Goal: Communication & Community: Answer question/provide support

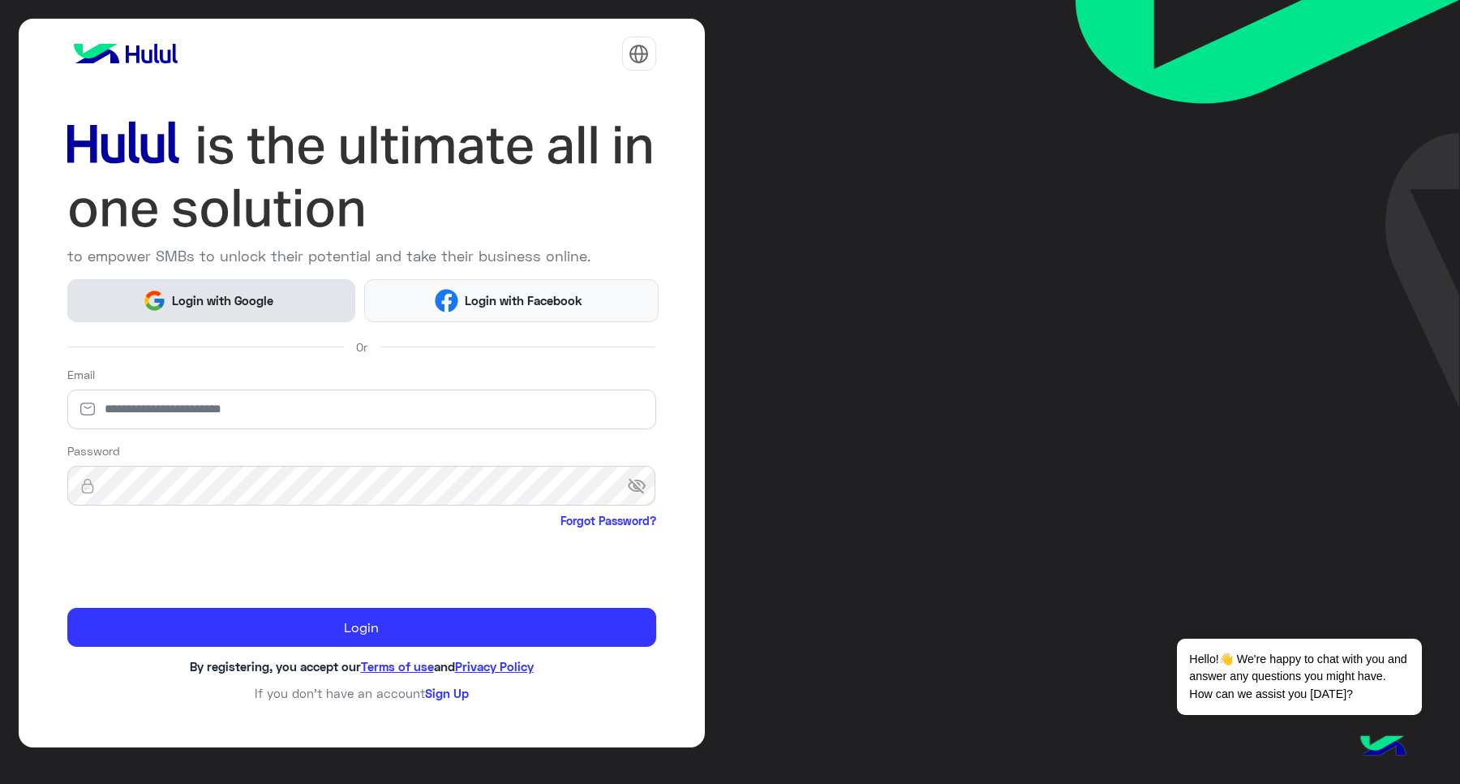
click at [221, 293] on span "Login with Google" at bounding box center [223, 300] width 114 height 19
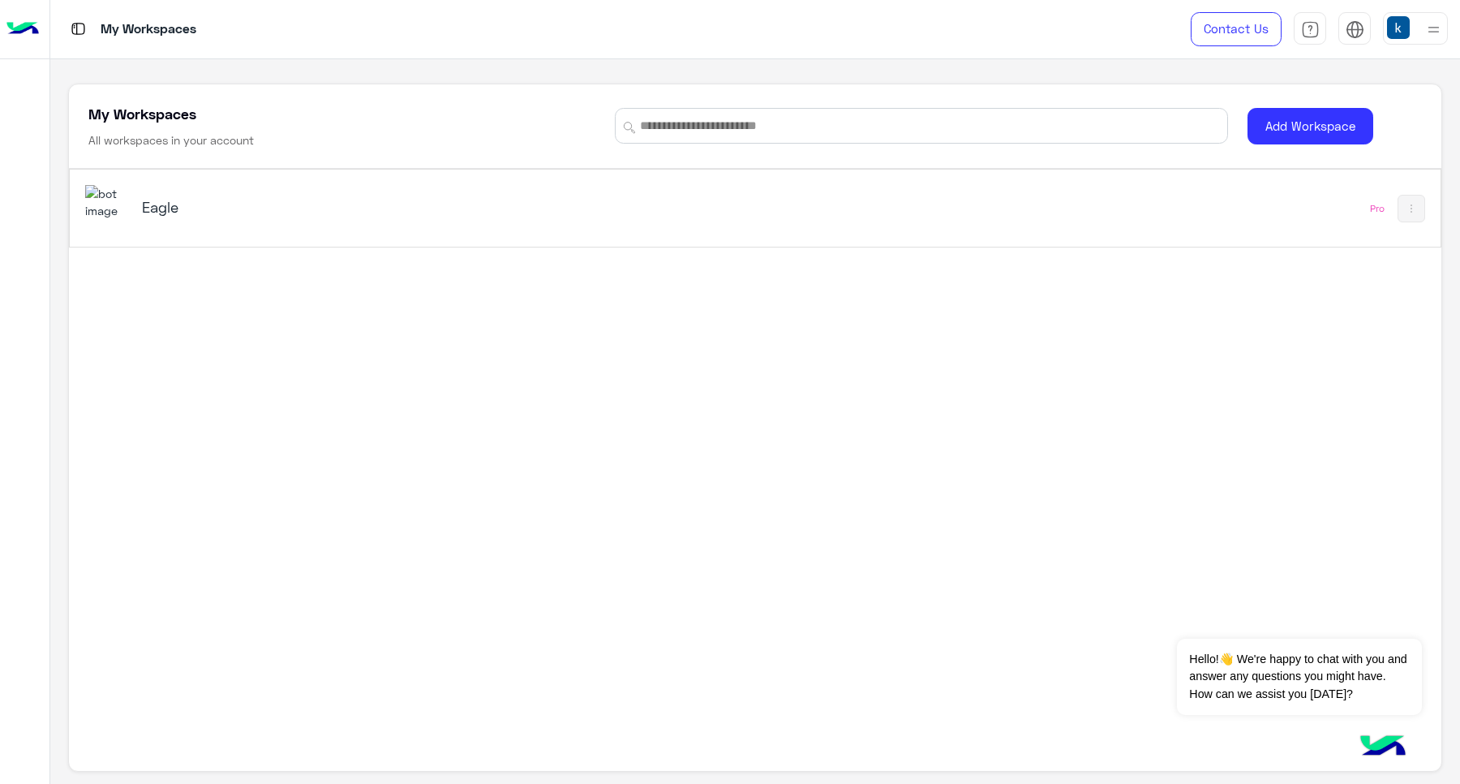
click at [269, 181] on div "Eagle Pro" at bounding box center [755, 208] width 1370 height 77
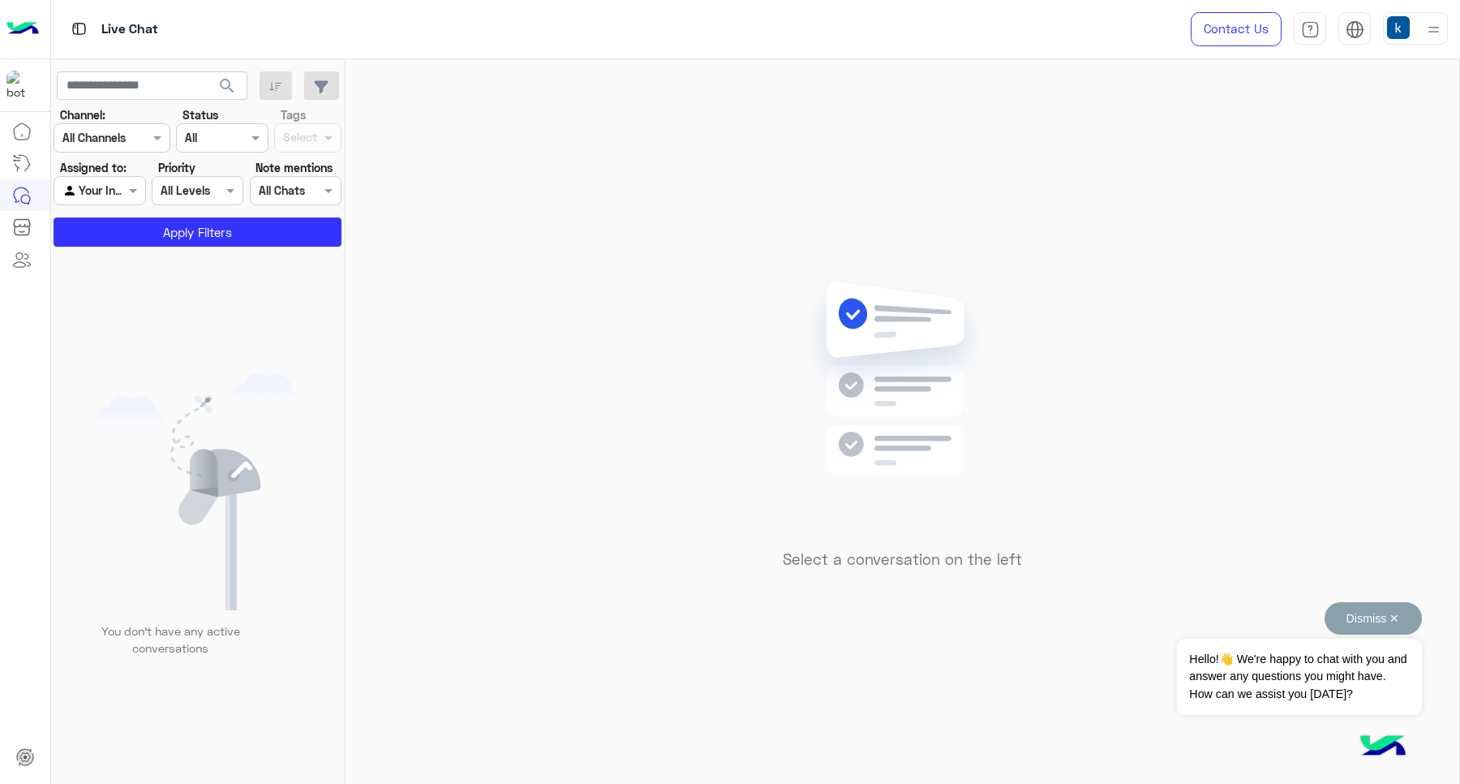
click at [1396, 626] on button "Dismiss ✕" at bounding box center [1373, 618] width 97 height 32
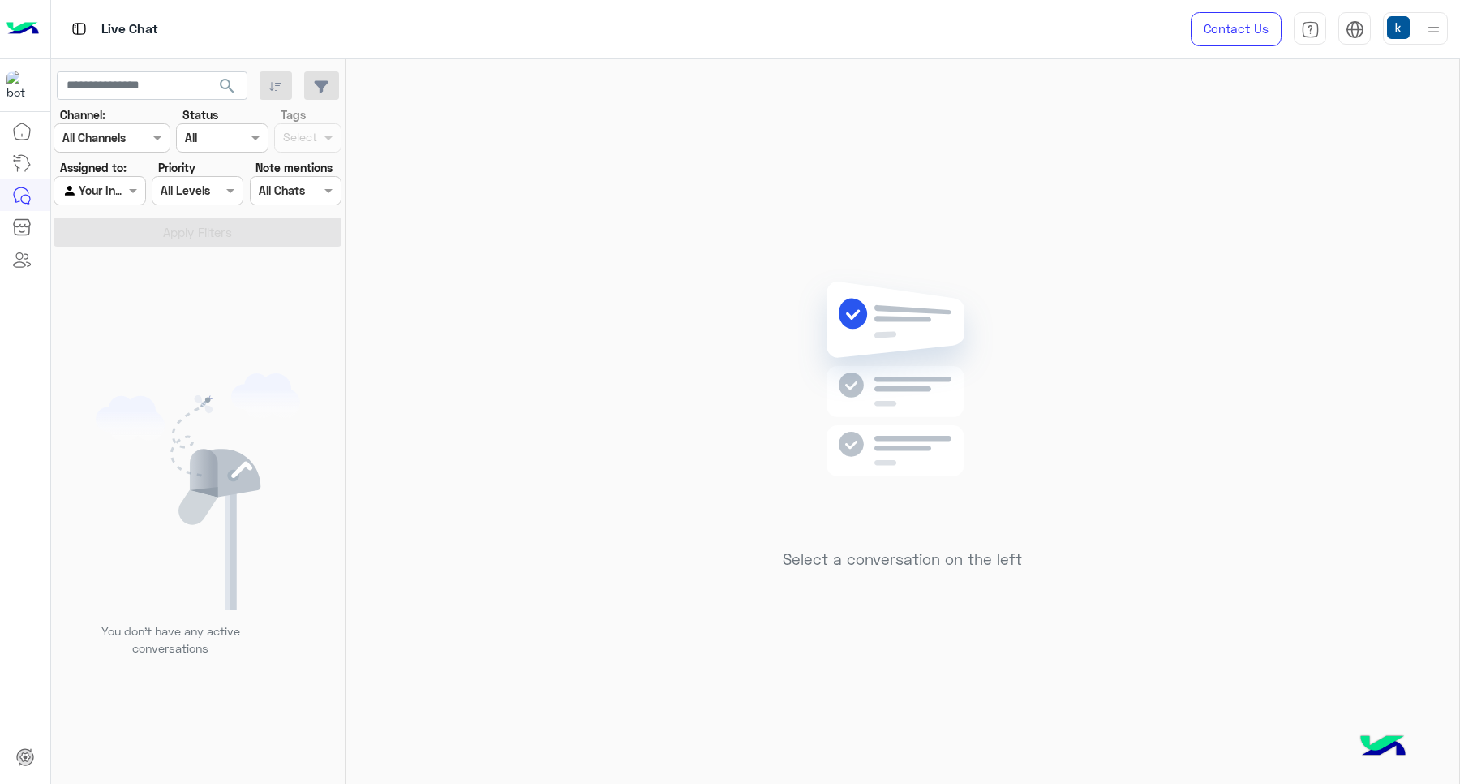
click at [732, 227] on div "Select a conversation on the left" at bounding box center [903, 424] width 1114 height 731
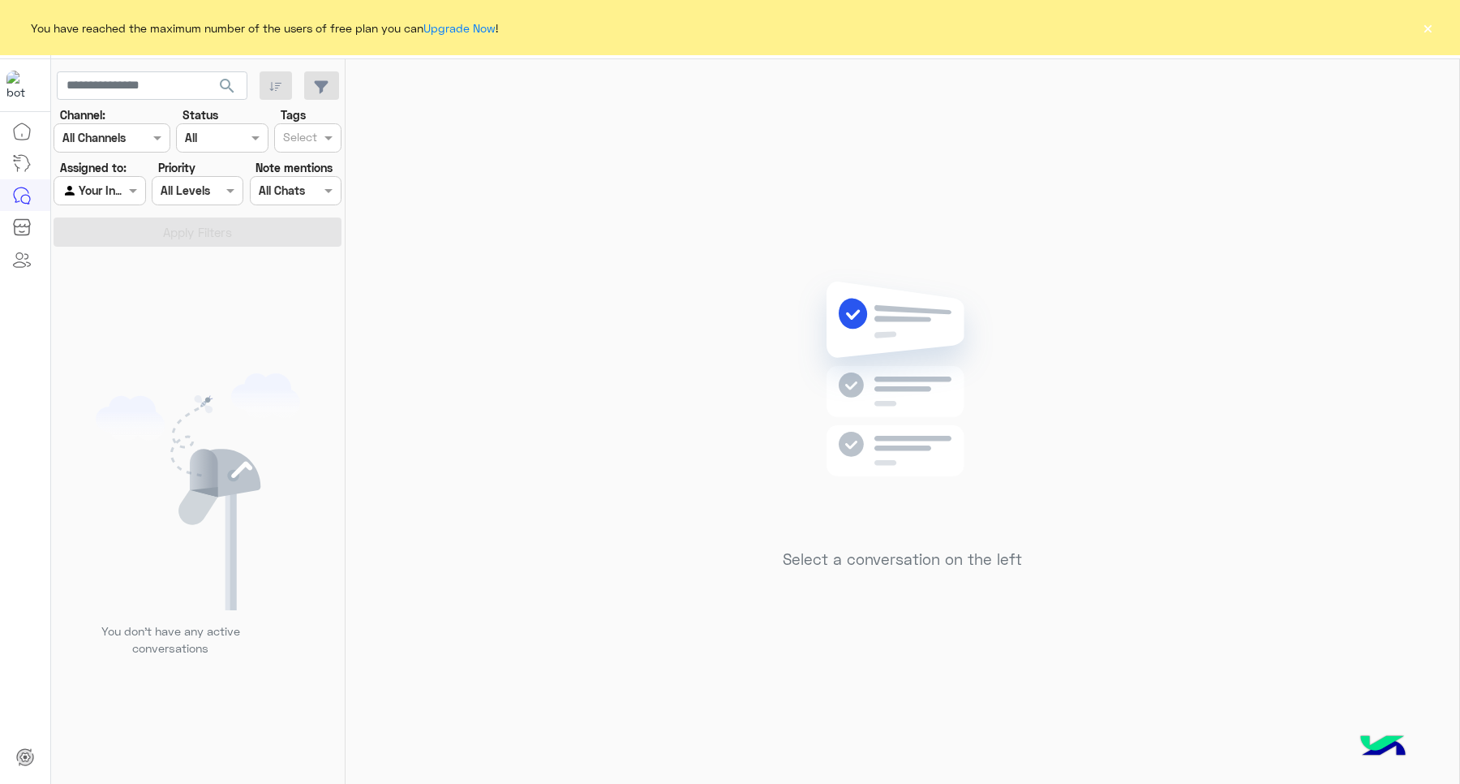
click at [1430, 31] on button "×" at bounding box center [1428, 27] width 16 height 16
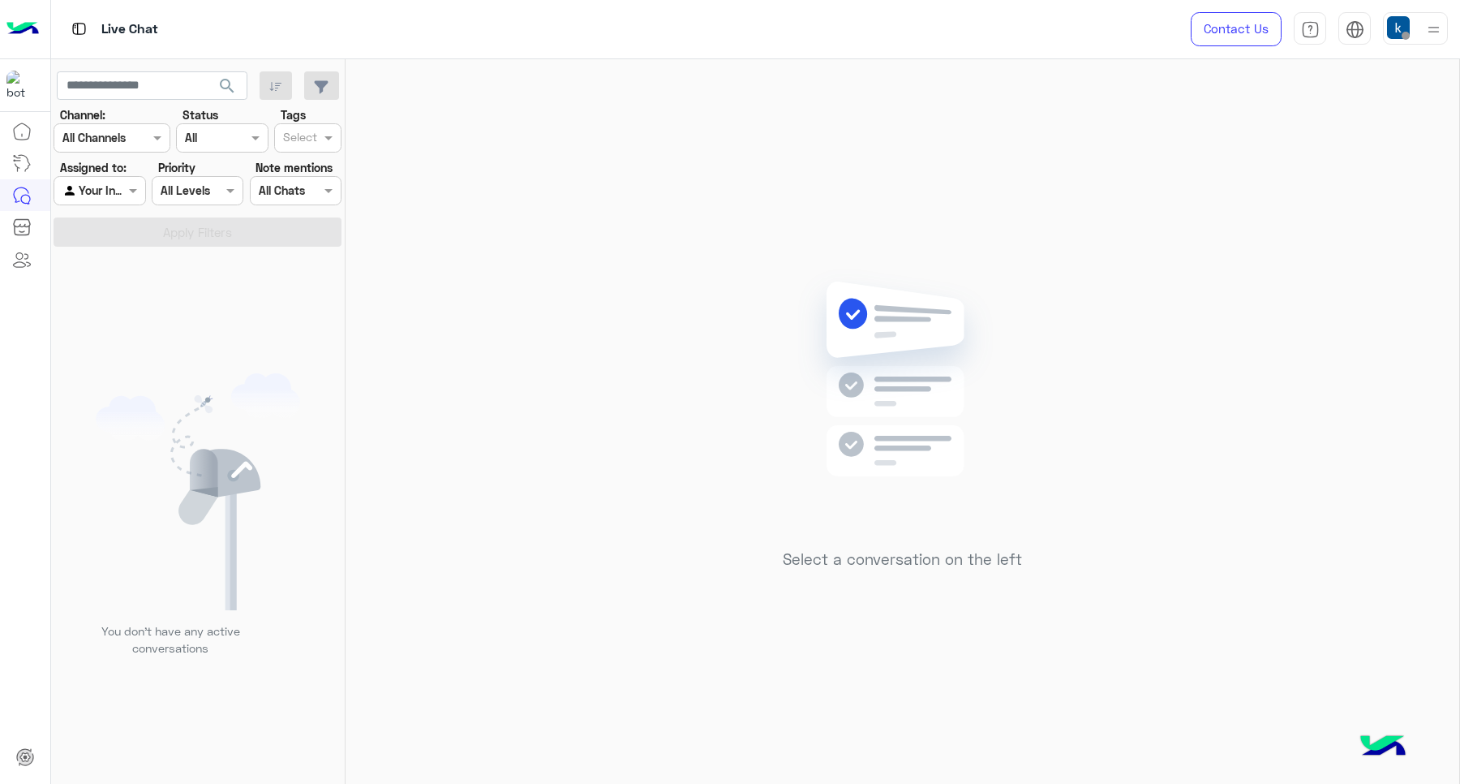
click at [1420, 28] on div at bounding box center [1415, 28] width 65 height 32
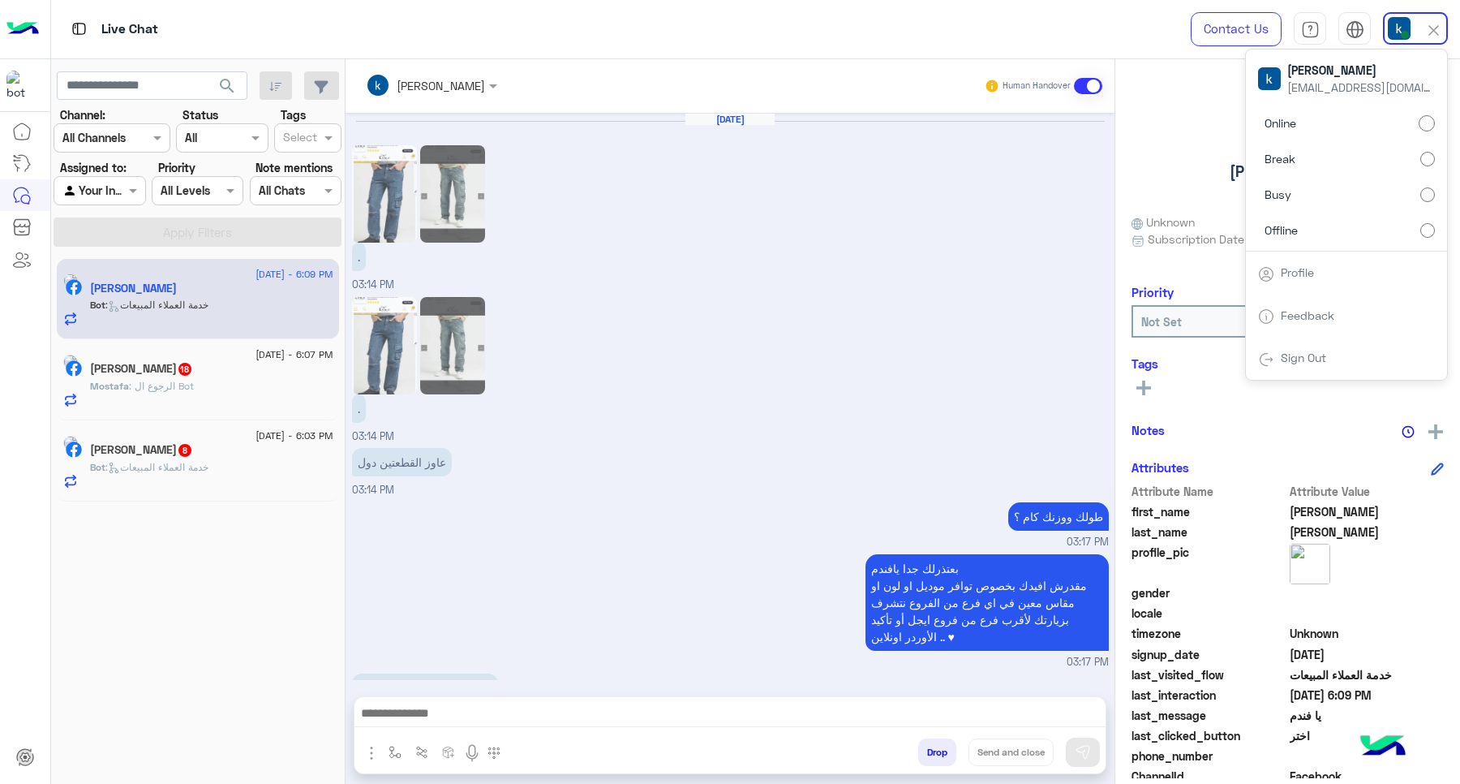
scroll to position [1071, 0]
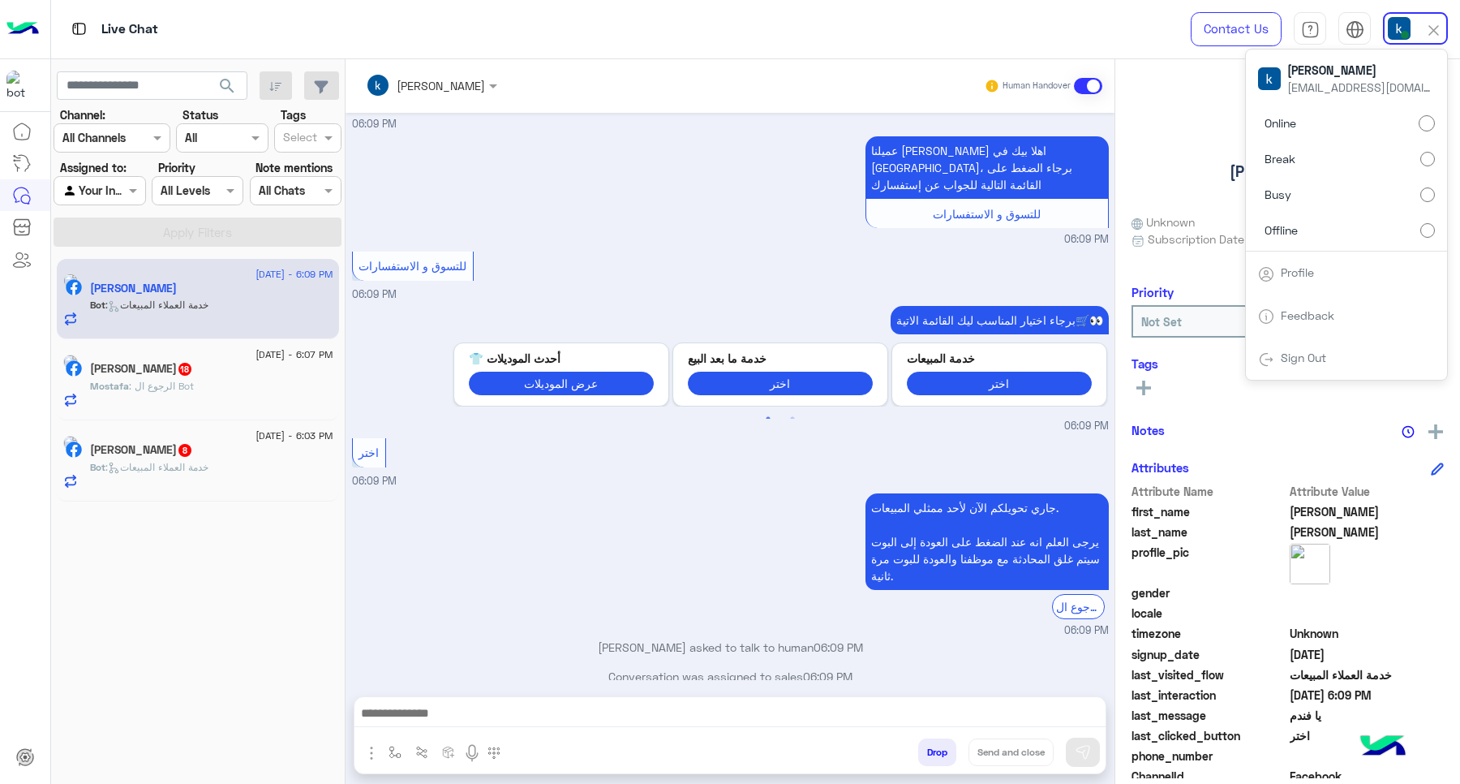
click at [475, 727] on div at bounding box center [730, 717] width 751 height 41
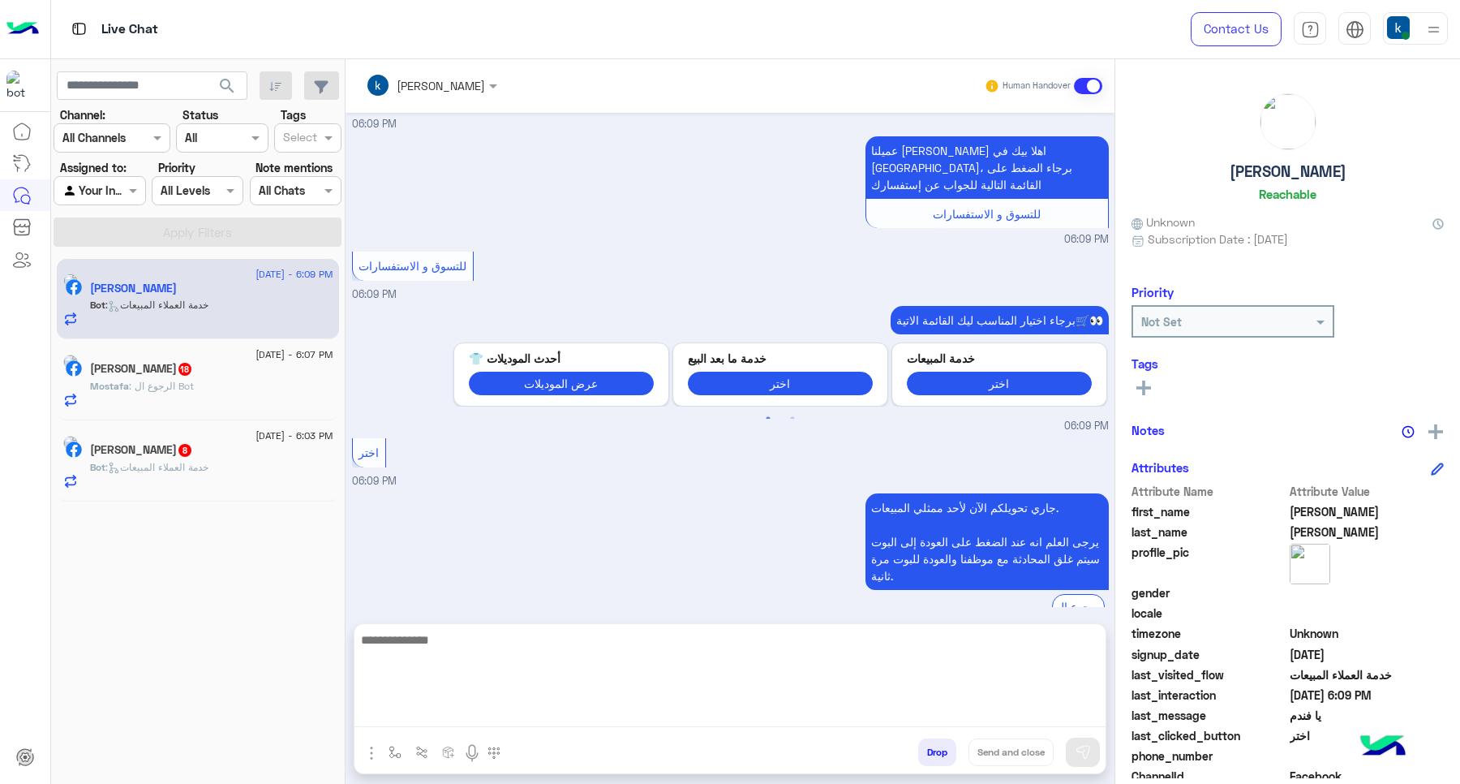
click at [463, 719] on textarea at bounding box center [730, 678] width 751 height 97
paste textarea "**********"
type textarea "**********"
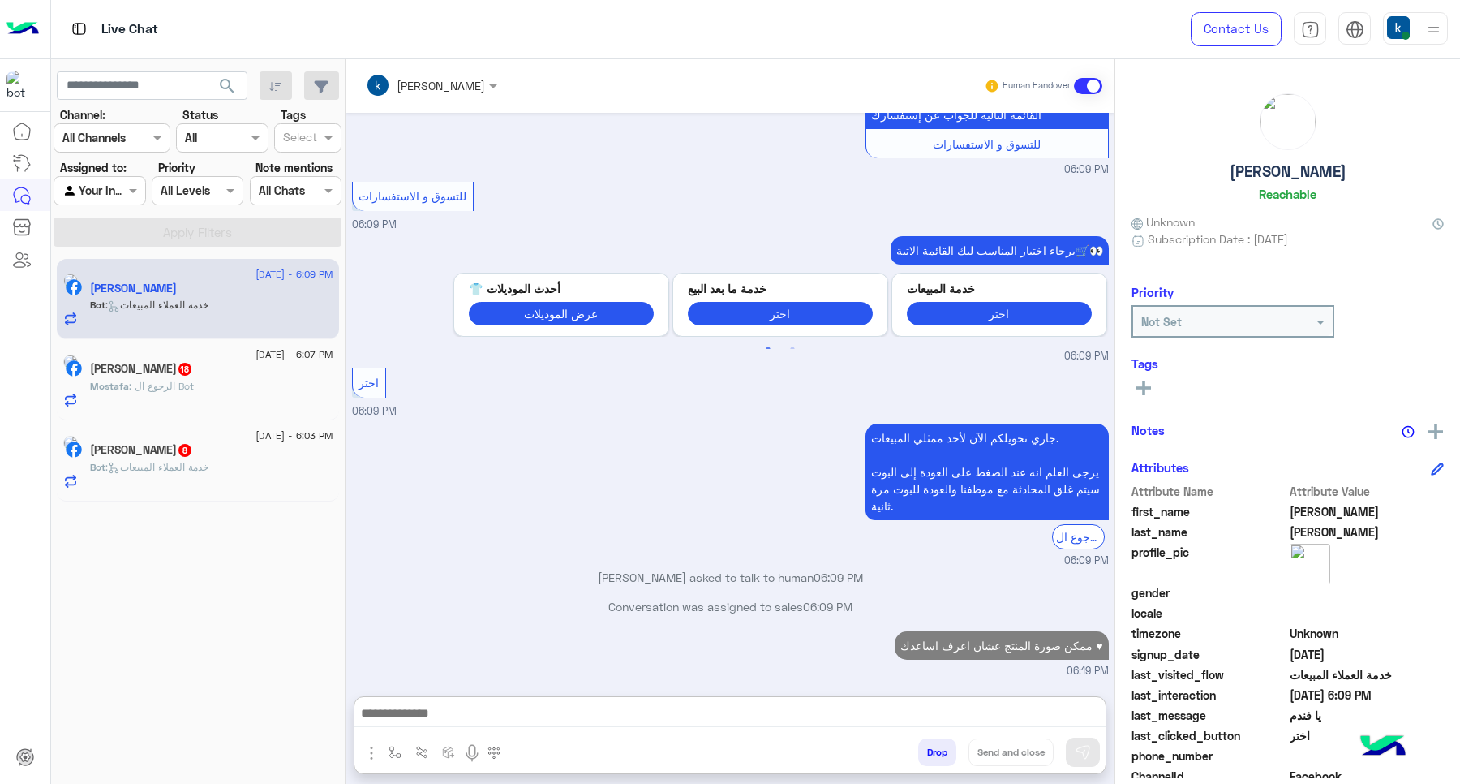
click at [177, 473] on span ": خدمة العملاء المبيعات" at bounding box center [156, 467] width 103 height 12
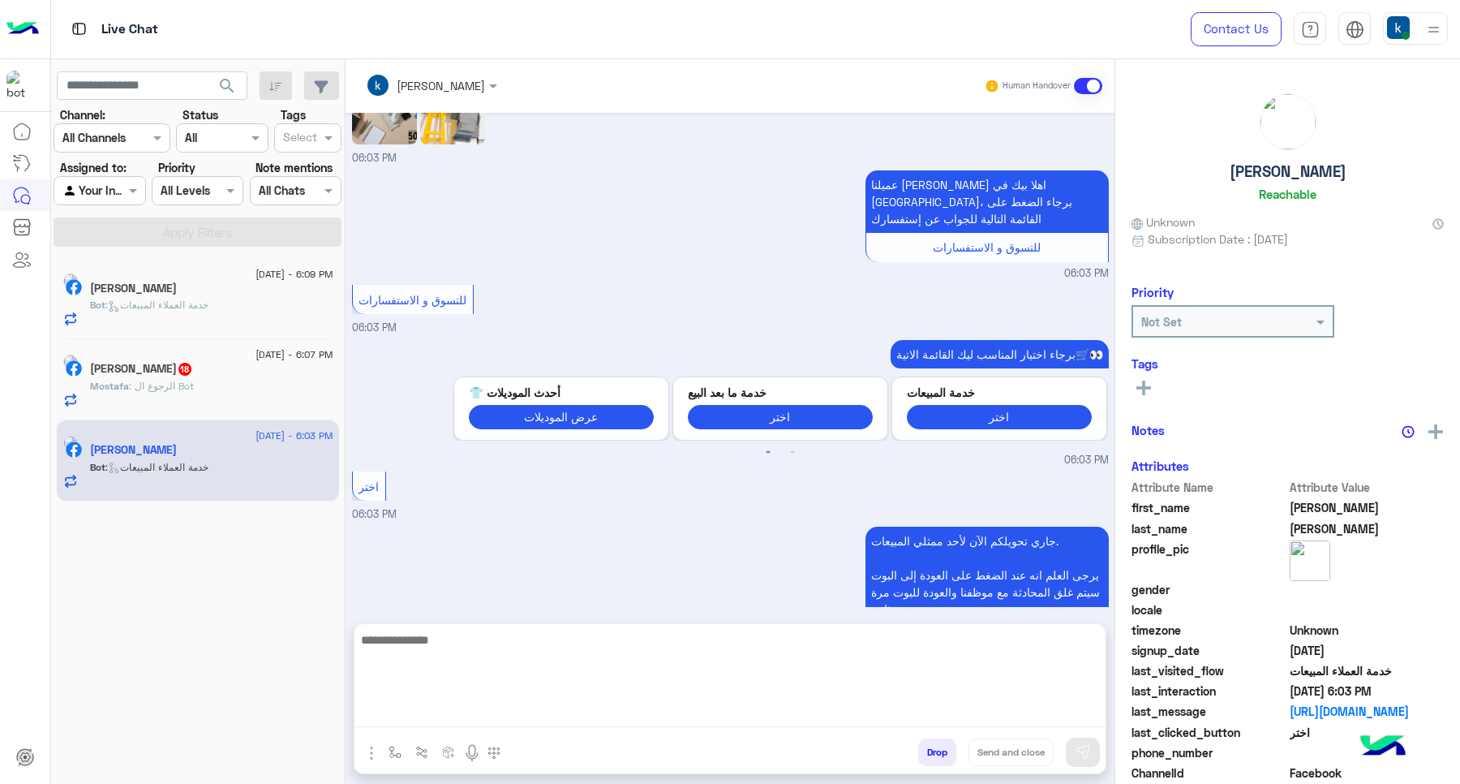
click at [403, 716] on textarea at bounding box center [730, 678] width 751 height 97
paste textarea "**********"
type textarea "**********"
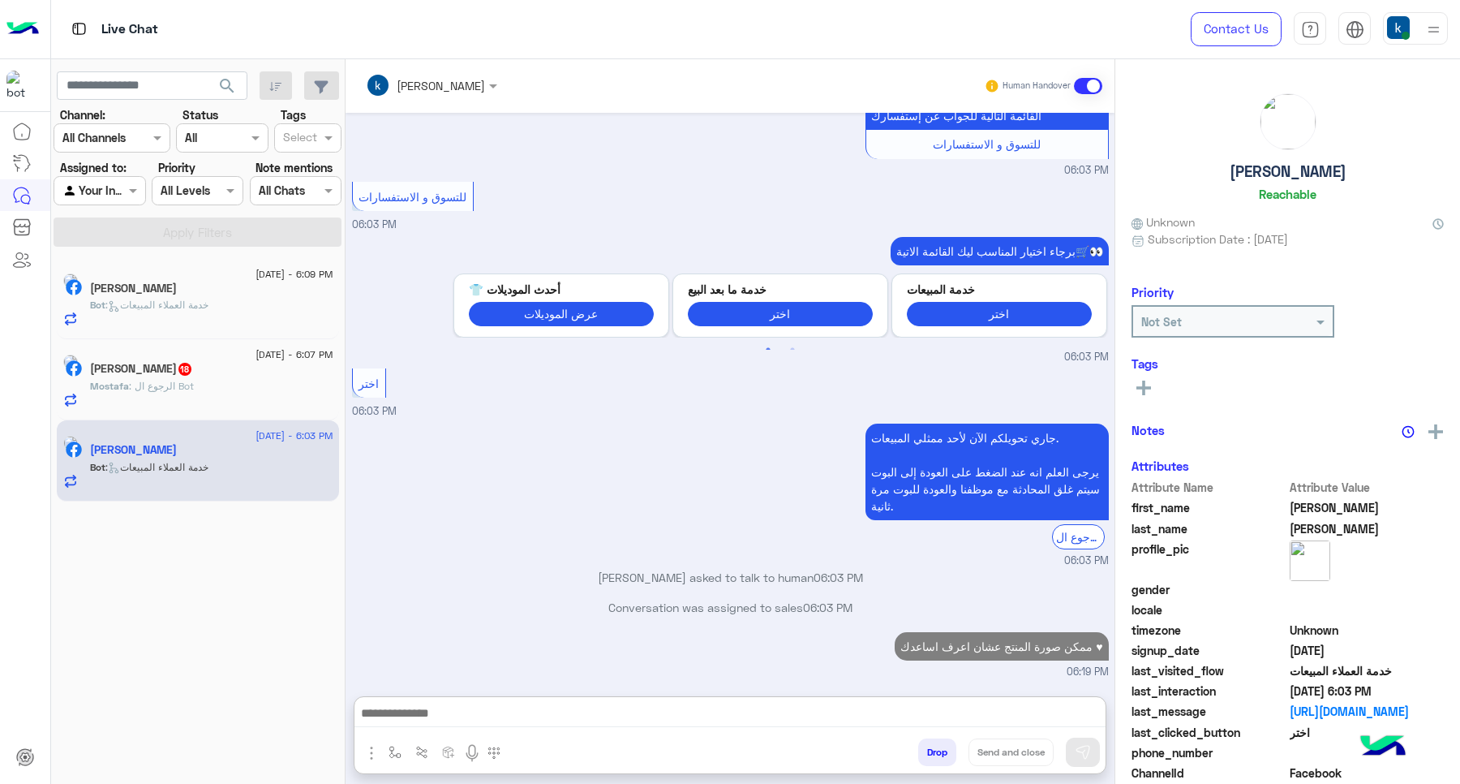
click at [181, 378] on div "Mostafa Saady 18" at bounding box center [211, 370] width 243 height 17
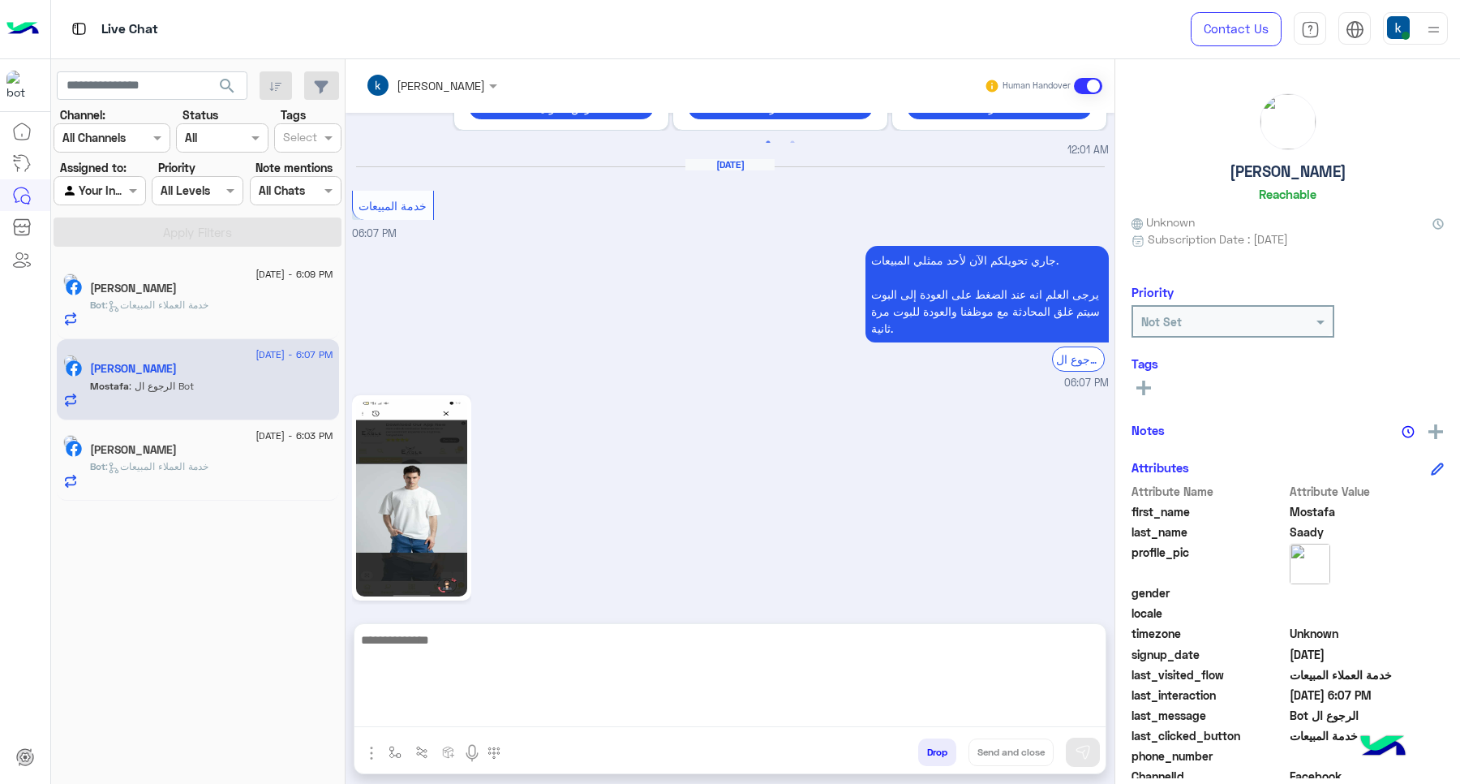
click at [453, 716] on textarea at bounding box center [730, 678] width 751 height 97
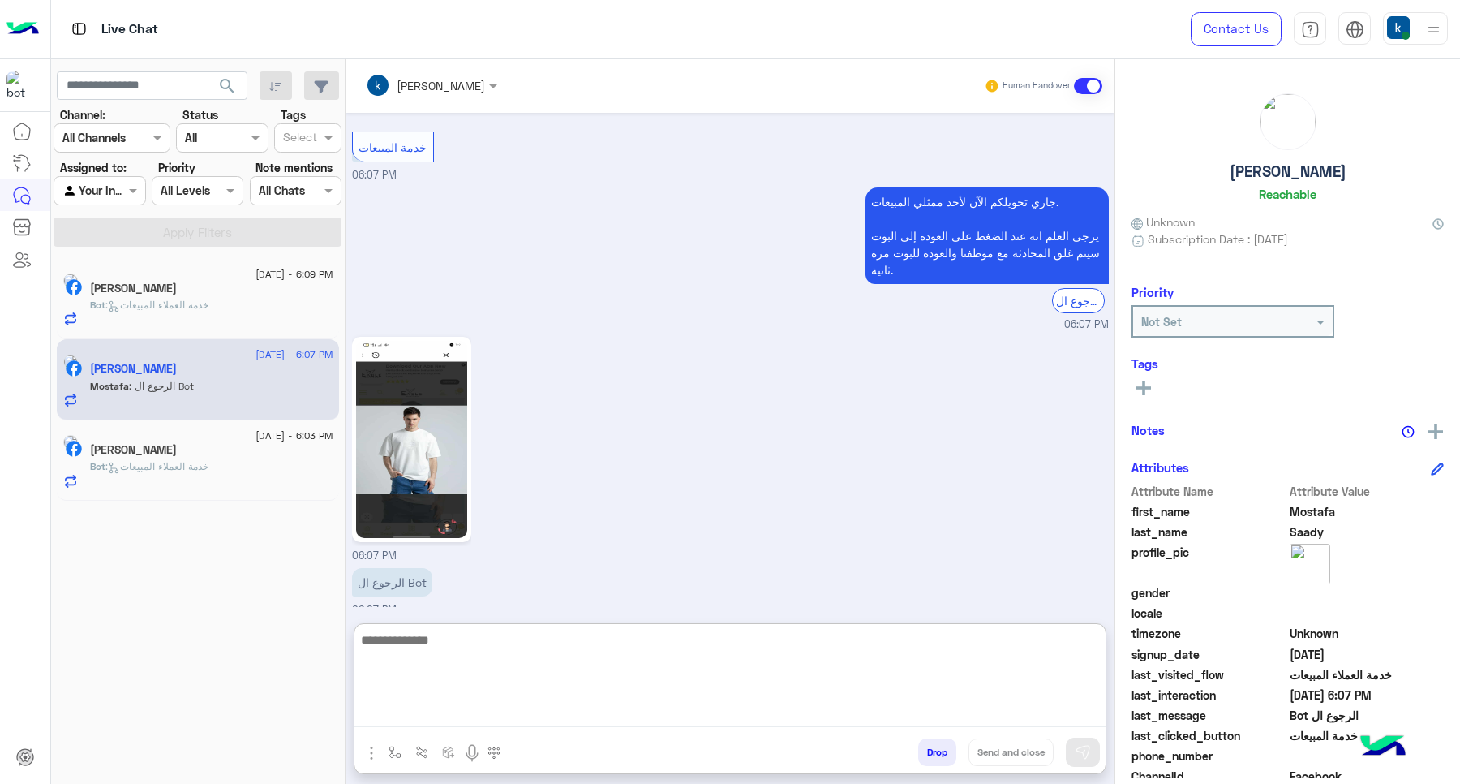
scroll to position [1988, 0]
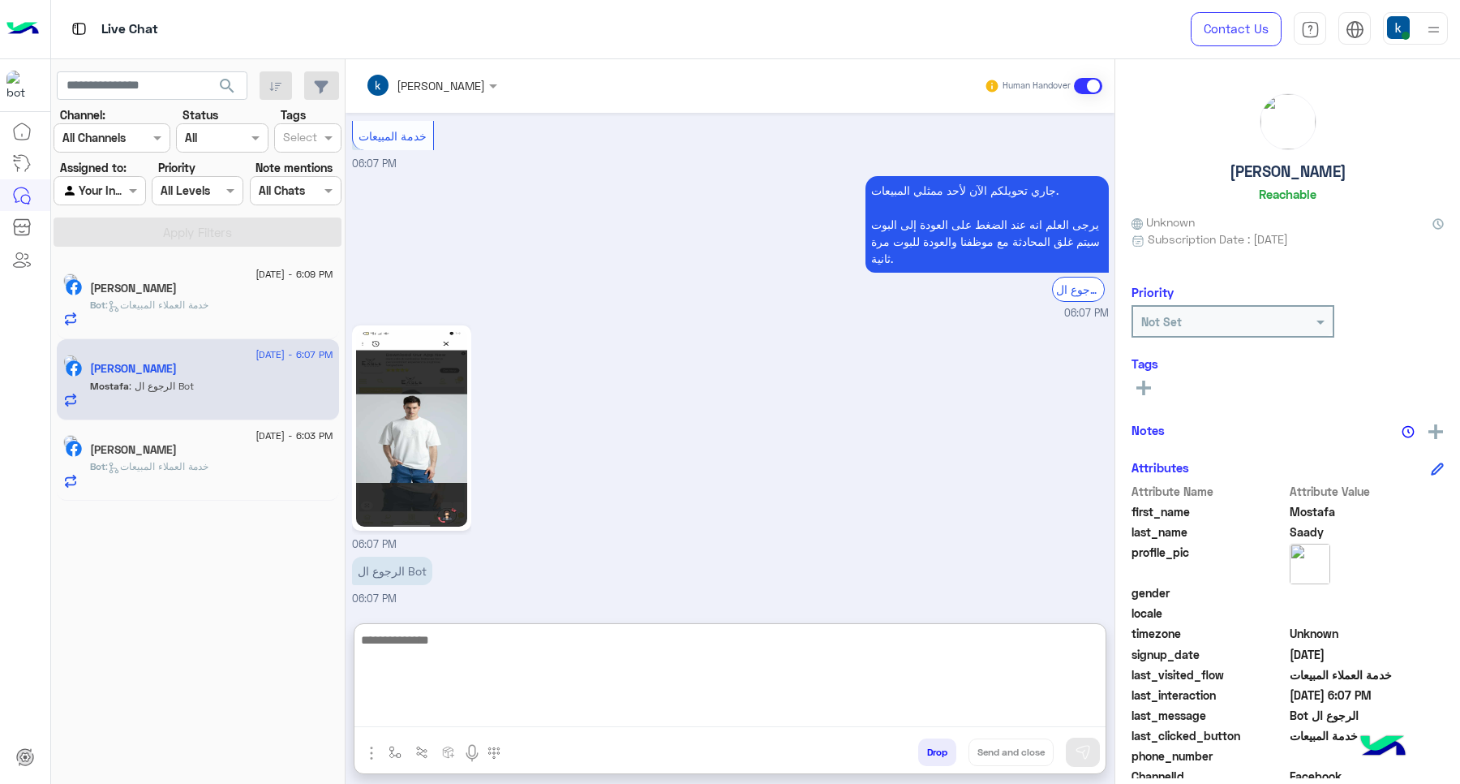
paste textarea "**********"
type textarea "**********"
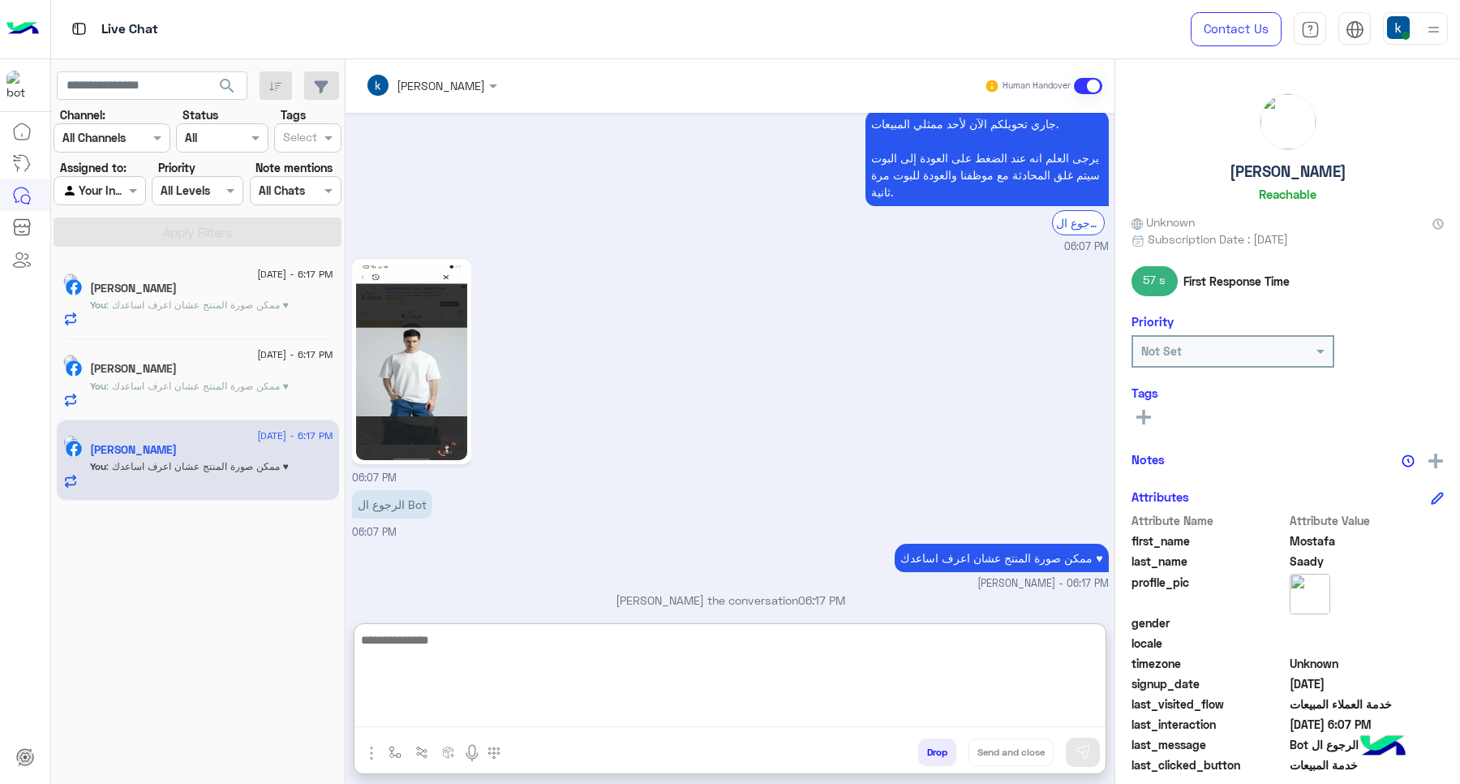
scroll to position [2069, 0]
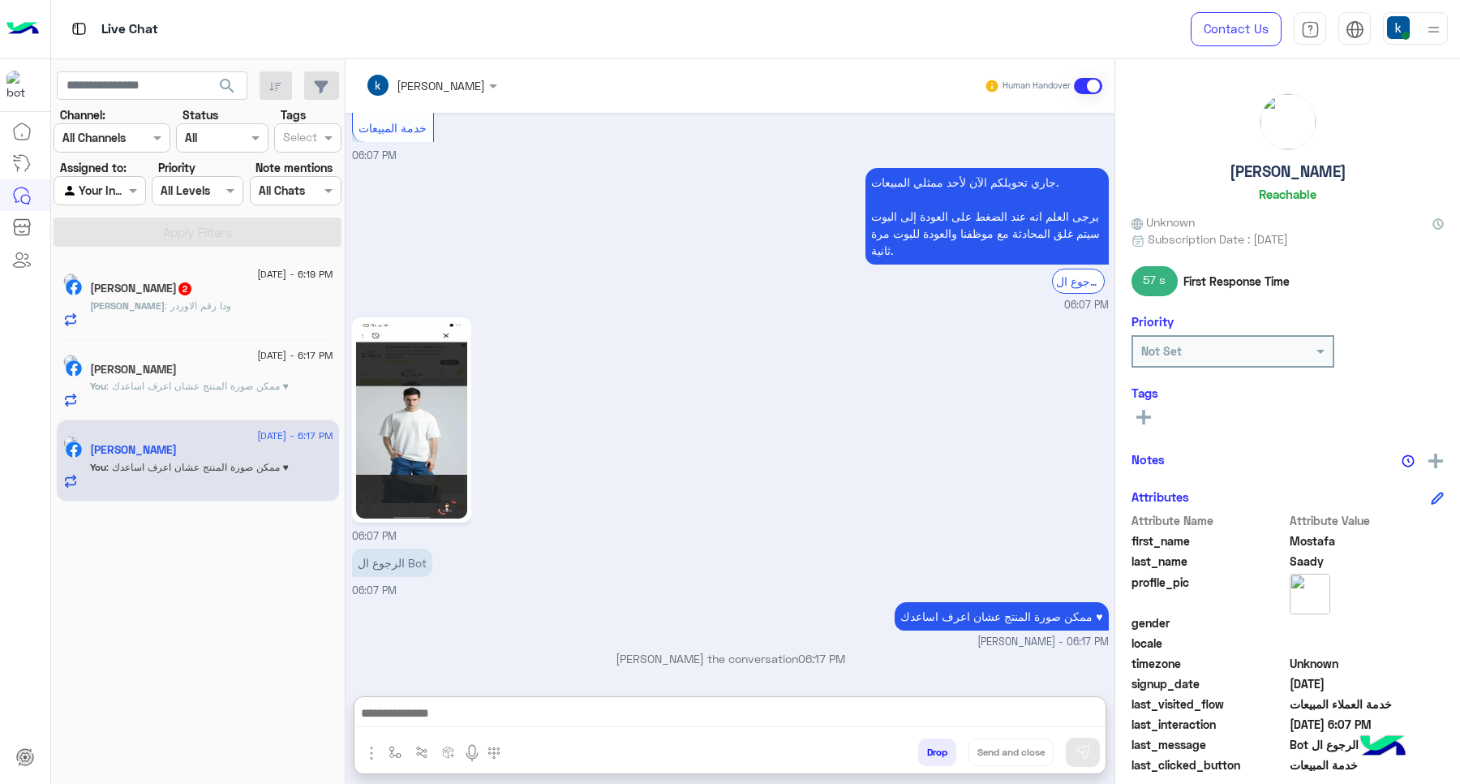
click at [221, 308] on div "احمد : ودا رقم الاوردر" at bounding box center [211, 313] width 243 height 28
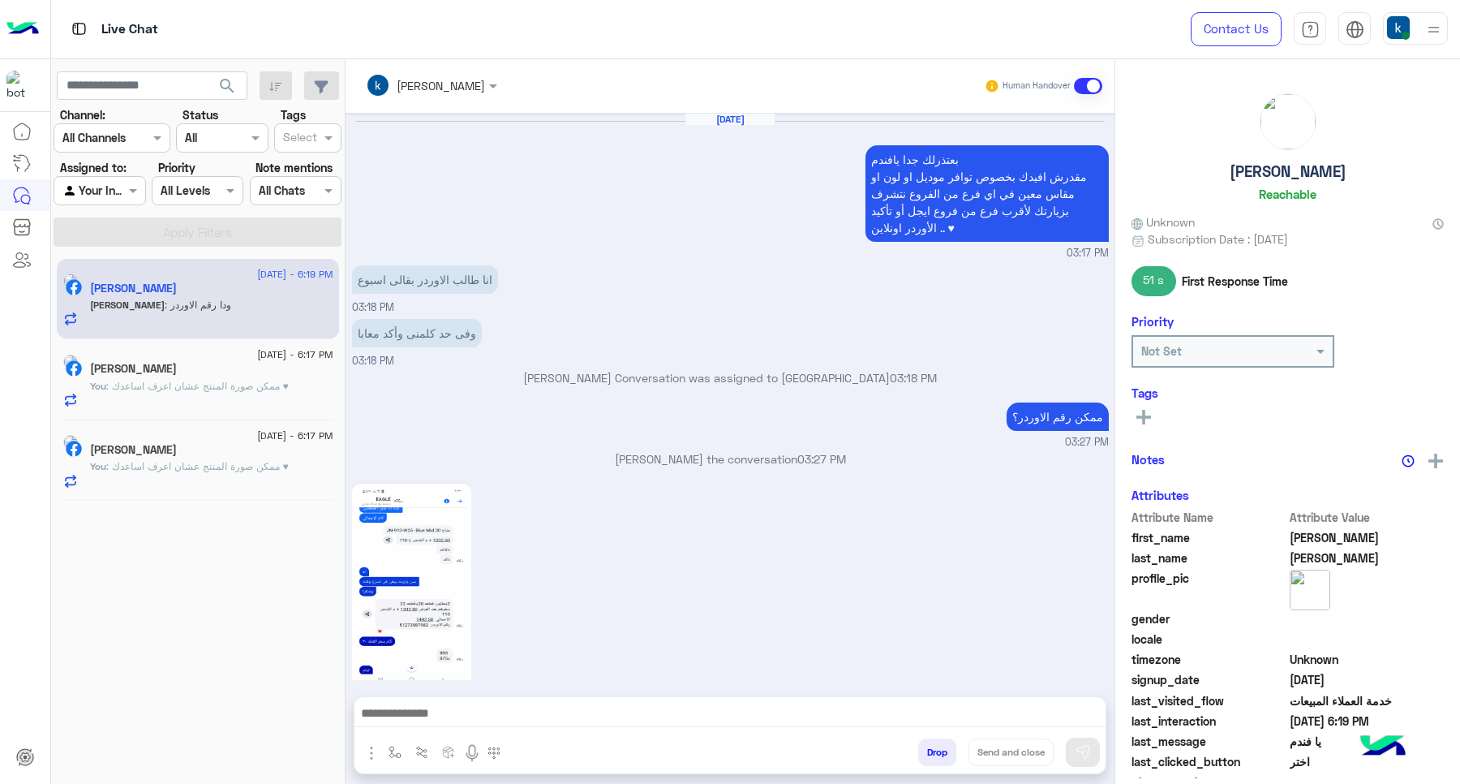
scroll to position [1125, 0]
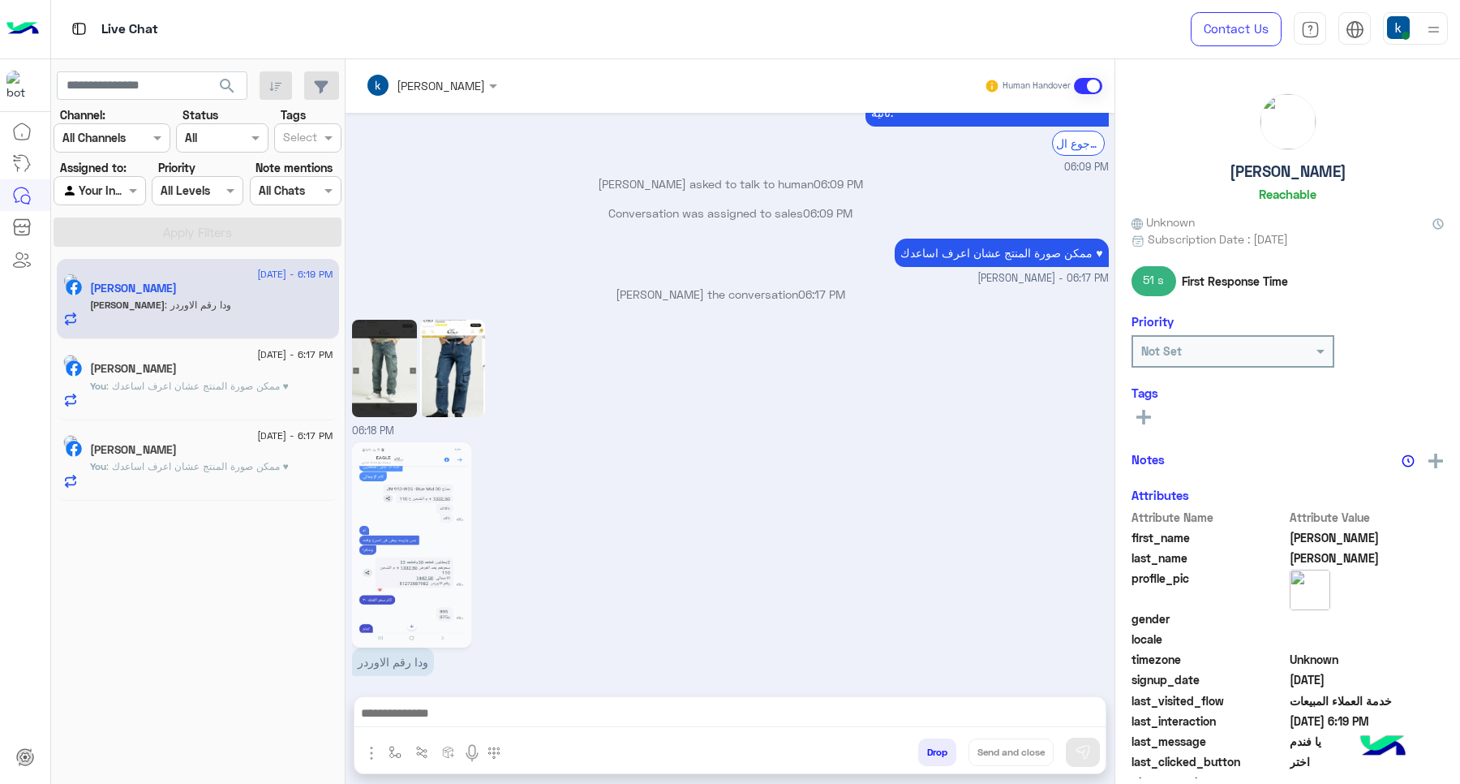
click at [446, 90] on input "text" at bounding box center [410, 85] width 88 height 17
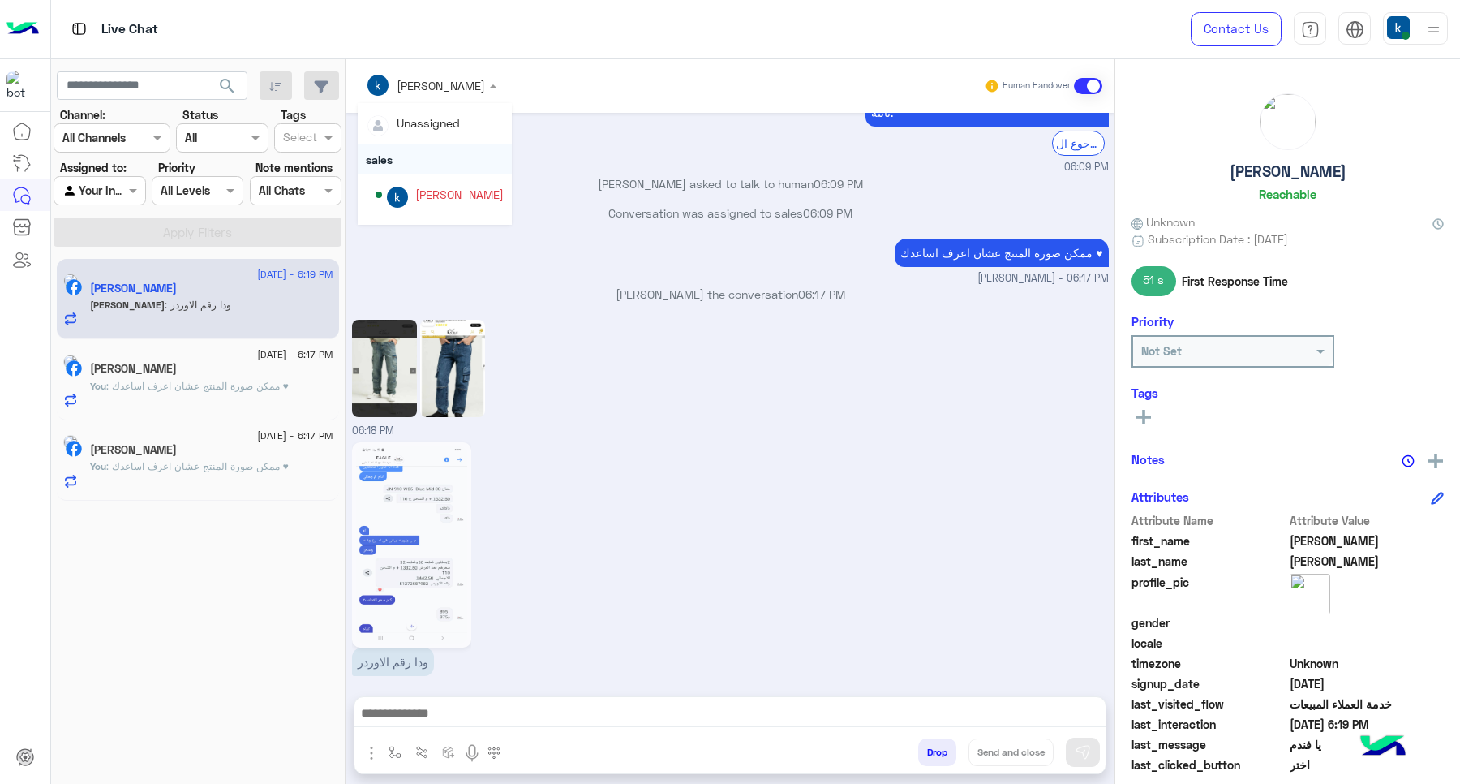
scroll to position [144, 0]
click at [460, 191] on div "Menaam" at bounding box center [440, 205] width 128 height 28
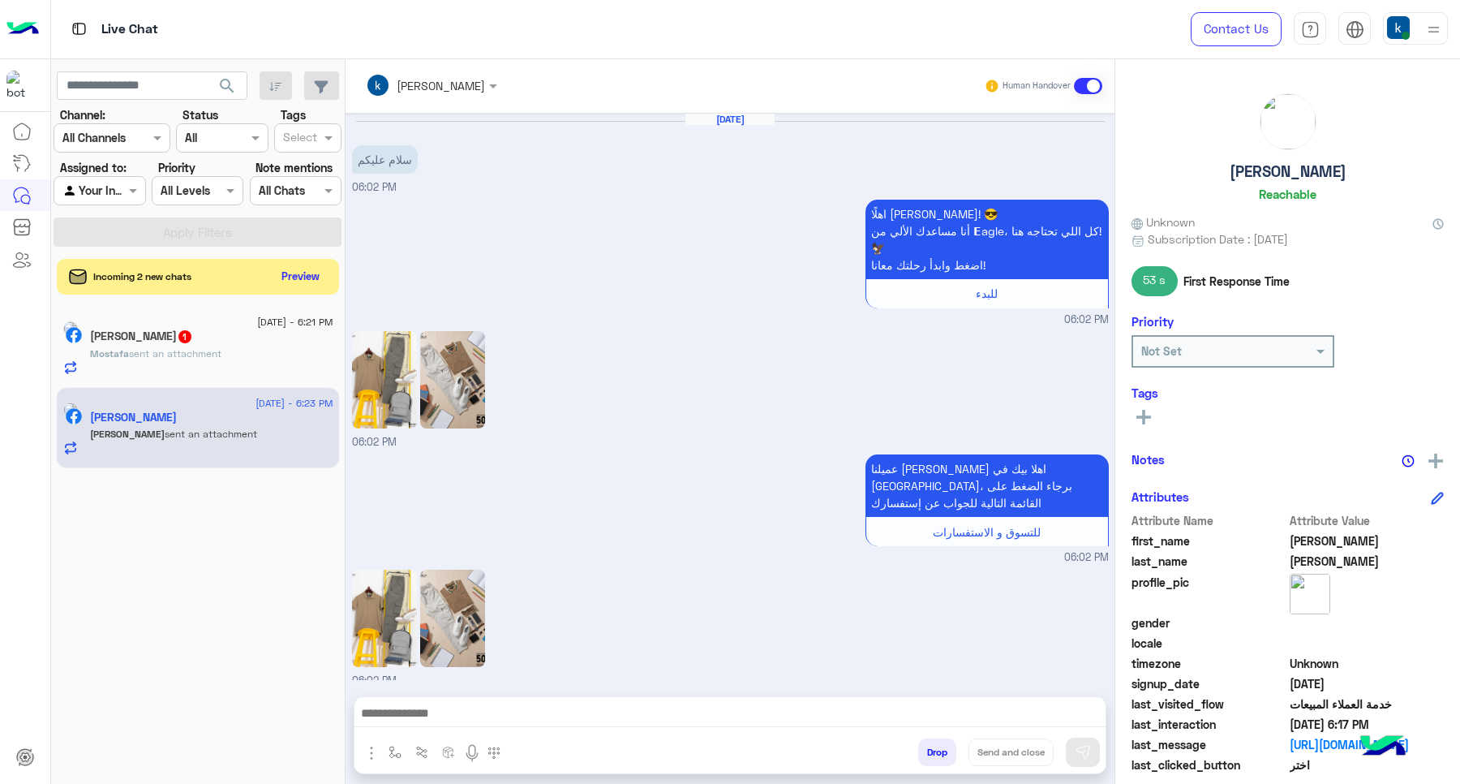
scroll to position [1485, 0]
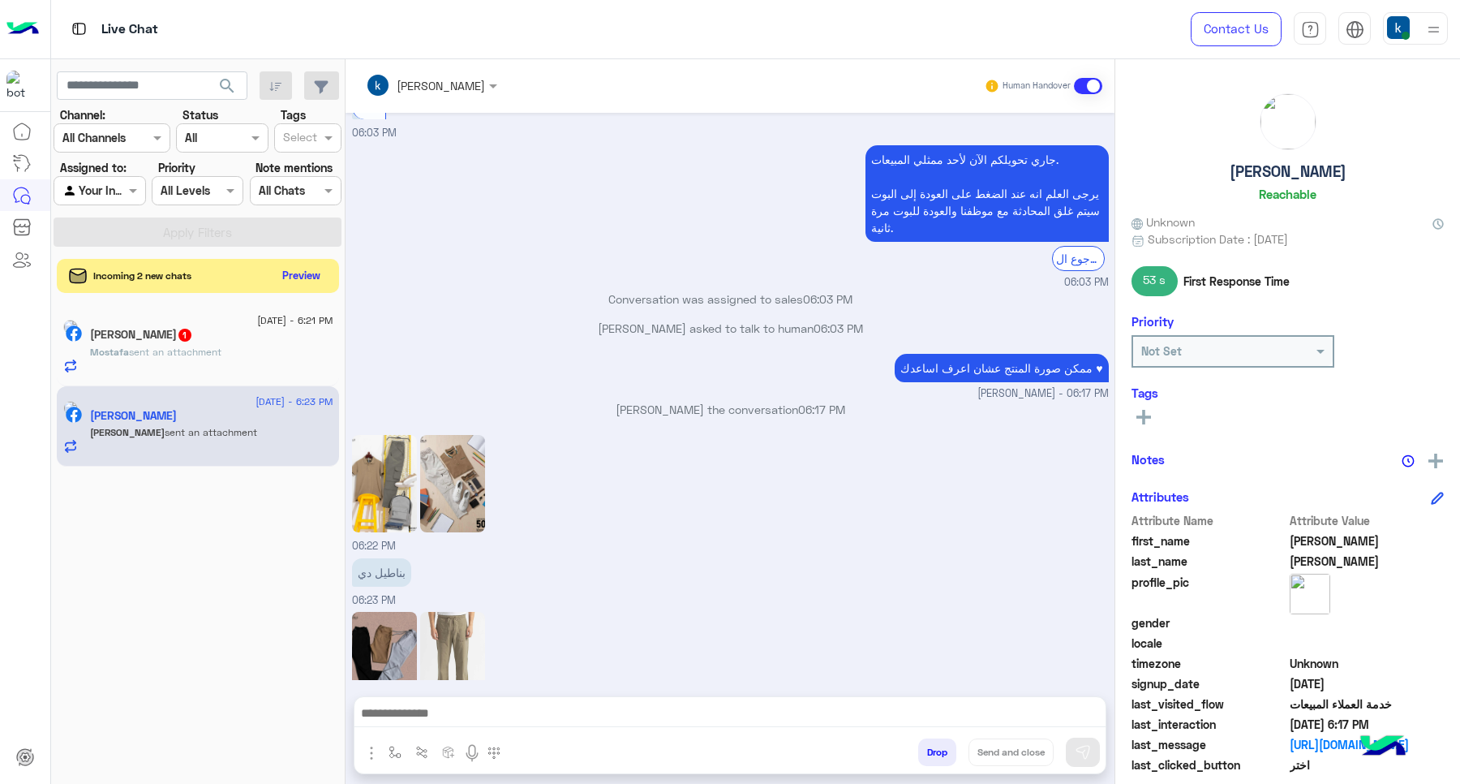
click at [292, 274] on button "Preview" at bounding box center [302, 275] width 50 height 22
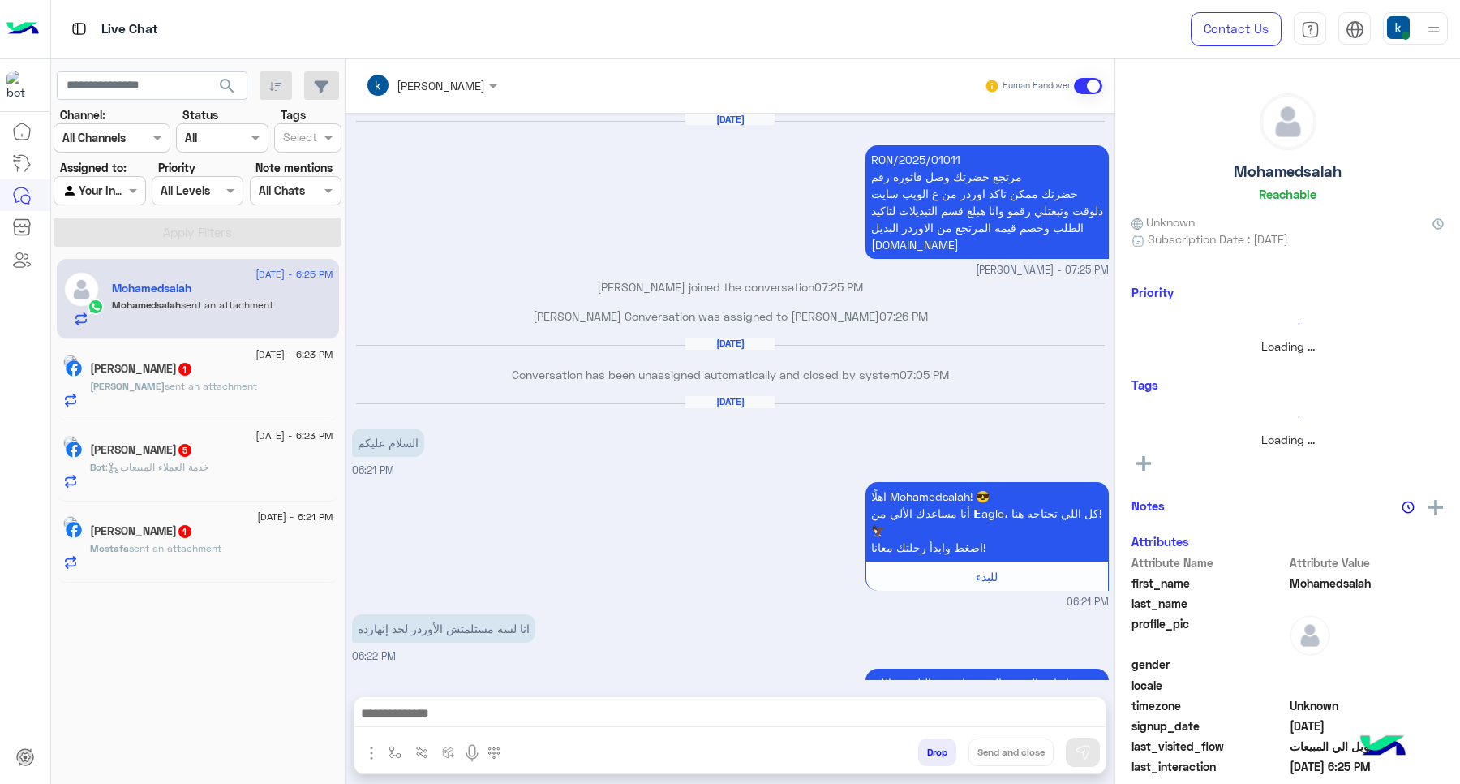
scroll to position [1385, 0]
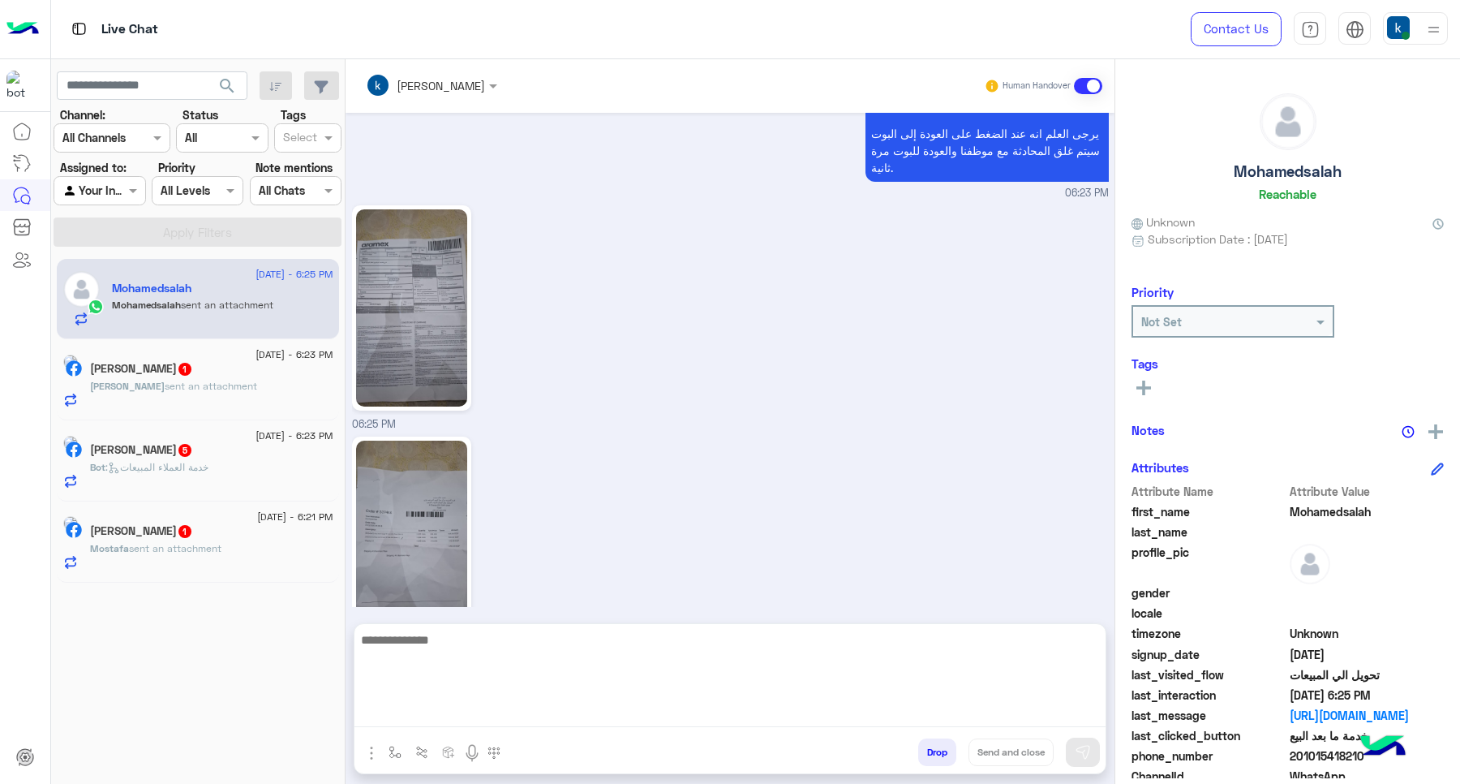
click at [512, 707] on textarea at bounding box center [730, 678] width 751 height 97
type textarea "*****"
click at [513, 710] on textarea at bounding box center [730, 678] width 751 height 97
type textarea "**********"
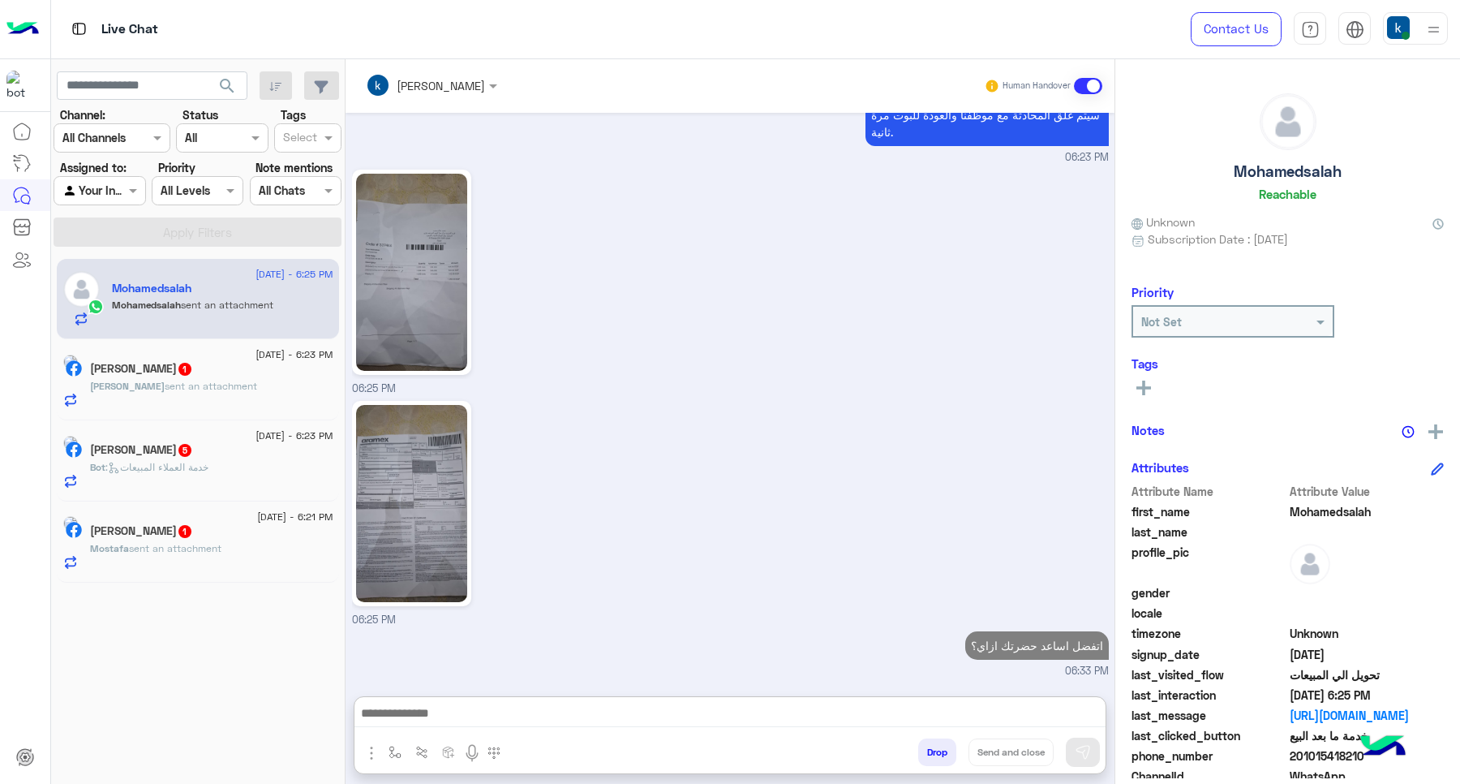
click at [191, 386] on span "sent an attachment" at bounding box center [211, 386] width 92 height 12
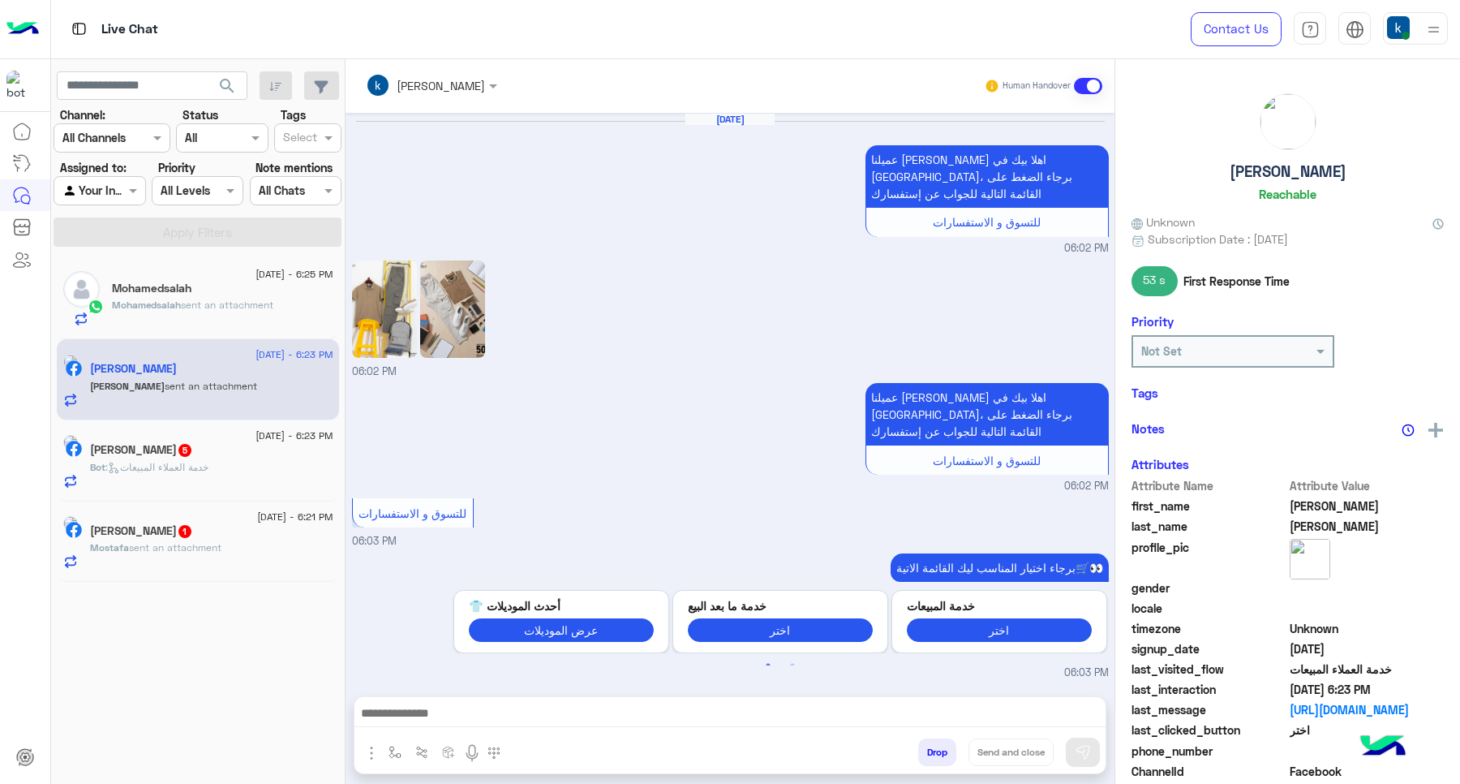
scroll to position [1175, 0]
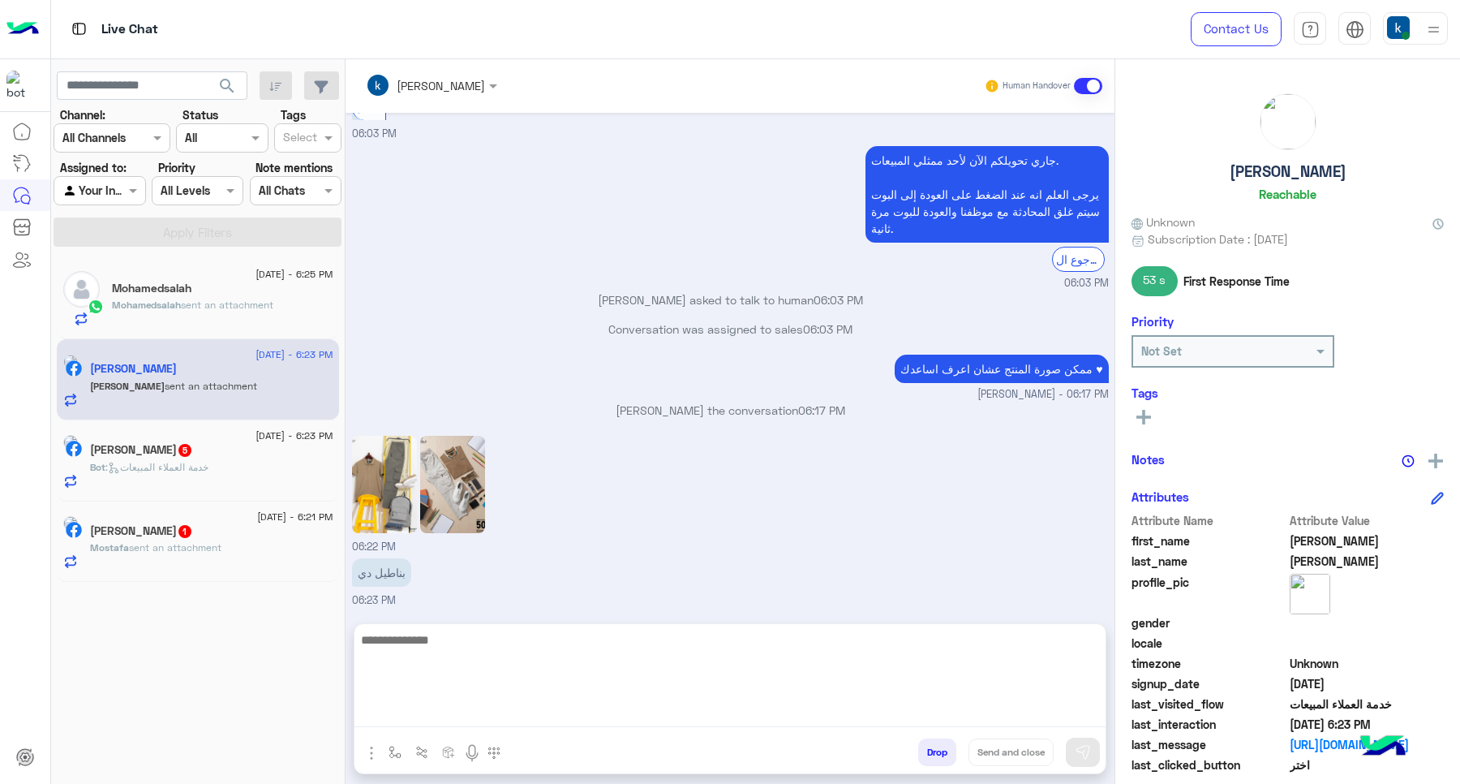
click at [447, 710] on textarea at bounding box center [730, 678] width 751 height 97
type textarea "**********"
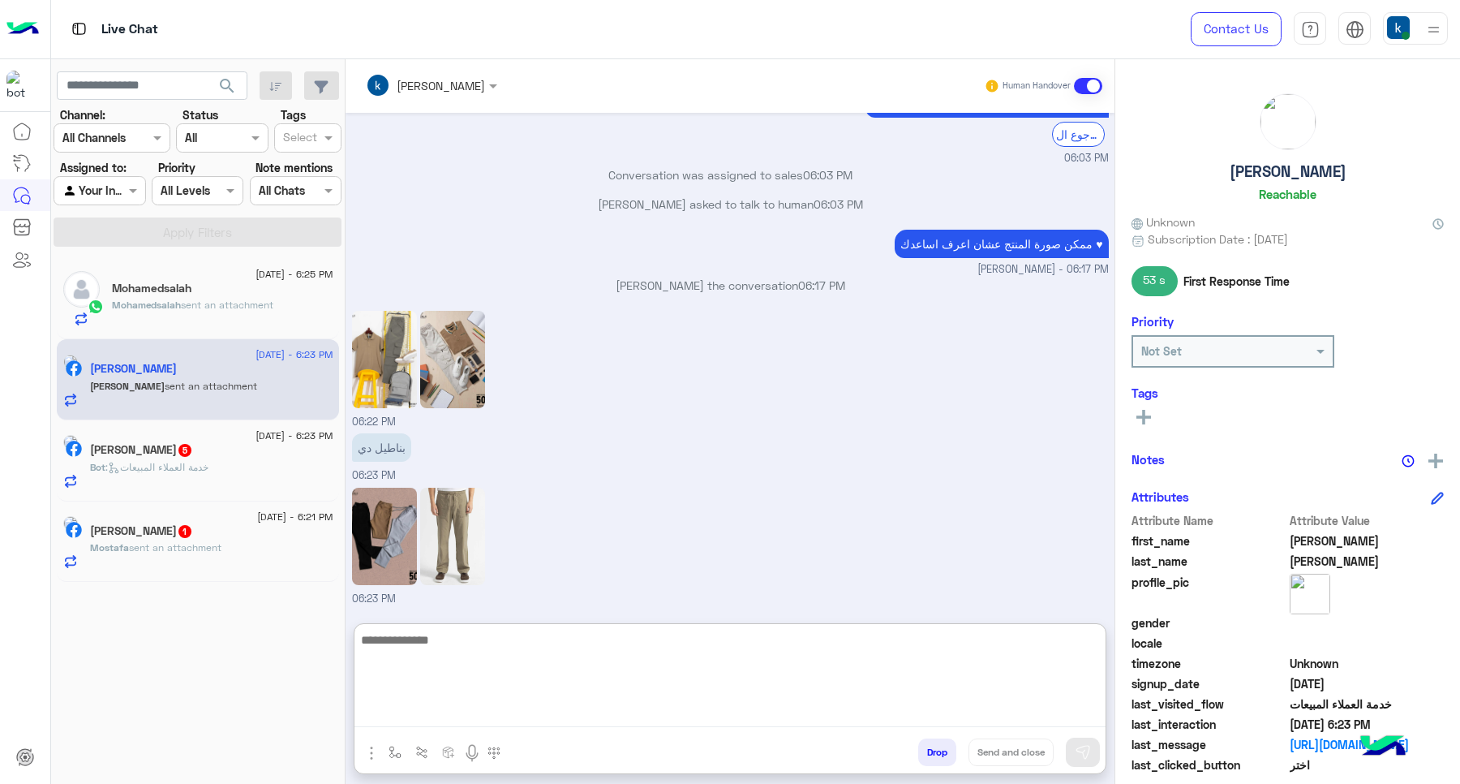
type textarea "*"
type textarea "**********"
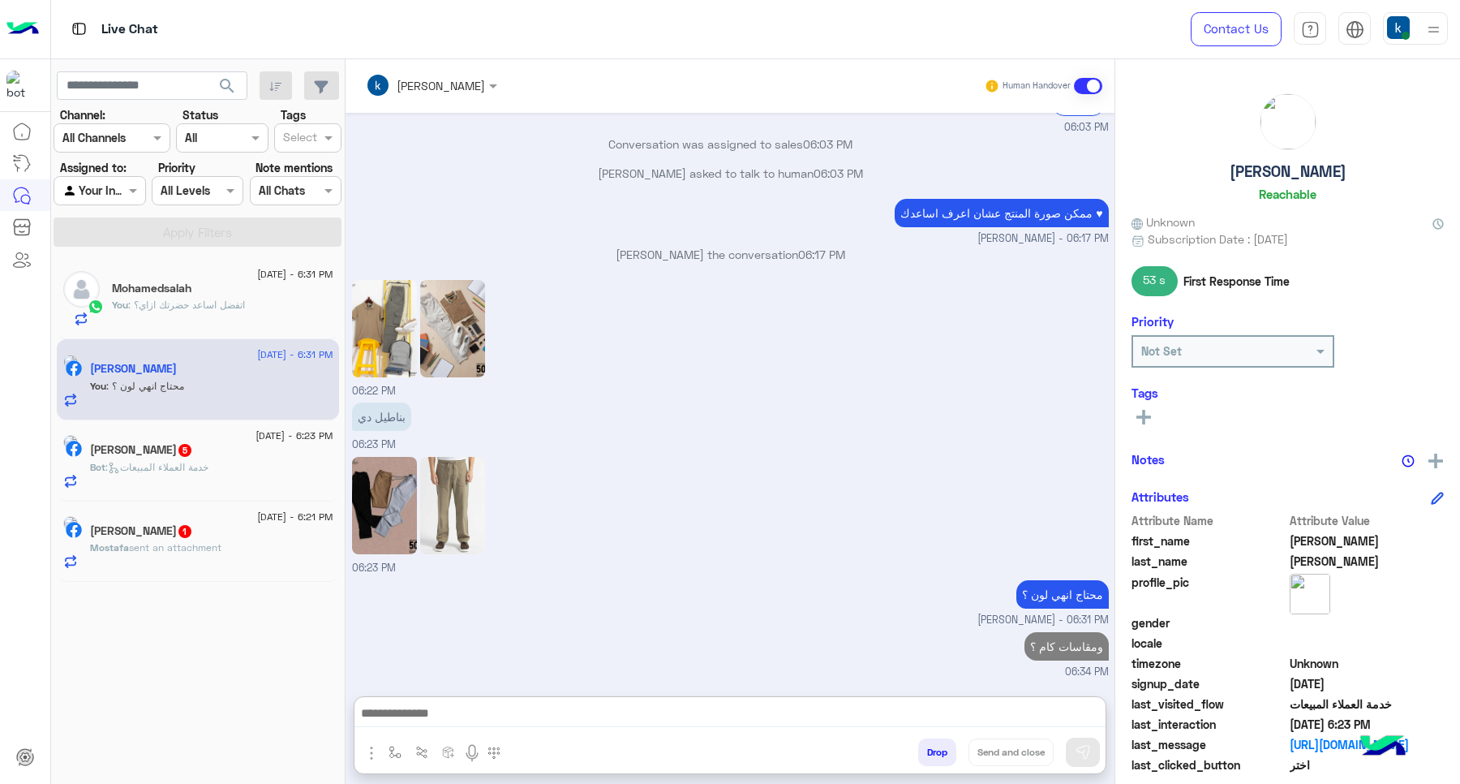
click at [105, 464] on span "Bot" at bounding box center [97, 467] width 15 height 12
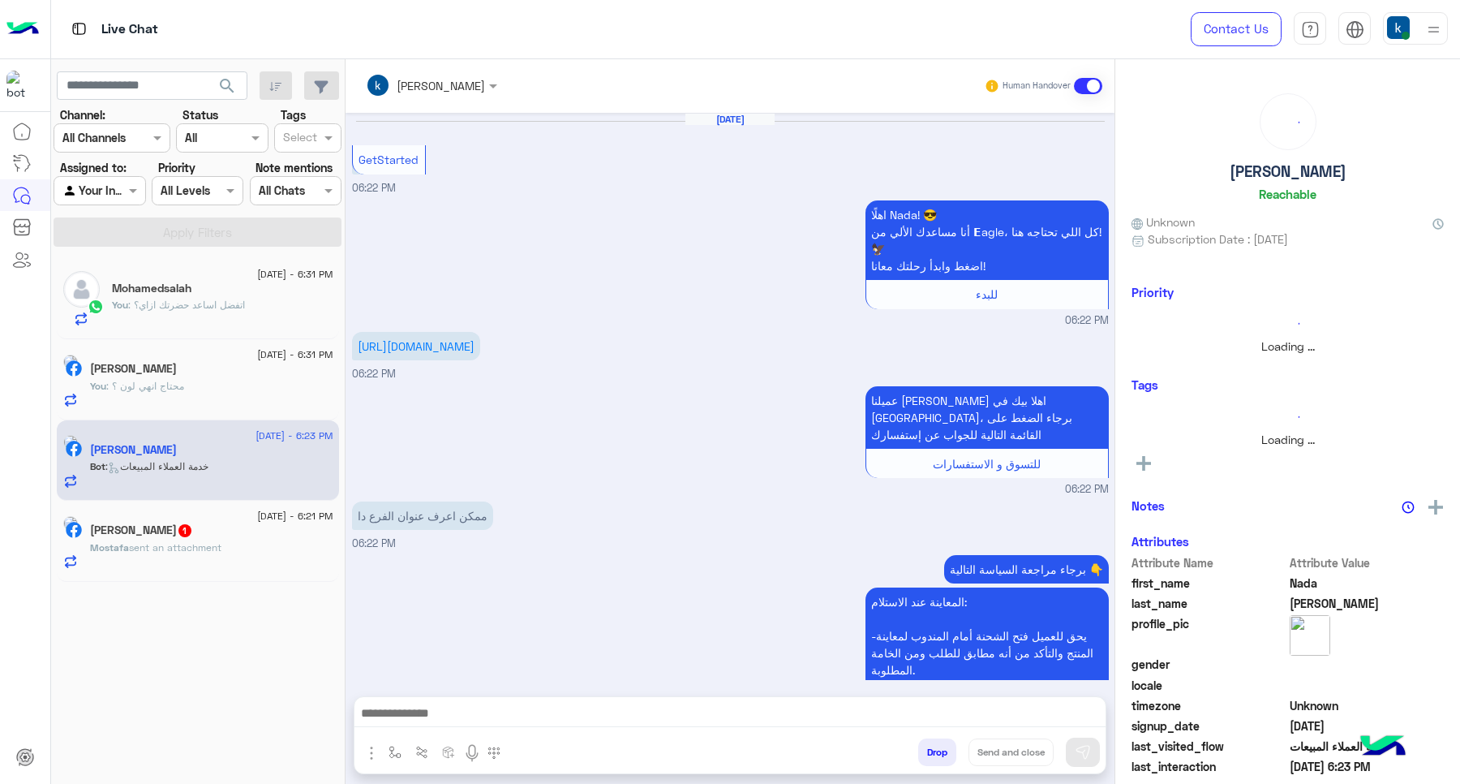
scroll to position [605, 0]
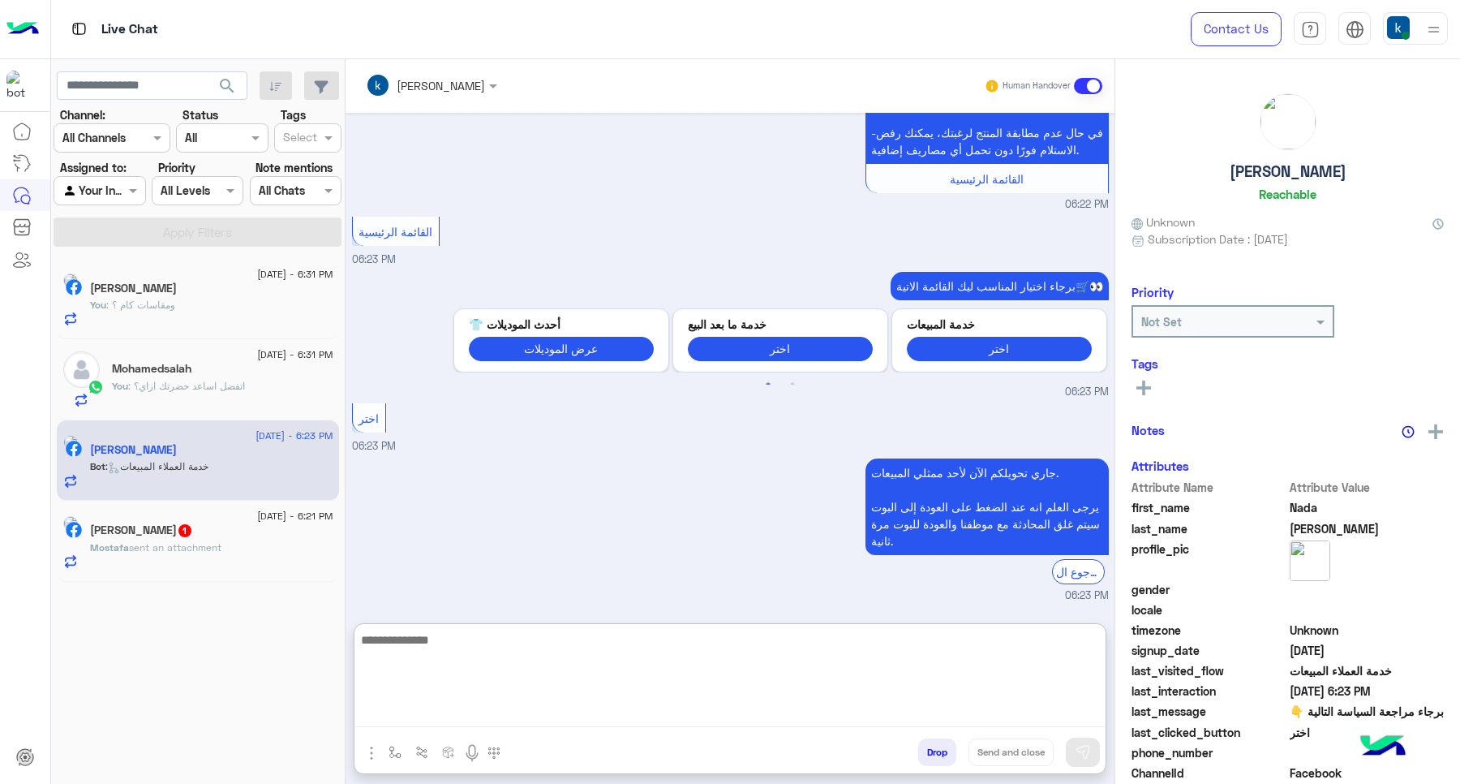
click at [469, 724] on textarea at bounding box center [730, 678] width 751 height 97
paste textarea "**********"
type textarea "**********"
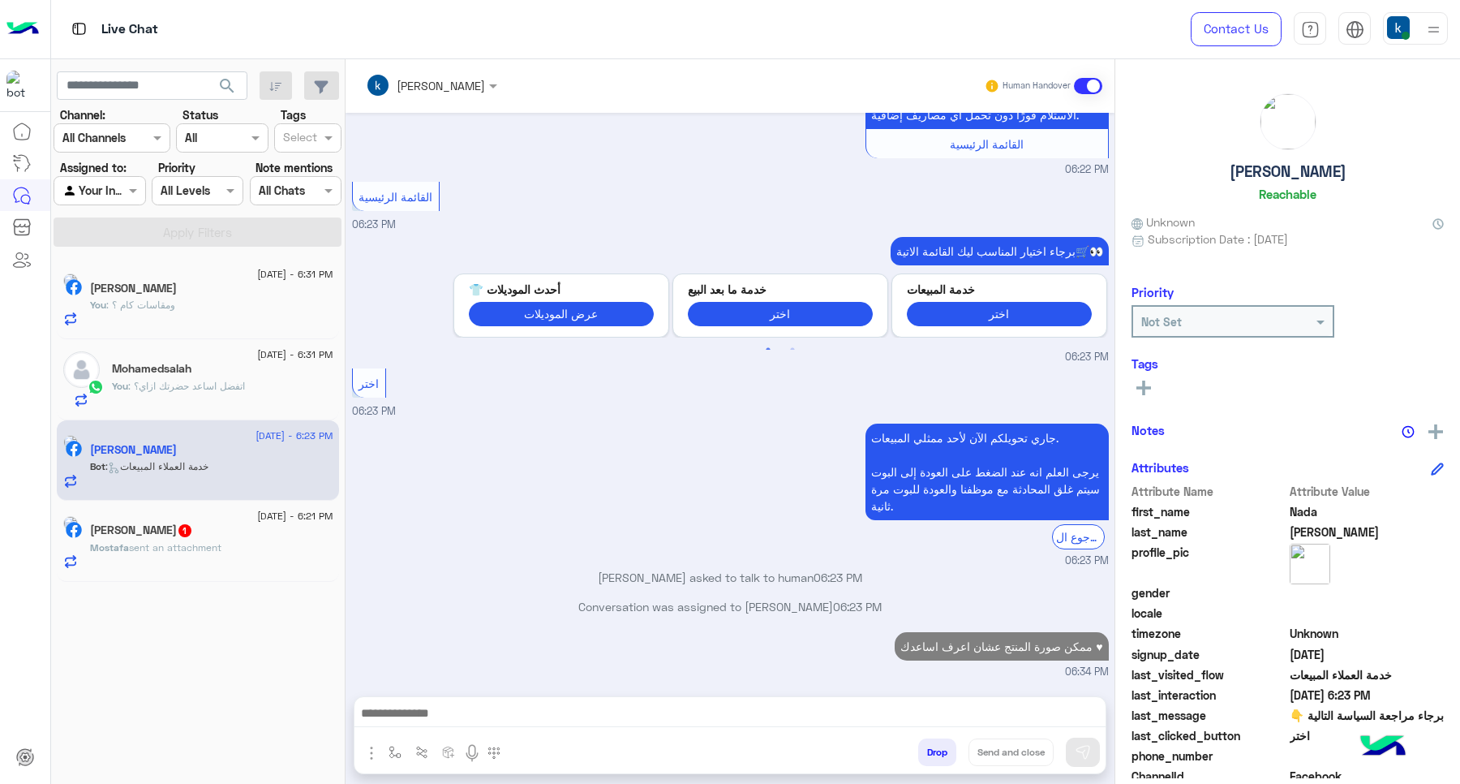
click at [188, 514] on div "11 September - 6:21 PM" at bounding box center [211, 518] width 243 height 11
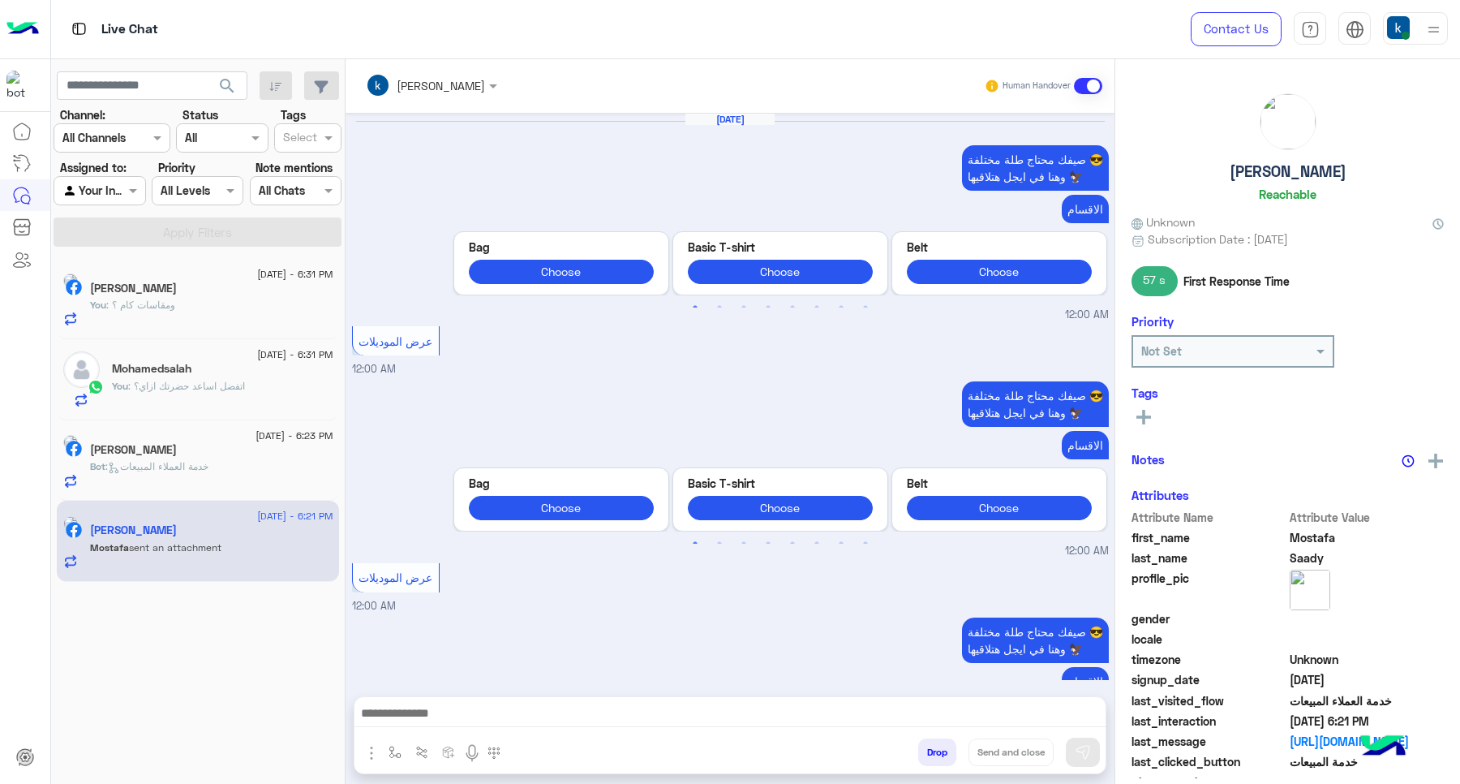
scroll to position [1985, 0]
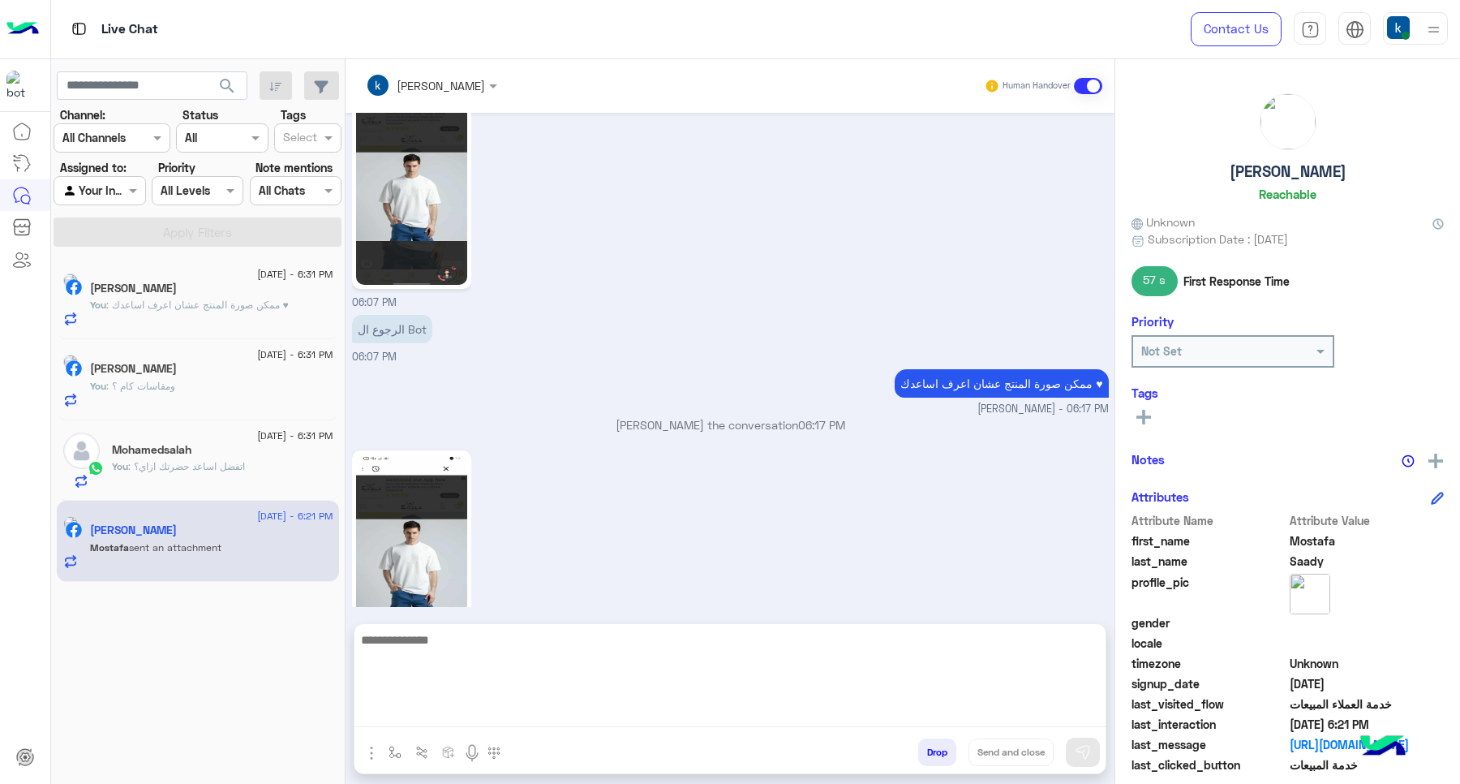
click at [455, 720] on textarea at bounding box center [730, 678] width 751 height 97
type textarea "******"
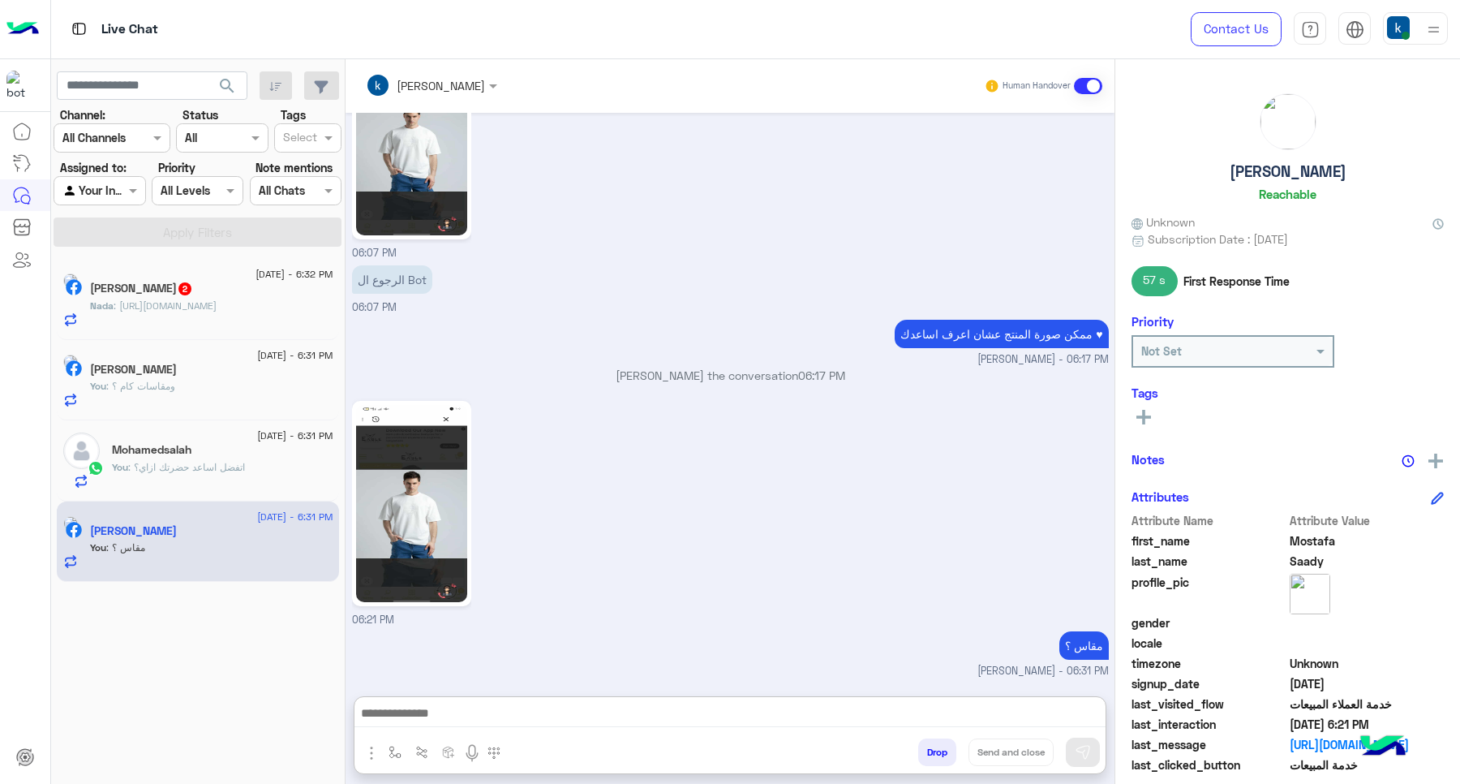
click at [245, 292] on div "Nada Ismail 2" at bounding box center [211, 290] width 243 height 17
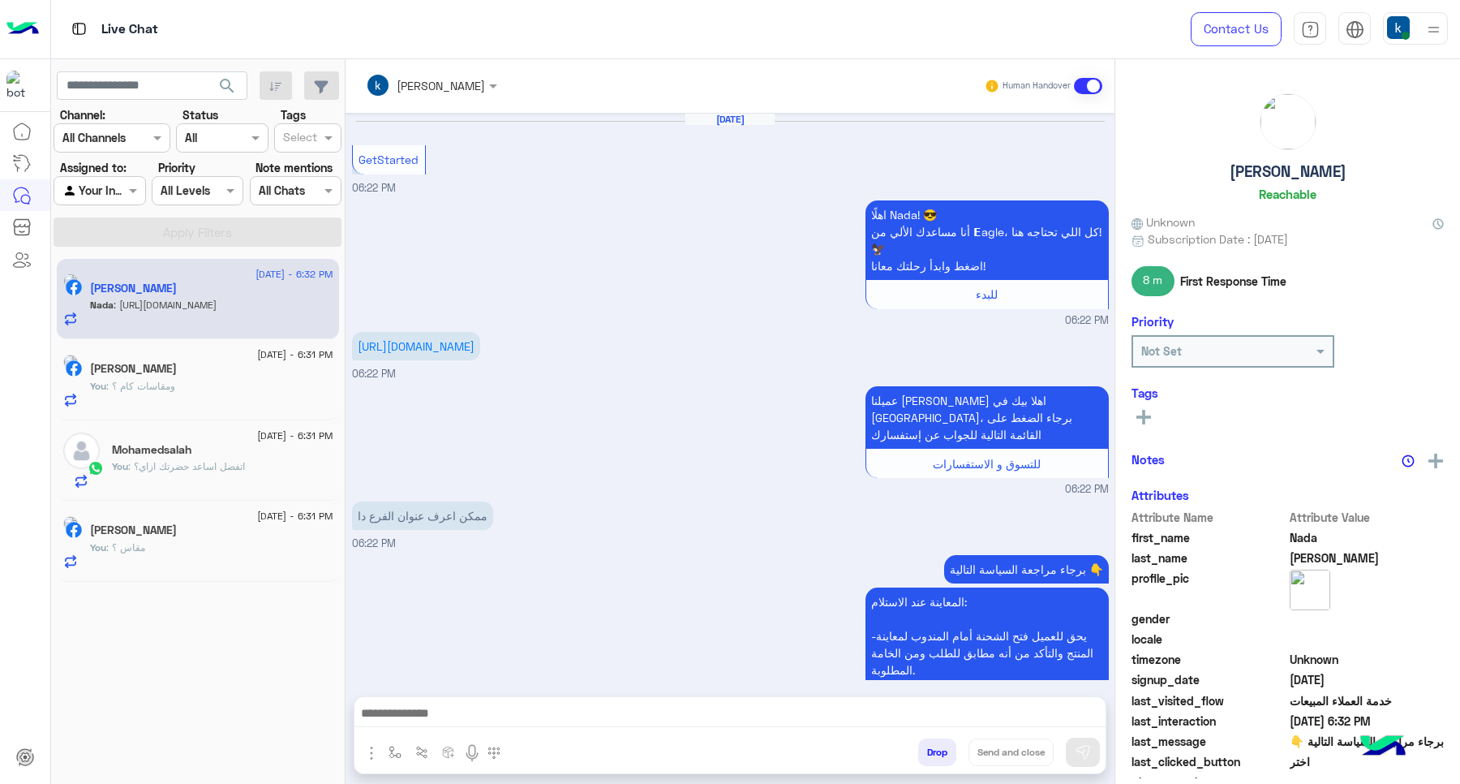
scroll to position [857, 0]
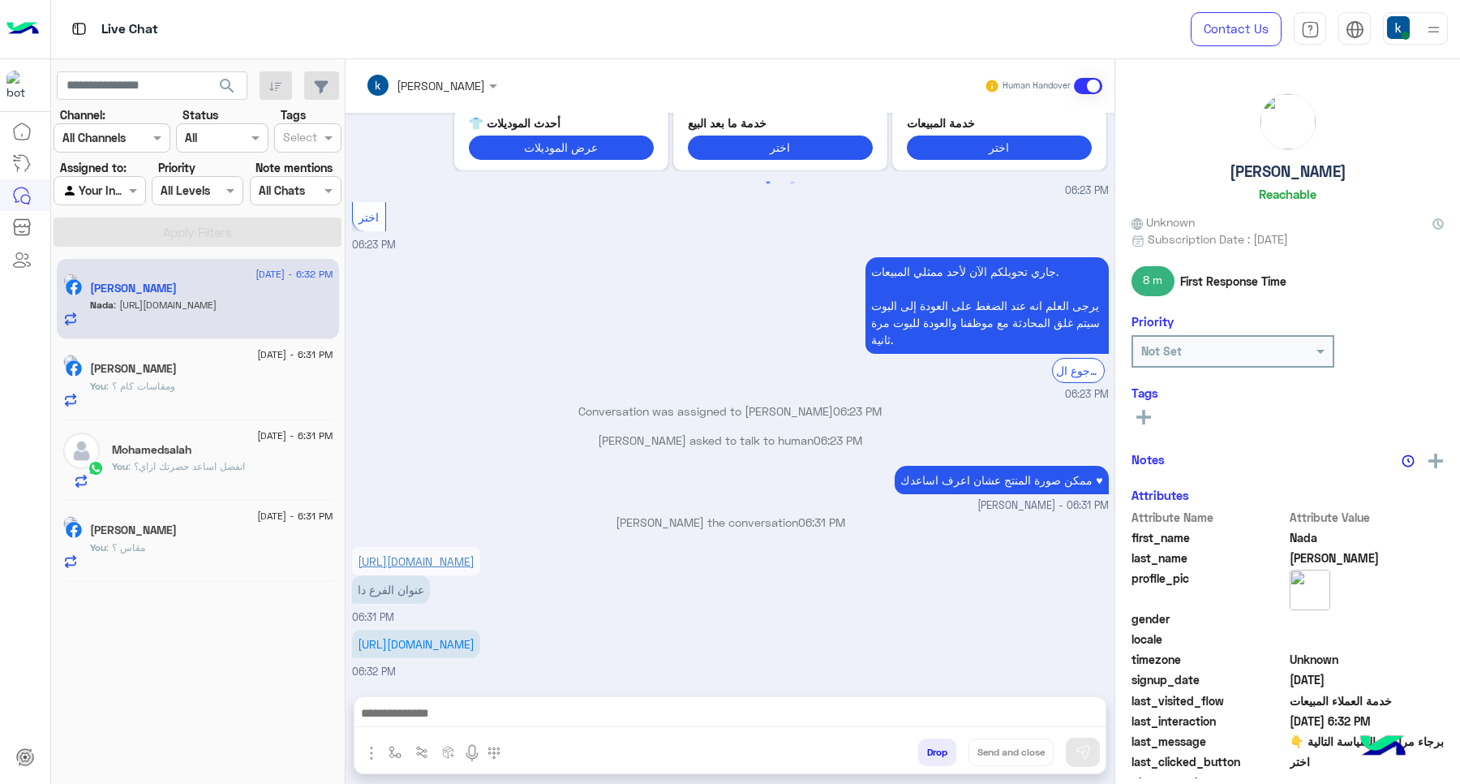
click at [452, 554] on link "https://www.facebook.com/share/r/1GYVNHUyN7/?mibextid=wwXIfr" at bounding box center [416, 561] width 117 height 14
click at [402, 750] on img "button" at bounding box center [395, 752] width 13 height 13
click at [427, 723] on input "text" at bounding box center [424, 716] width 67 height 19
type input "*"
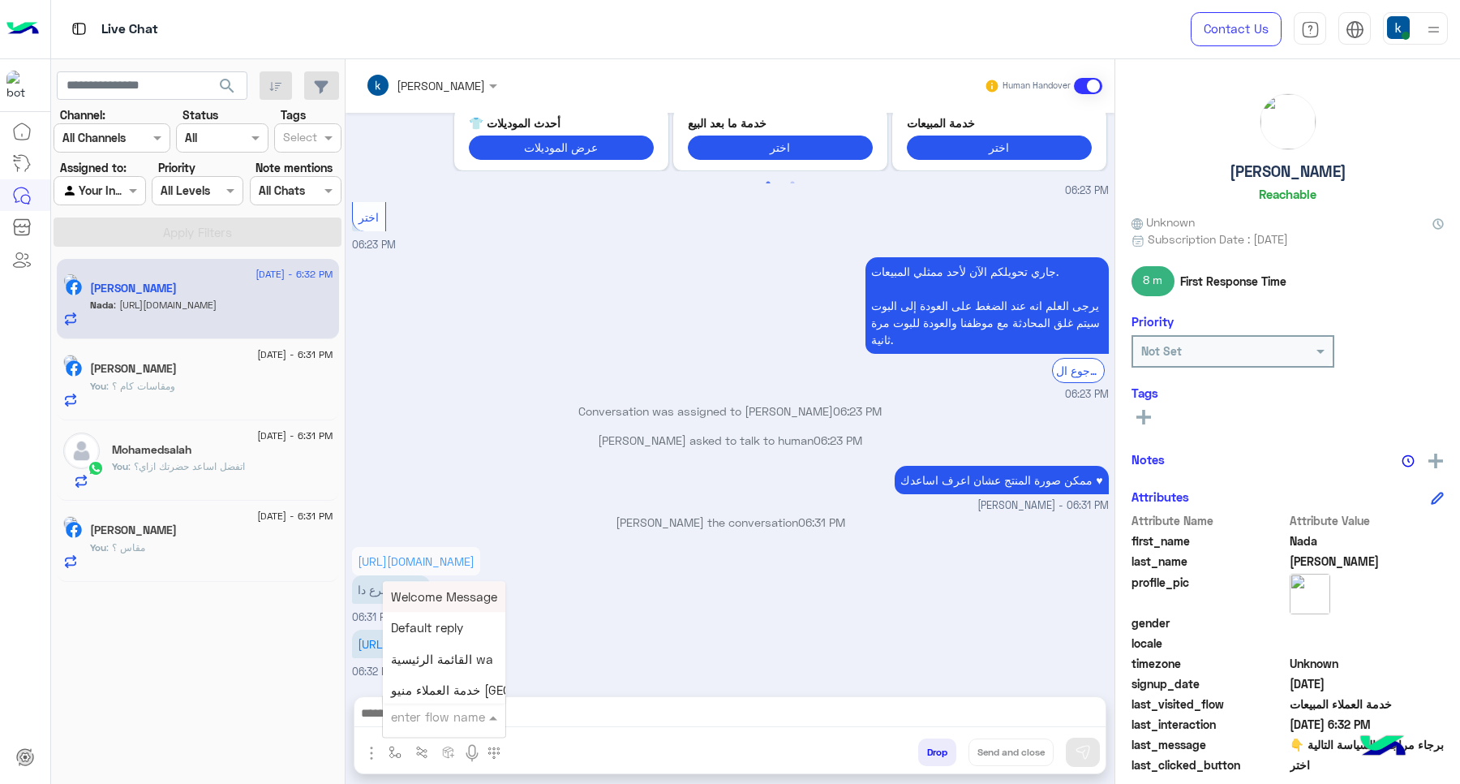
click at [503, 106] on div "khaled mohamed Human Handover" at bounding box center [730, 86] width 769 height 54
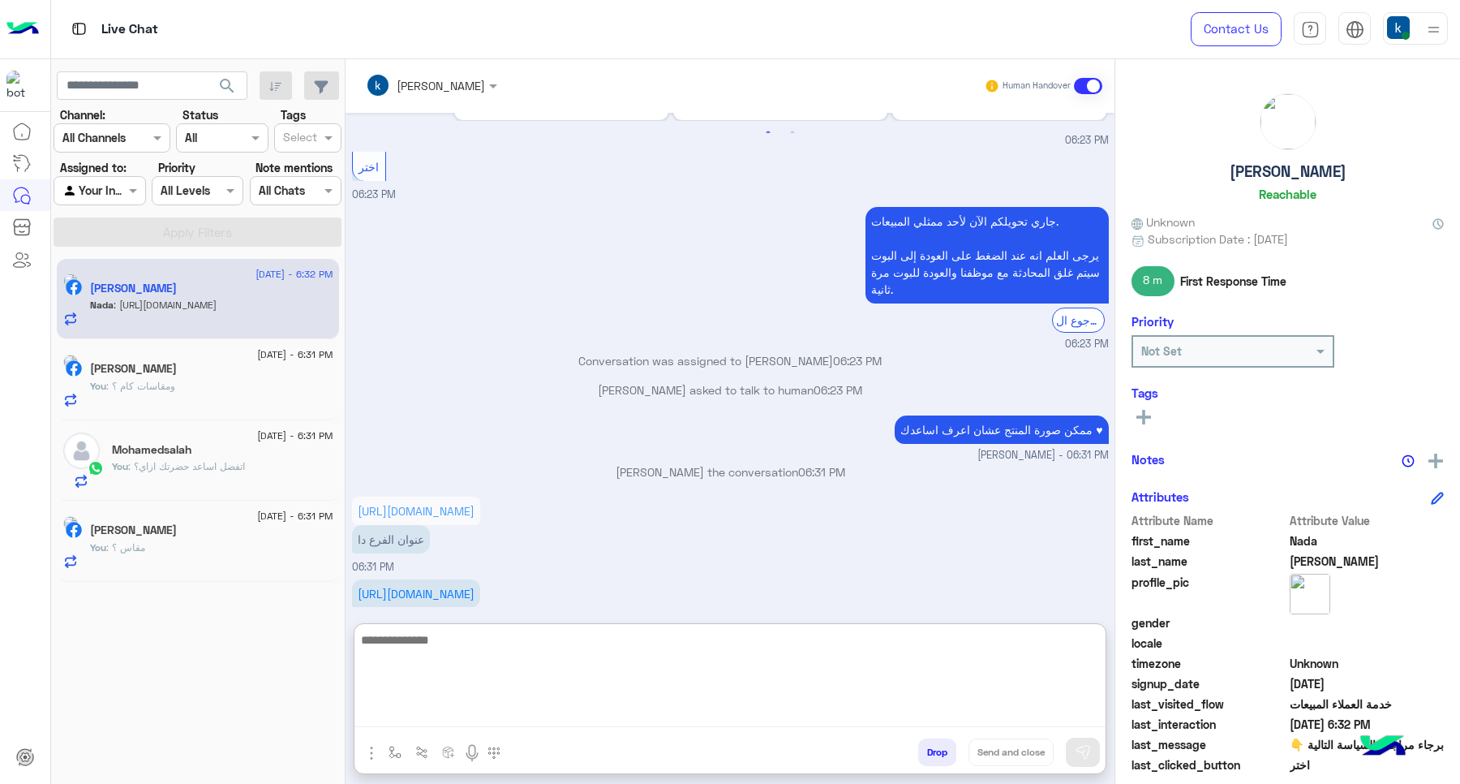
click at [578, 711] on textarea at bounding box center [730, 678] width 751 height 97
paste textarea "**********"
type textarea "**********"
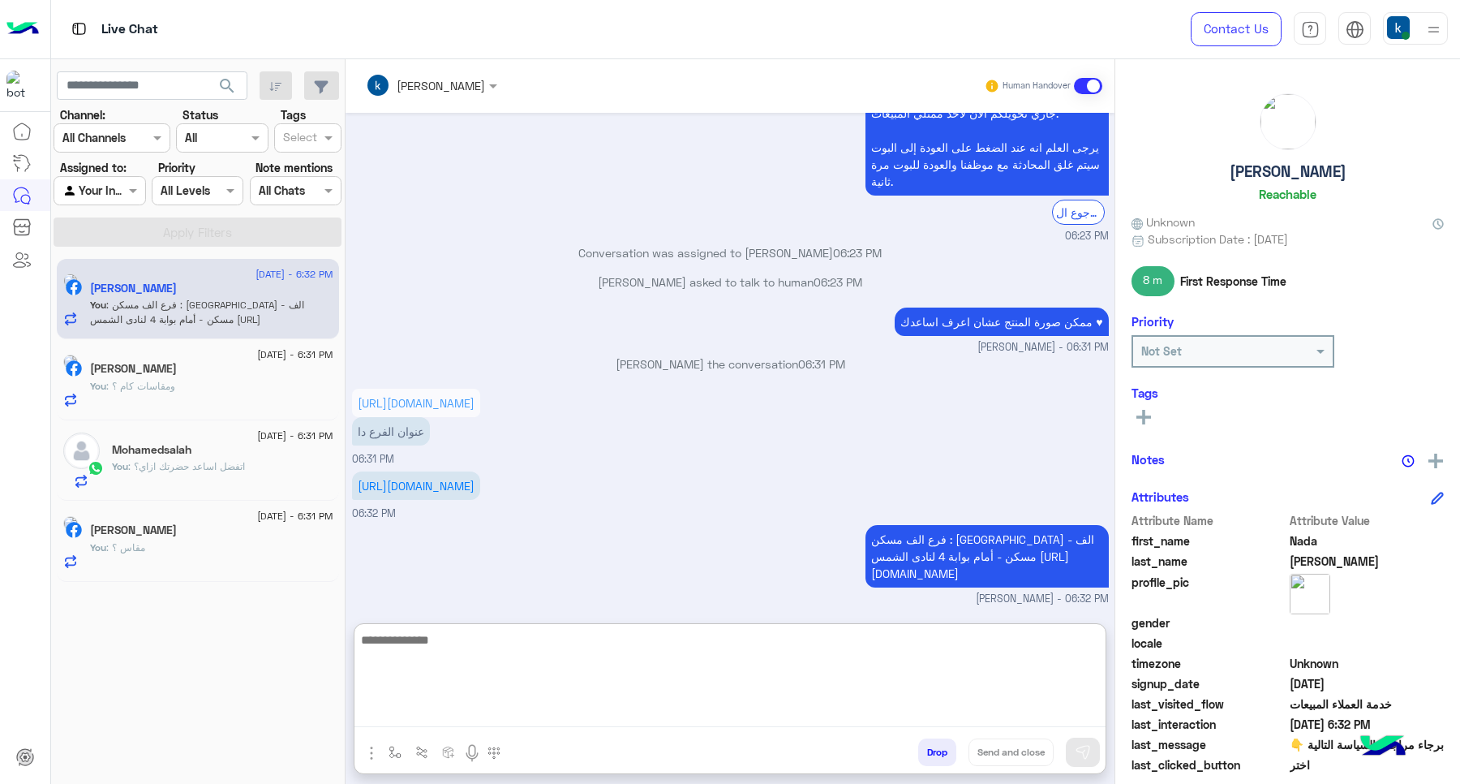
scroll to position [1032, 0]
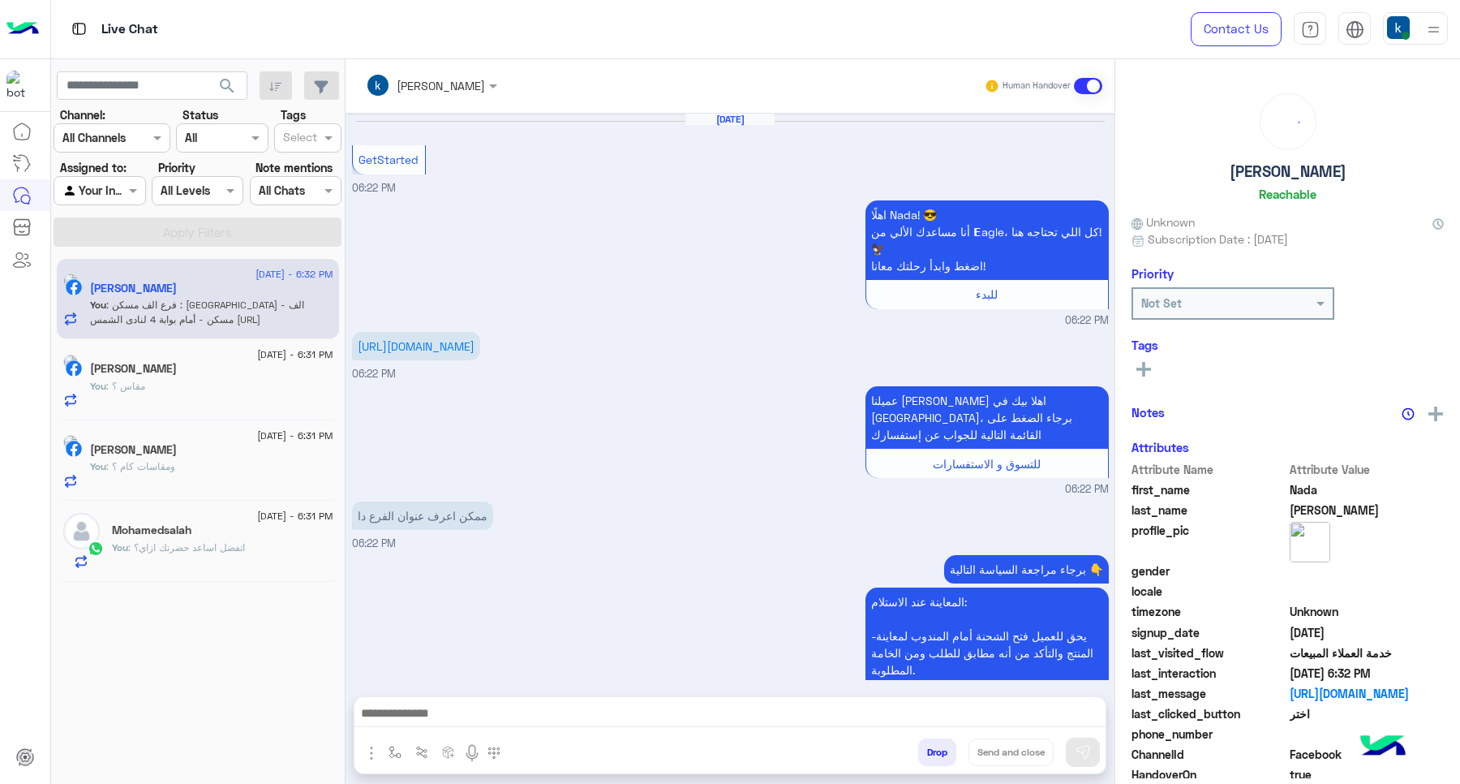
scroll to position [959, 0]
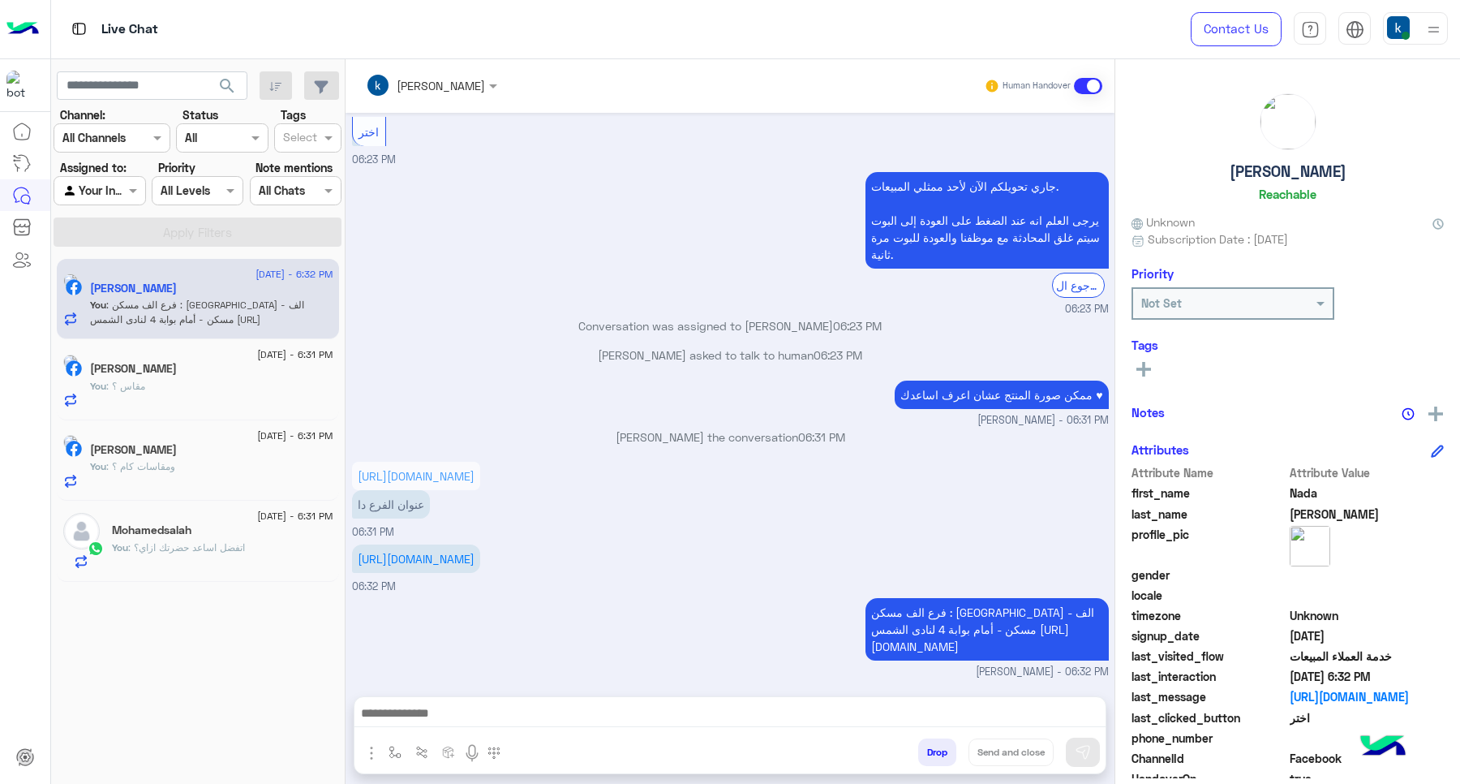
click at [935, 749] on button "Drop" at bounding box center [937, 752] width 38 height 28
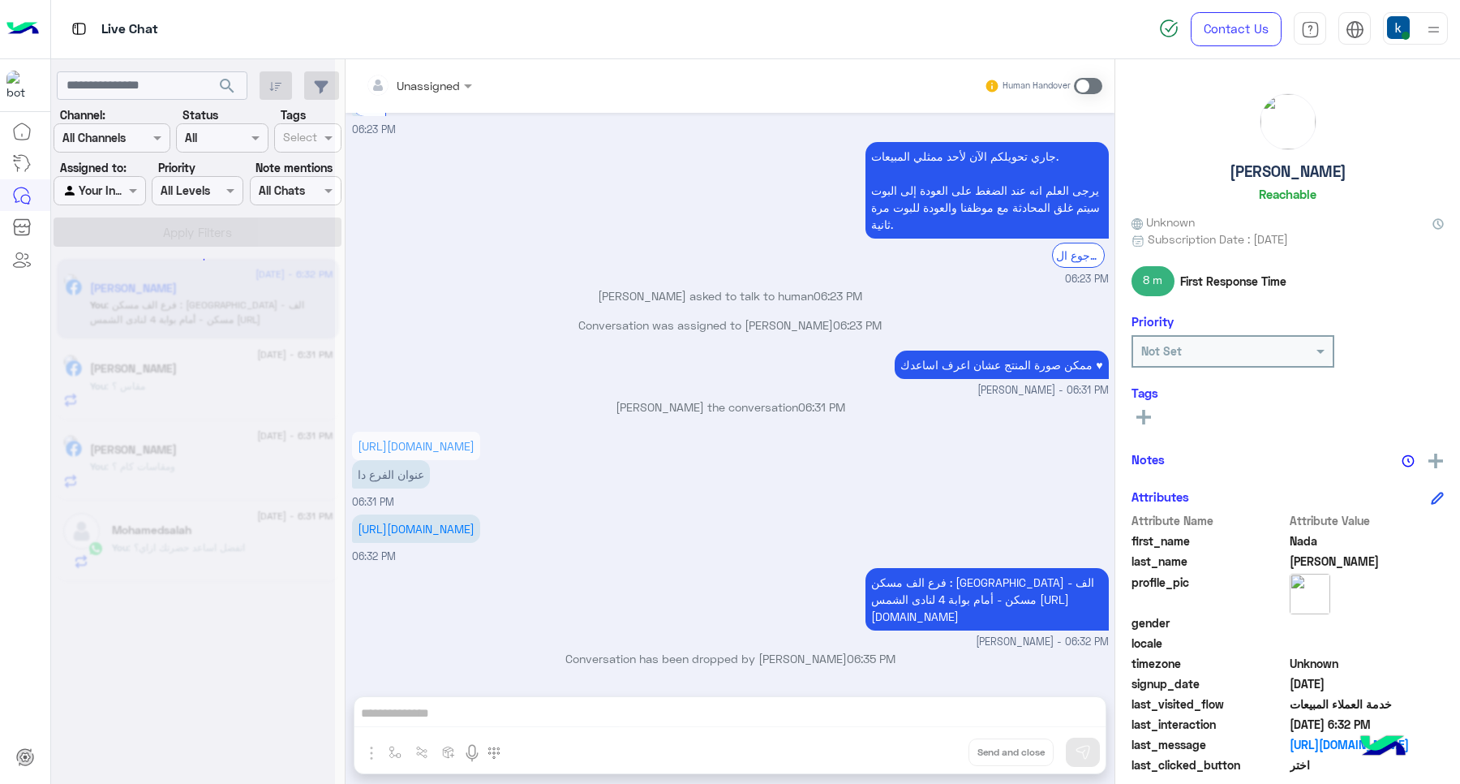
scroll to position [988, 0]
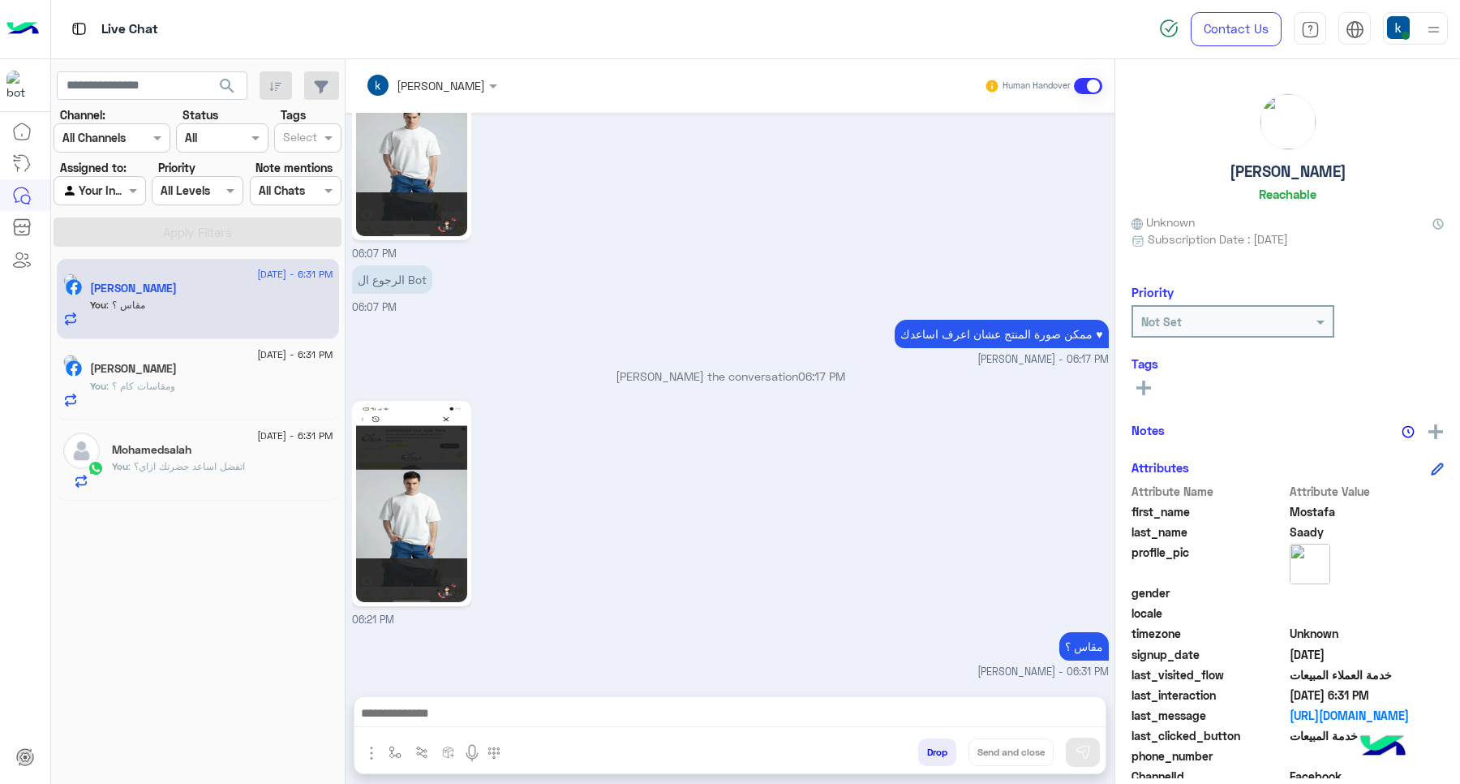
scroll to position [1854, 0]
click at [631, 368] on p "khaled mohamed joined the conversation 06:17 PM" at bounding box center [730, 376] width 757 height 17
click at [647, 382] on p "khaled mohamed joined the conversation 06:17 PM" at bounding box center [730, 376] width 757 height 17
click at [613, 385] on div "khaled mohamed joined the conversation 06:17 PM" at bounding box center [730, 382] width 757 height 29
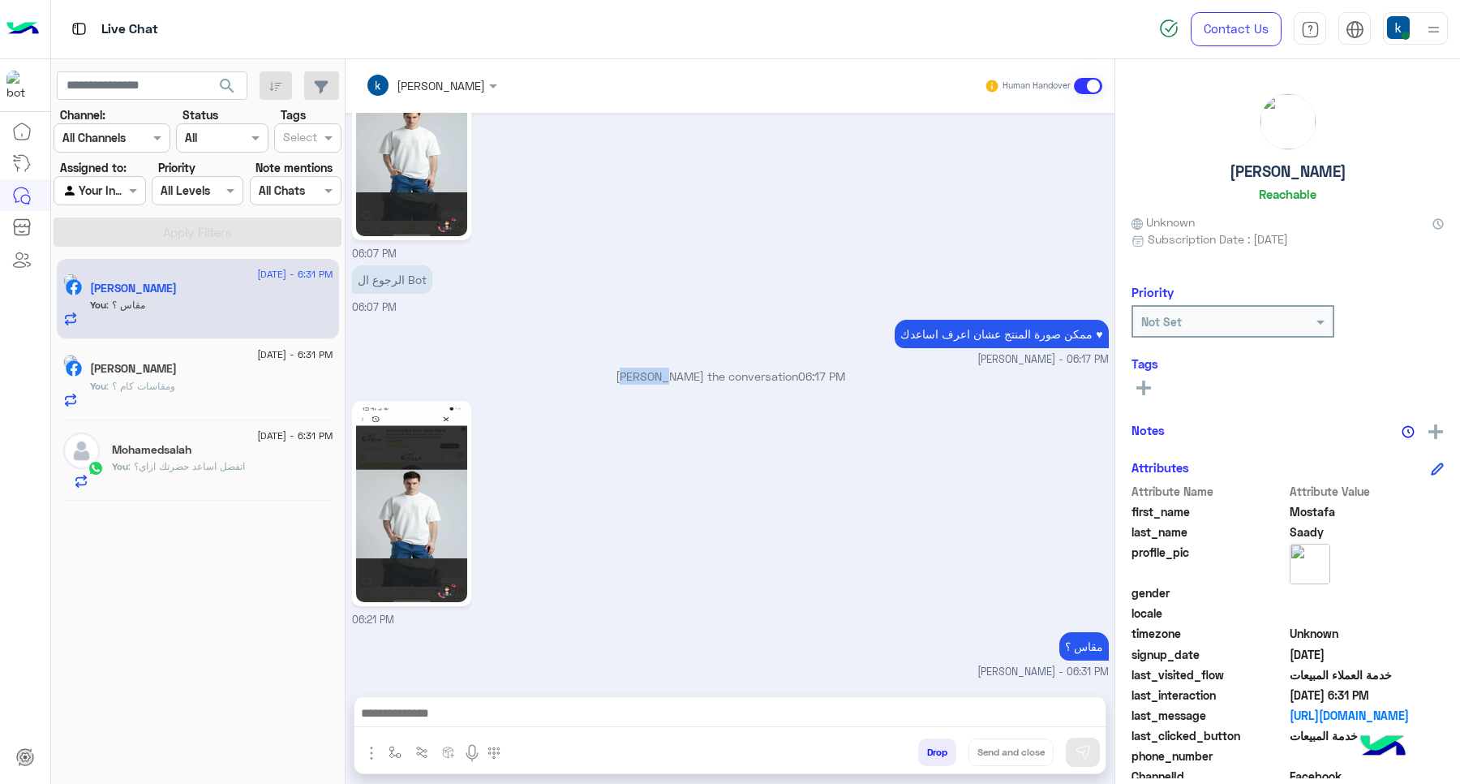
click at [613, 385] on div "khaled mohamed joined the conversation 06:17 PM" at bounding box center [730, 382] width 757 height 29
click at [677, 370] on p "khaled mohamed joined the conversation 06:17 PM" at bounding box center [730, 376] width 757 height 17
click at [720, 371] on p "khaled mohamed joined the conversation 06:17 PM" at bounding box center [730, 376] width 757 height 17
click at [718, 371] on p "khaled mohamed joined the conversation 06:17 PM" at bounding box center [730, 376] width 757 height 17
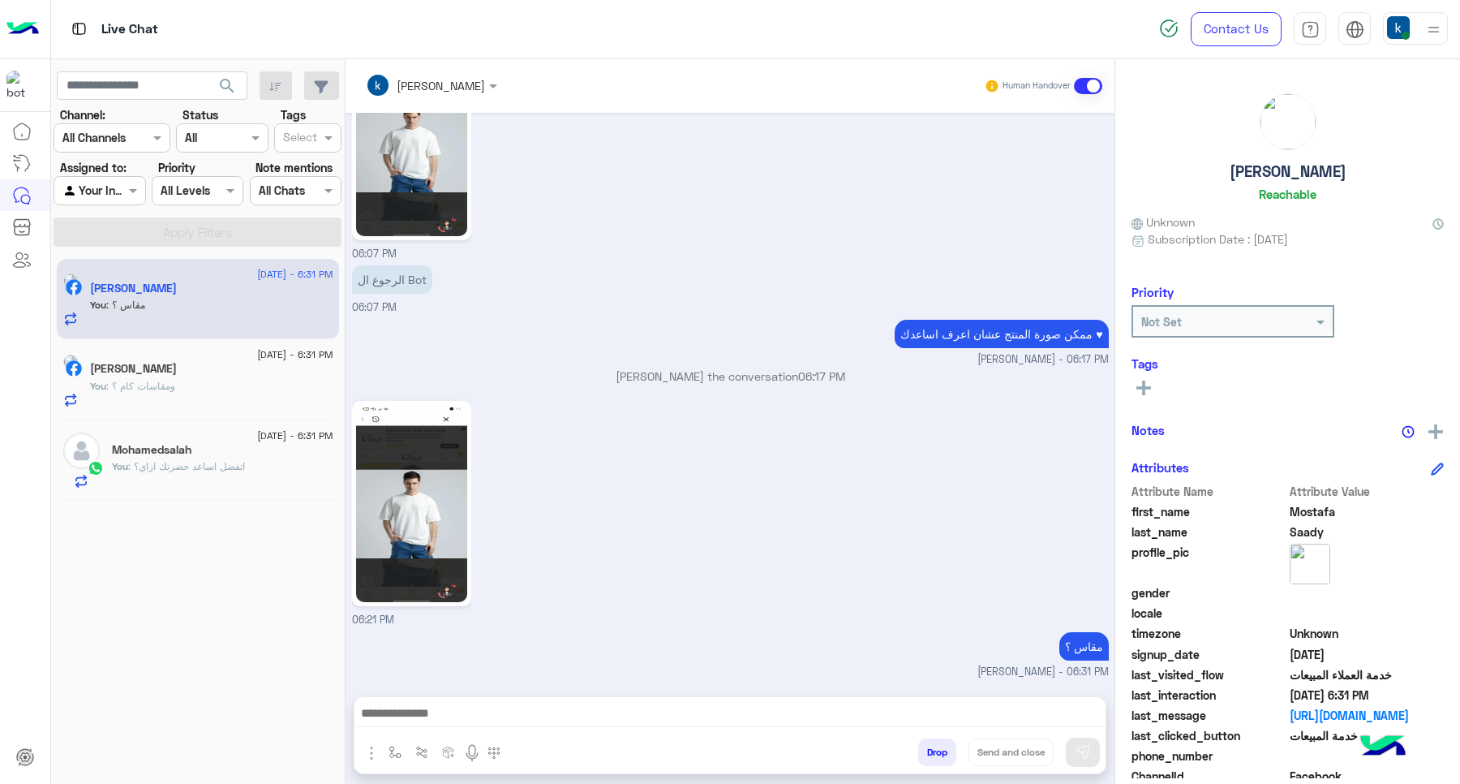
click at [698, 369] on p "khaled mohamed joined the conversation 06:17 PM" at bounding box center [730, 376] width 757 height 17
click at [749, 373] on p "khaled mohamed joined the conversation 06:17 PM" at bounding box center [730, 376] width 757 height 17
click at [728, 381] on p "khaled mohamed joined the conversation 06:17 PM" at bounding box center [730, 376] width 757 height 17
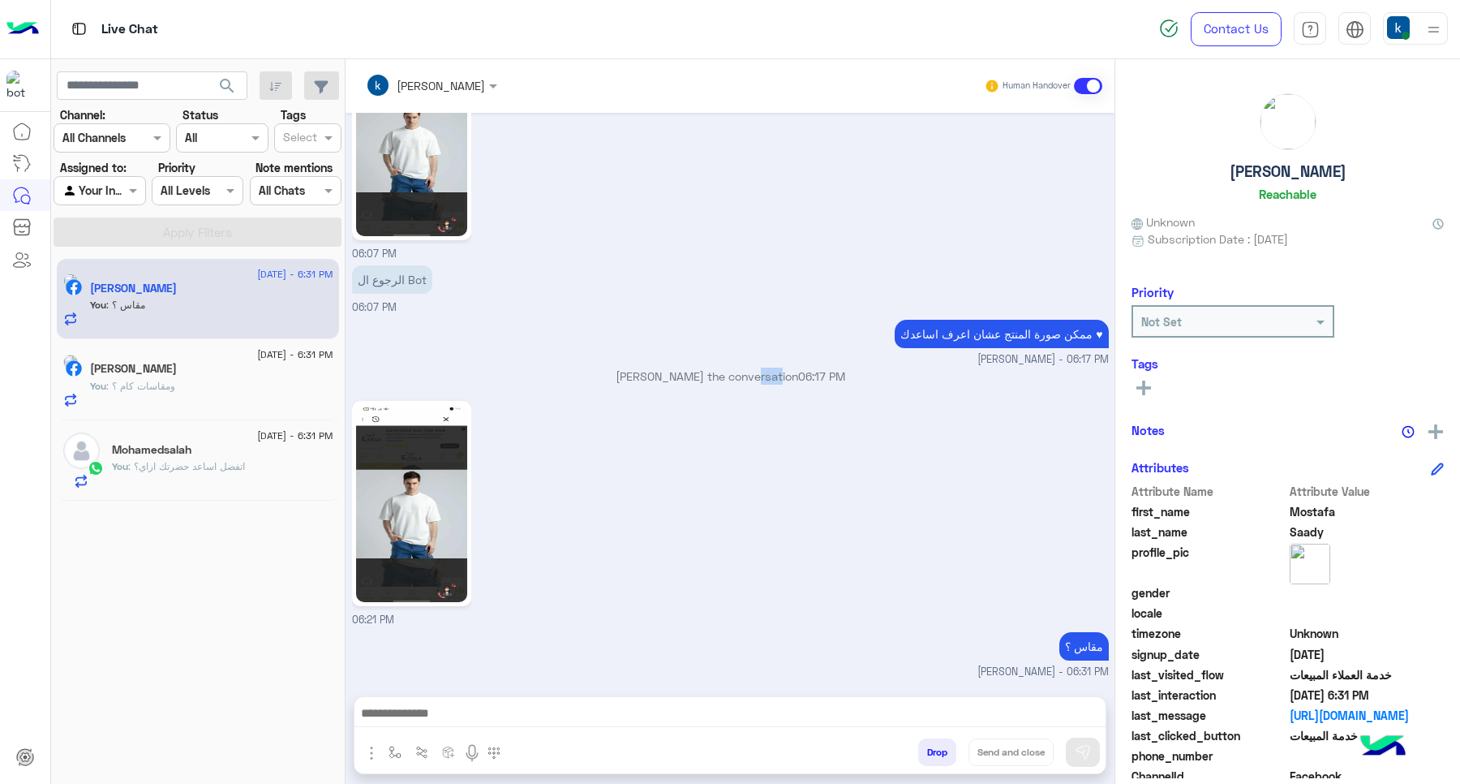
click at [740, 378] on p "khaled mohamed joined the conversation 06:17 PM" at bounding box center [730, 376] width 757 height 17
click at [783, 373] on p "khaled mohamed joined the conversation 06:17 PM" at bounding box center [730, 376] width 757 height 17
click at [808, 383] on p "khaled mohamed joined the conversation 06:17 PM" at bounding box center [730, 376] width 757 height 17
click at [822, 384] on p "khaled mohamed joined the conversation 06:17 PM" at bounding box center [730, 376] width 757 height 17
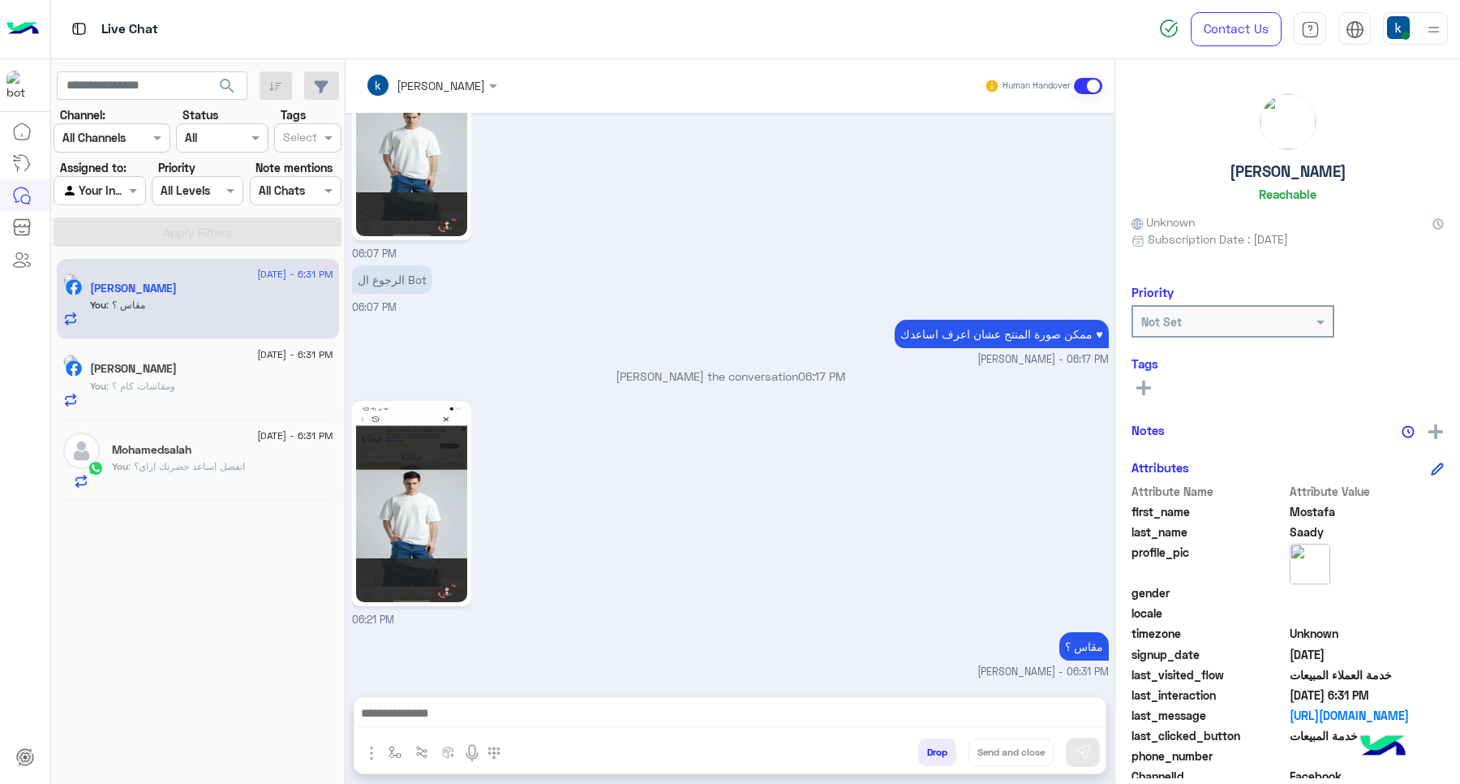
drag, startPoint x: 822, startPoint y: 384, endPoint x: 854, endPoint y: 382, distance: 32.5
click at [854, 382] on p "khaled mohamed joined the conversation 06:17 PM" at bounding box center [730, 376] width 757 height 17
click at [815, 406] on div "06:21 PM" at bounding box center [730, 512] width 757 height 231
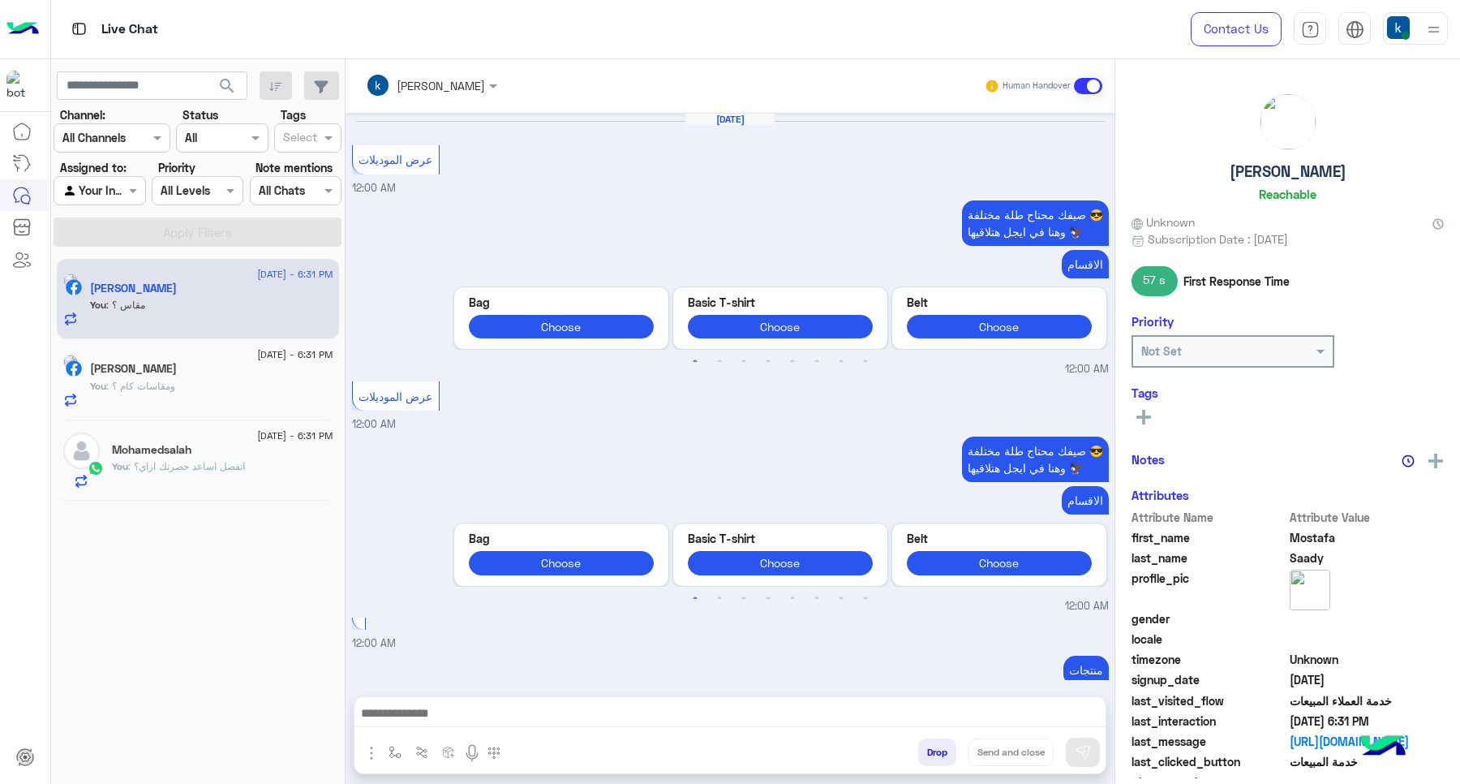
scroll to position [1855, 0]
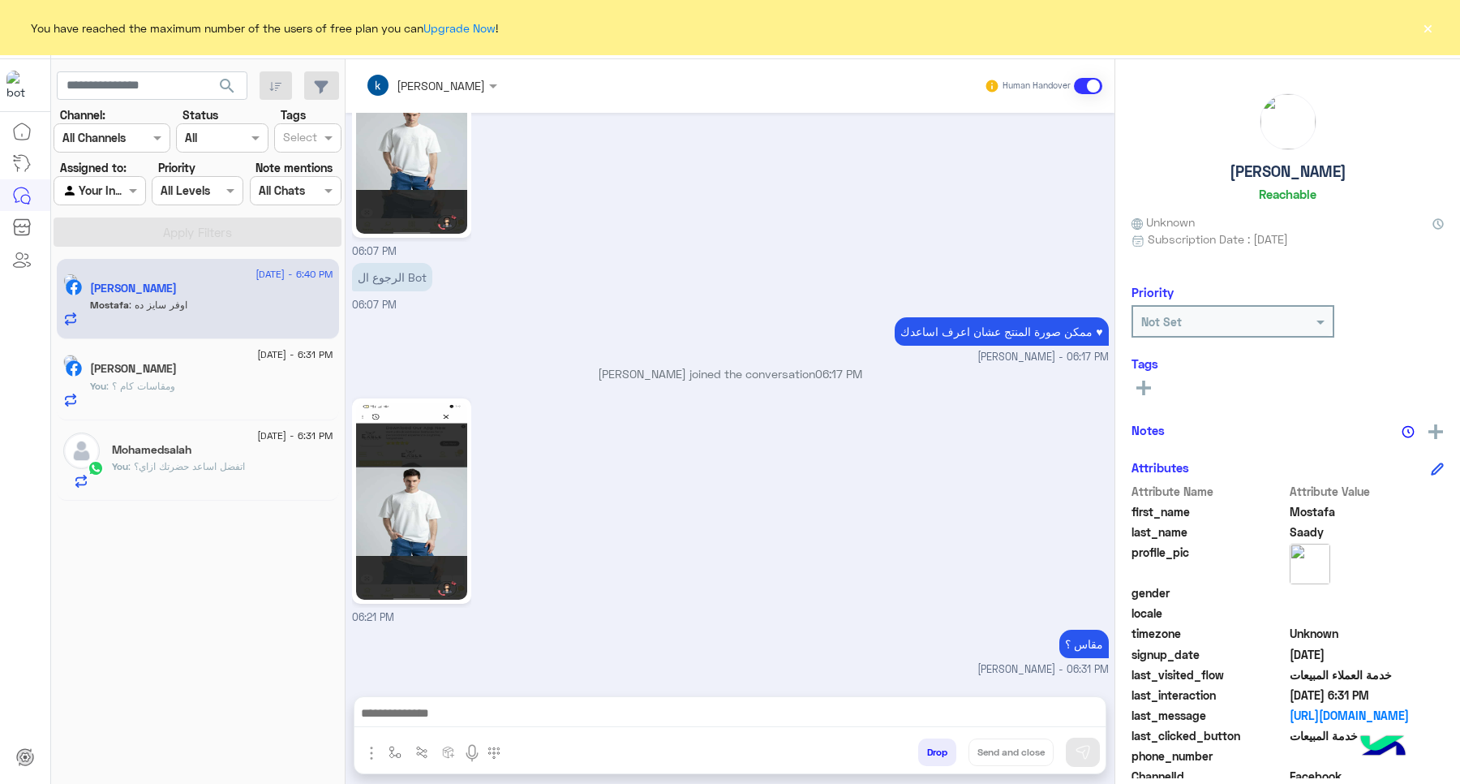
scroll to position [1908, 0]
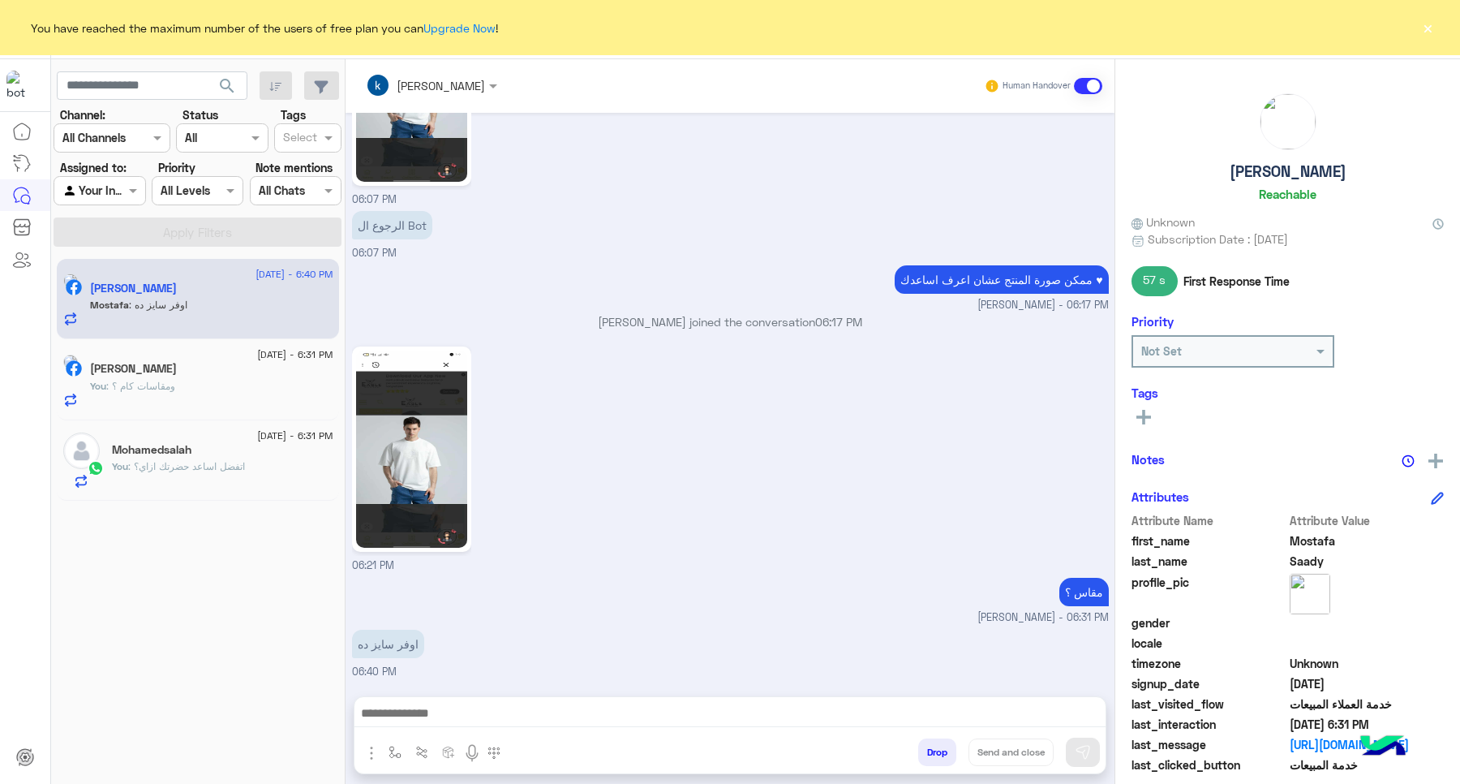
click at [1426, 28] on button "×" at bounding box center [1428, 27] width 16 height 16
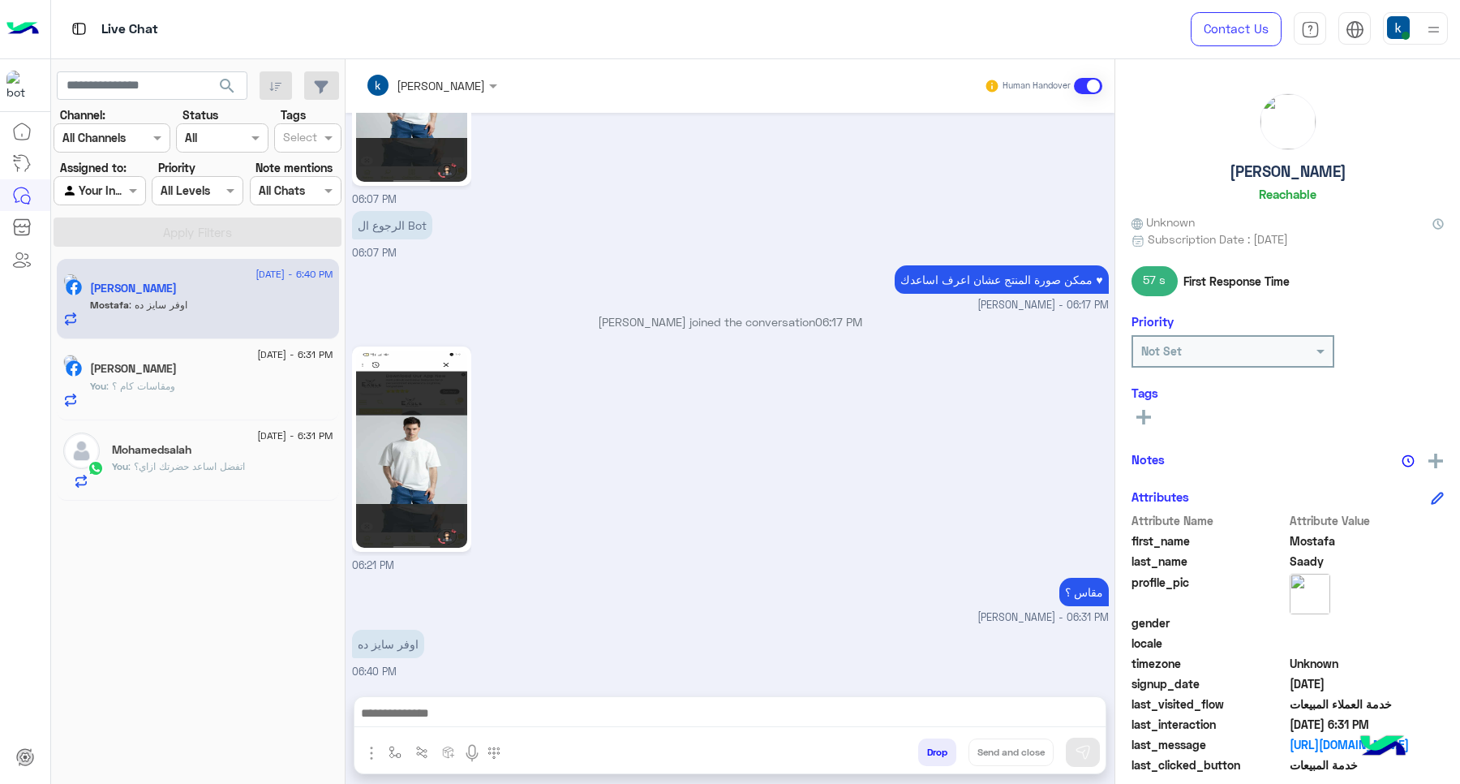
click at [460, 511] on img at bounding box center [411, 448] width 111 height 197
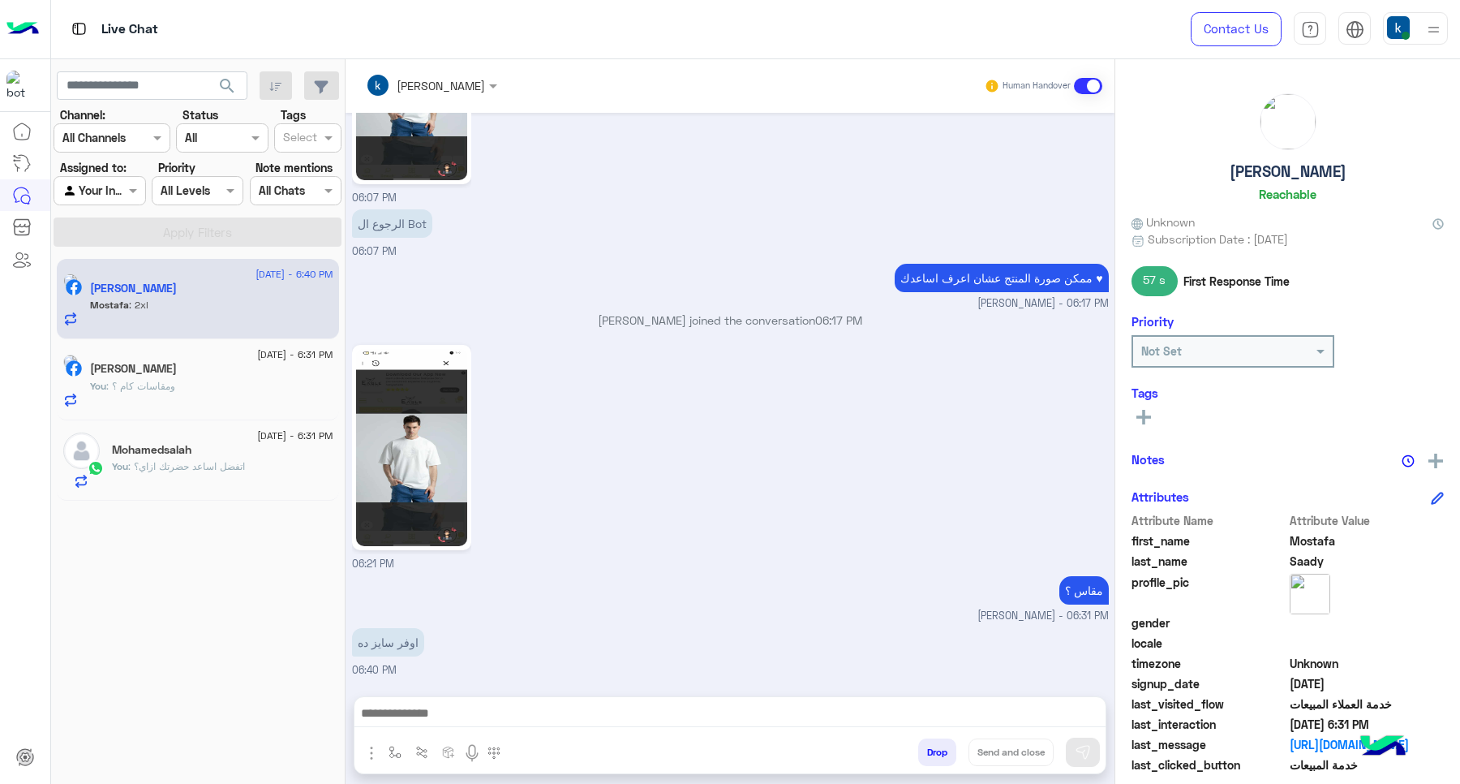
scroll to position [1962, 0]
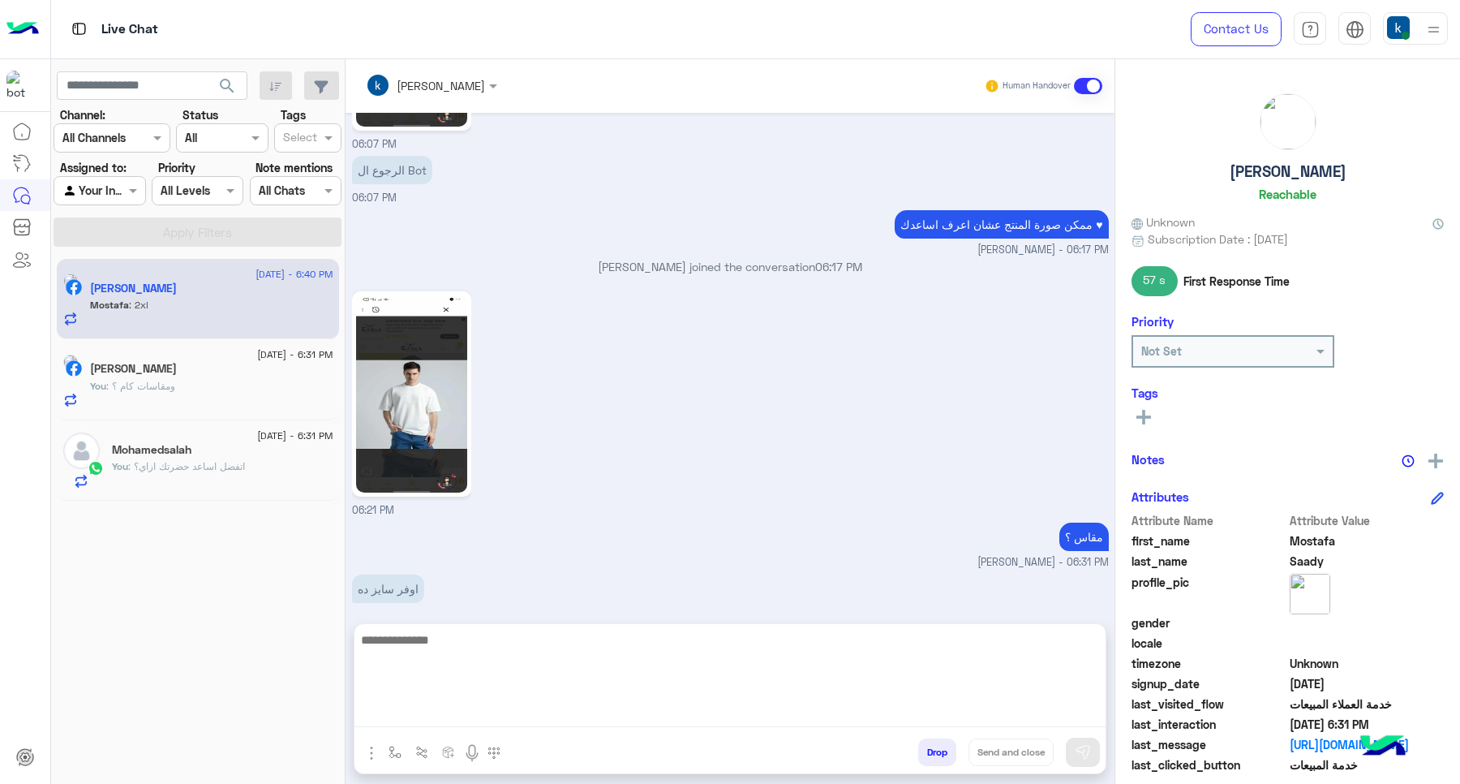
click at [507, 716] on textarea at bounding box center [730, 678] width 751 height 97
type textarea "**********"
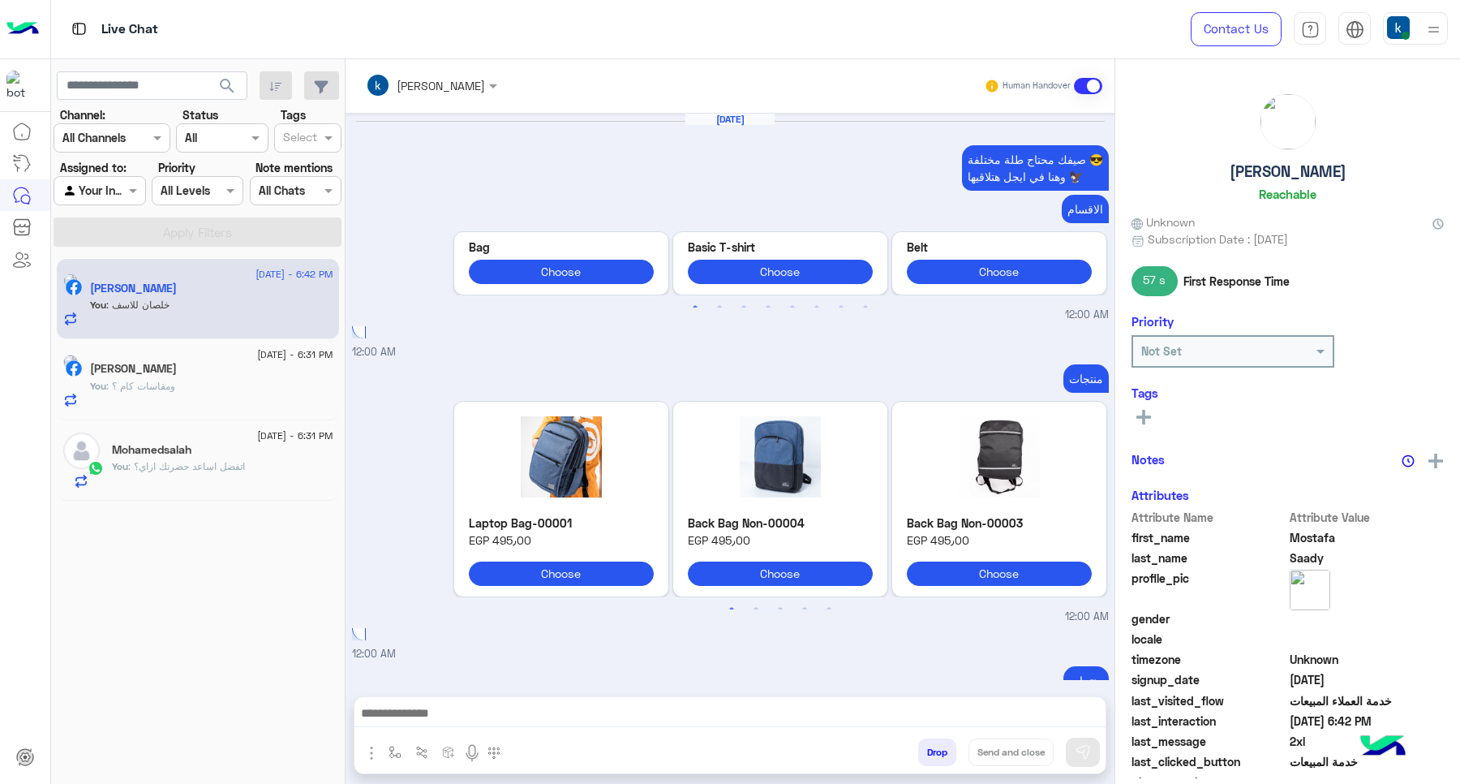
scroll to position [1722, 0]
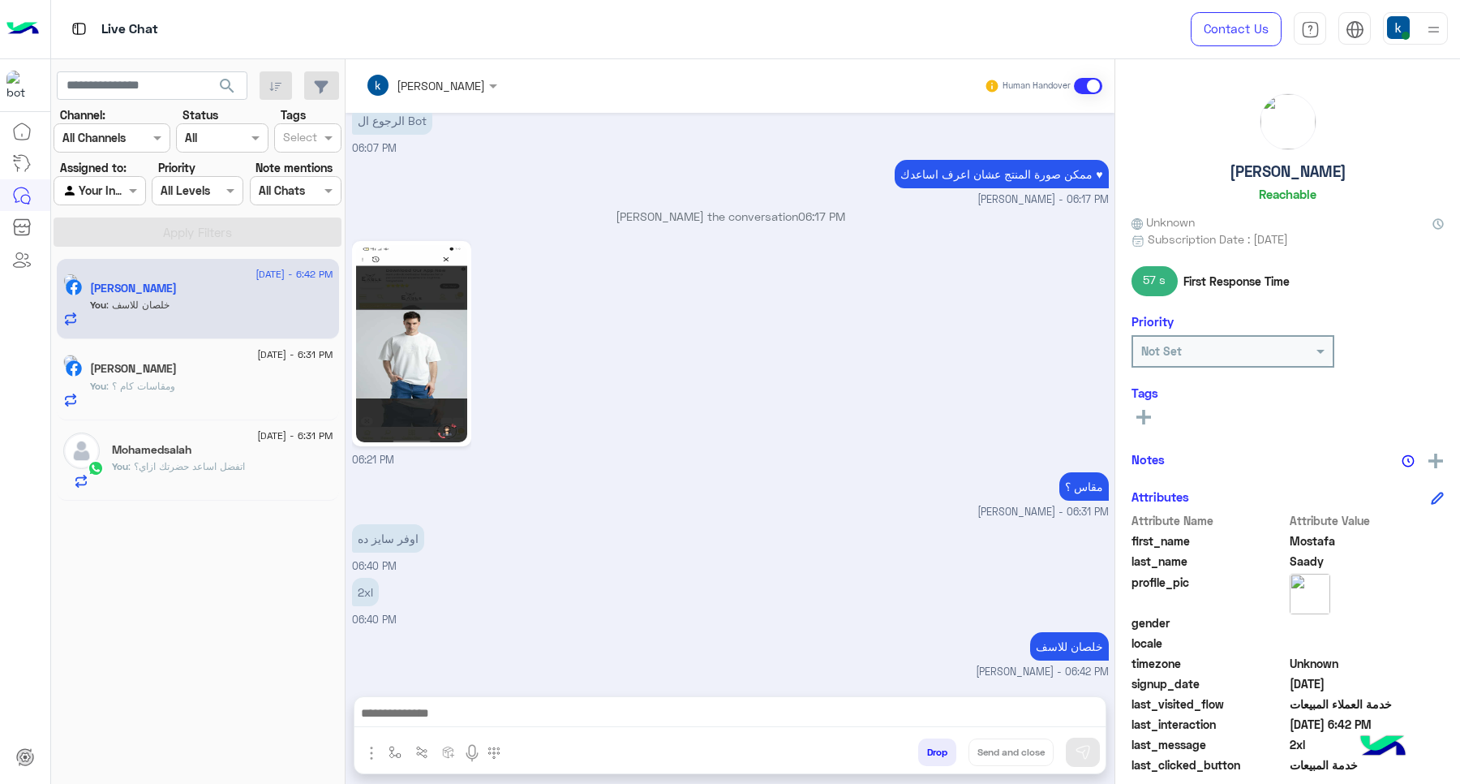
click at [931, 764] on button "Drop" at bounding box center [937, 752] width 38 height 28
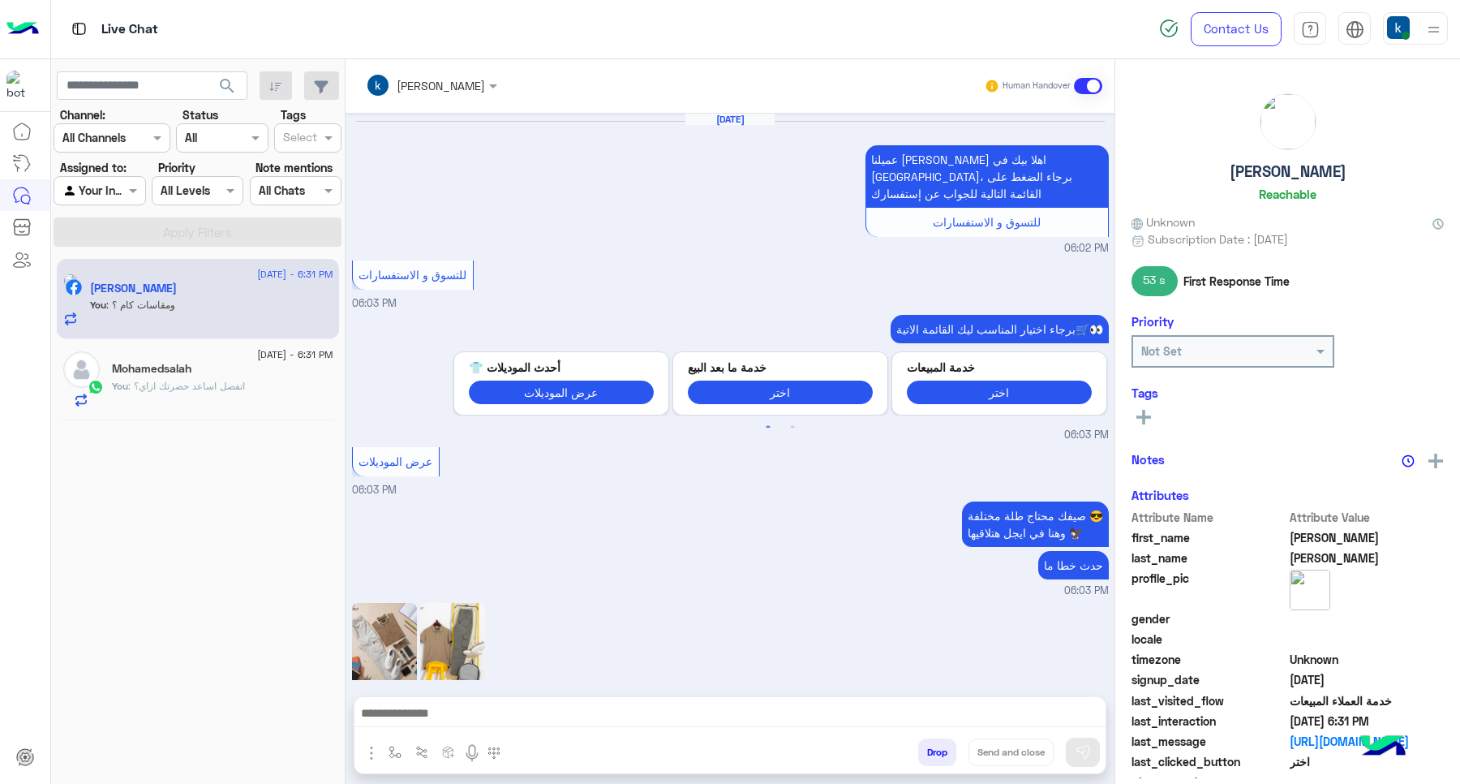
scroll to position [1059, 0]
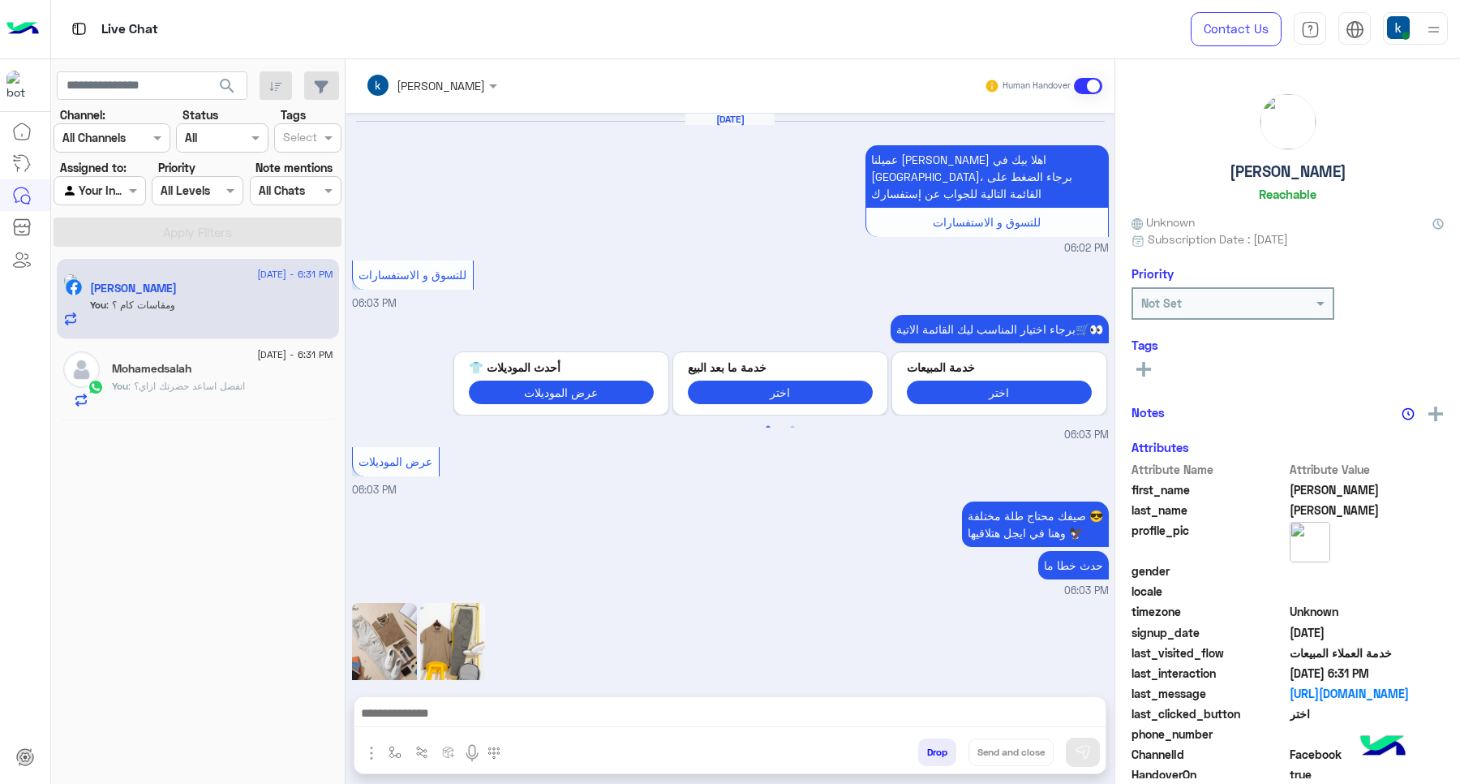
scroll to position [1059, 0]
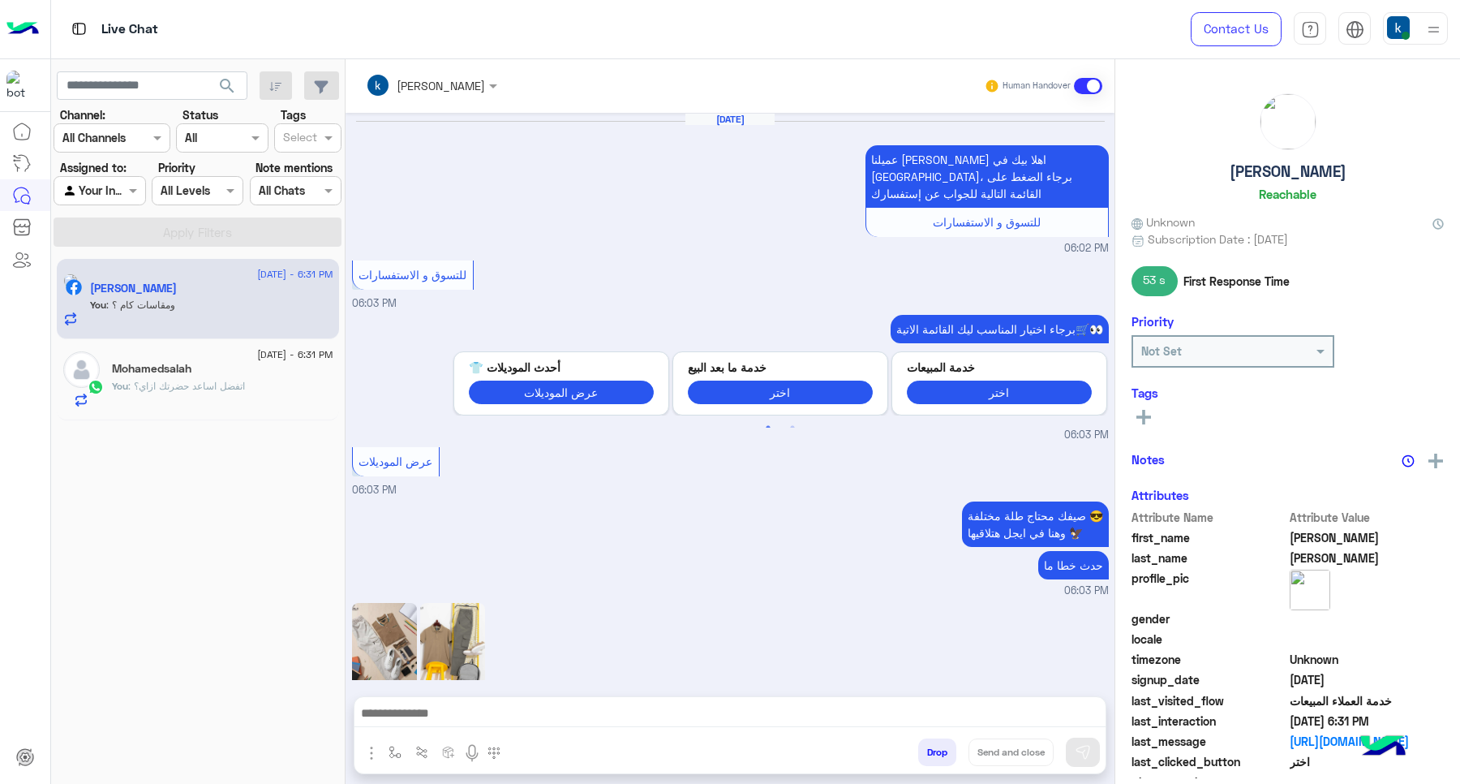
scroll to position [1059, 0]
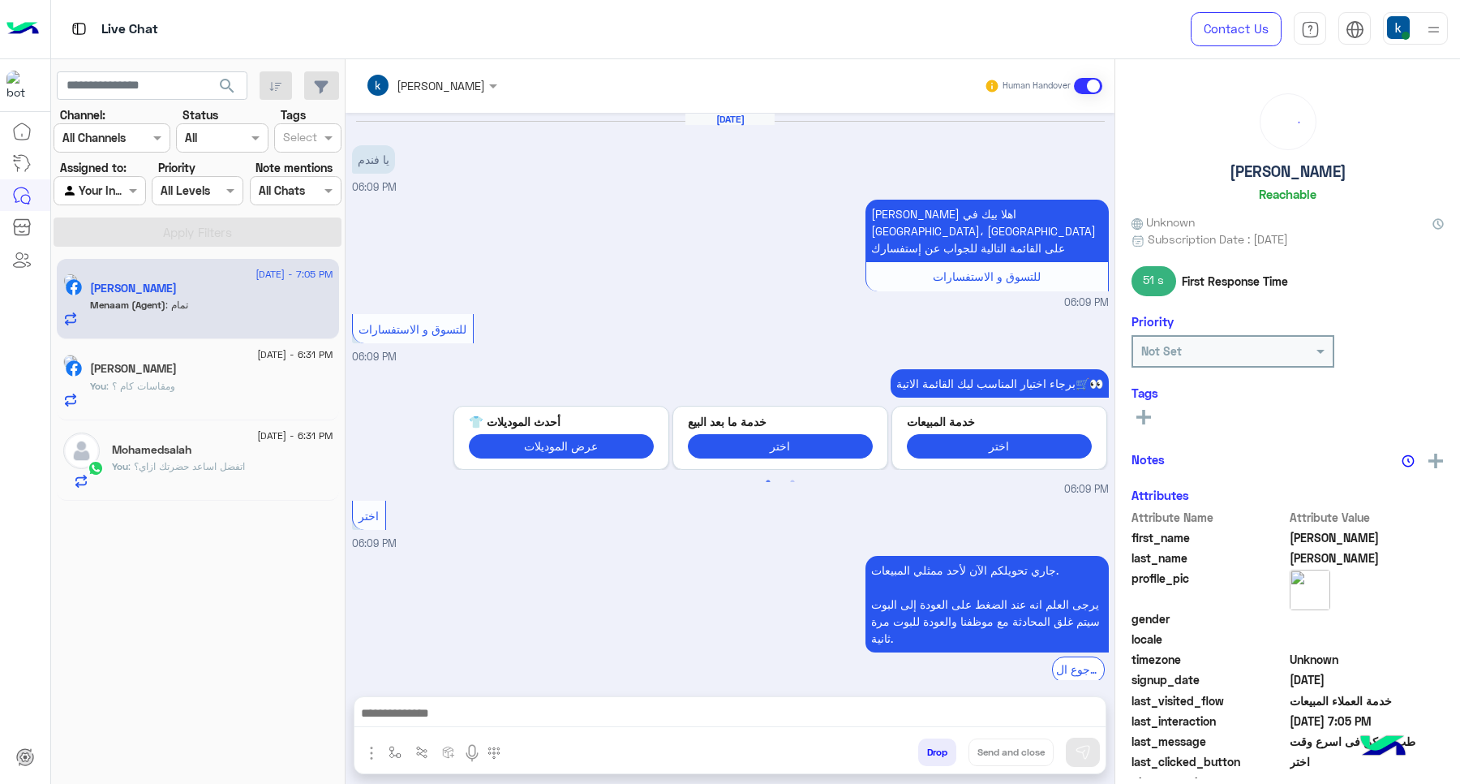
scroll to position [947, 0]
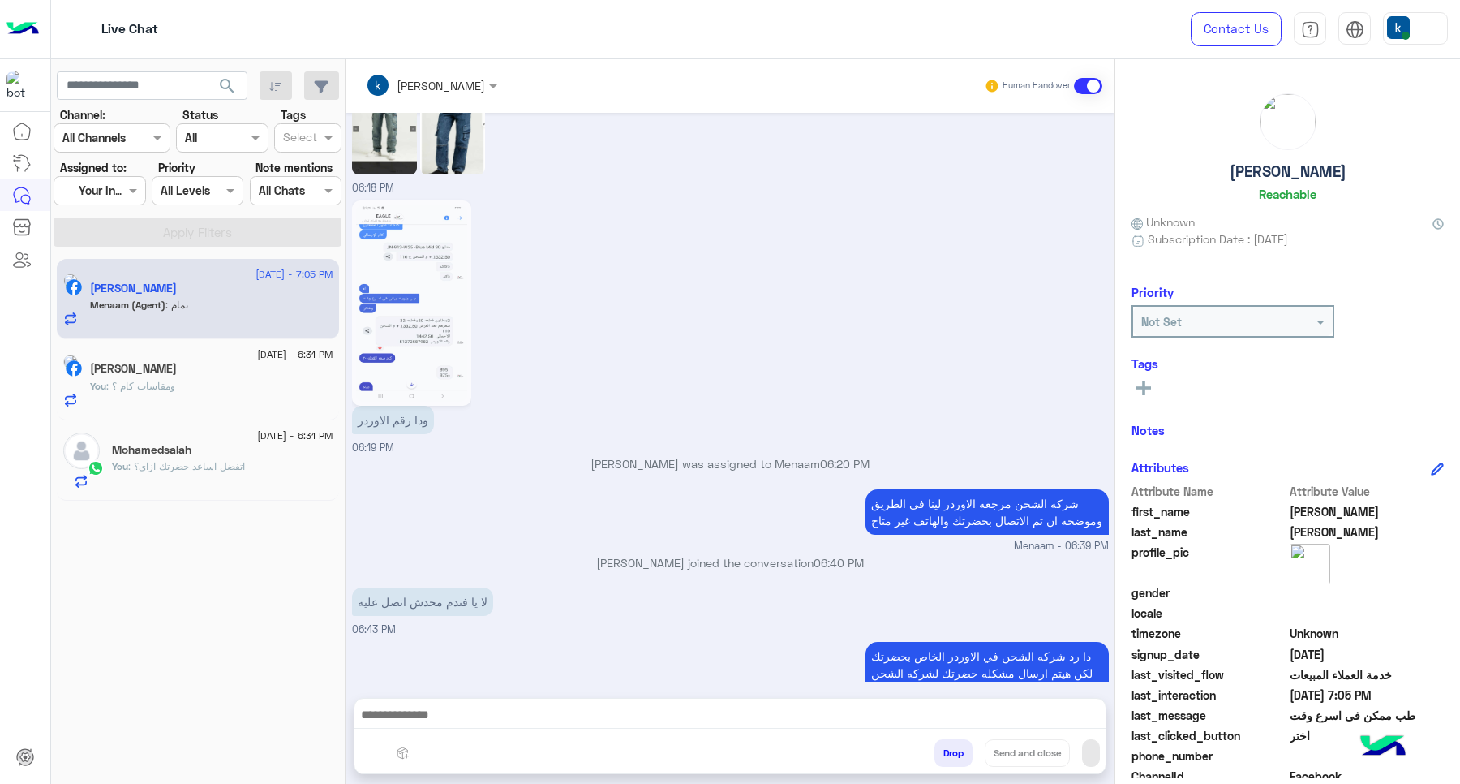
scroll to position [946, 0]
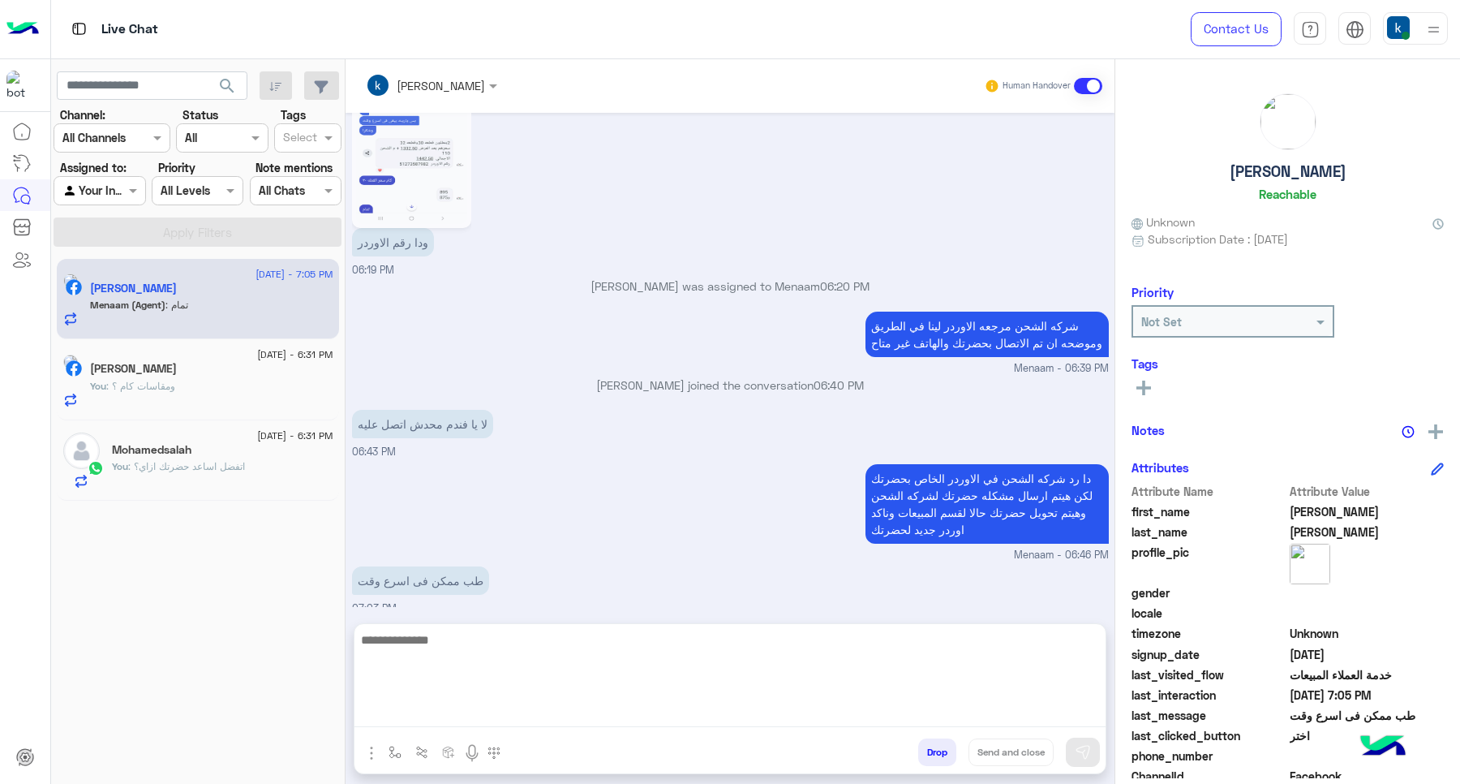
click at [424, 716] on textarea at bounding box center [730, 678] width 751 height 97
paste textarea "**********"
type textarea "**********"
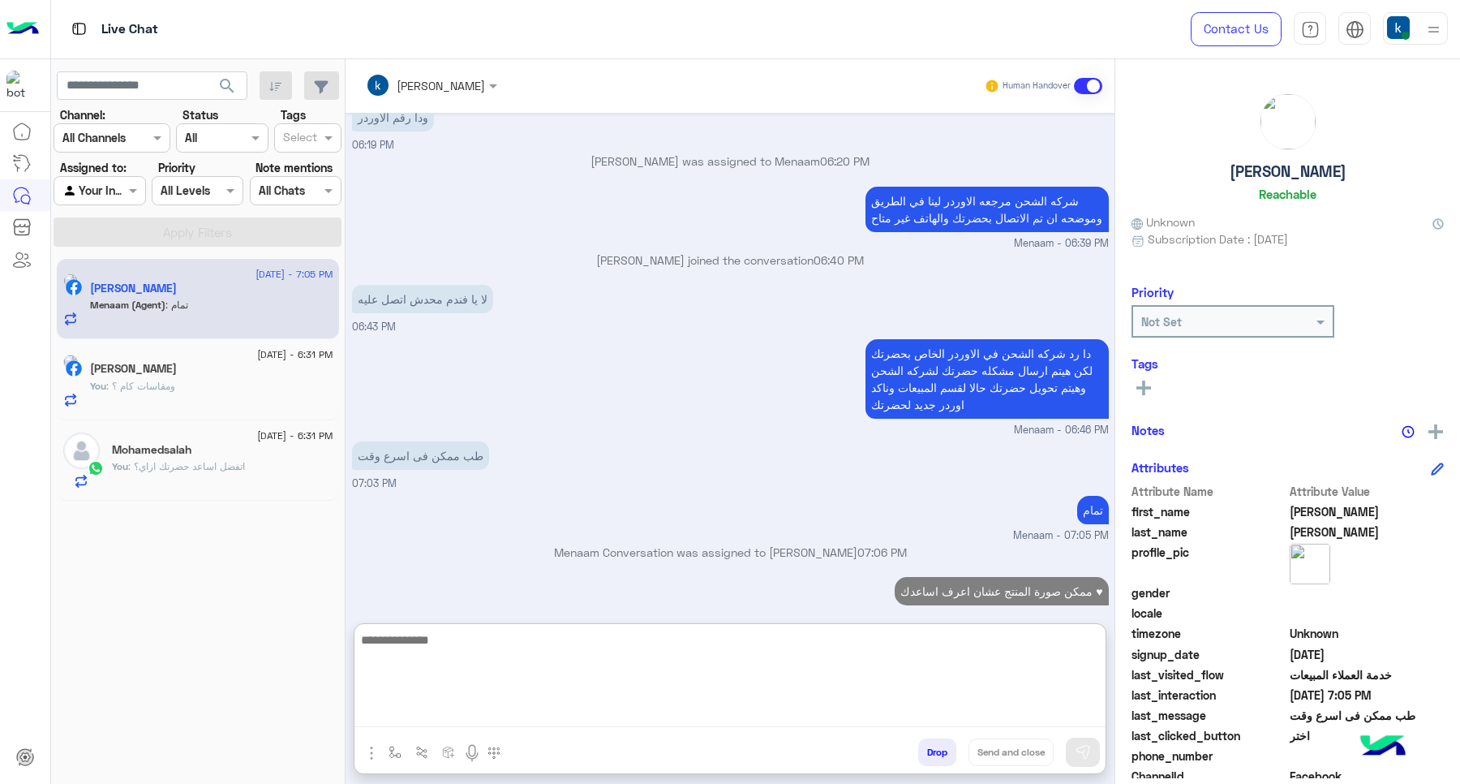
type textarea "*"
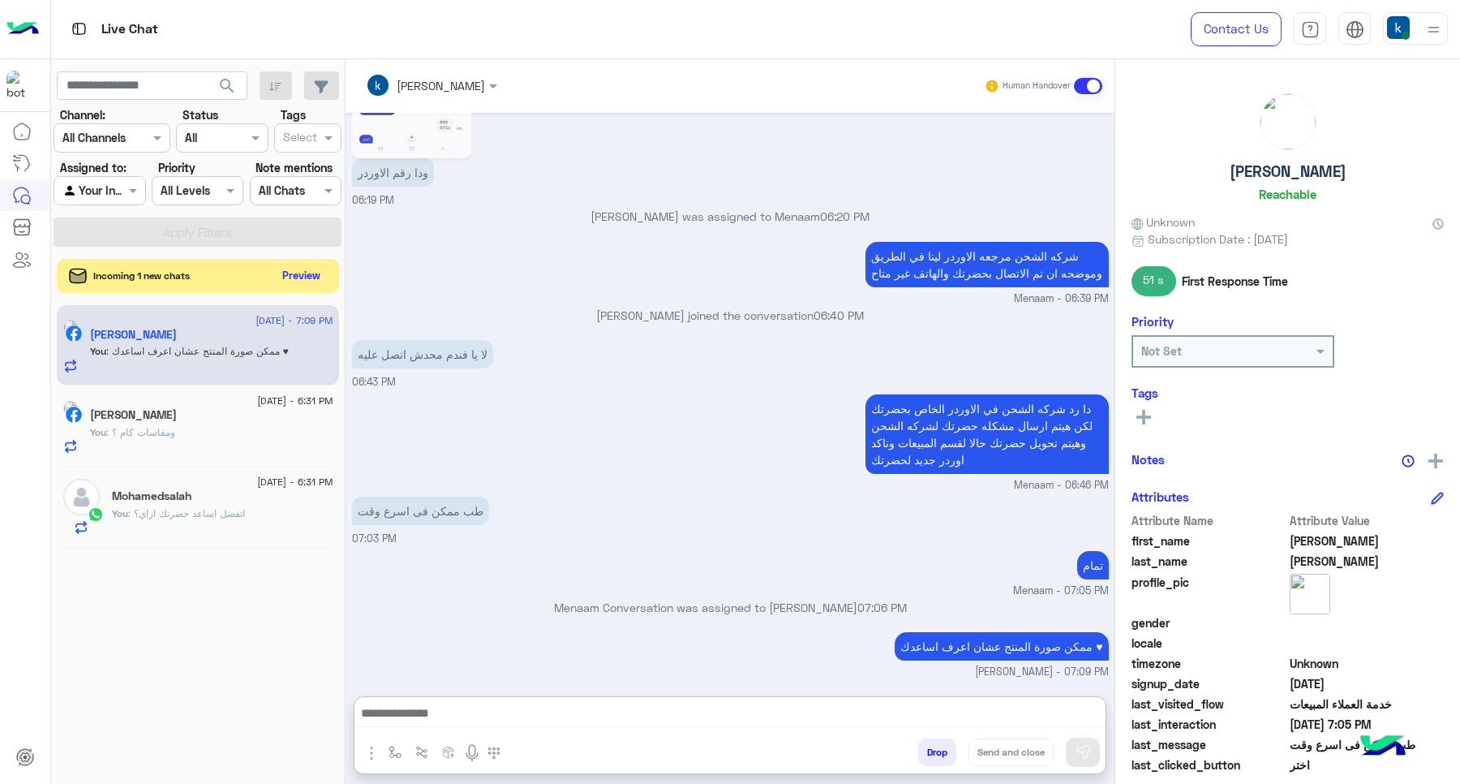
click at [295, 282] on button "Preview" at bounding box center [302, 275] width 50 height 22
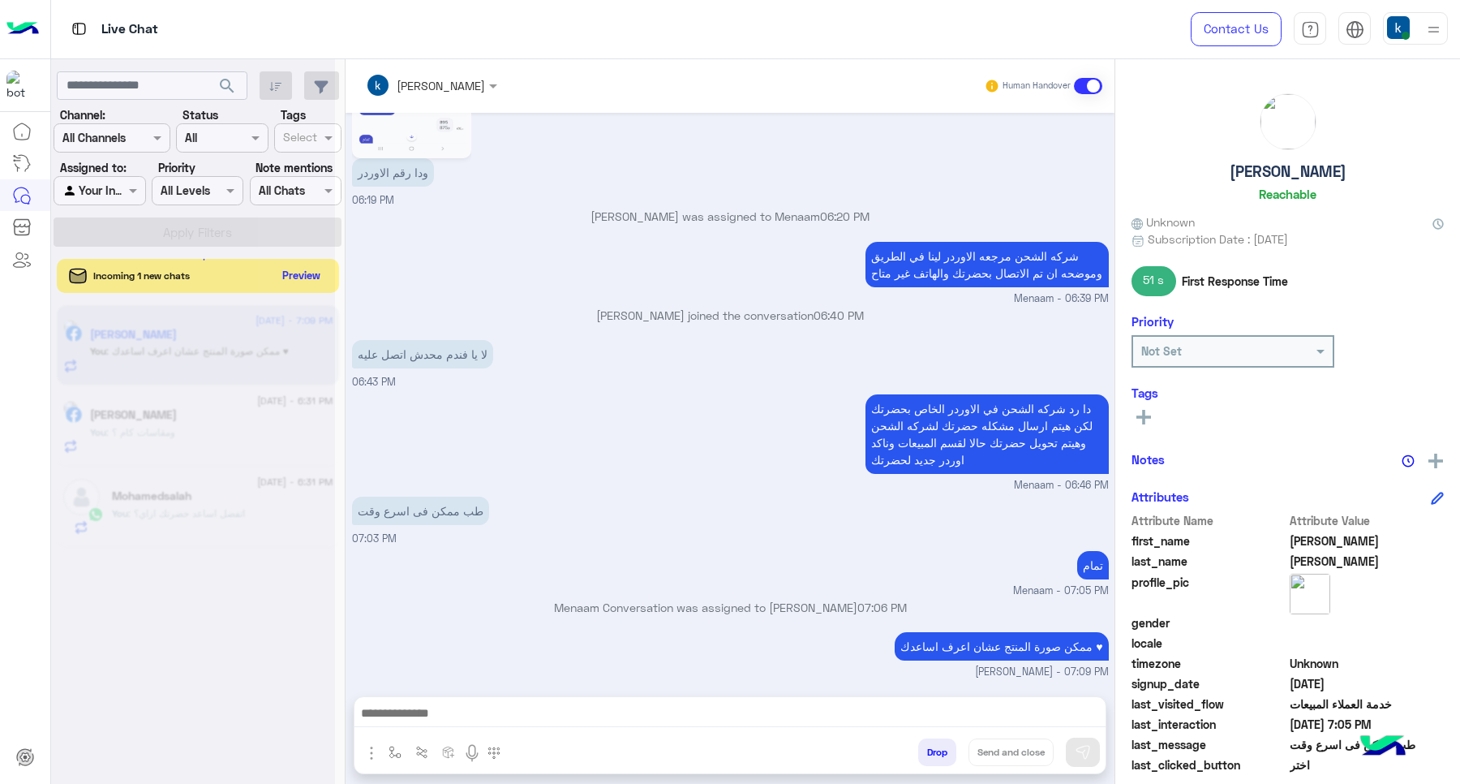
scroll to position [999, 0]
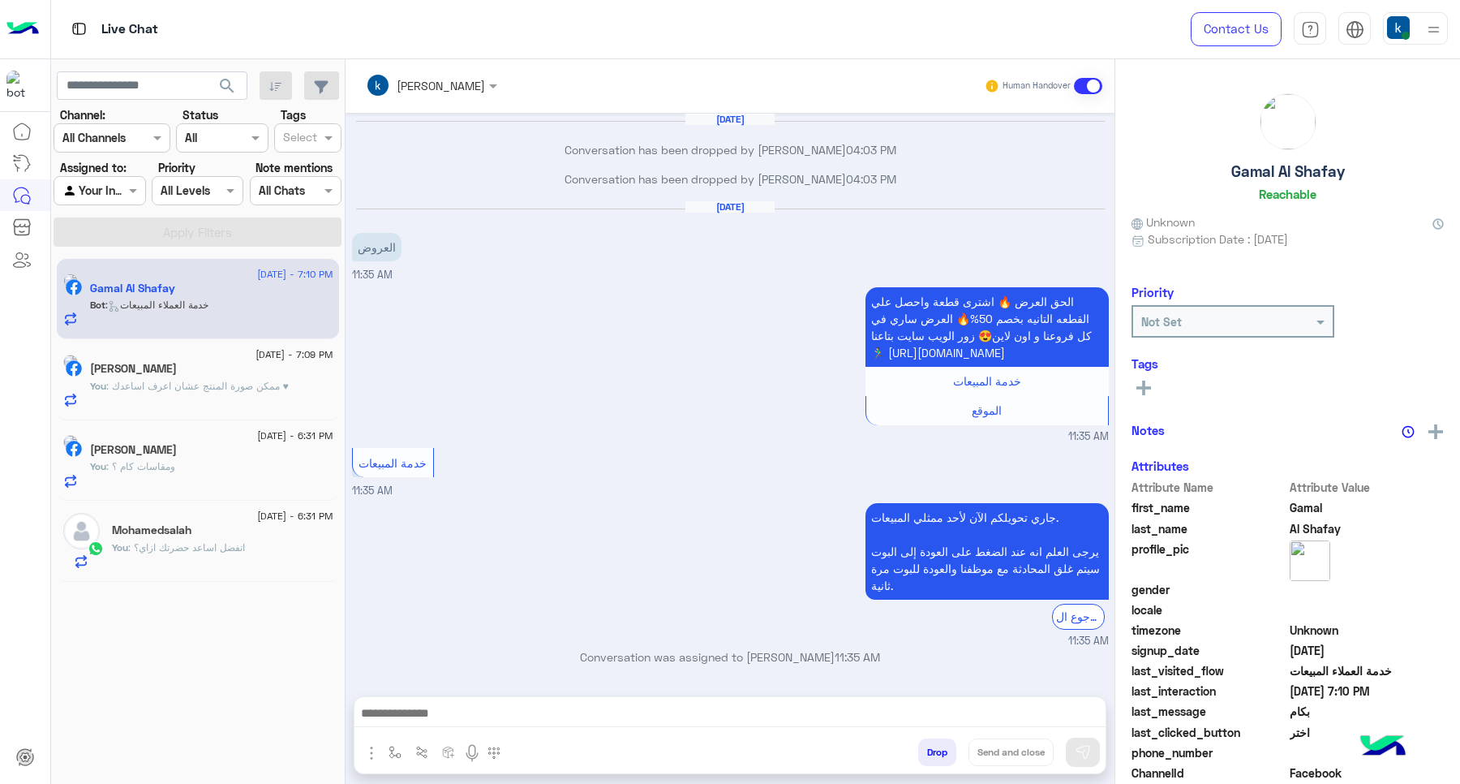
scroll to position [1259, 0]
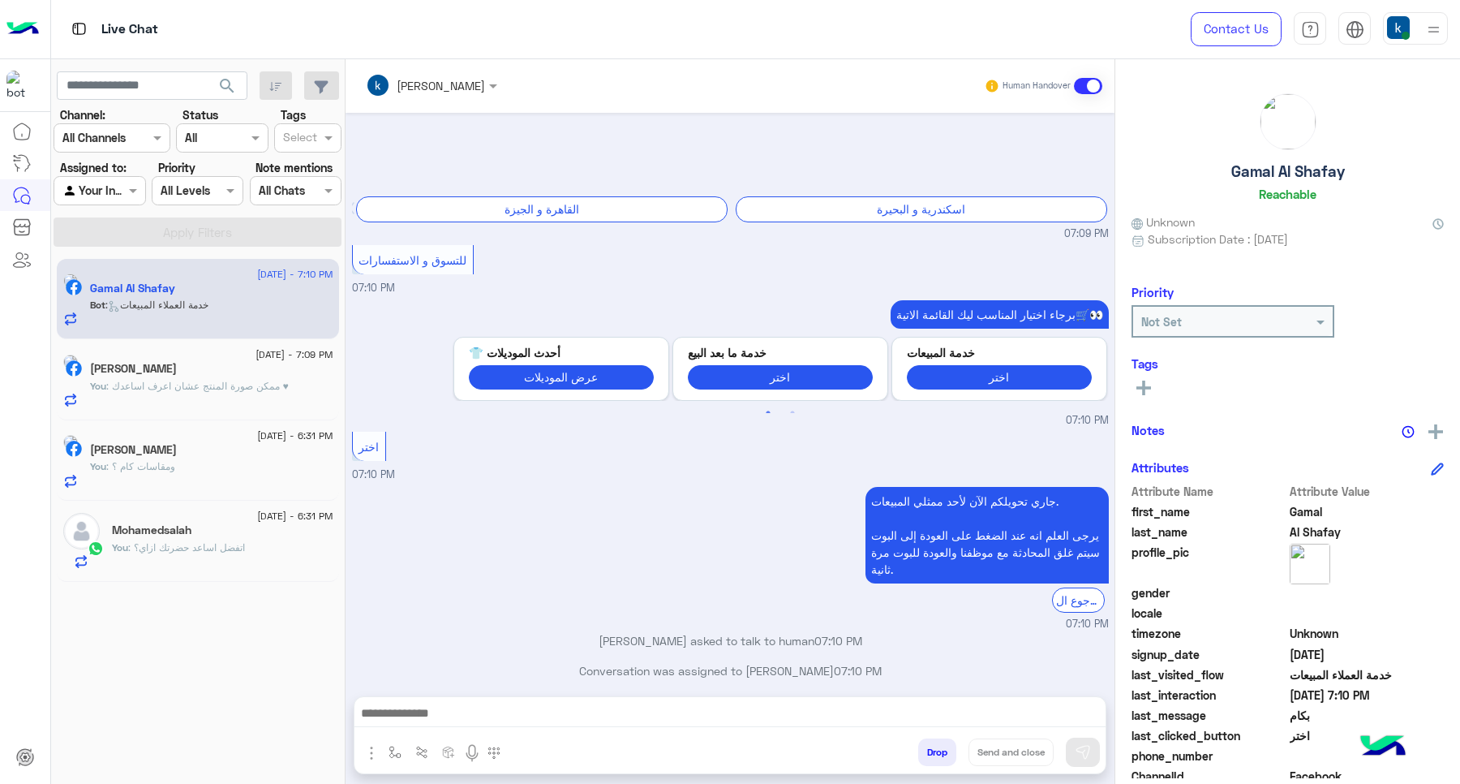
click at [520, 699] on div at bounding box center [730, 717] width 751 height 41
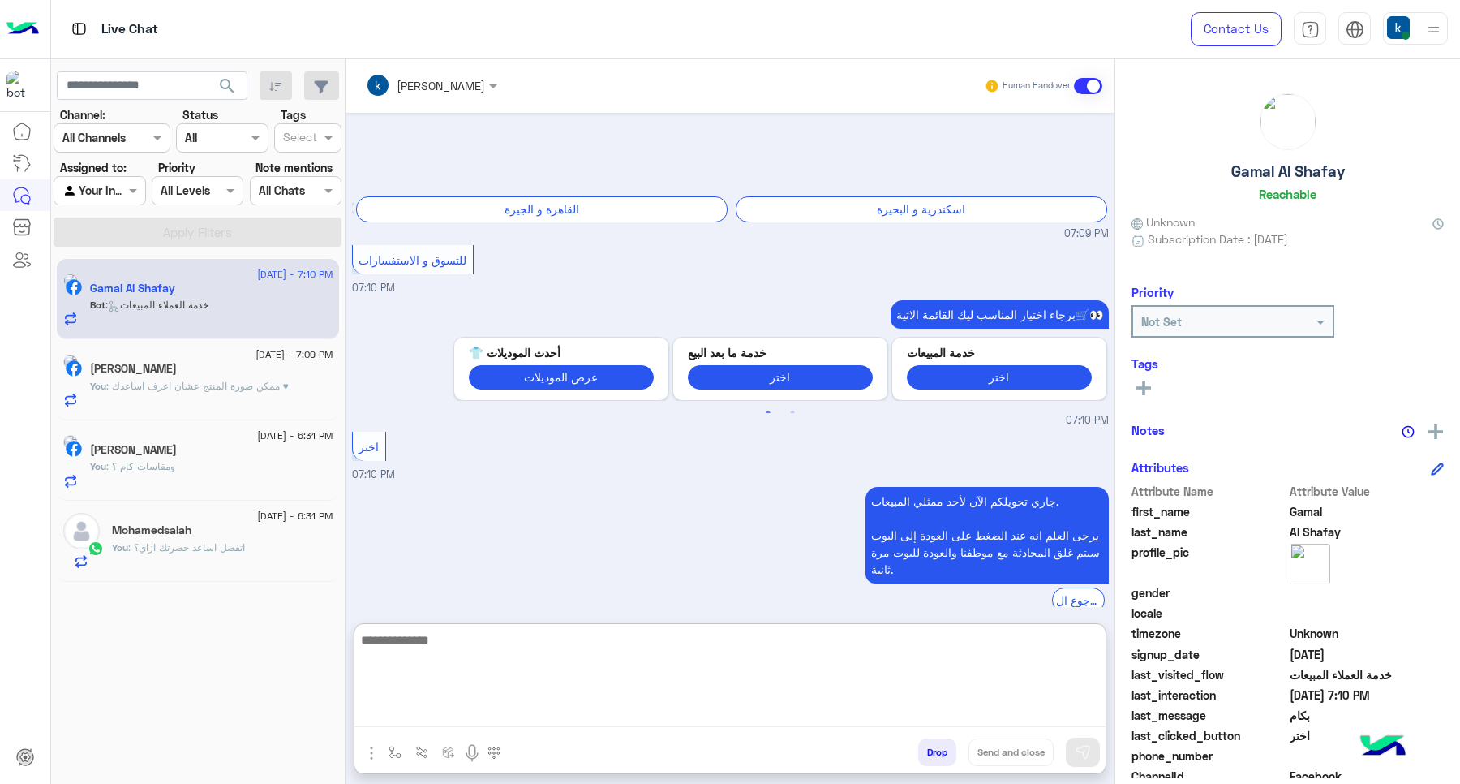
click at [533, 710] on textarea at bounding box center [730, 678] width 751 height 97
paste textarea "**********"
type textarea "**********"
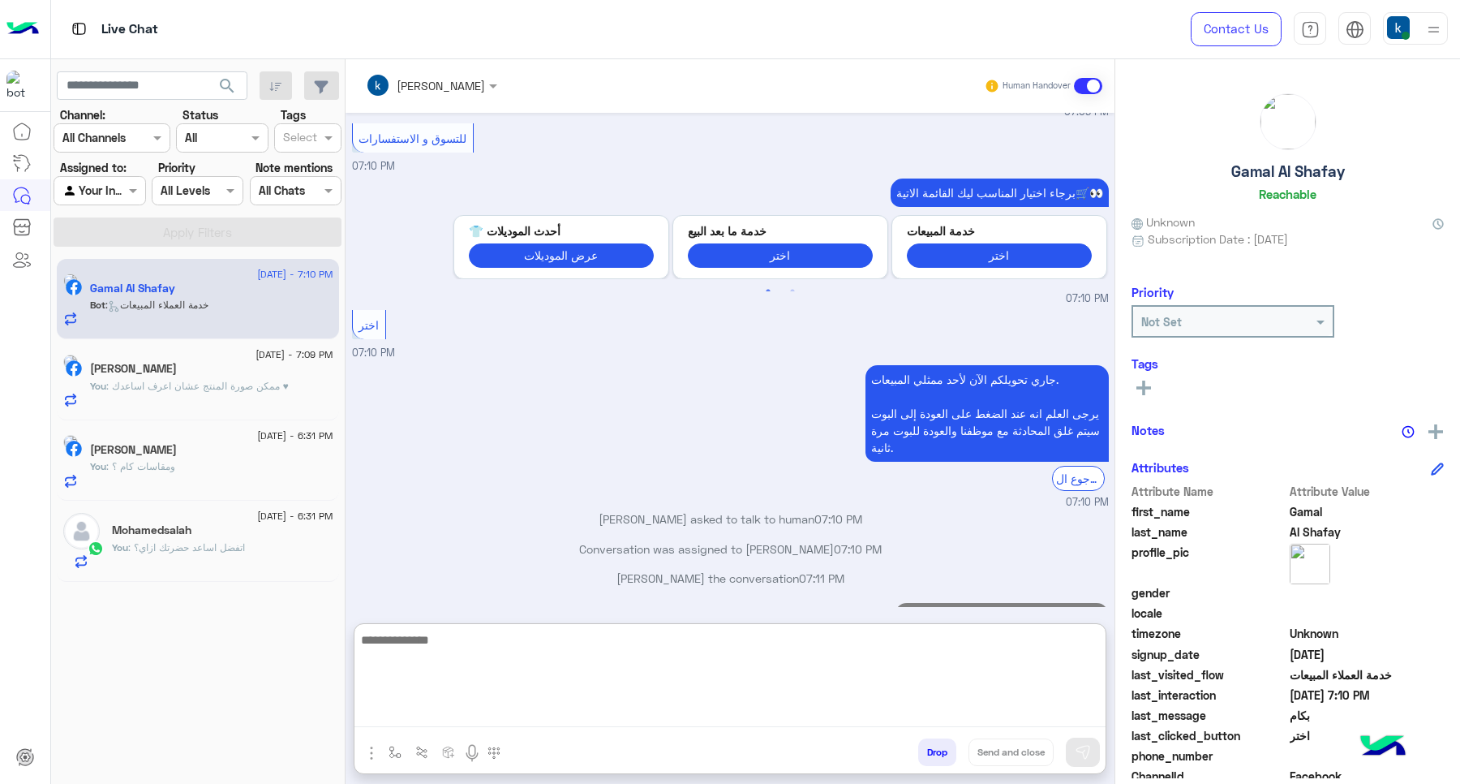
scroll to position [1413, 0]
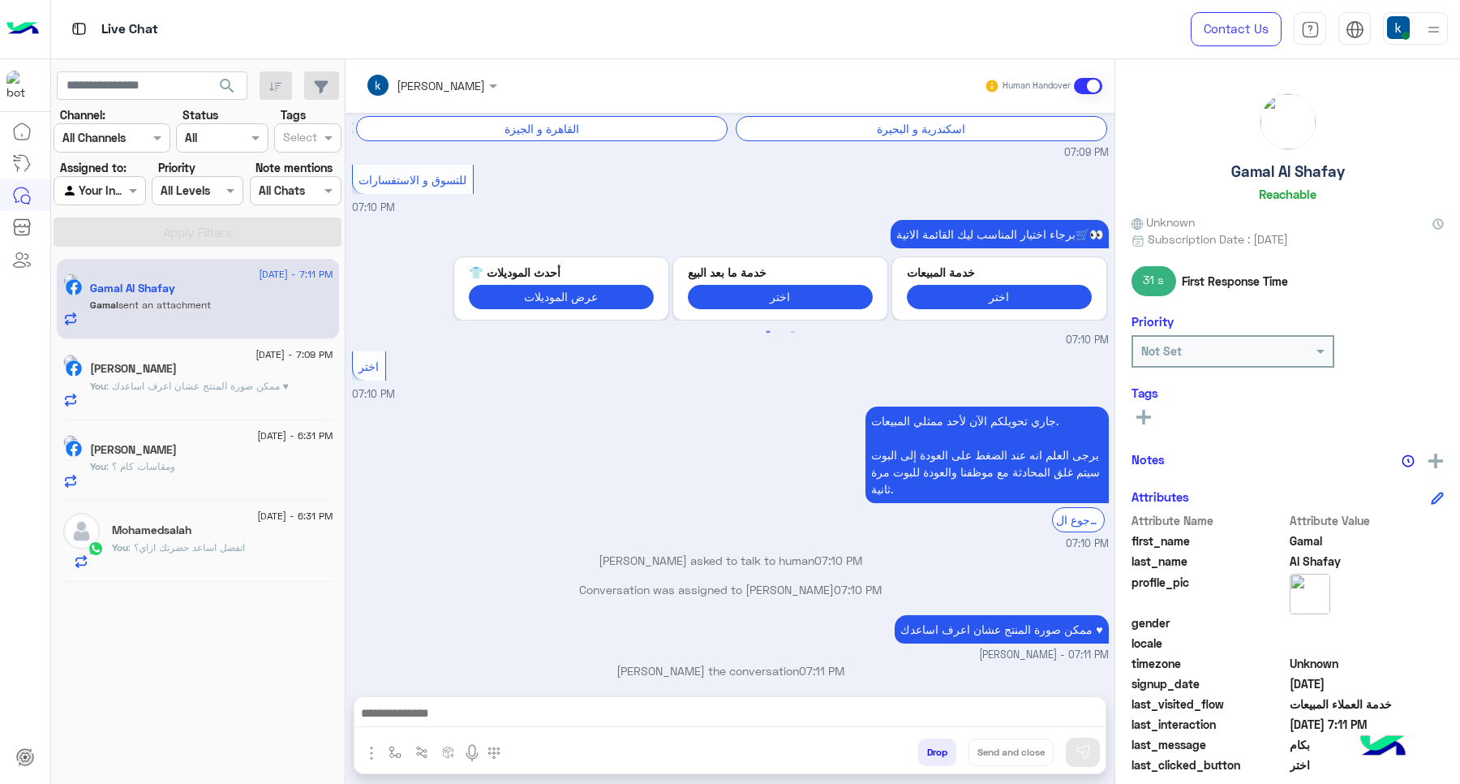
scroll to position [1375, 0]
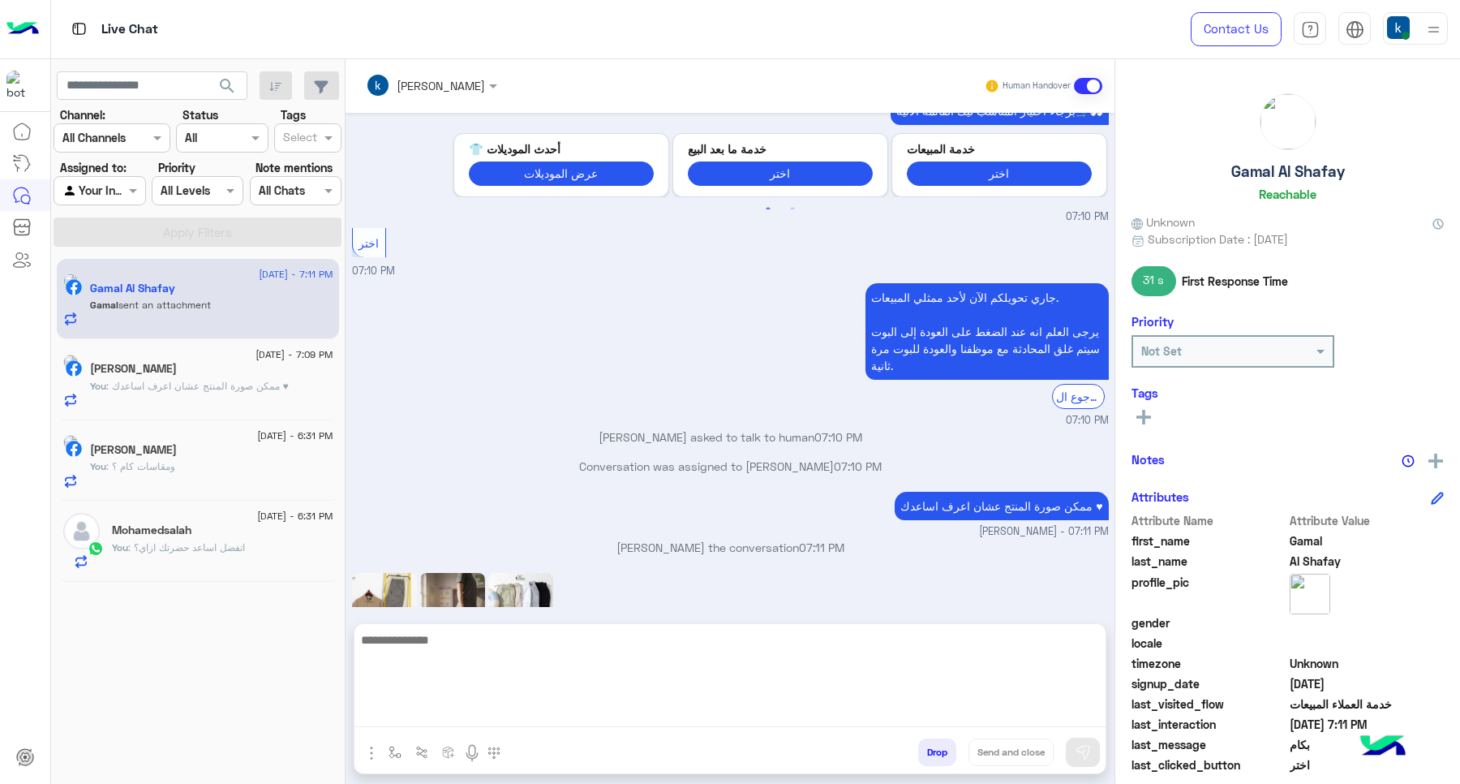
click at [471, 703] on textarea at bounding box center [730, 678] width 751 height 97
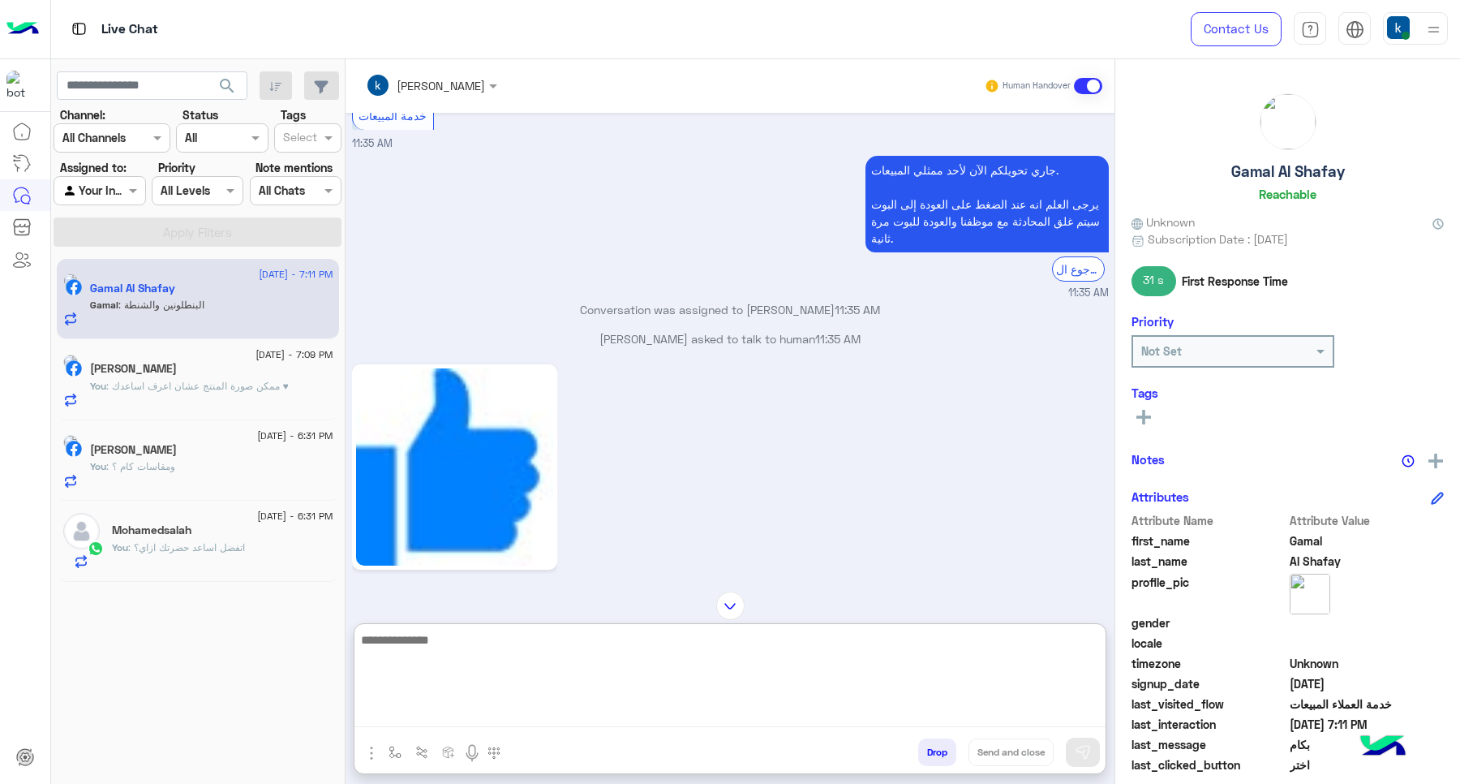
scroll to position [1502, 0]
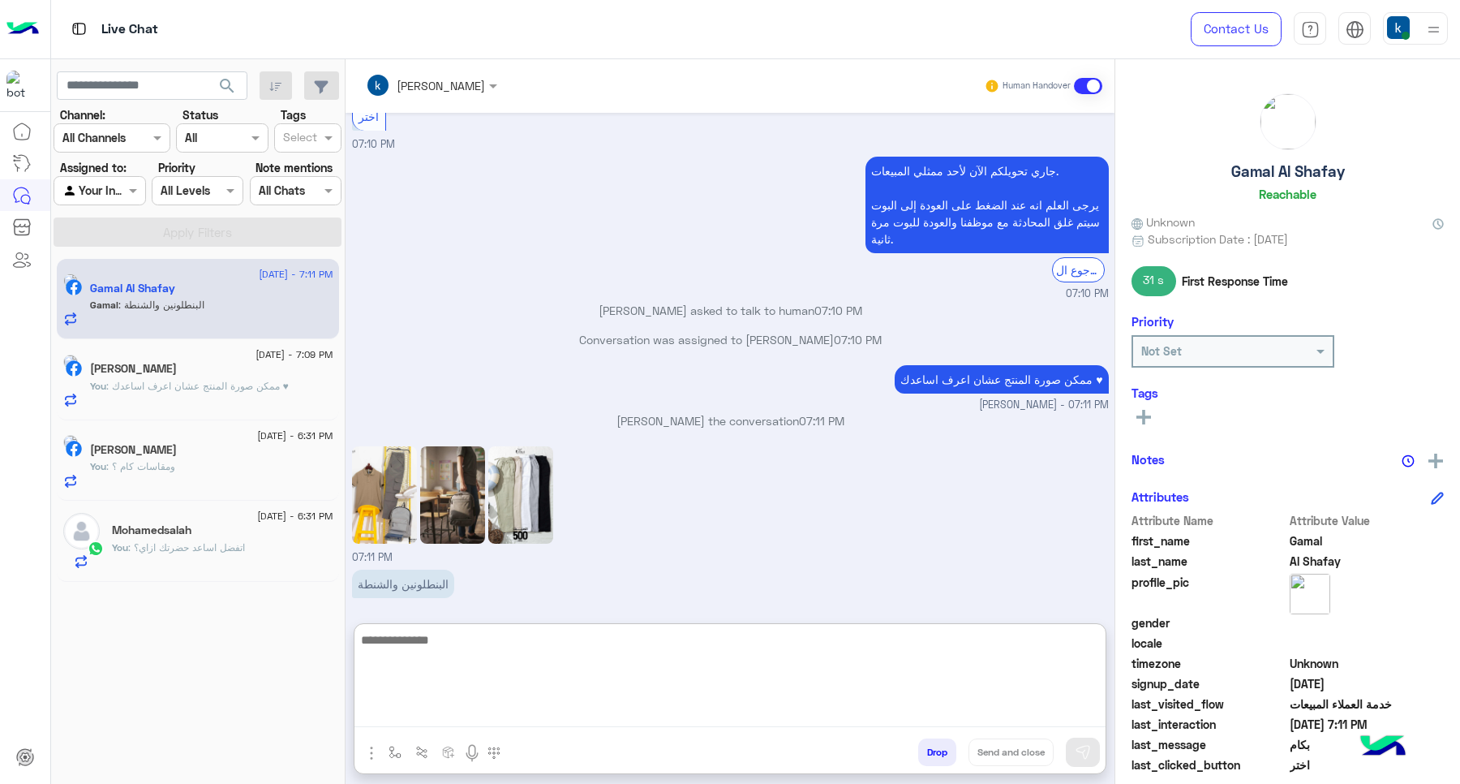
click at [462, 658] on textarea at bounding box center [730, 678] width 751 height 97
type textarea "*******"
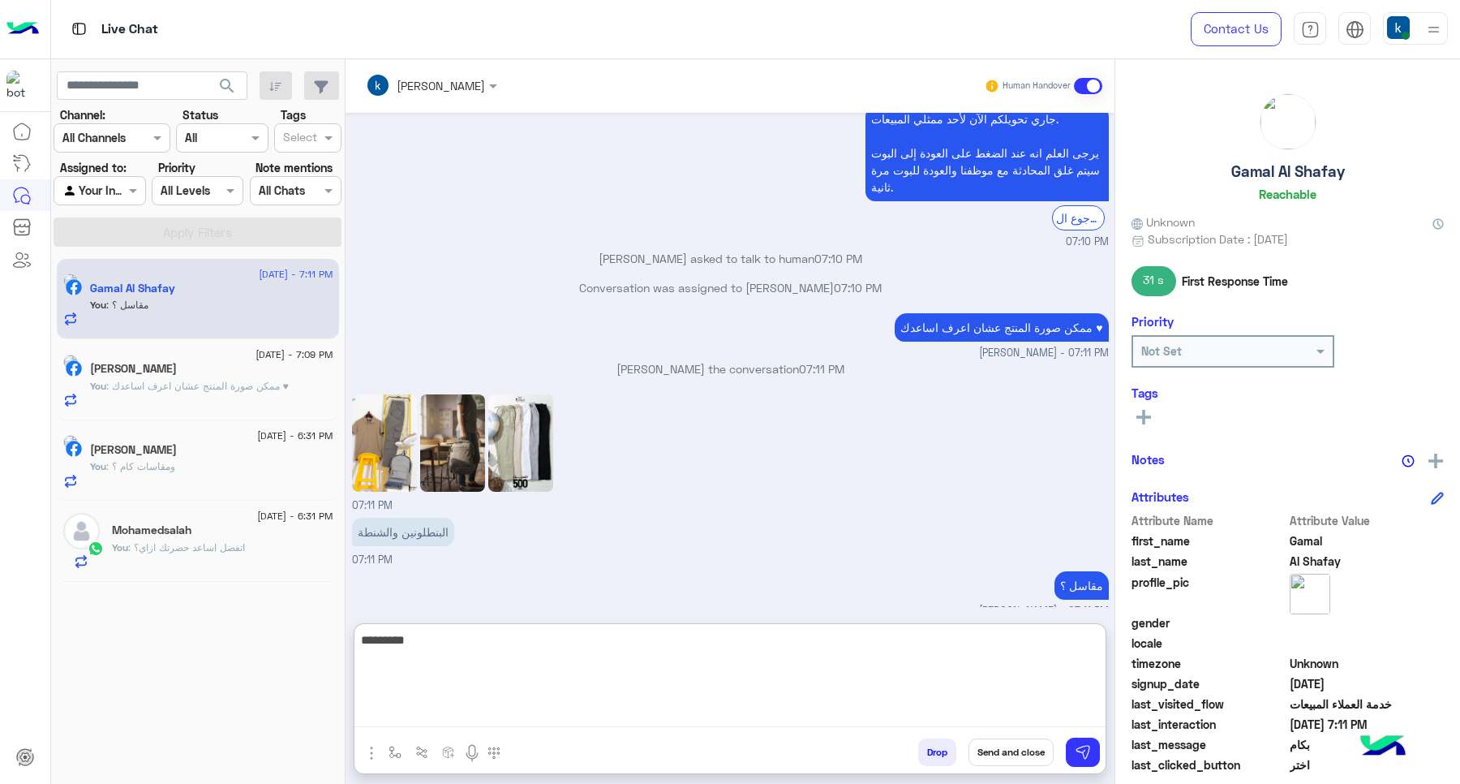
type textarea "**********"
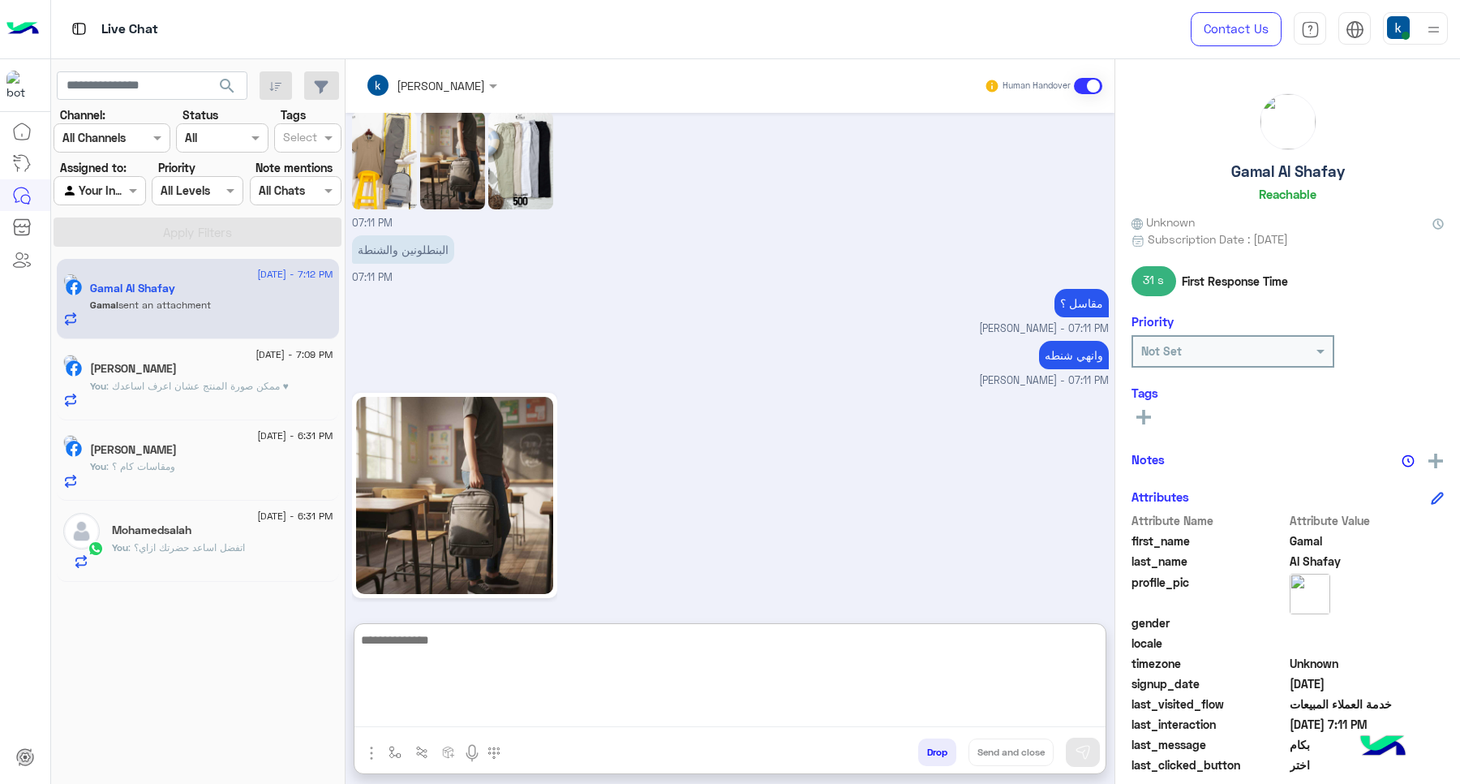
scroll to position [1890, 0]
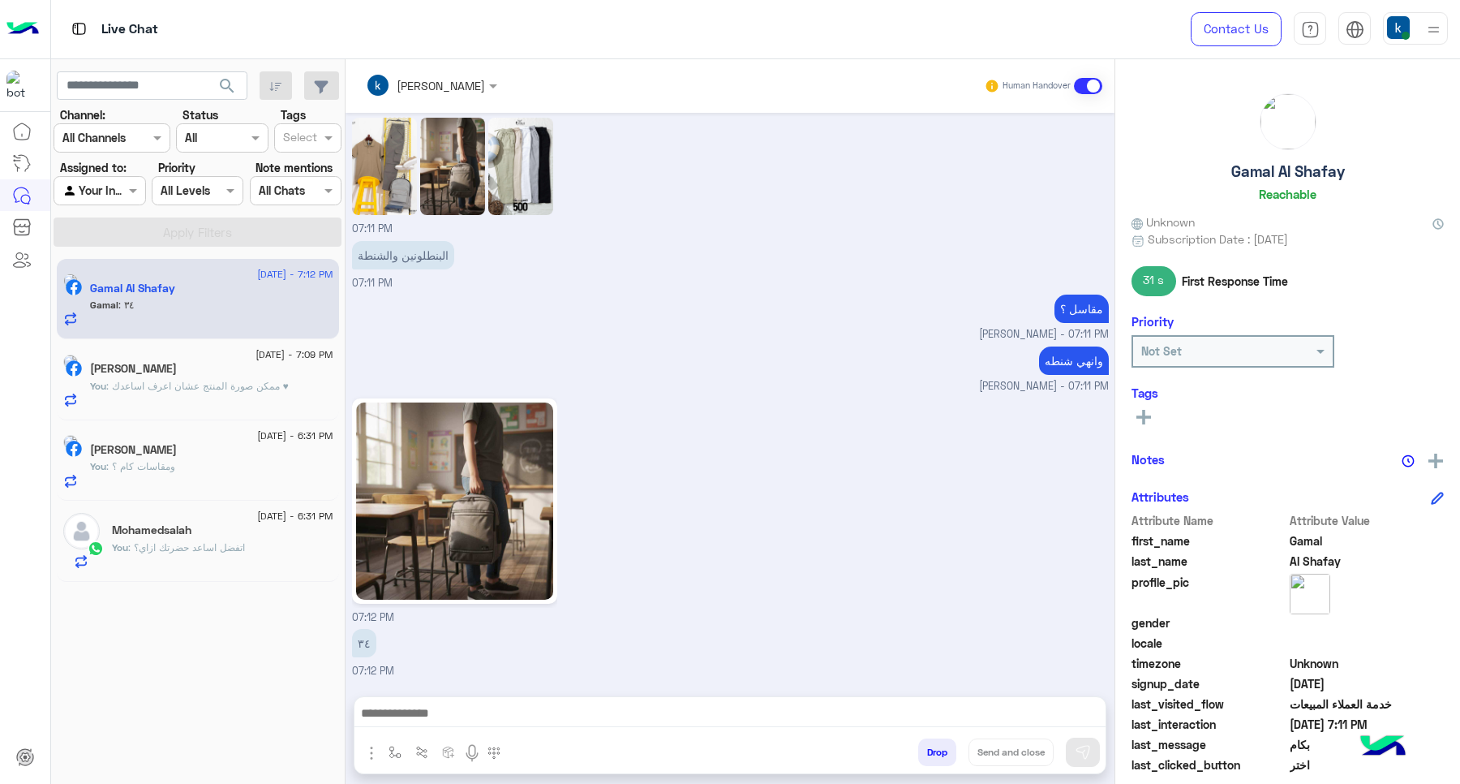
click at [426, 464] on img at bounding box center [454, 500] width 197 height 197
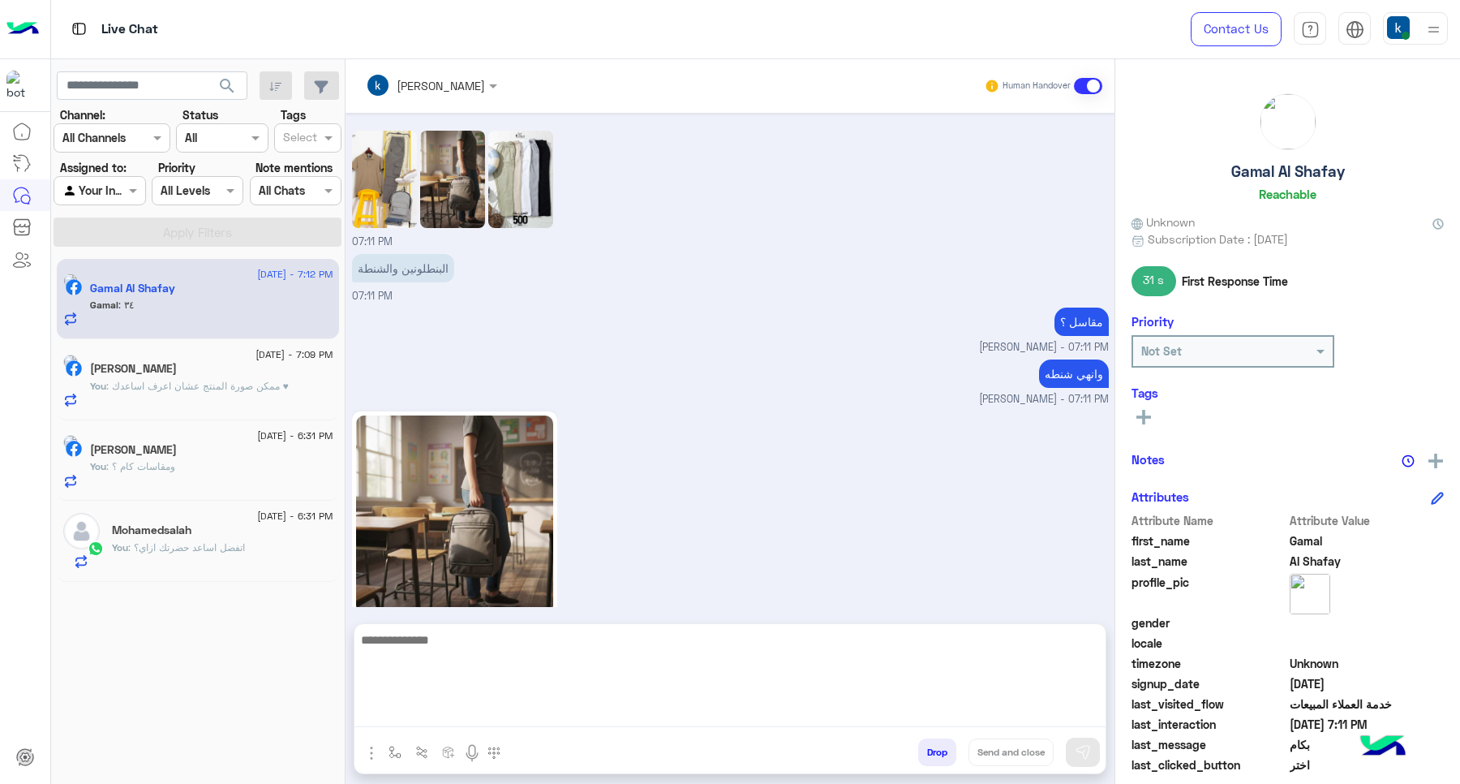
click at [454, 716] on textarea at bounding box center [730, 678] width 751 height 97
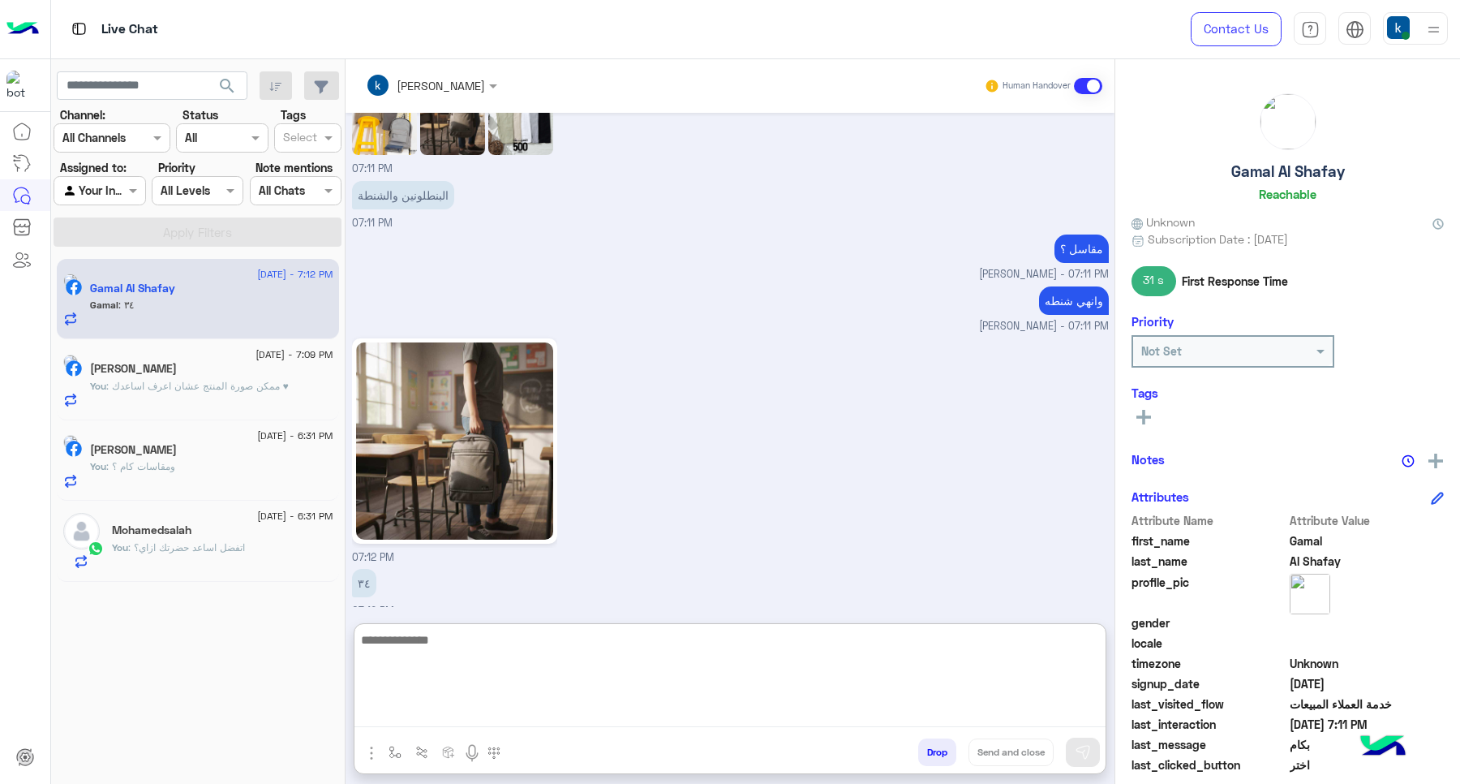
click at [497, 673] on textarea at bounding box center [730, 678] width 751 height 97
paste textarea "**********"
type textarea "**********"
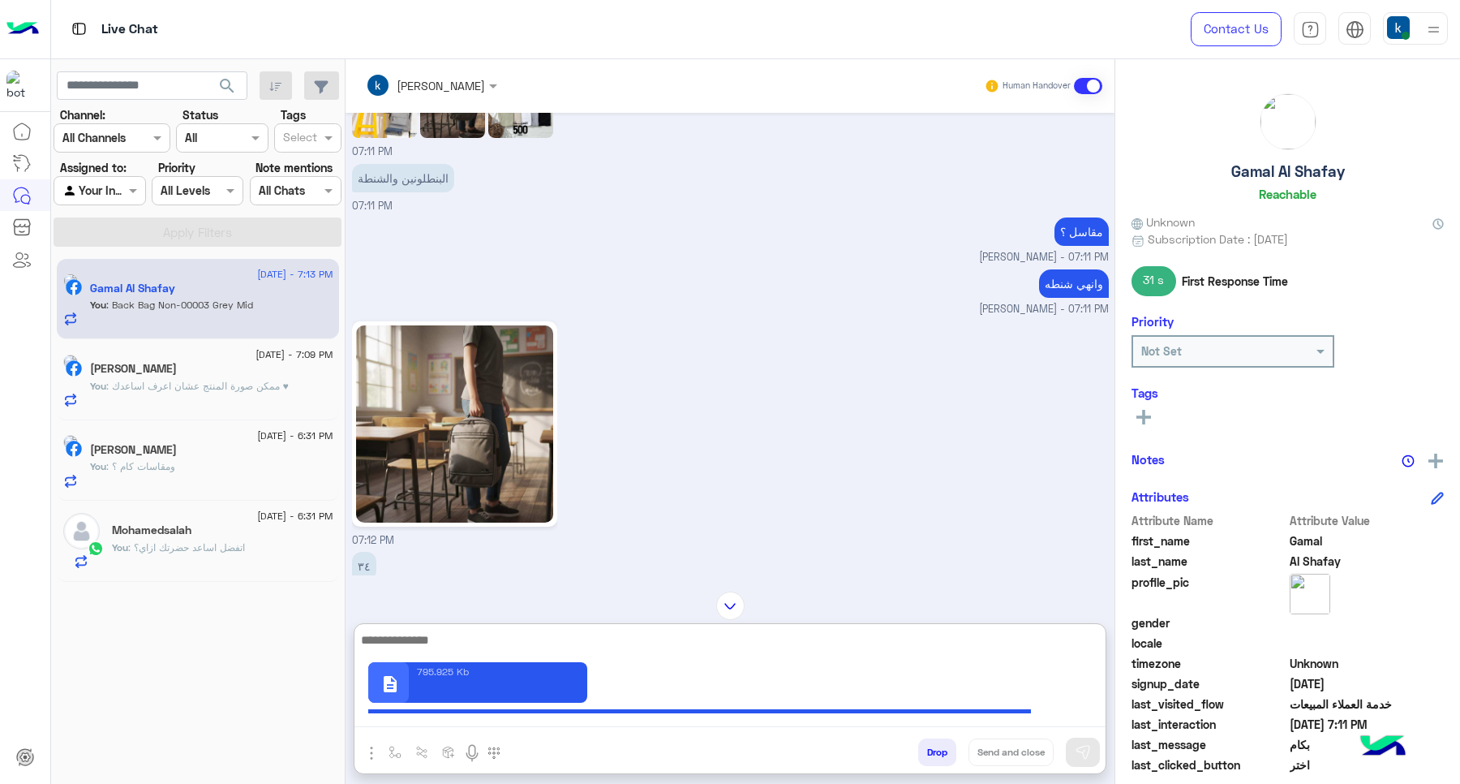
scroll to position [1942, 0]
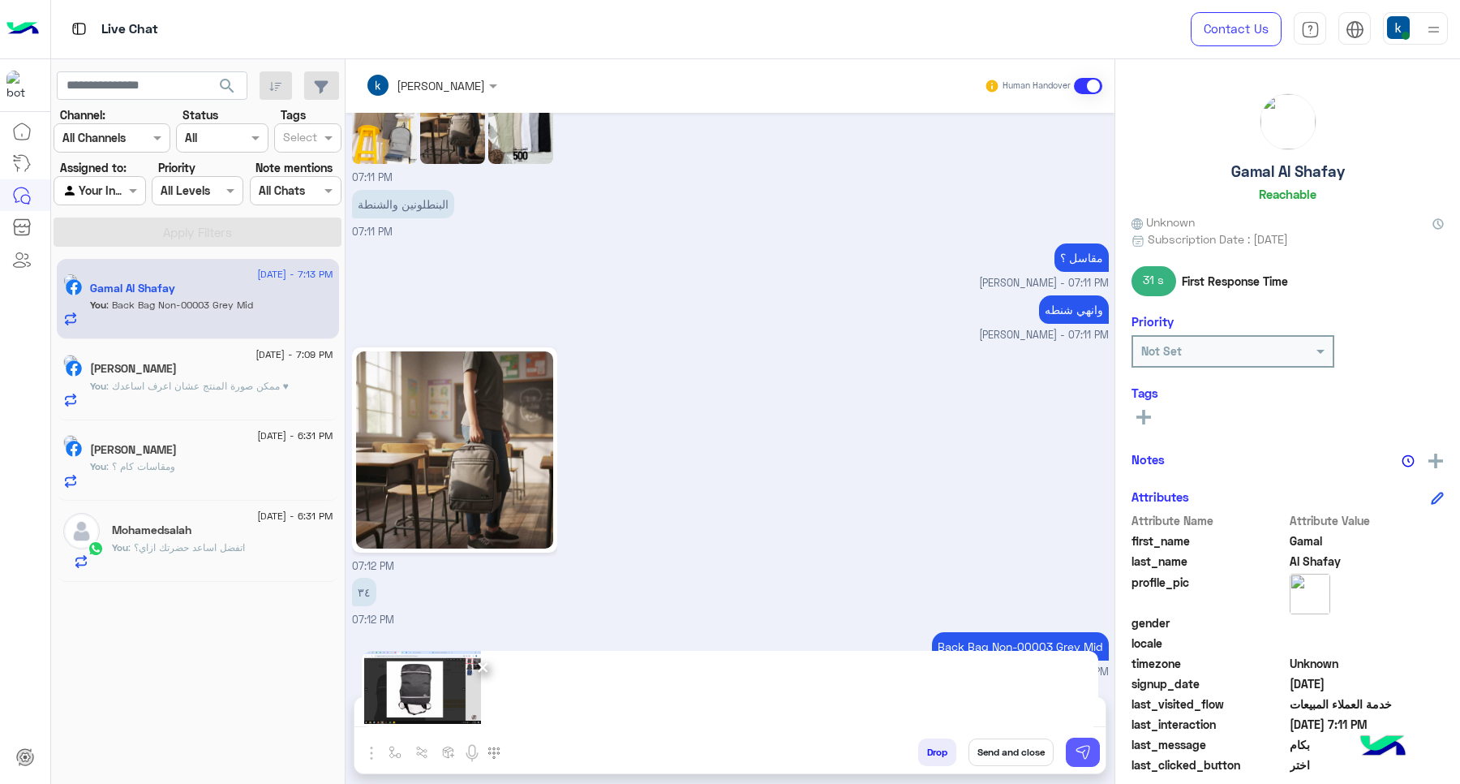
click at [1081, 746] on img at bounding box center [1083, 752] width 16 height 16
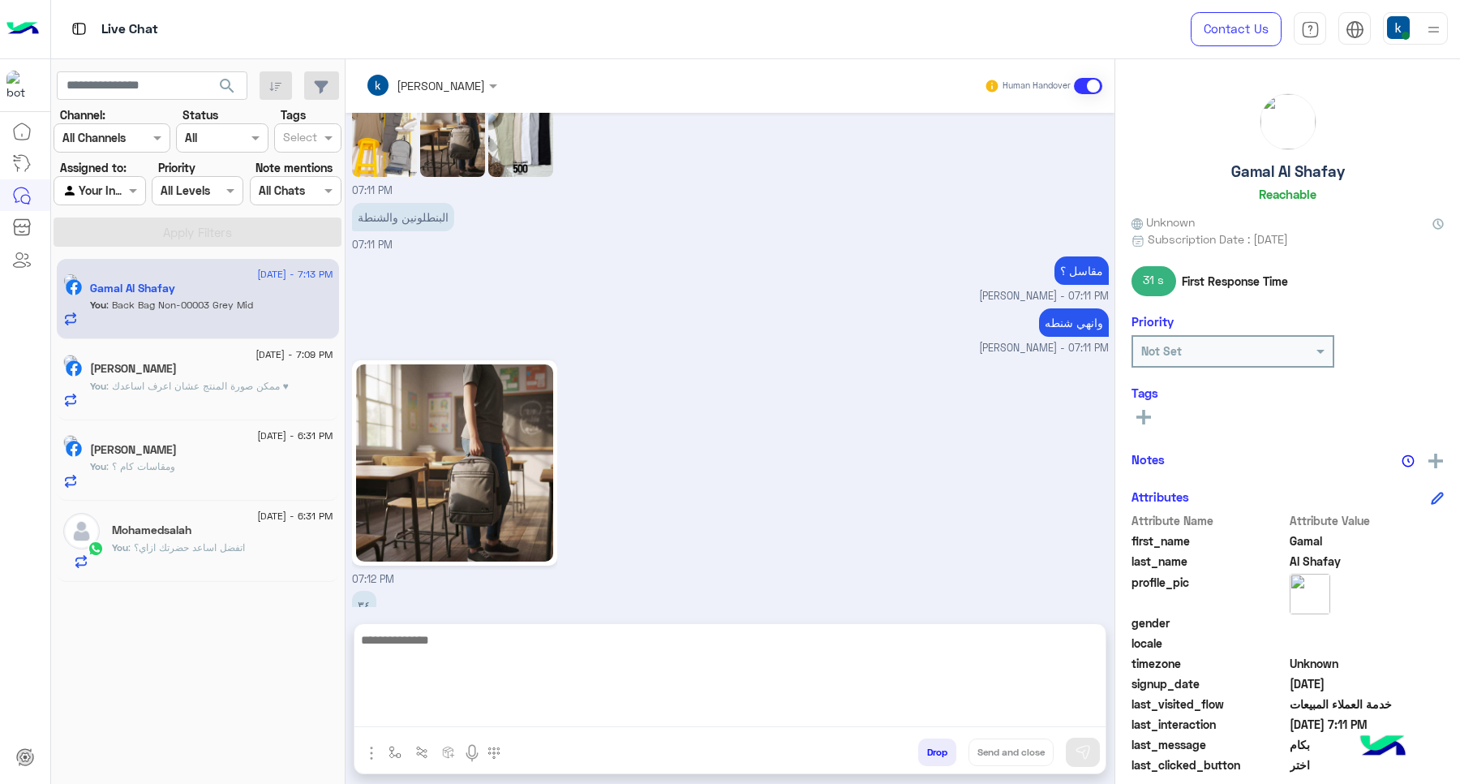
click at [462, 712] on textarea at bounding box center [730, 678] width 751 height 97
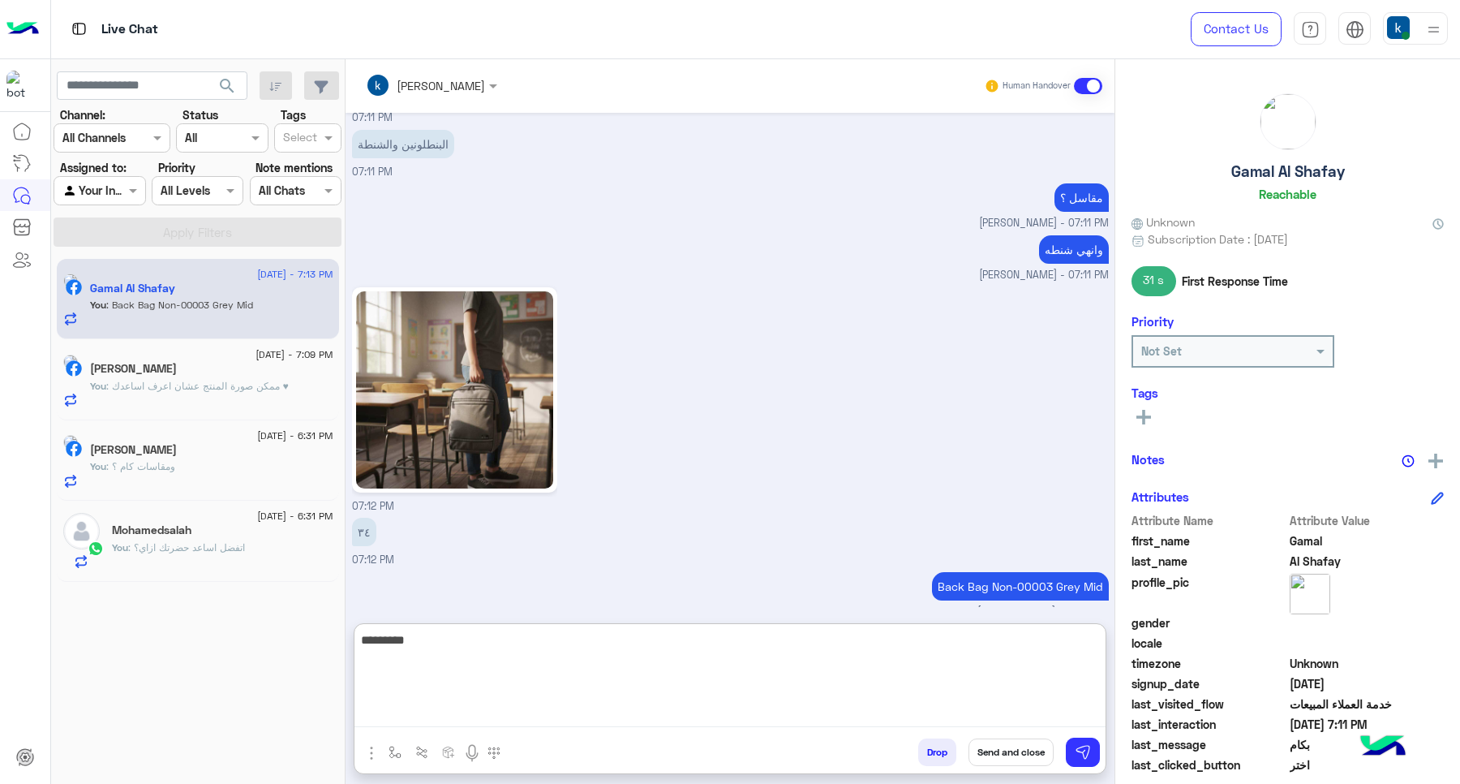
type textarea "*********"
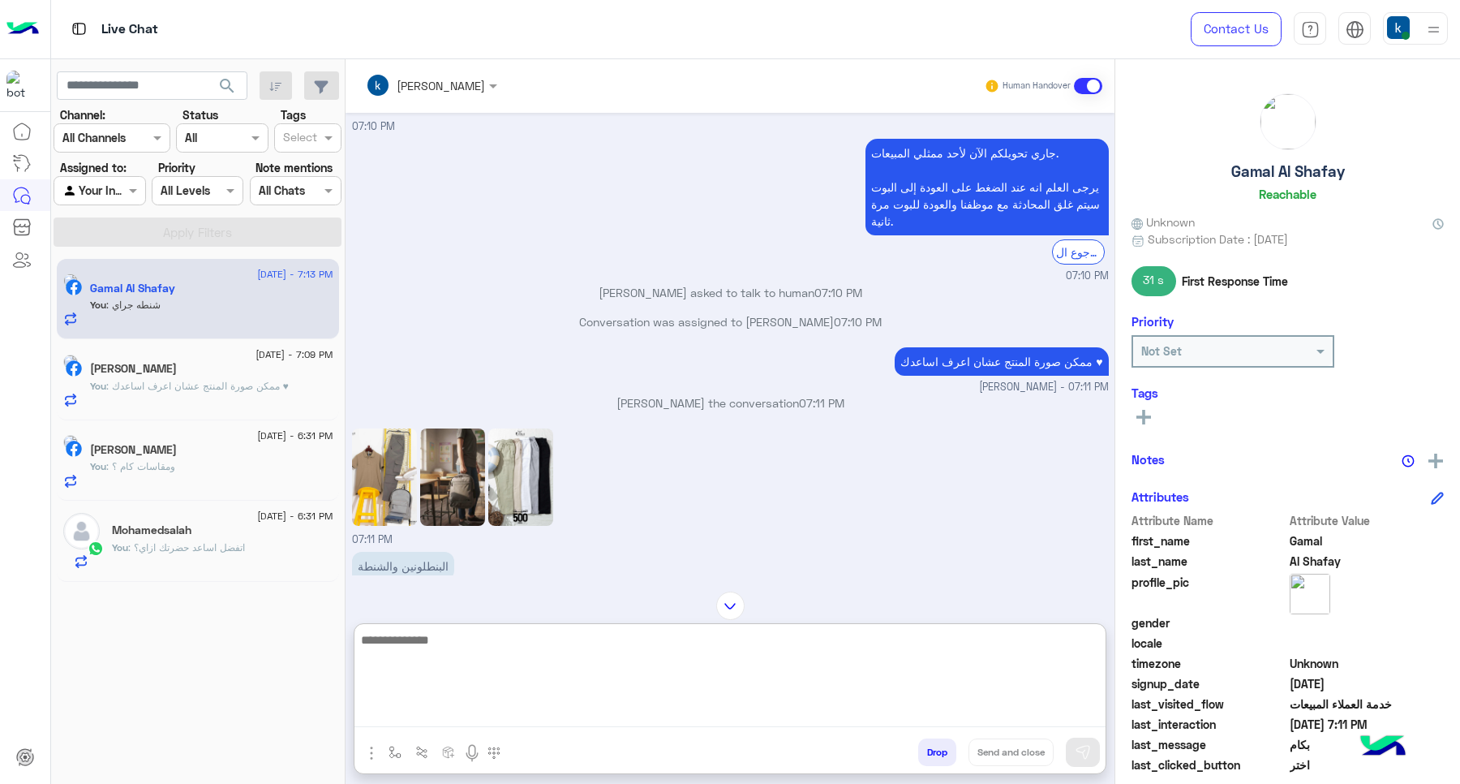
scroll to position [1735, 0]
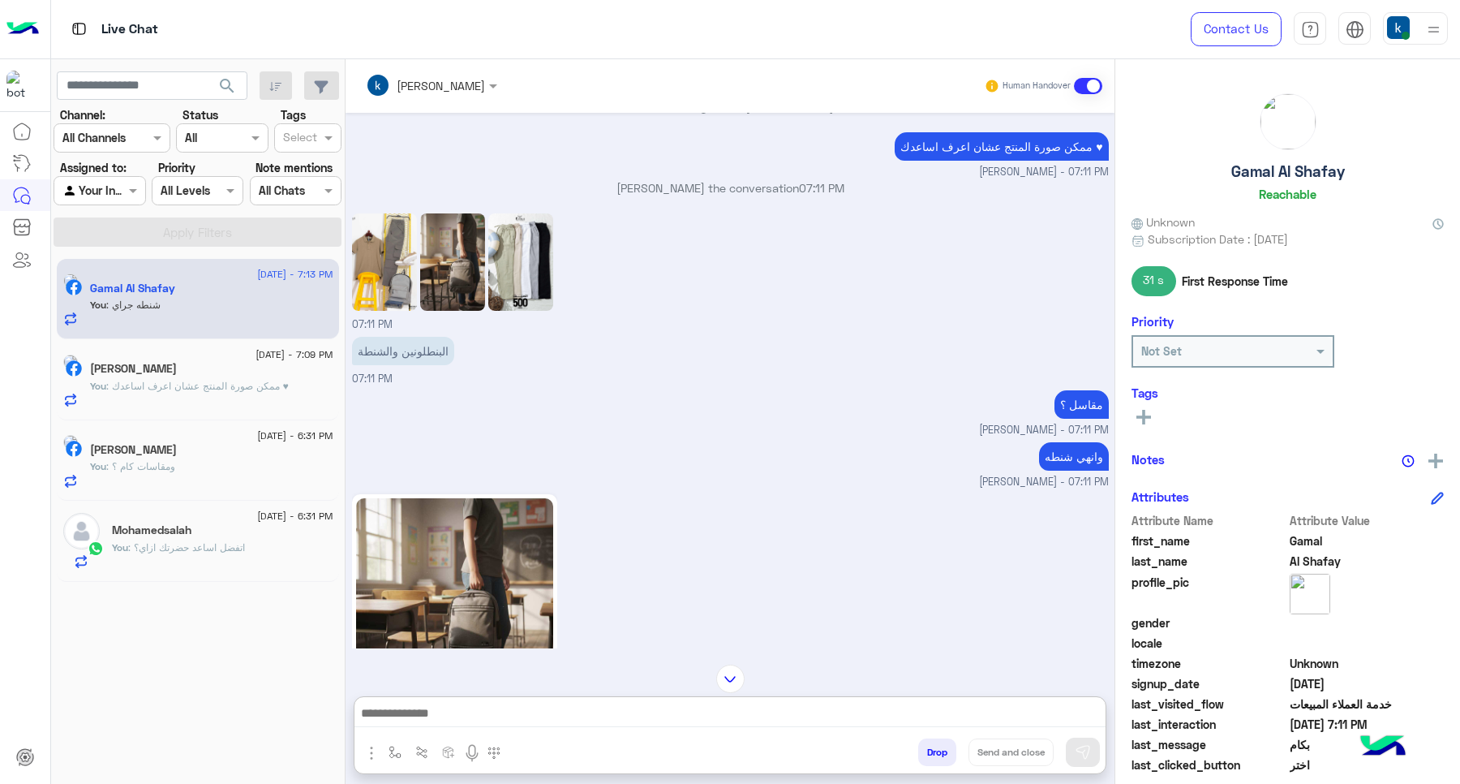
click at [376, 187] on div "khaled mohamed joined the conversation 07:11 PM" at bounding box center [730, 193] width 757 height 29
click at [378, 216] on img at bounding box center [384, 261] width 65 height 97
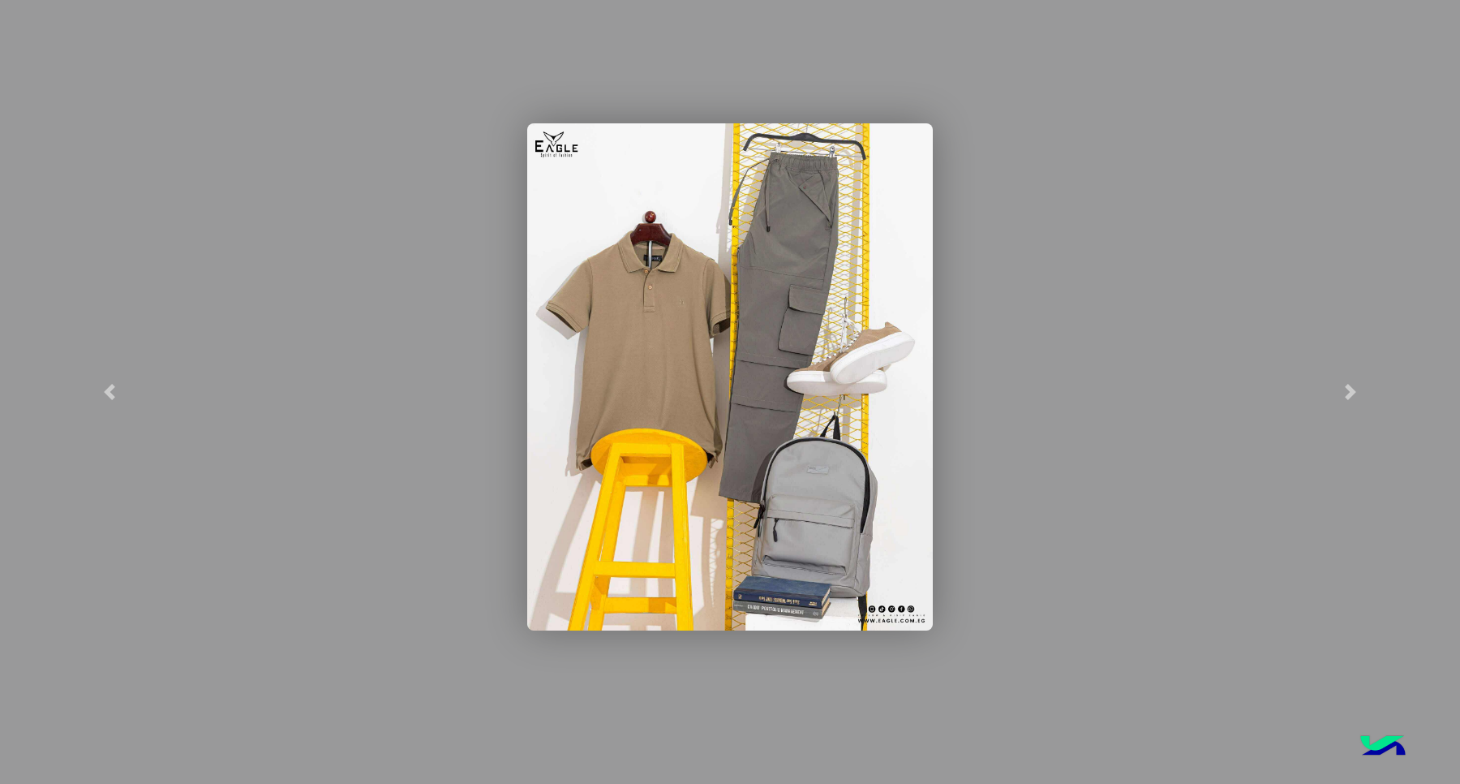
scroll to position [2195, 0]
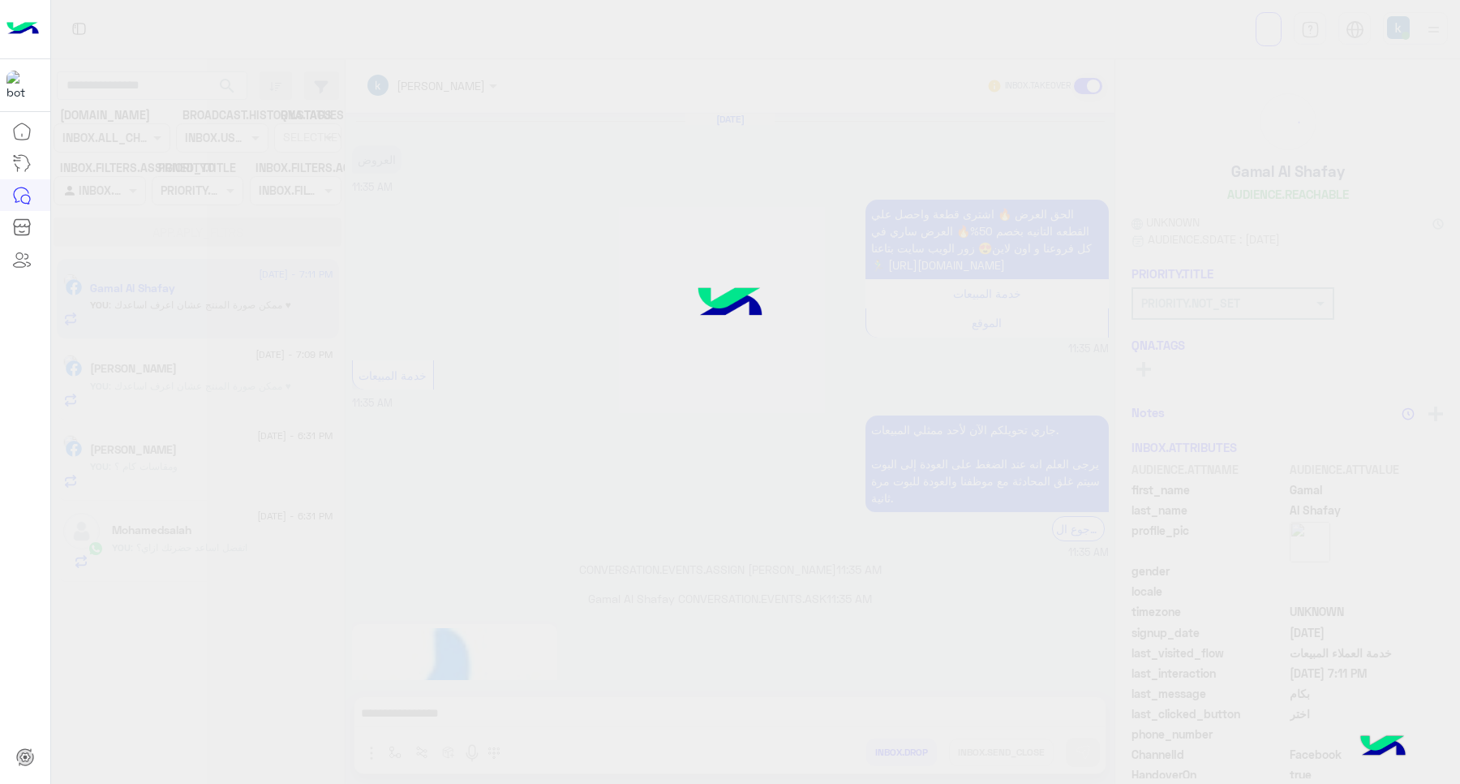
scroll to position [1252, 0]
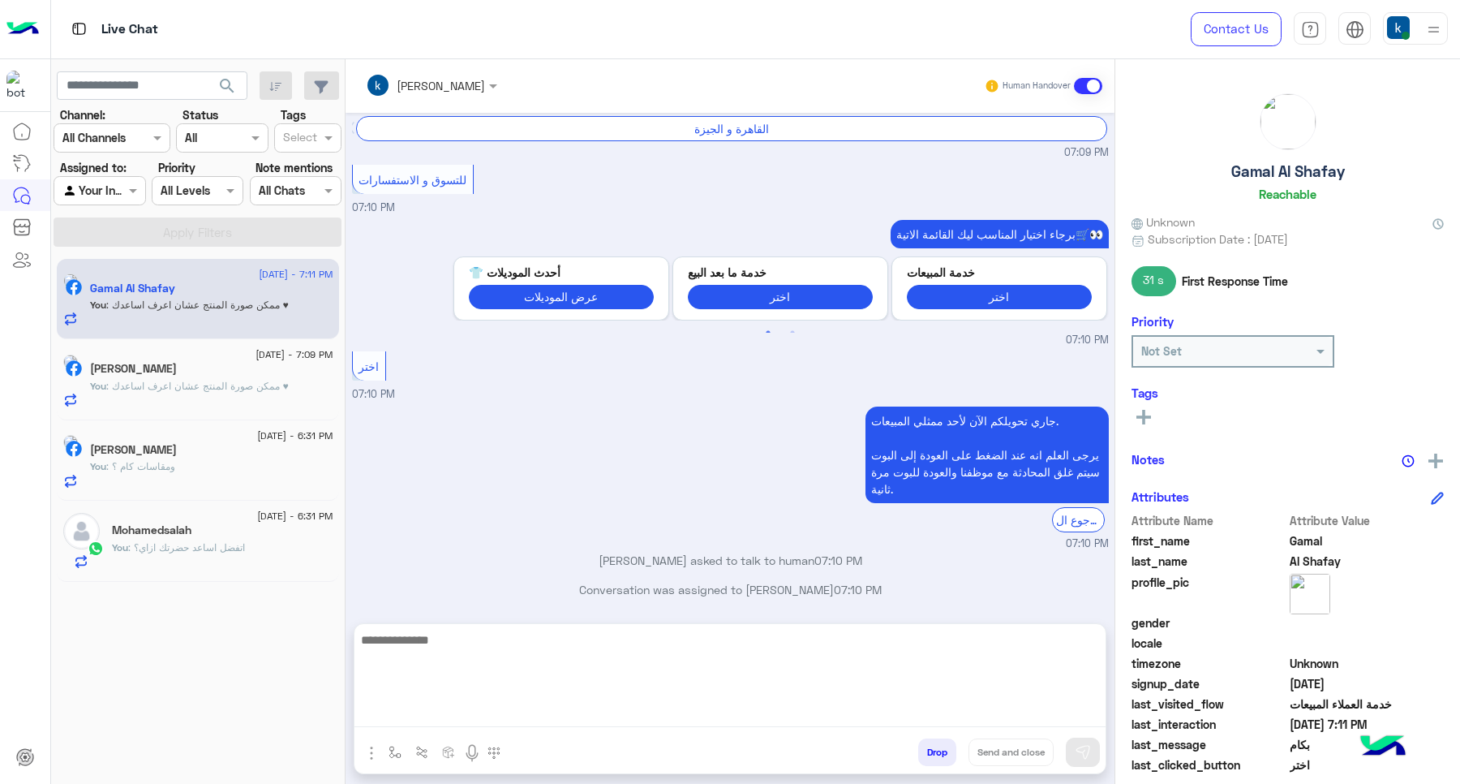
click at [540, 715] on textarea at bounding box center [730, 678] width 751 height 97
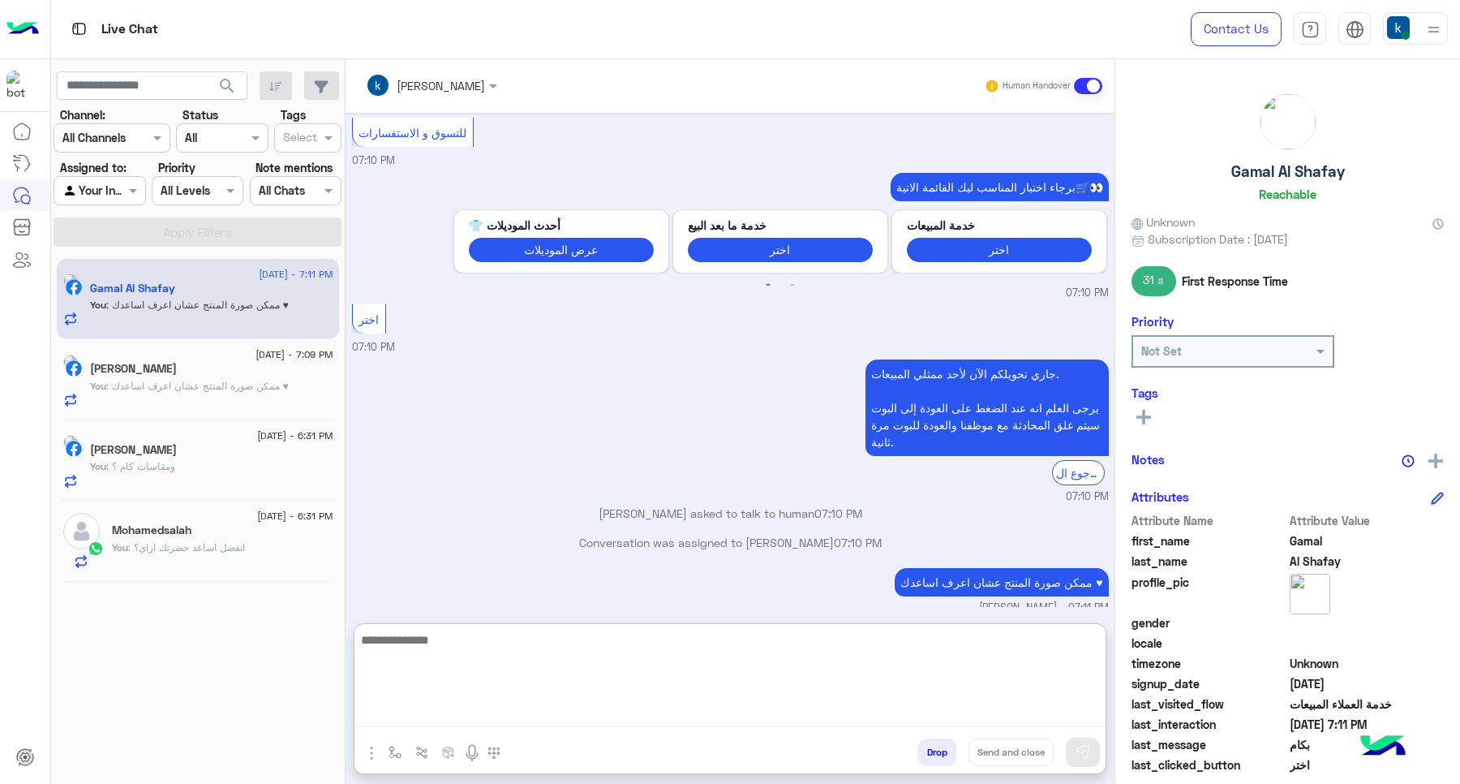
scroll to position [1325, 0]
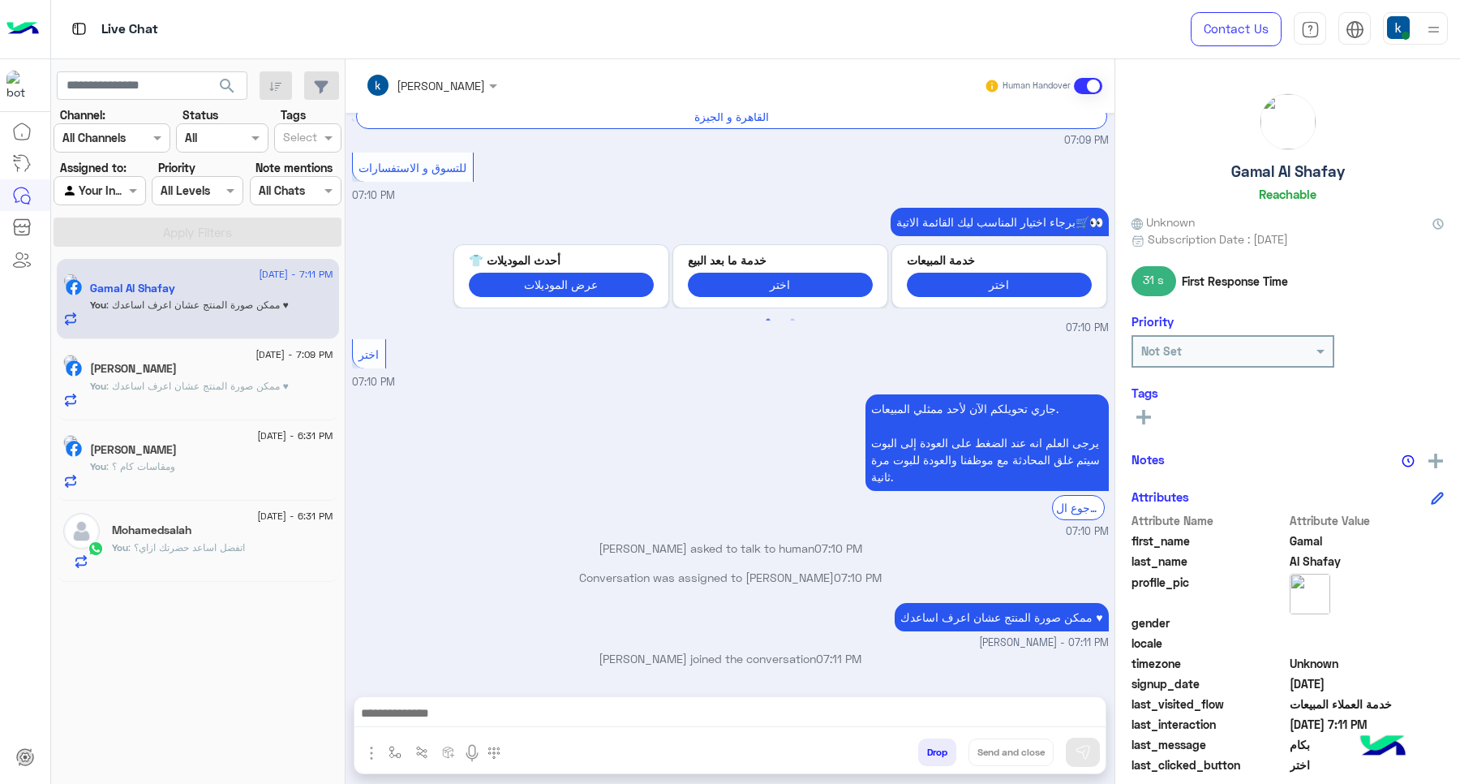
click at [212, 376] on div "[PERSON_NAME]" at bounding box center [211, 370] width 243 height 17
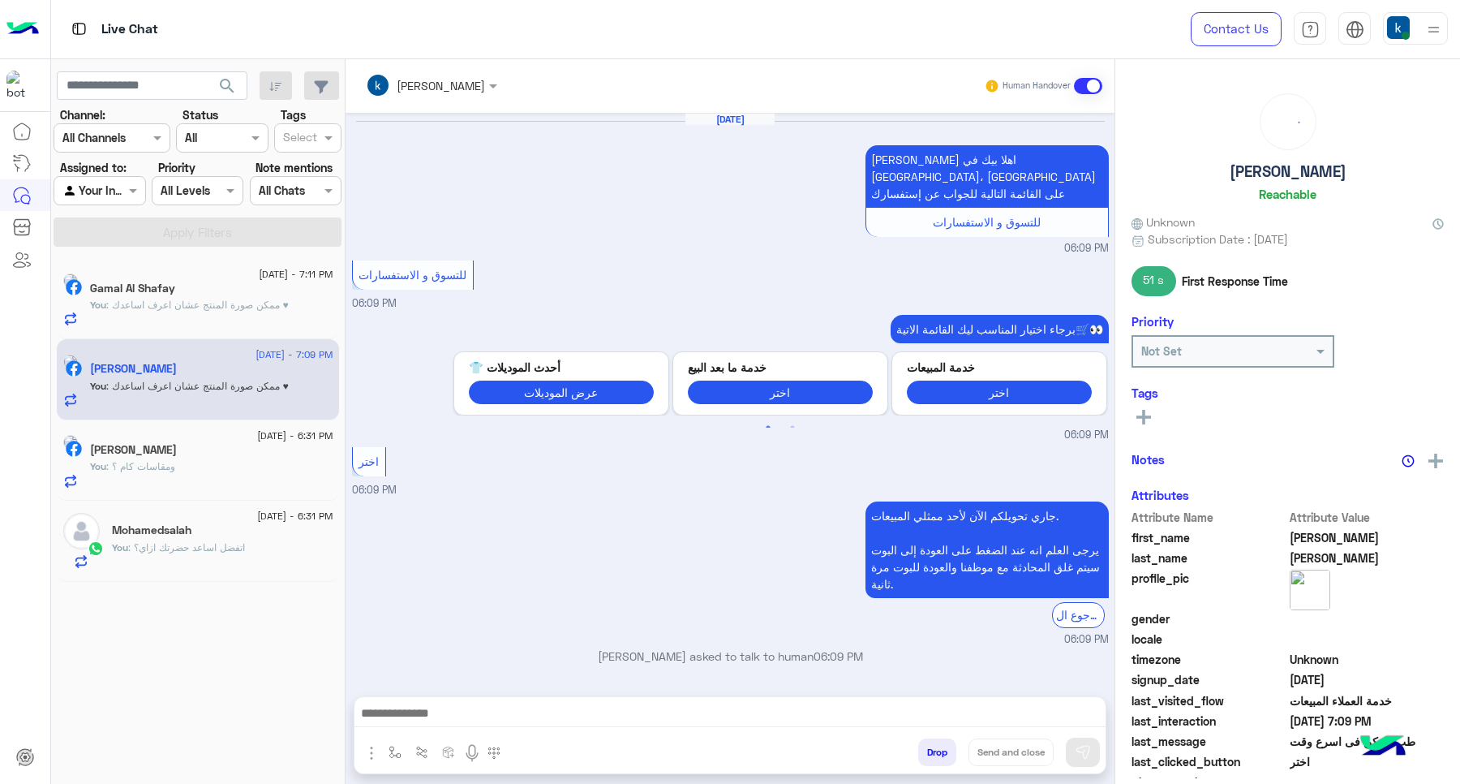
scroll to position [944, 0]
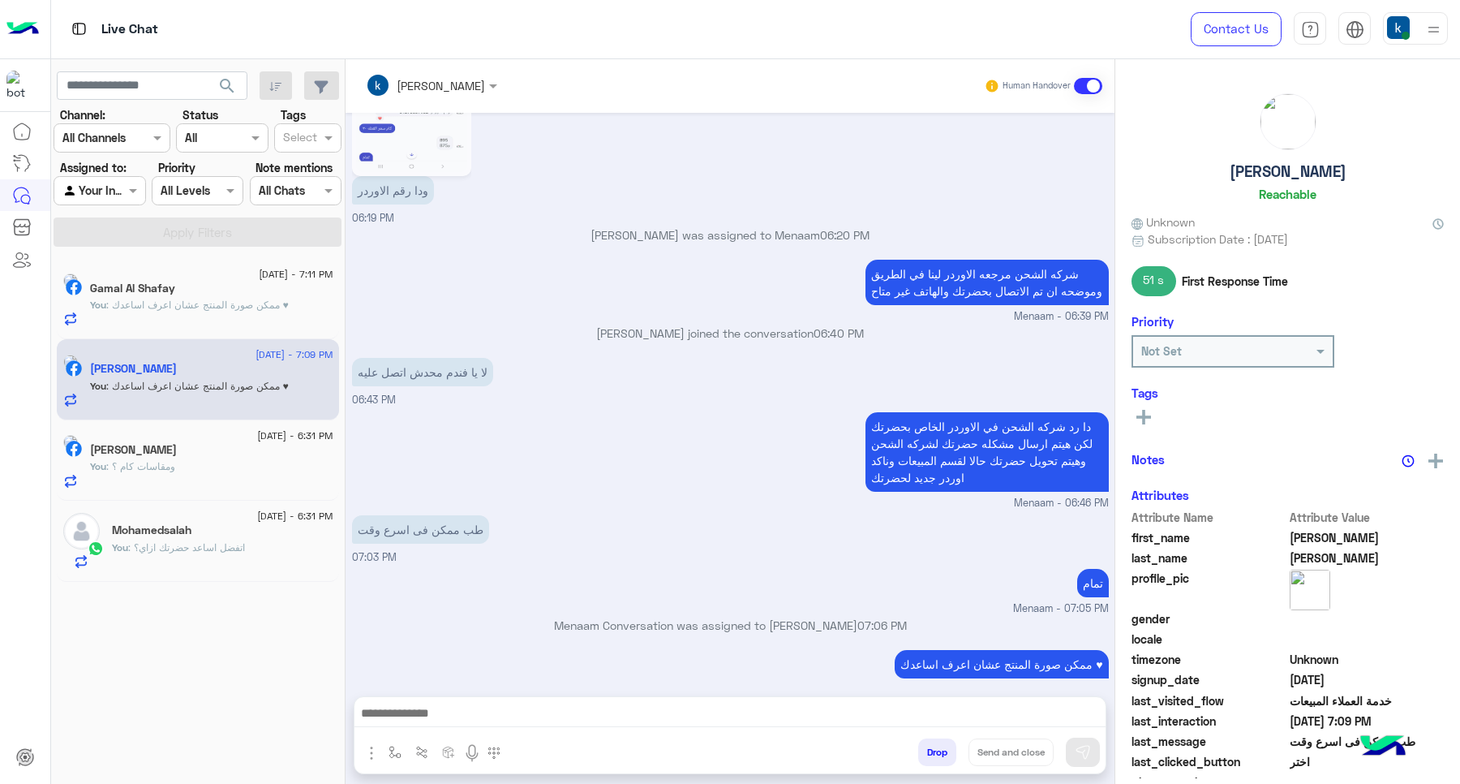
click at [207, 532] on div "Mohamedsalah" at bounding box center [222, 531] width 221 height 17
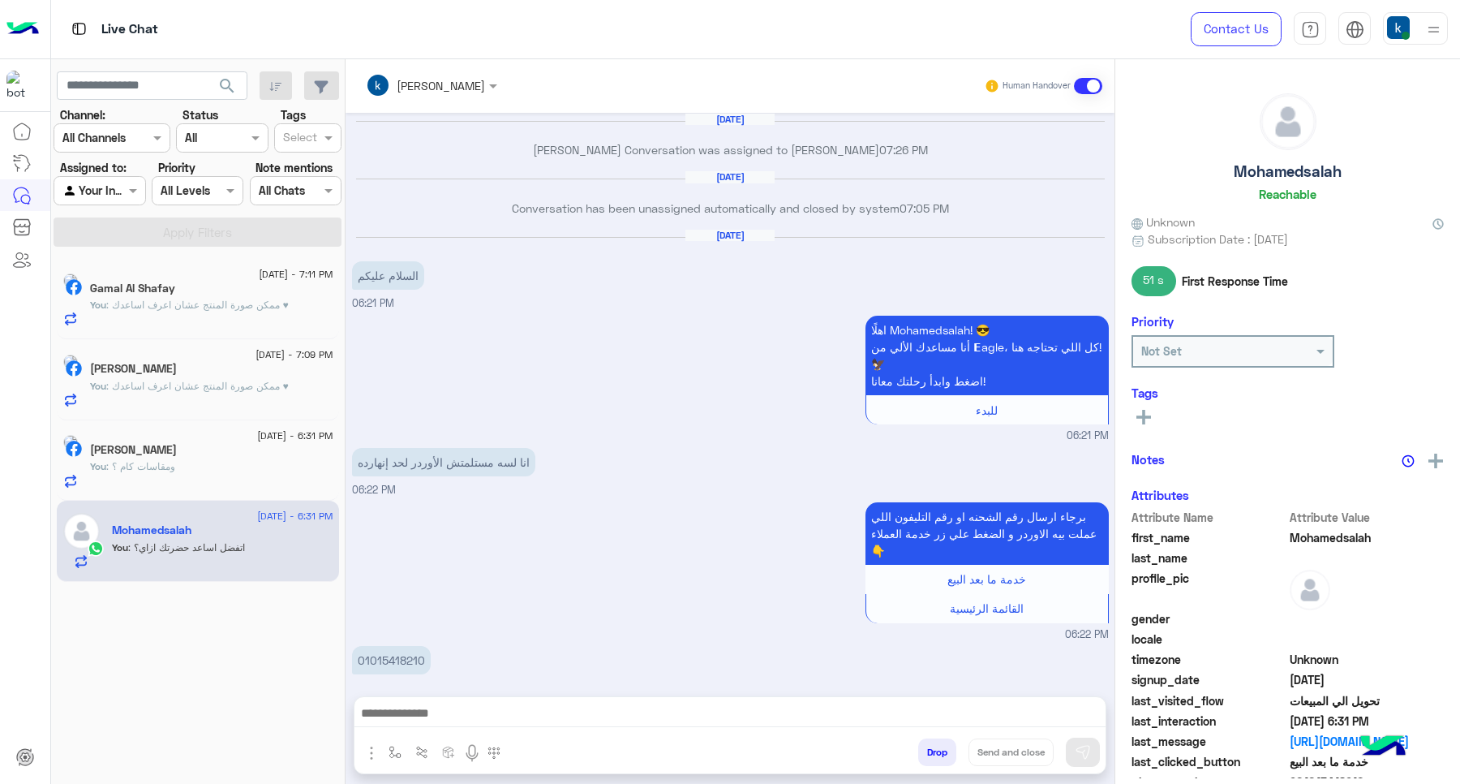
scroll to position [1283, 0]
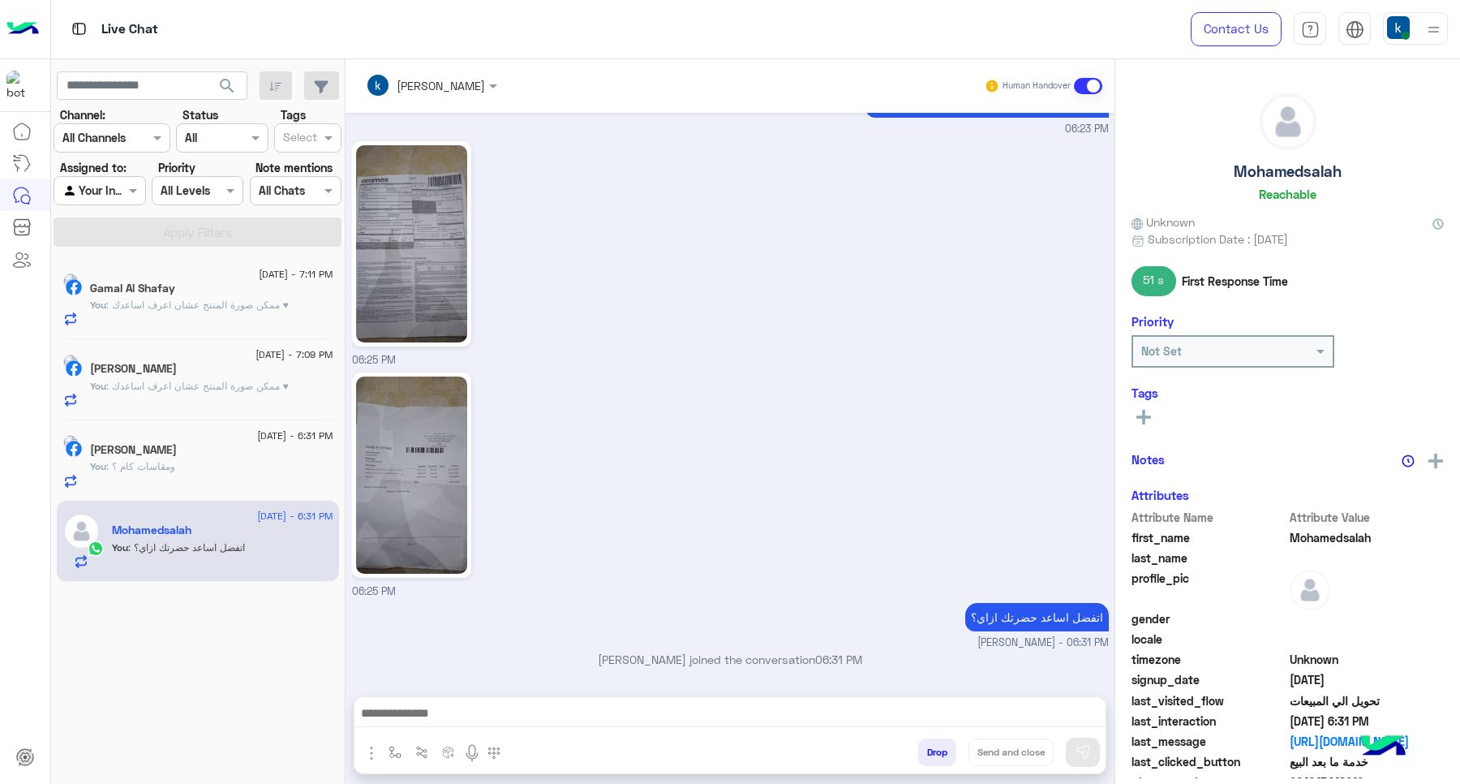
click at [191, 439] on div "[DATE] - 6:31 PM" at bounding box center [211, 437] width 243 height 11
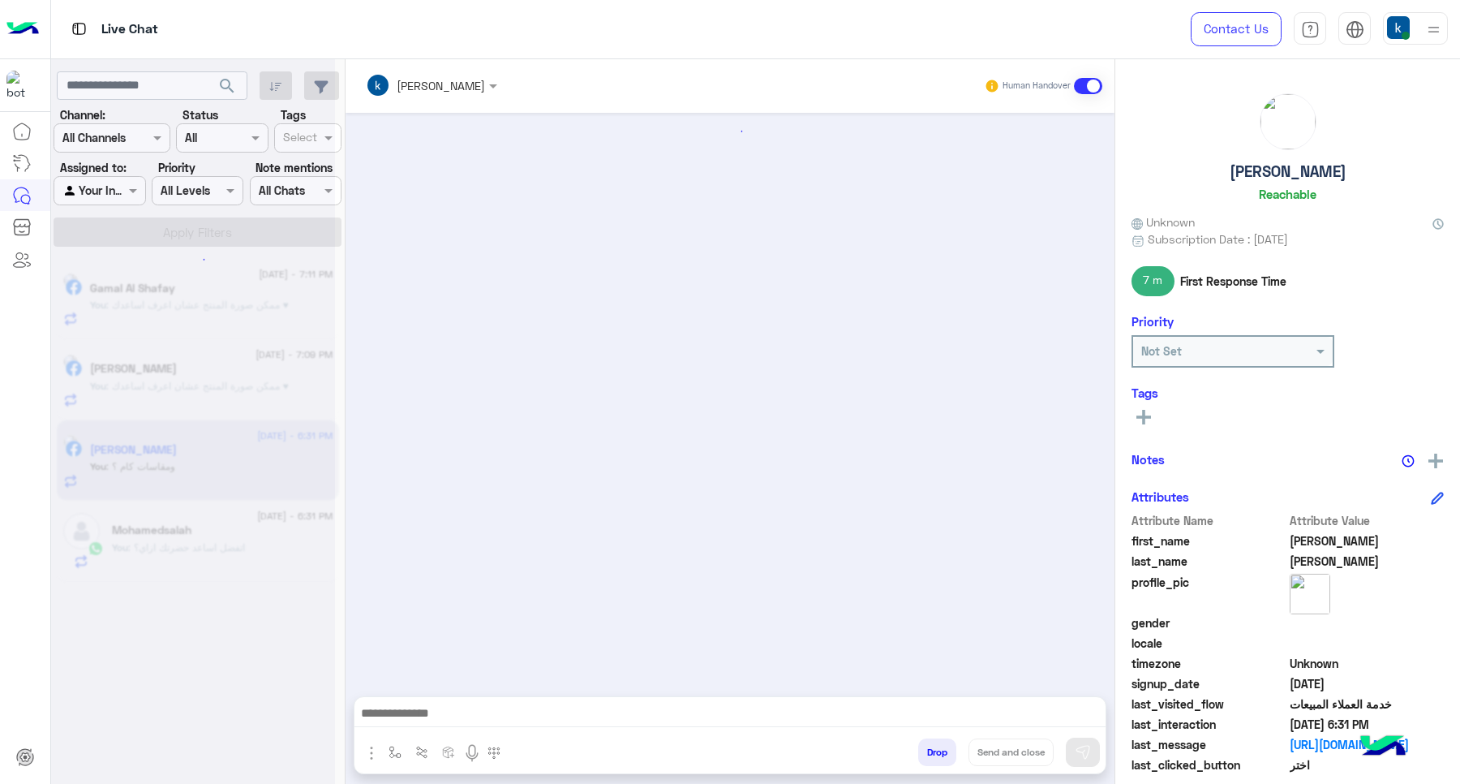
scroll to position [1059, 0]
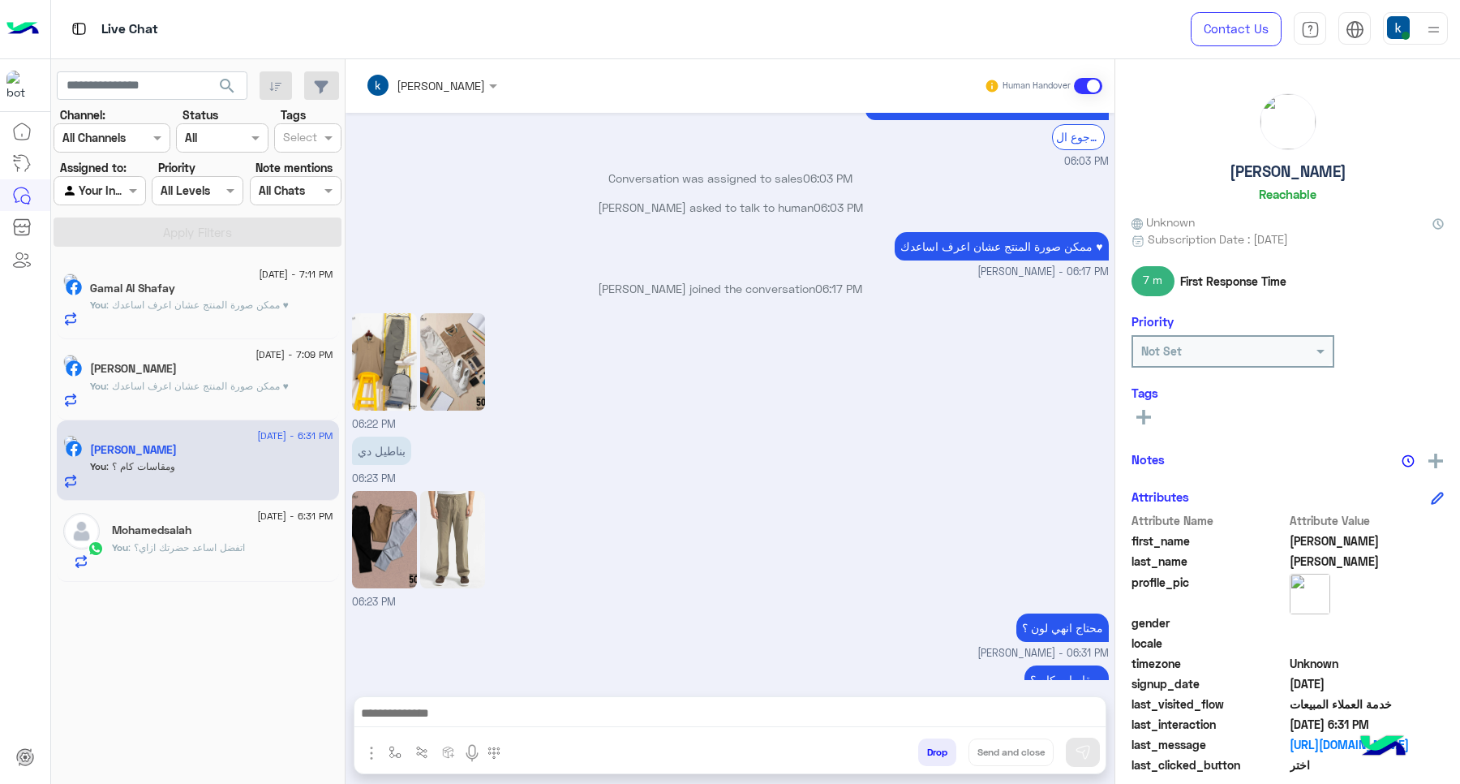
click at [197, 524] on div "Mohamedsalah" at bounding box center [222, 531] width 221 height 17
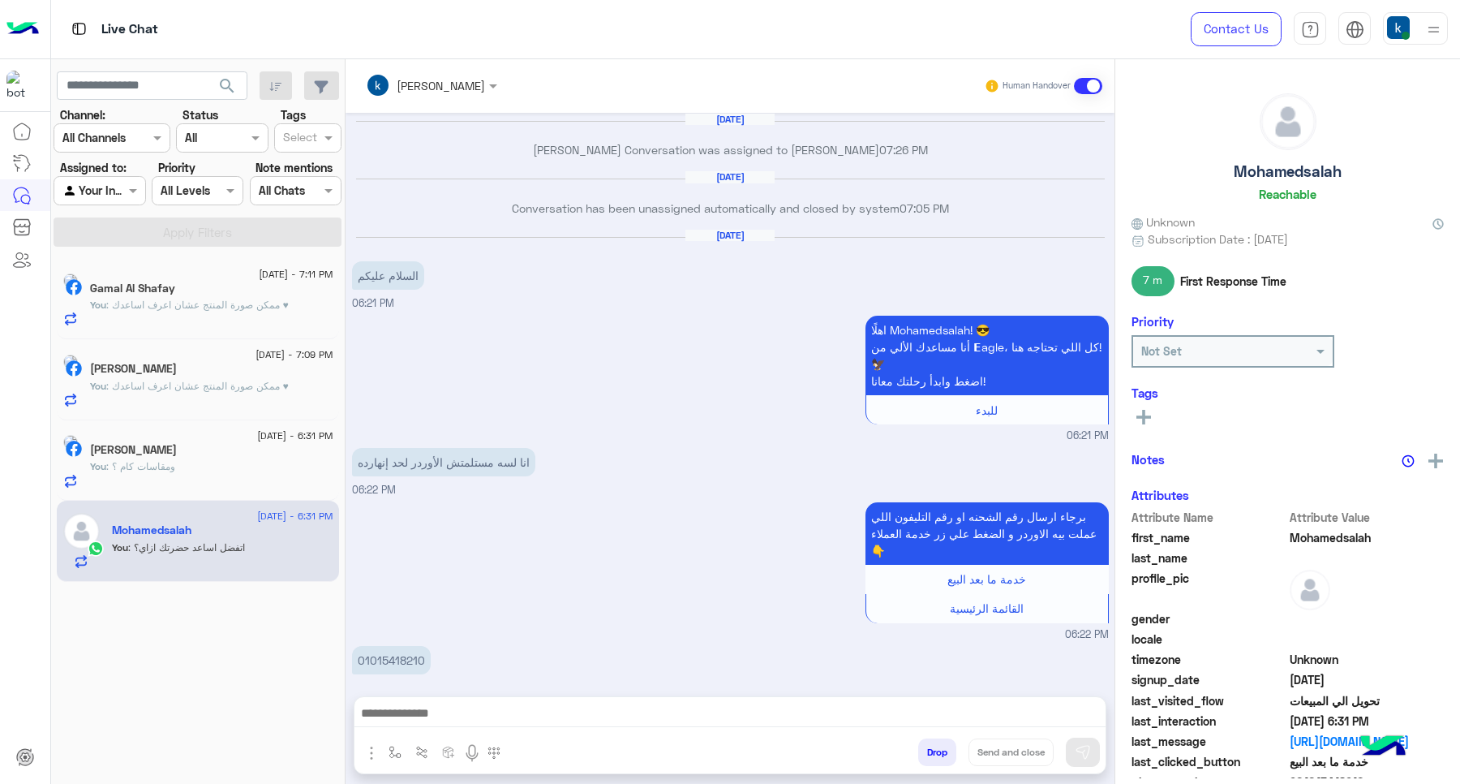
scroll to position [1283, 0]
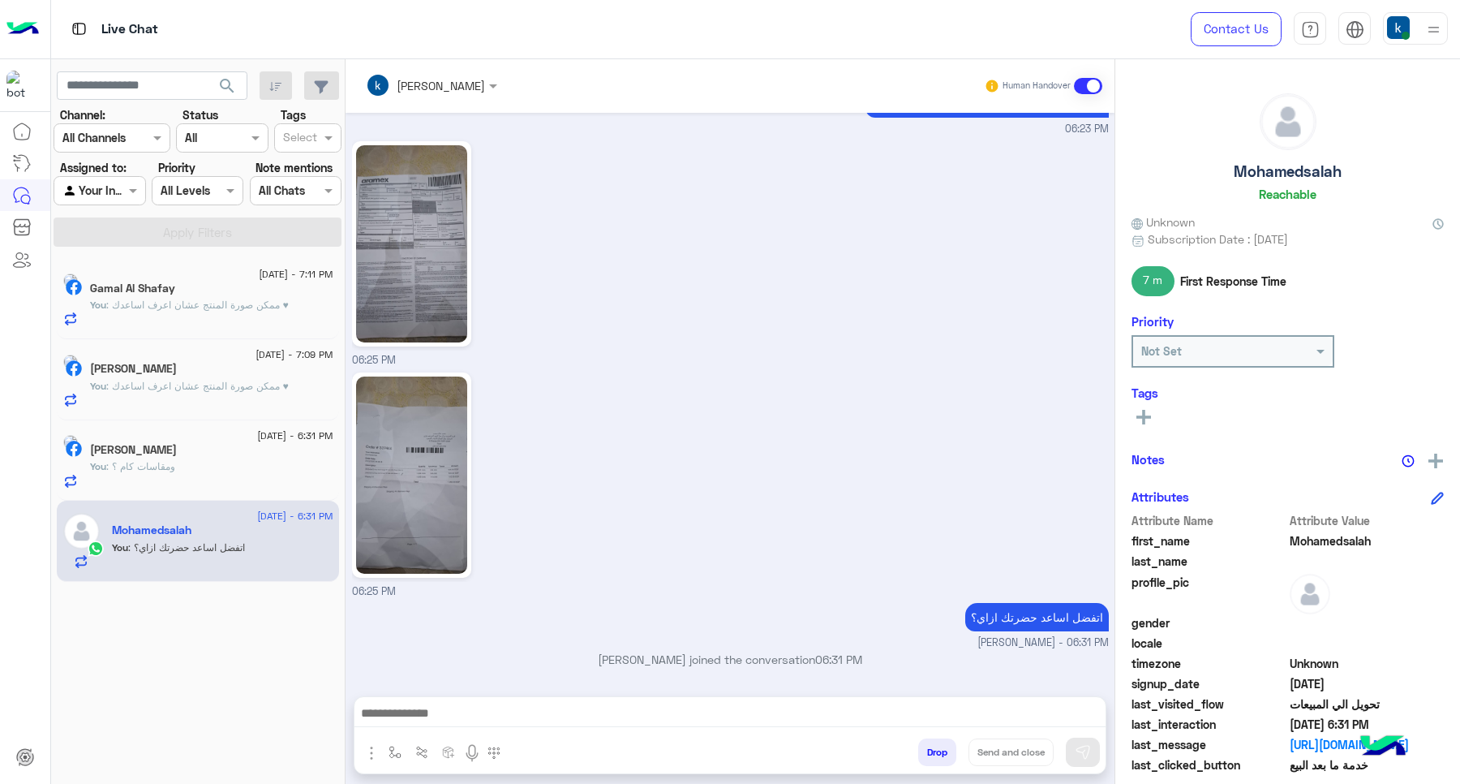
click at [175, 282] on h5 "Gamal Al Shafay" at bounding box center [132, 289] width 85 height 14
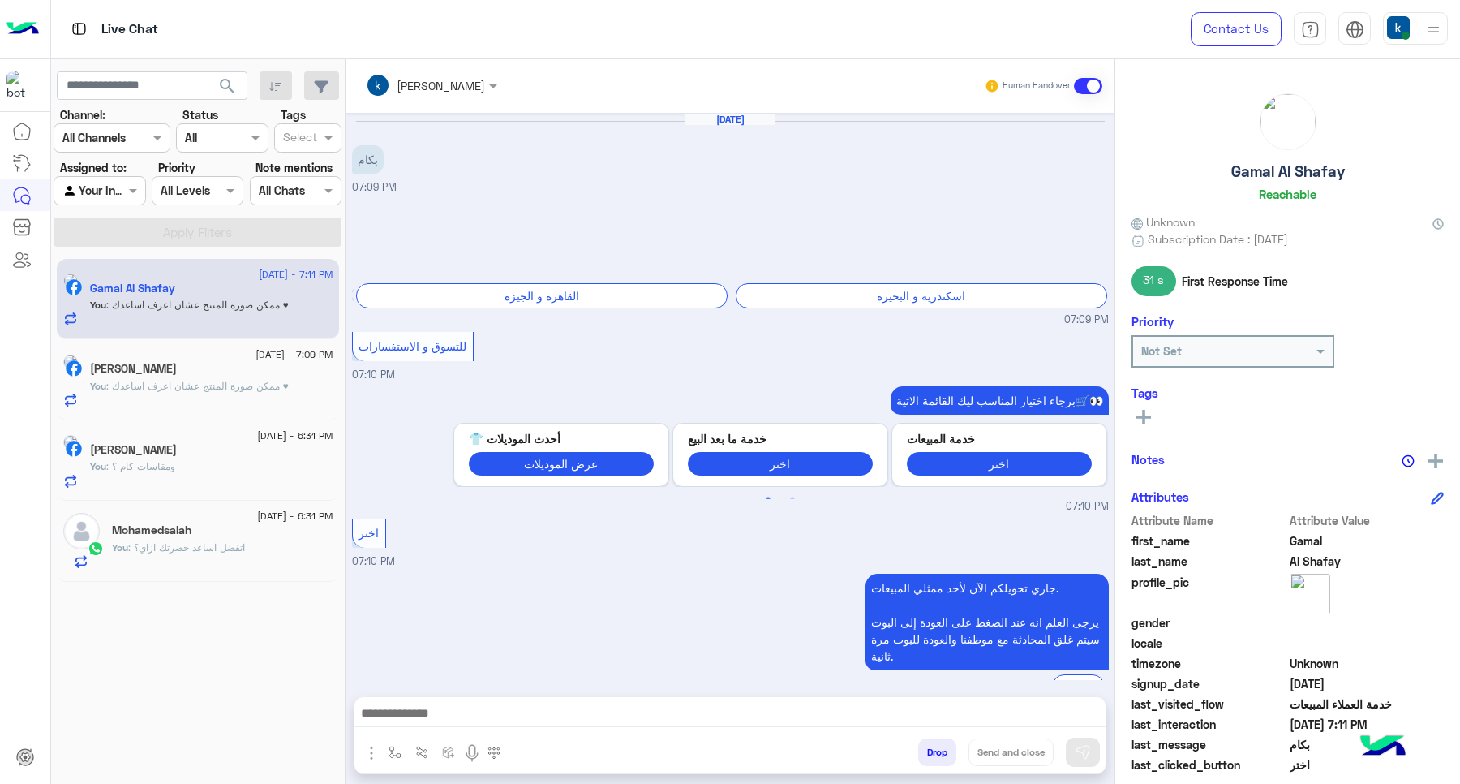
scroll to position [1128, 0]
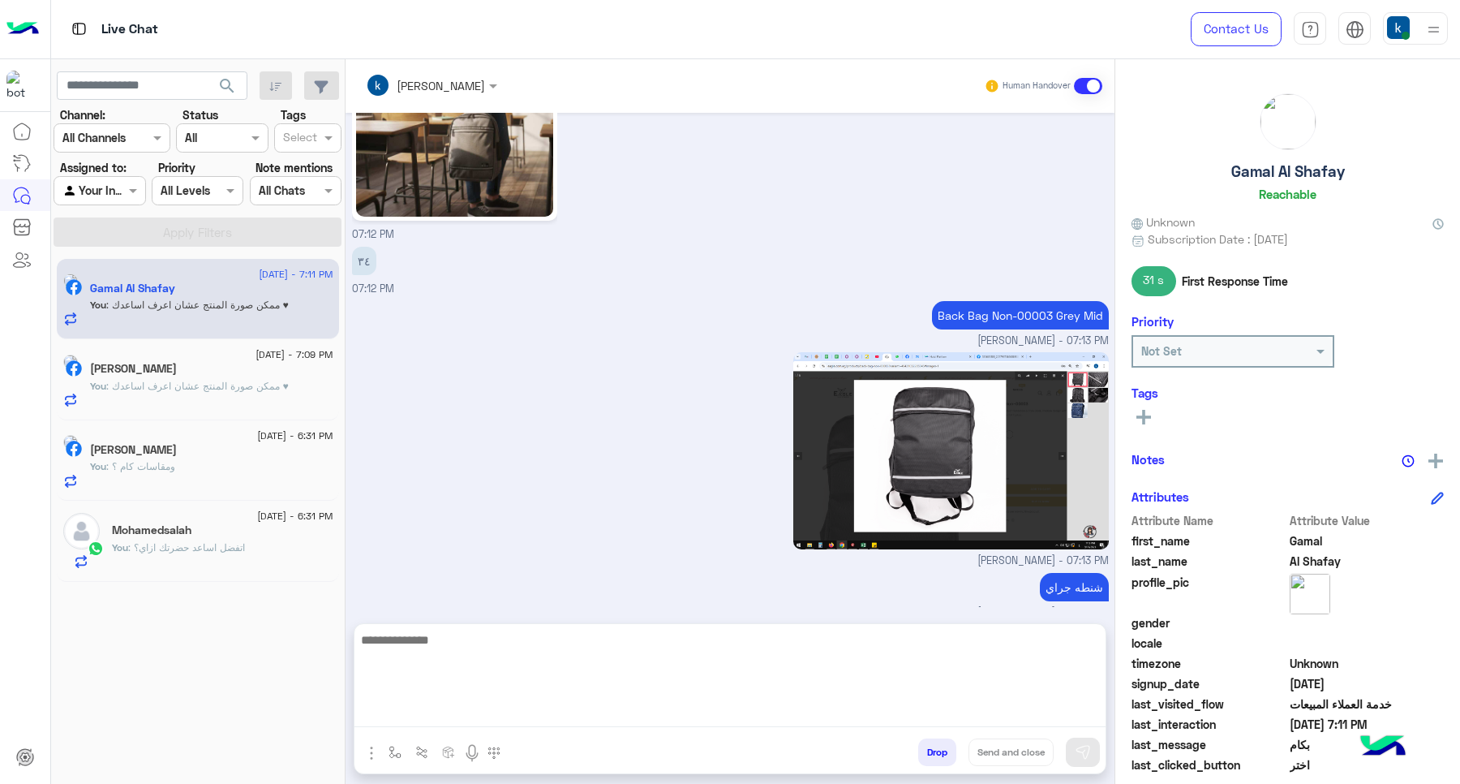
click at [450, 719] on textarea at bounding box center [730, 678] width 751 height 97
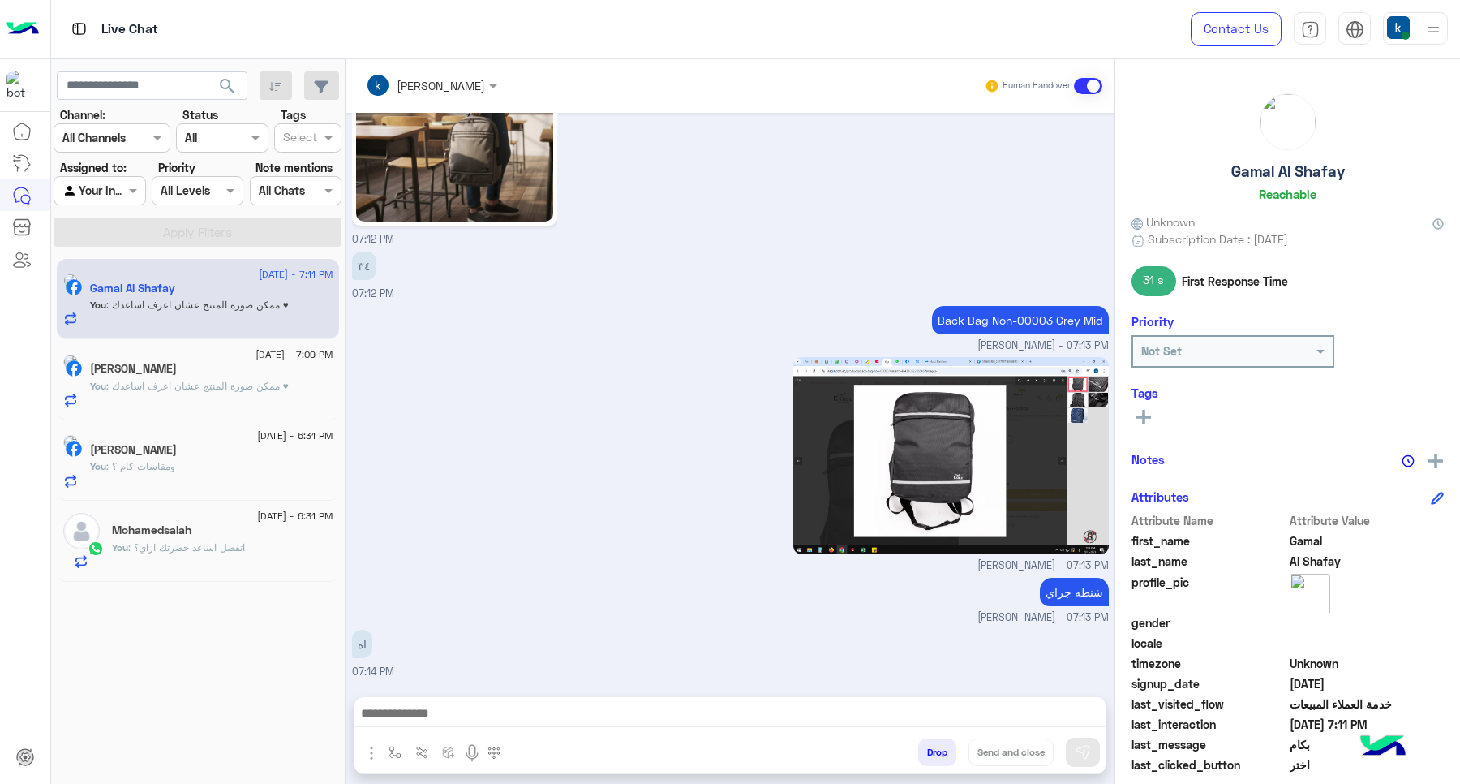
click at [363, 743] on img "button" at bounding box center [371, 752] width 19 height 19
click at [408, 703] on button "Images" at bounding box center [402, 717] width 80 height 32
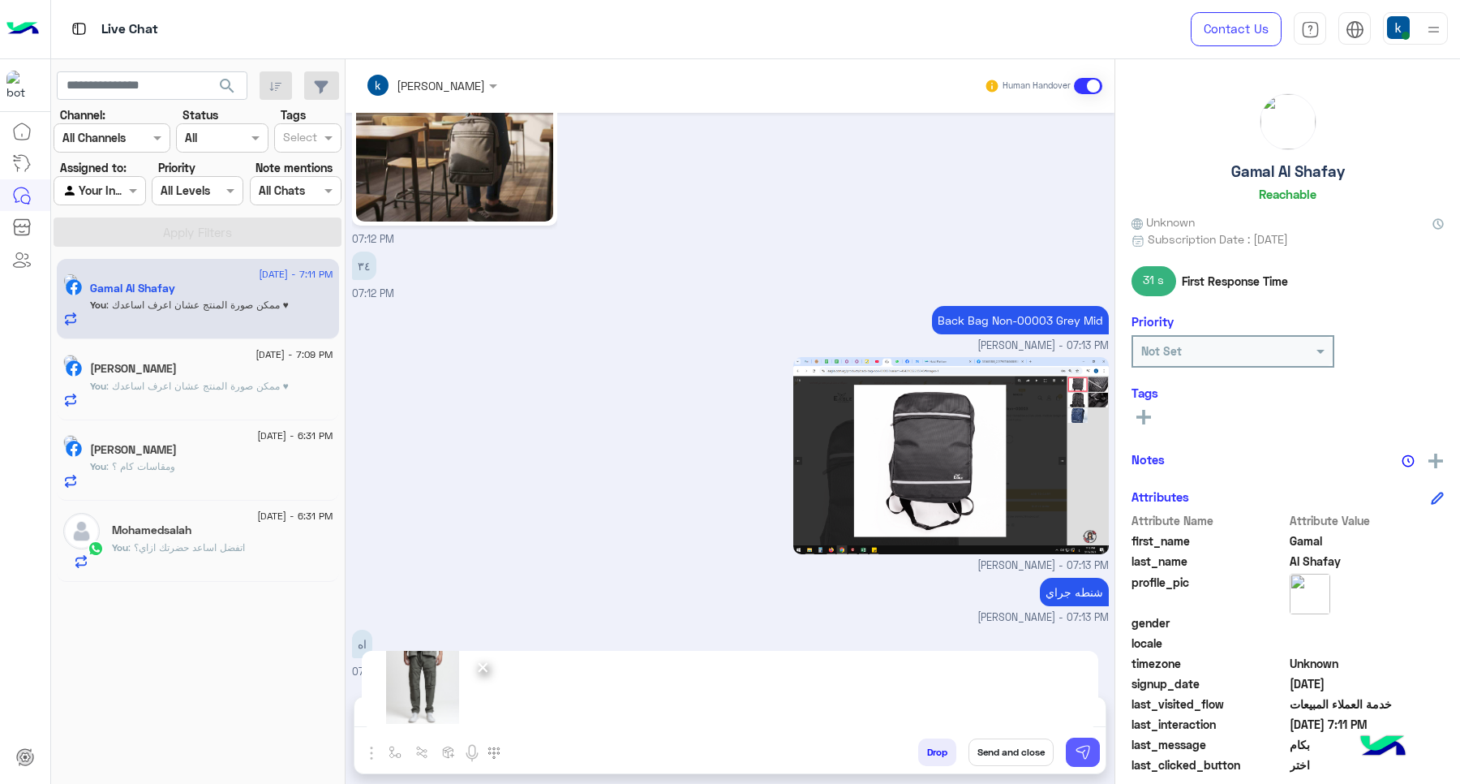
click at [1085, 742] on button at bounding box center [1083, 751] width 34 height 29
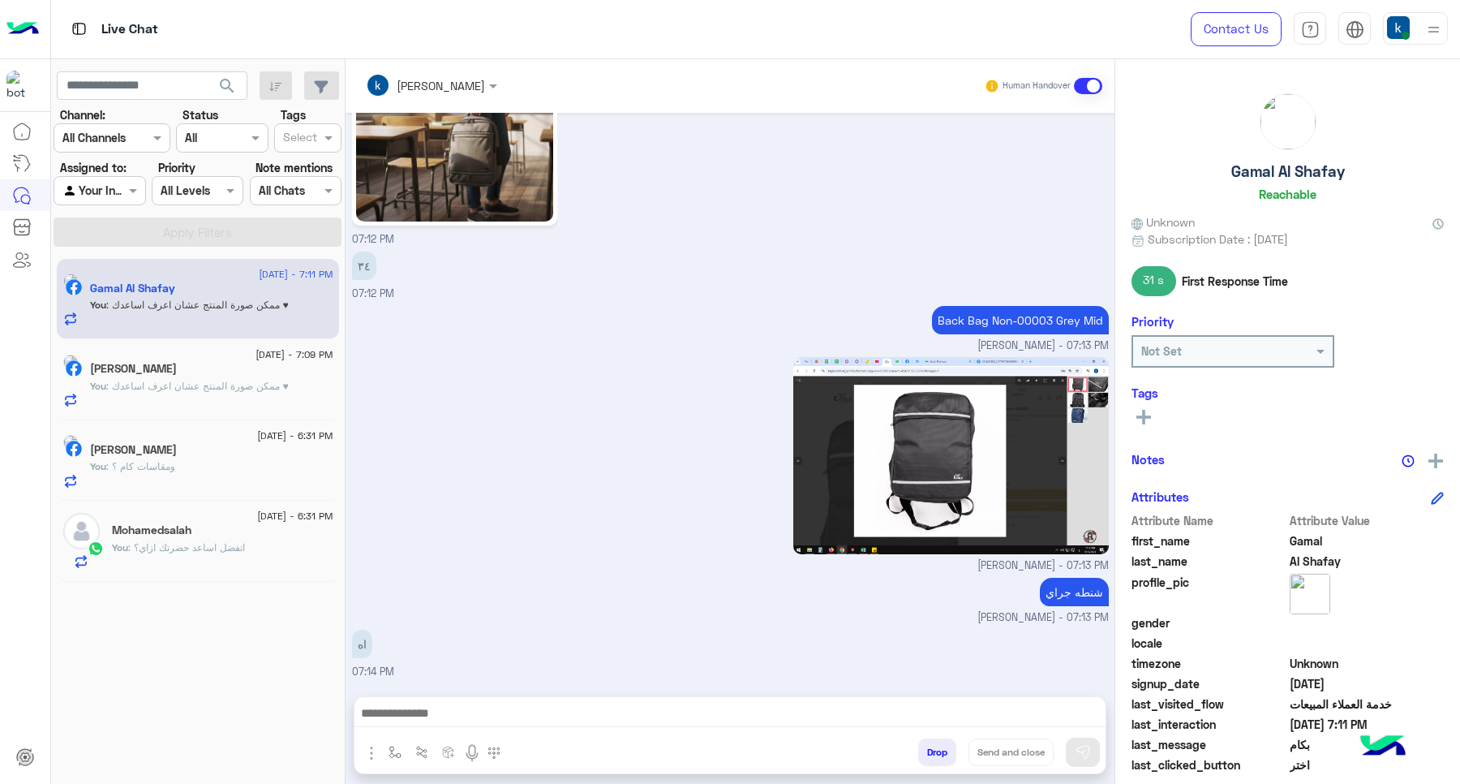
click at [541, 702] on div at bounding box center [730, 717] width 751 height 41
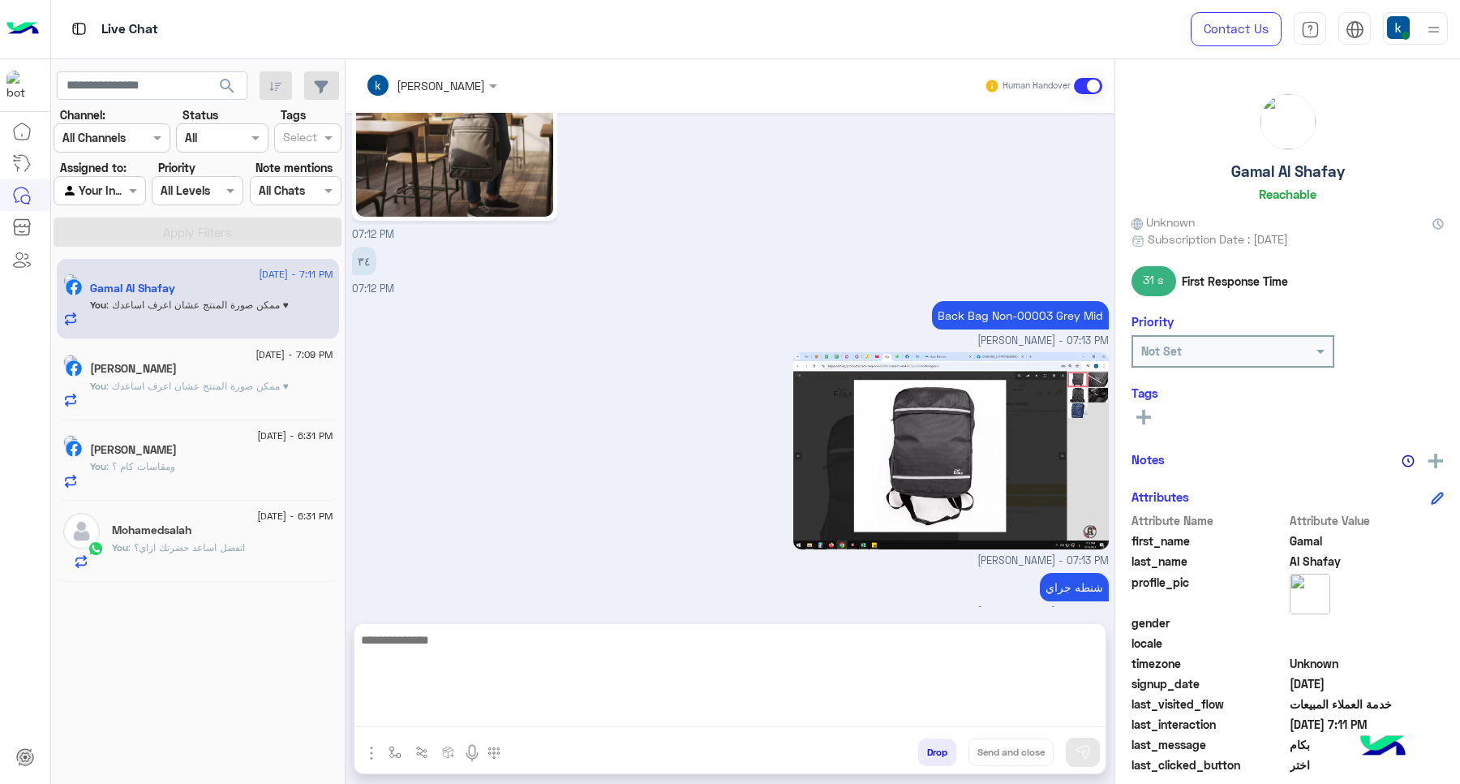
click at [545, 703] on textarea at bounding box center [730, 678] width 751 height 97
paste textarea "**********"
type textarea "**********"
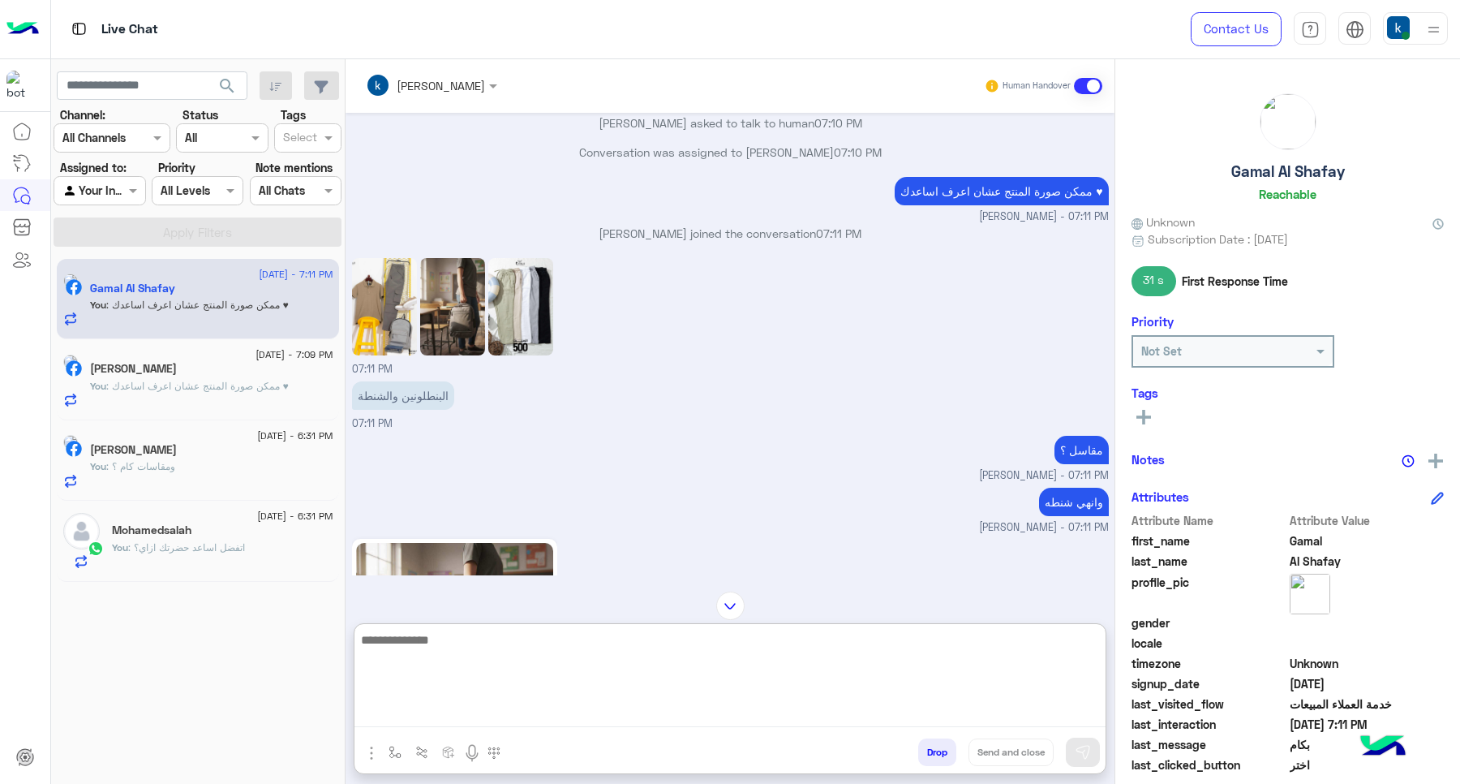
scroll to position [441, 0]
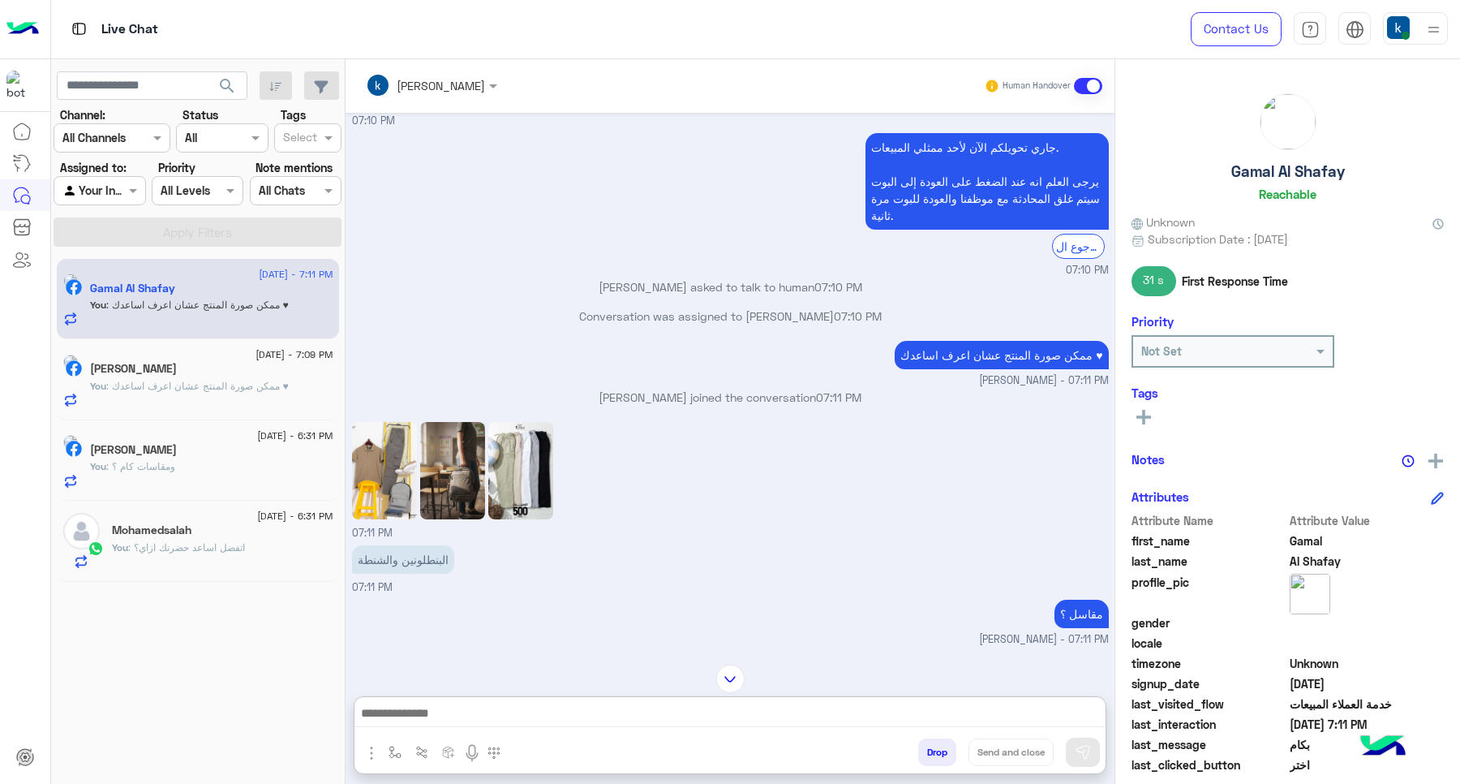
click at [455, 465] on img at bounding box center [452, 470] width 65 height 97
click at [523, 488] on img at bounding box center [520, 470] width 65 height 97
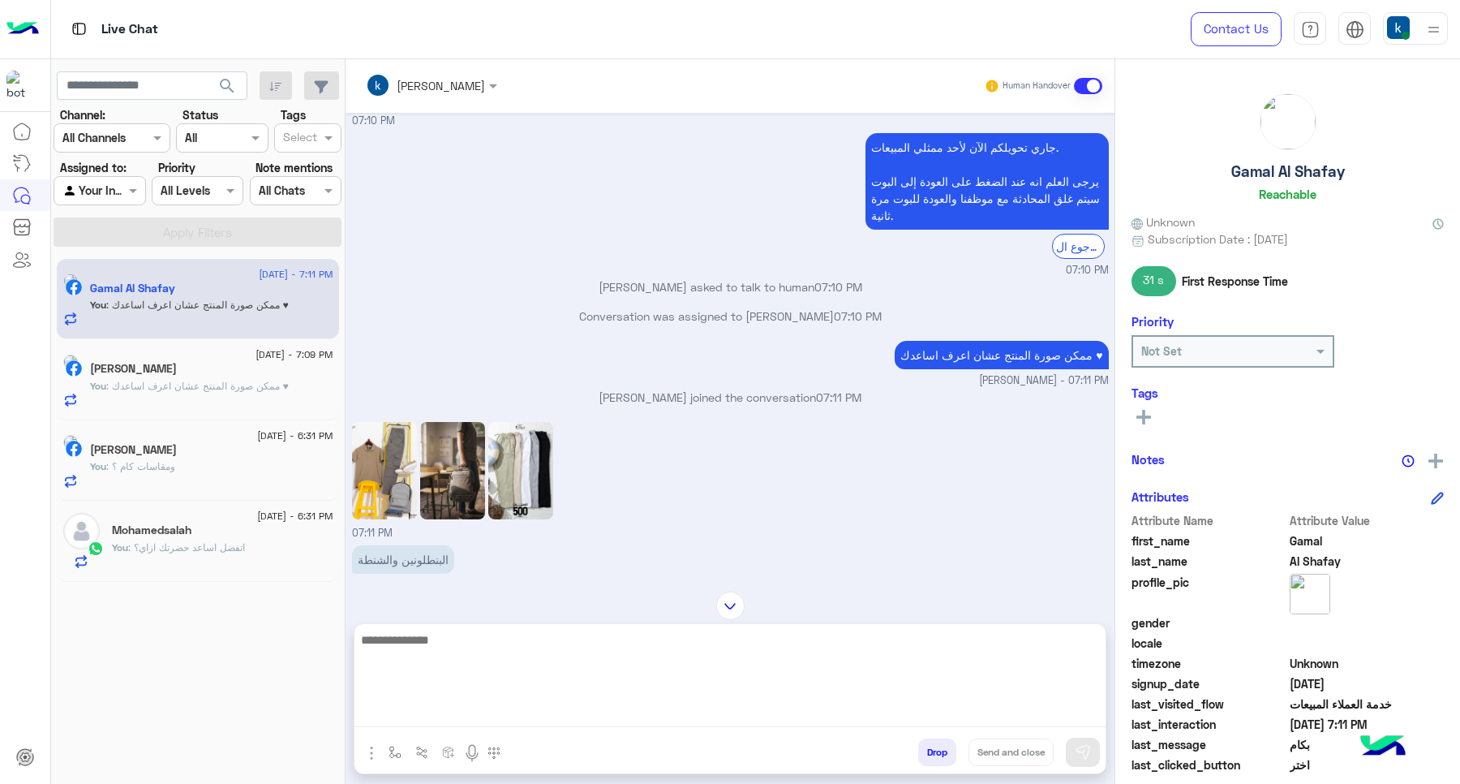
click at [471, 710] on textarea at bounding box center [730, 678] width 751 height 97
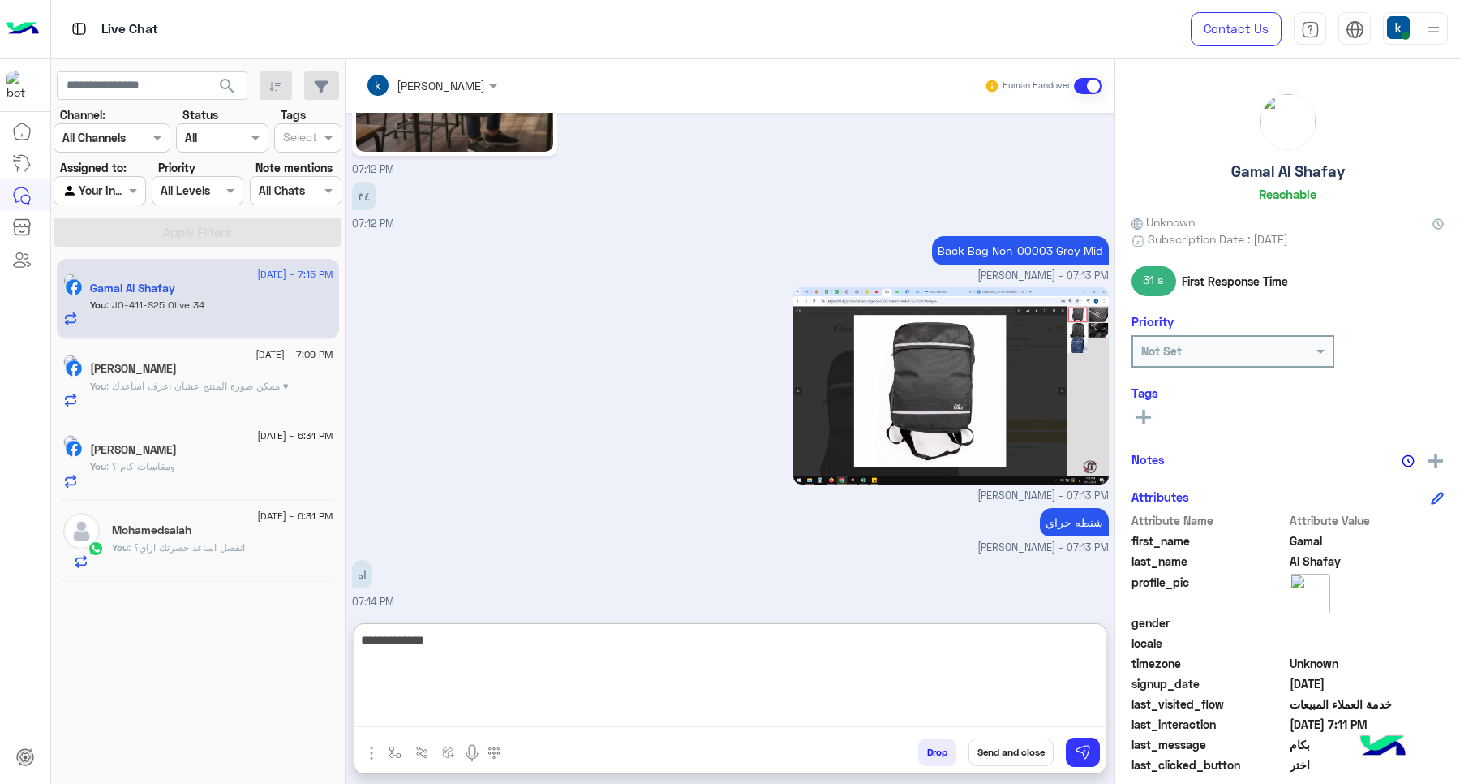
scroll to position [1473, 0]
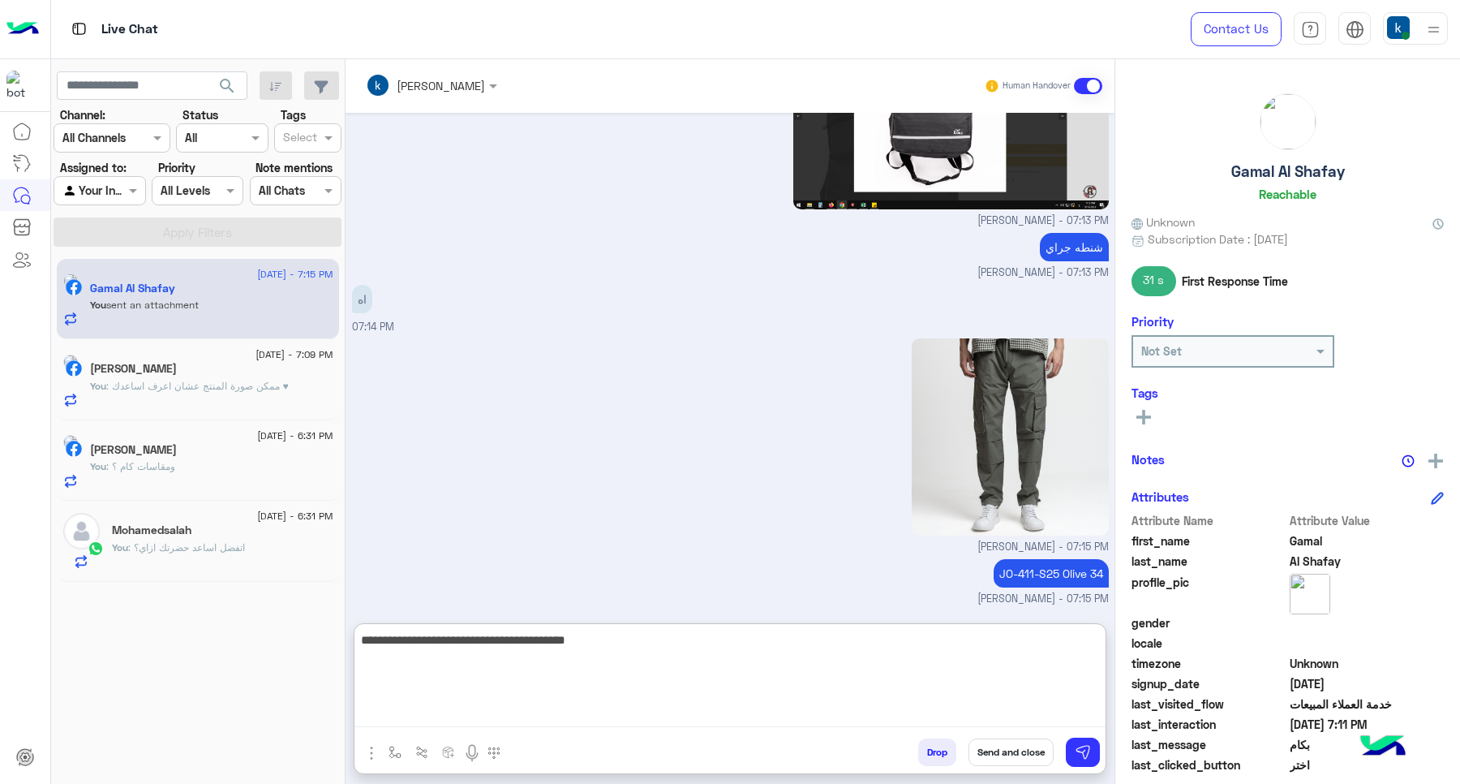
type textarea "**********"
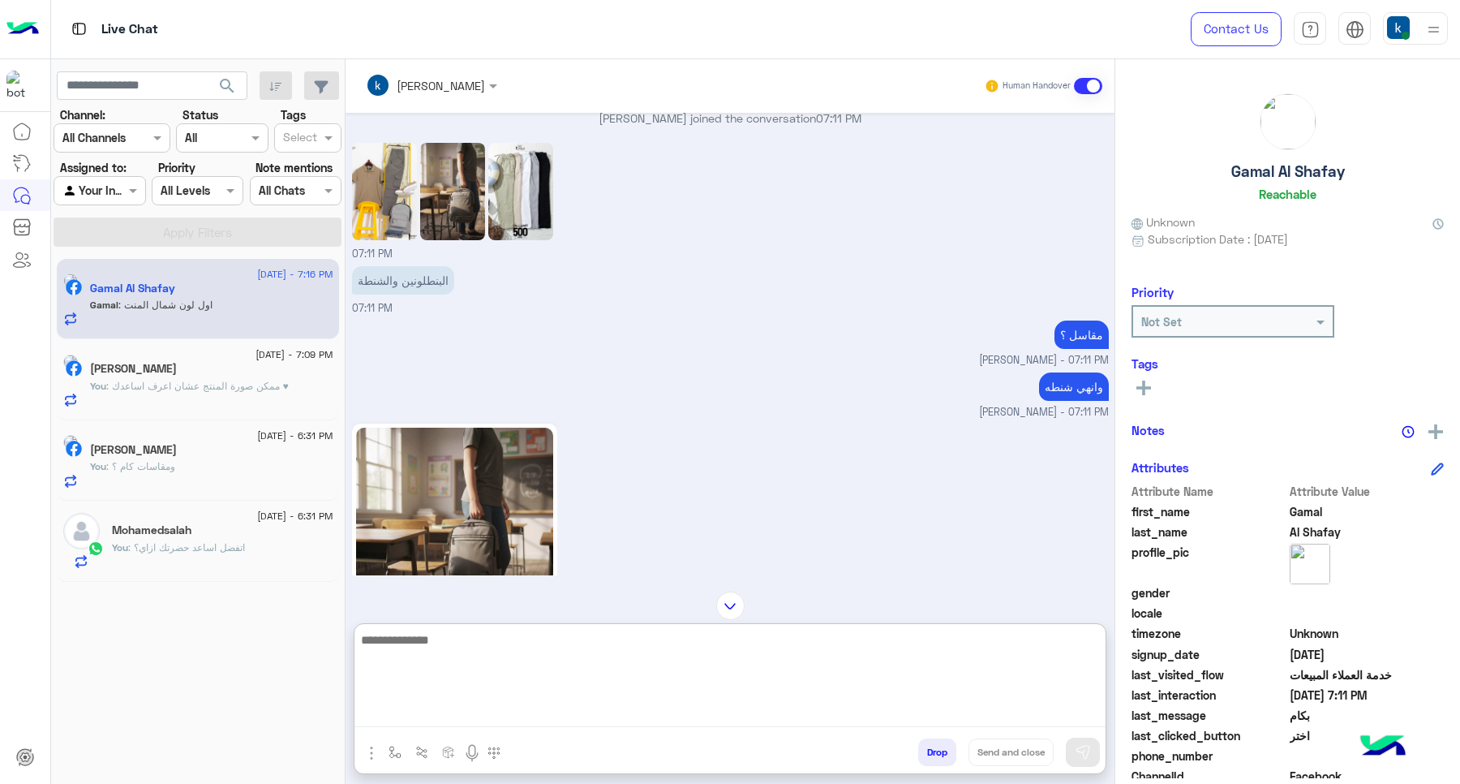
scroll to position [885, 0]
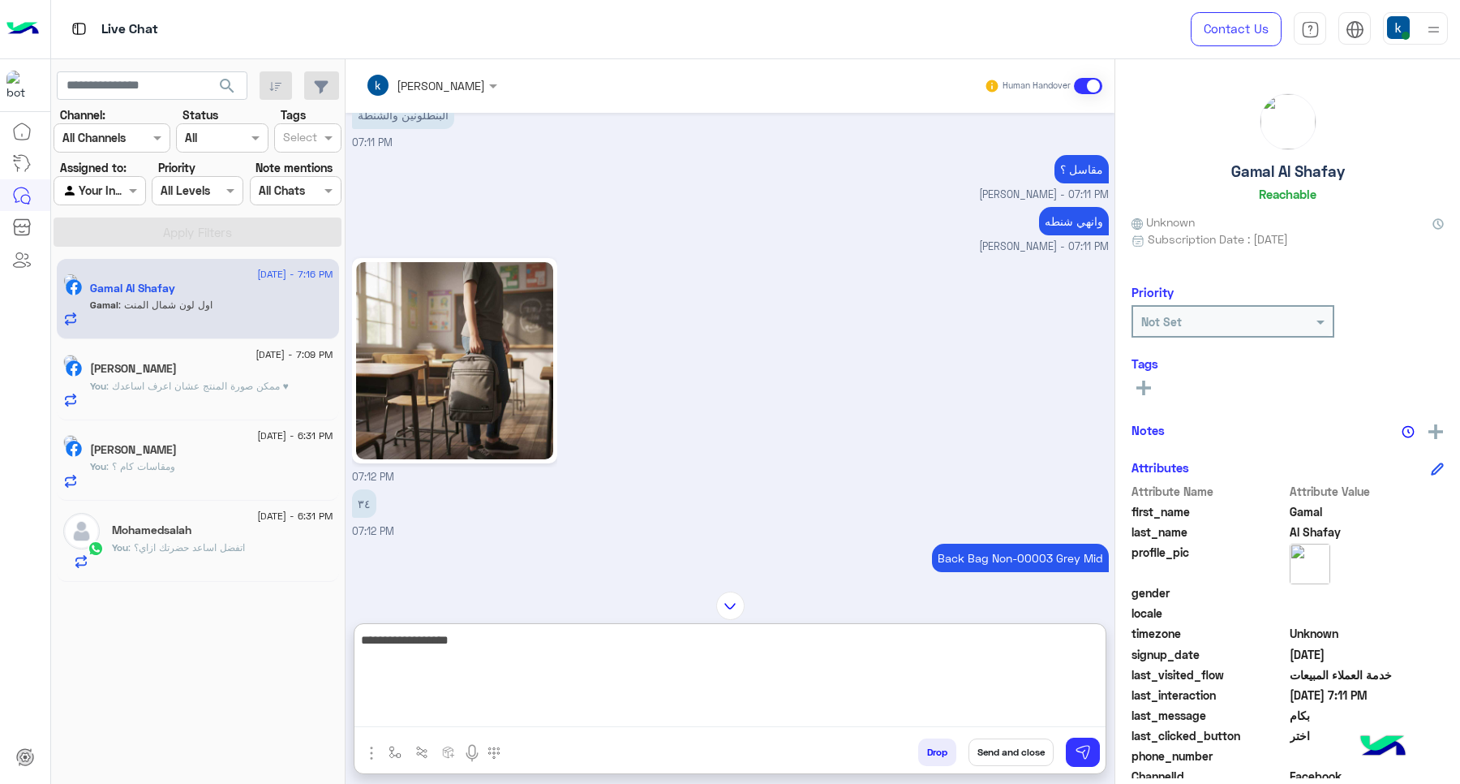
type textarea "**********"
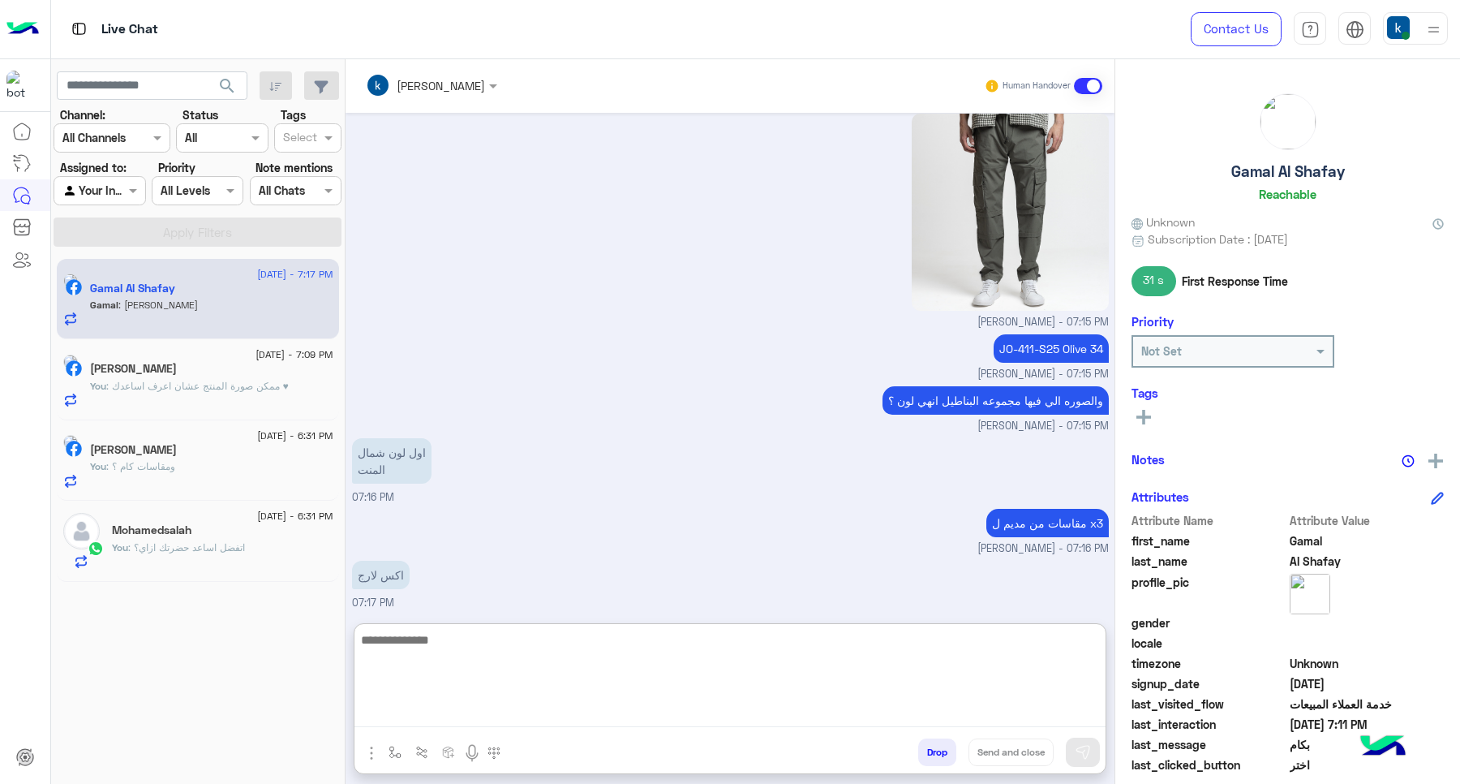
scroll to position [1701, 0]
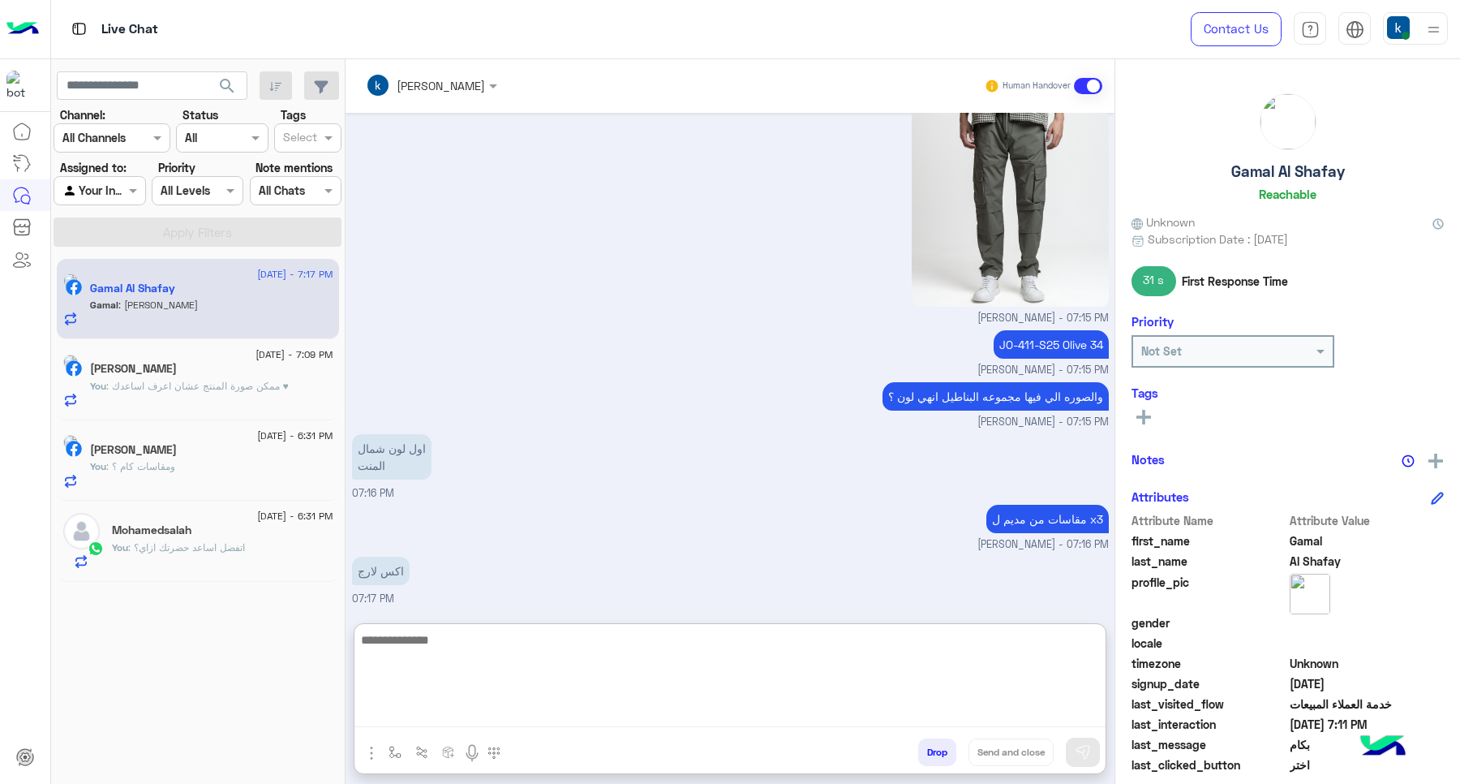
paste textarea "**********"
type textarea "**********"
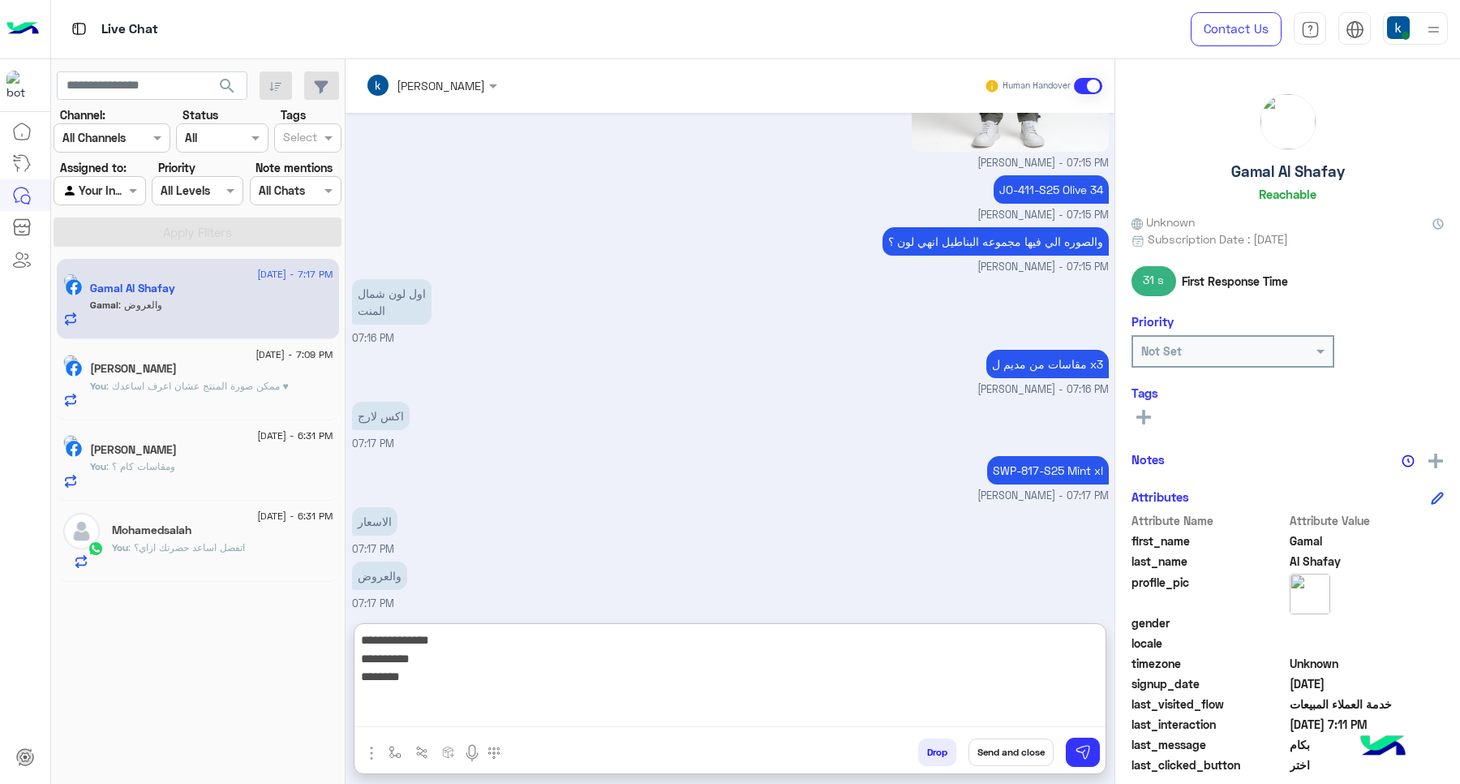
scroll to position [1860, 0]
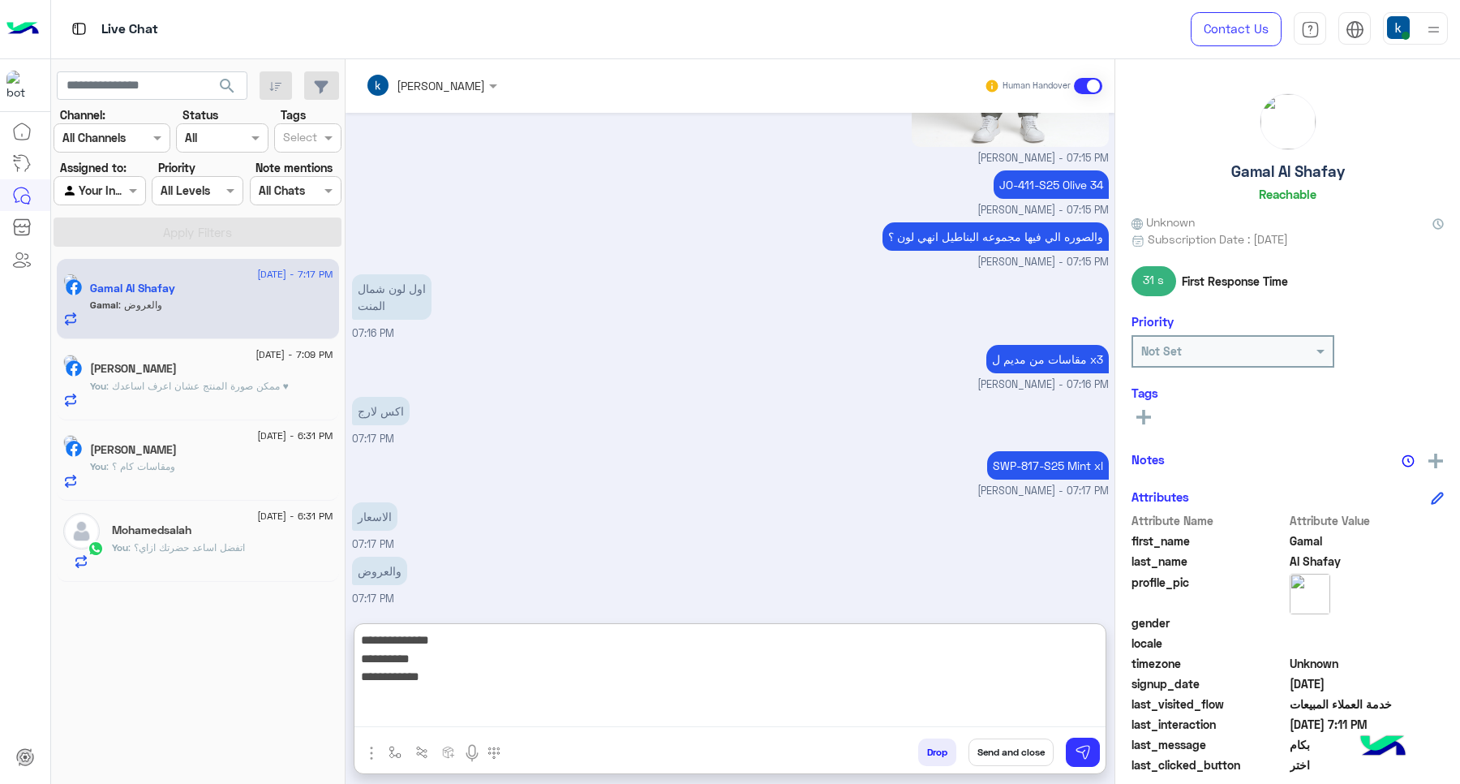
type textarea "**********"
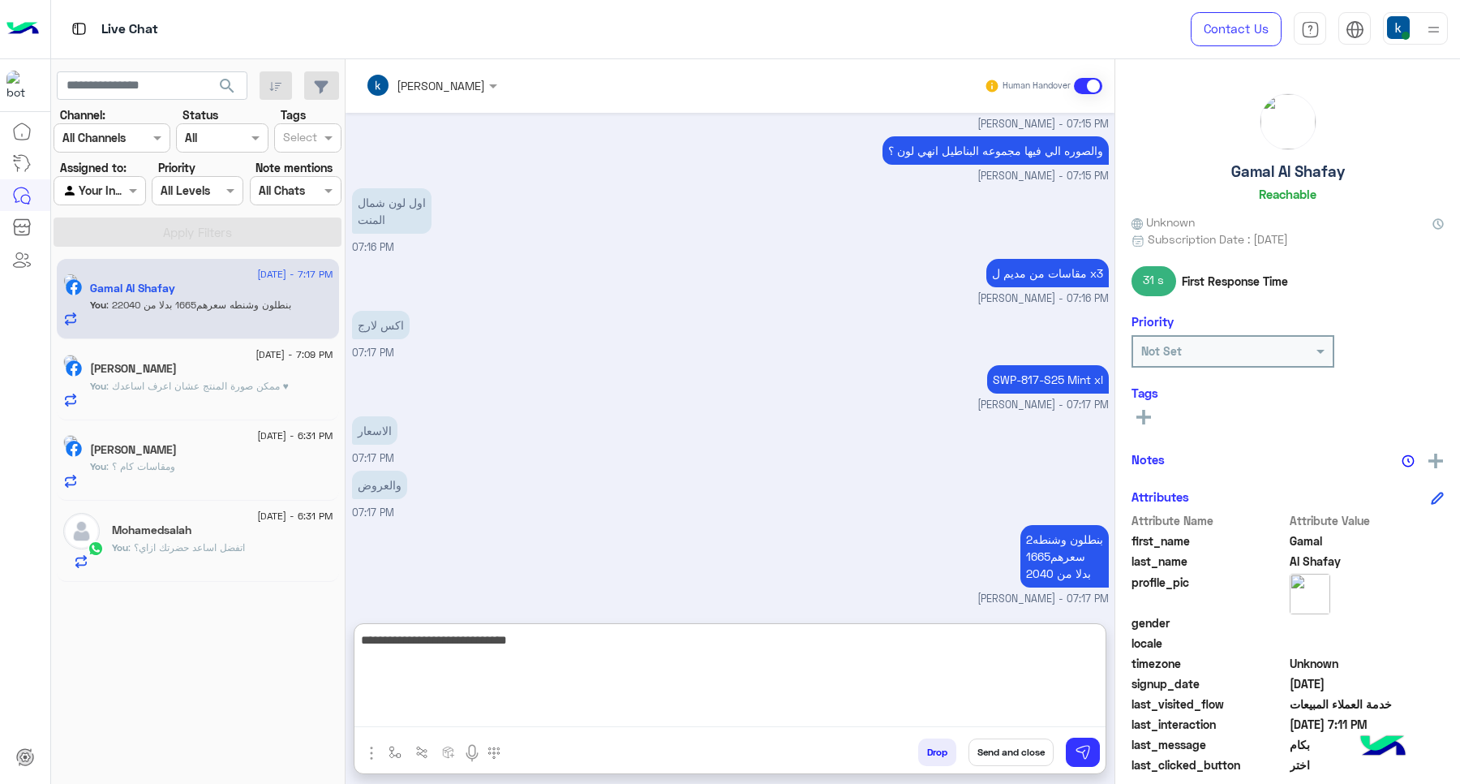
type textarea "**********"
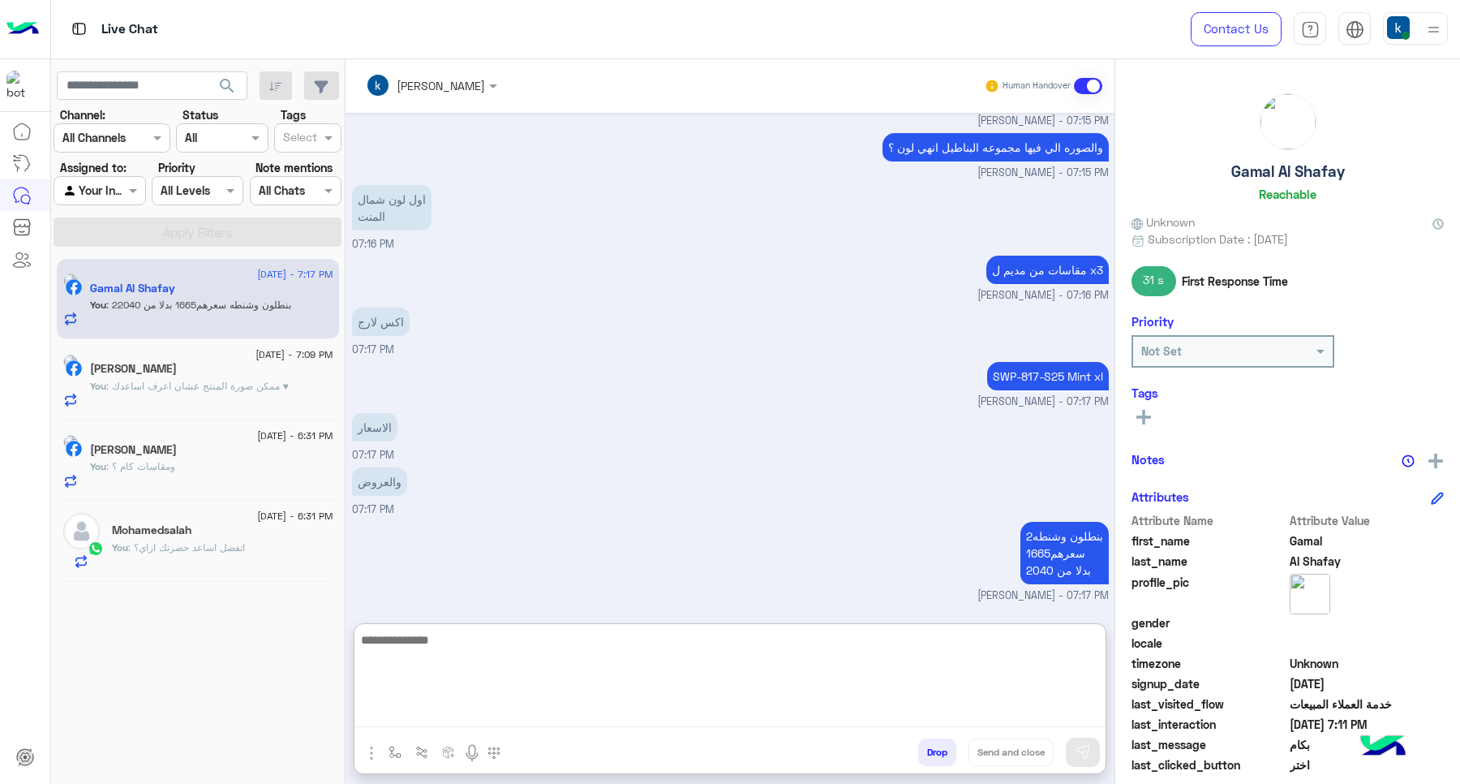
scroll to position [1997, 0]
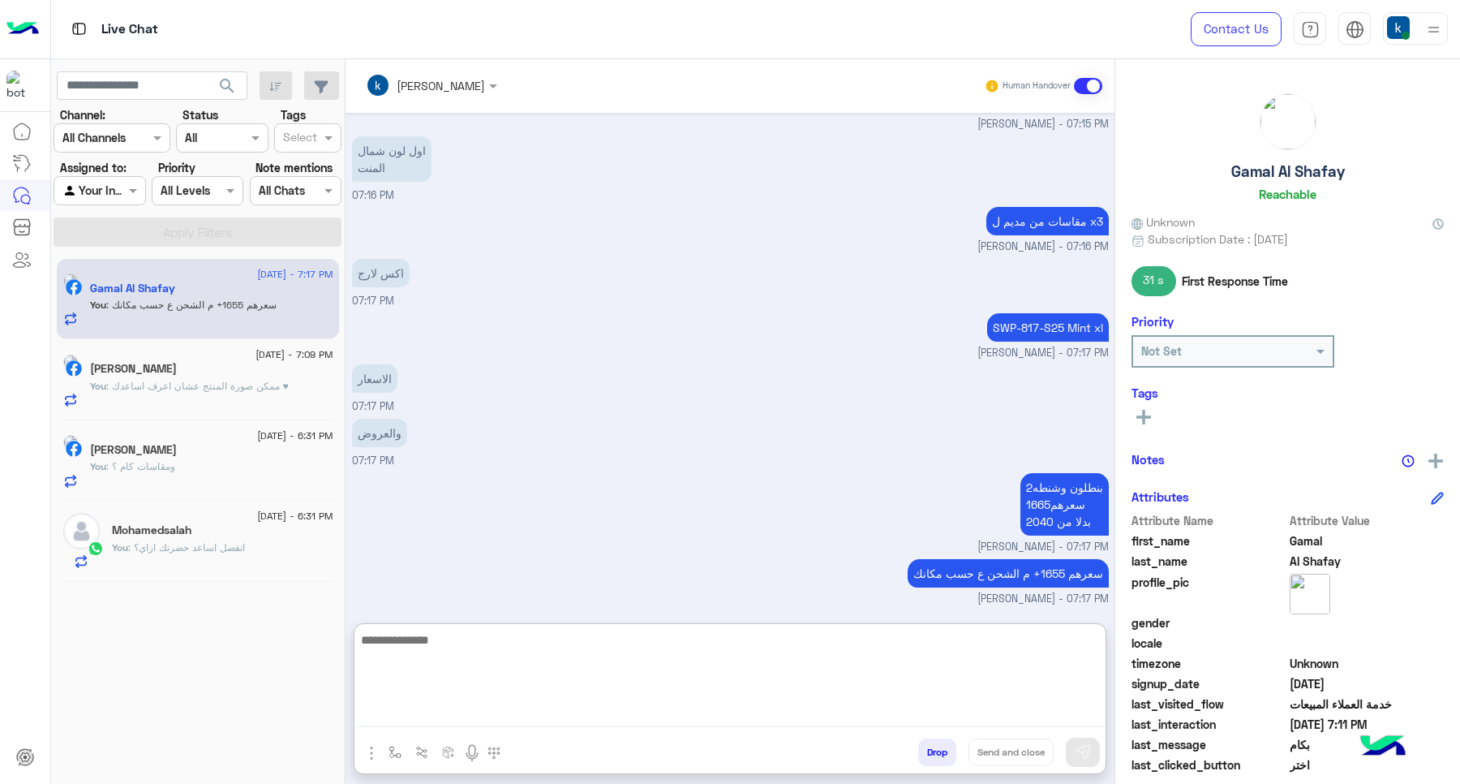
click at [565, 679] on textarea at bounding box center [730, 678] width 751 height 97
type textarea "********"
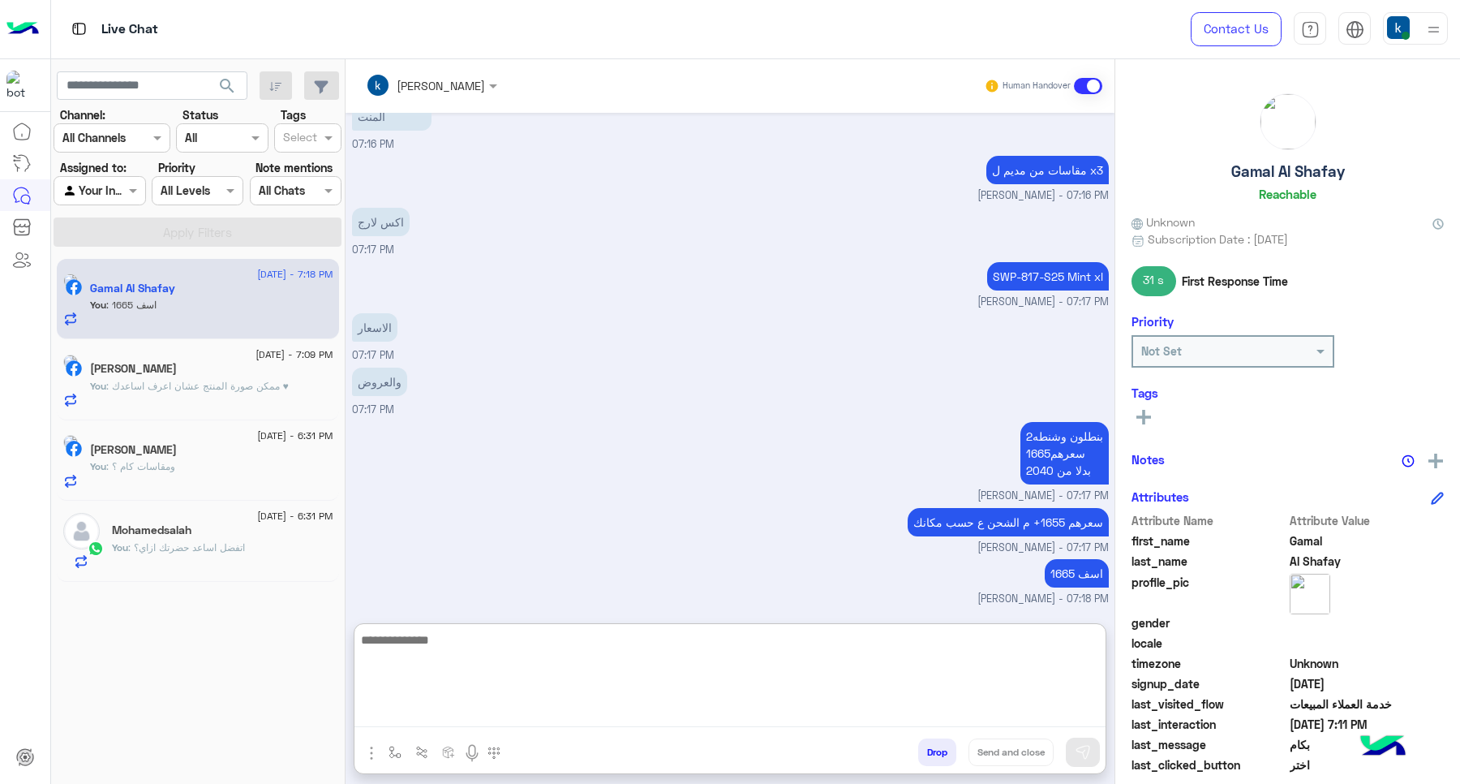
scroll to position [2103, 0]
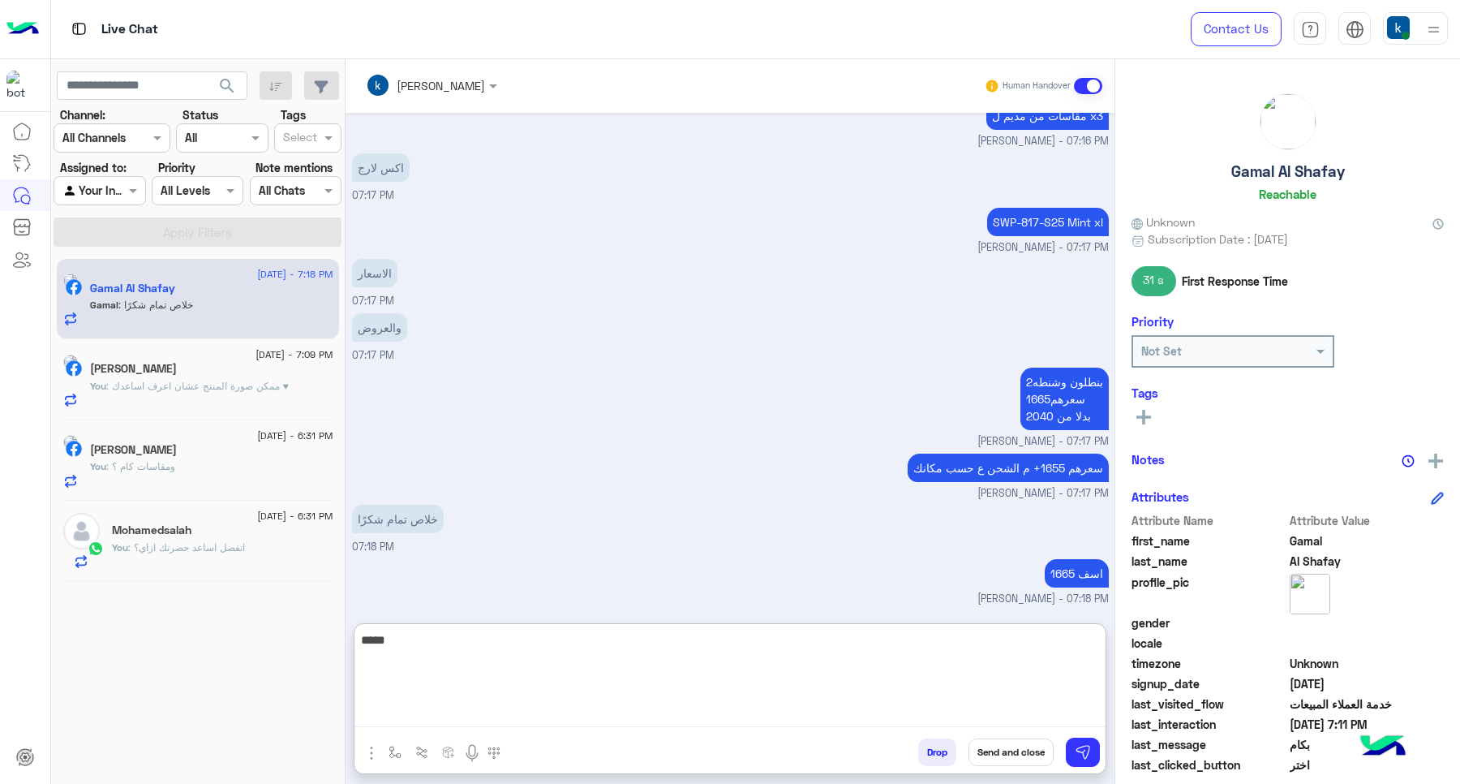
type textarea "*****"
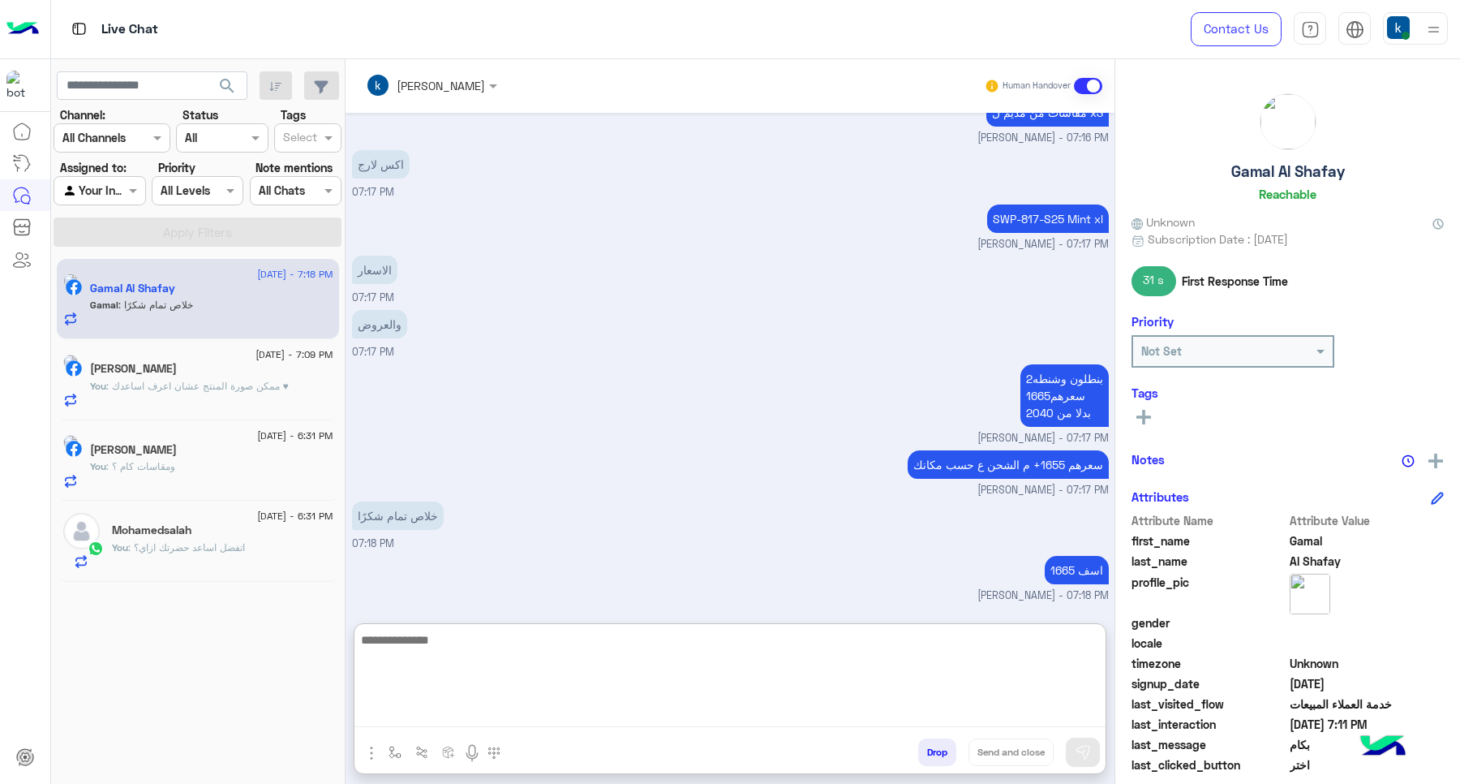
scroll to position [2155, 0]
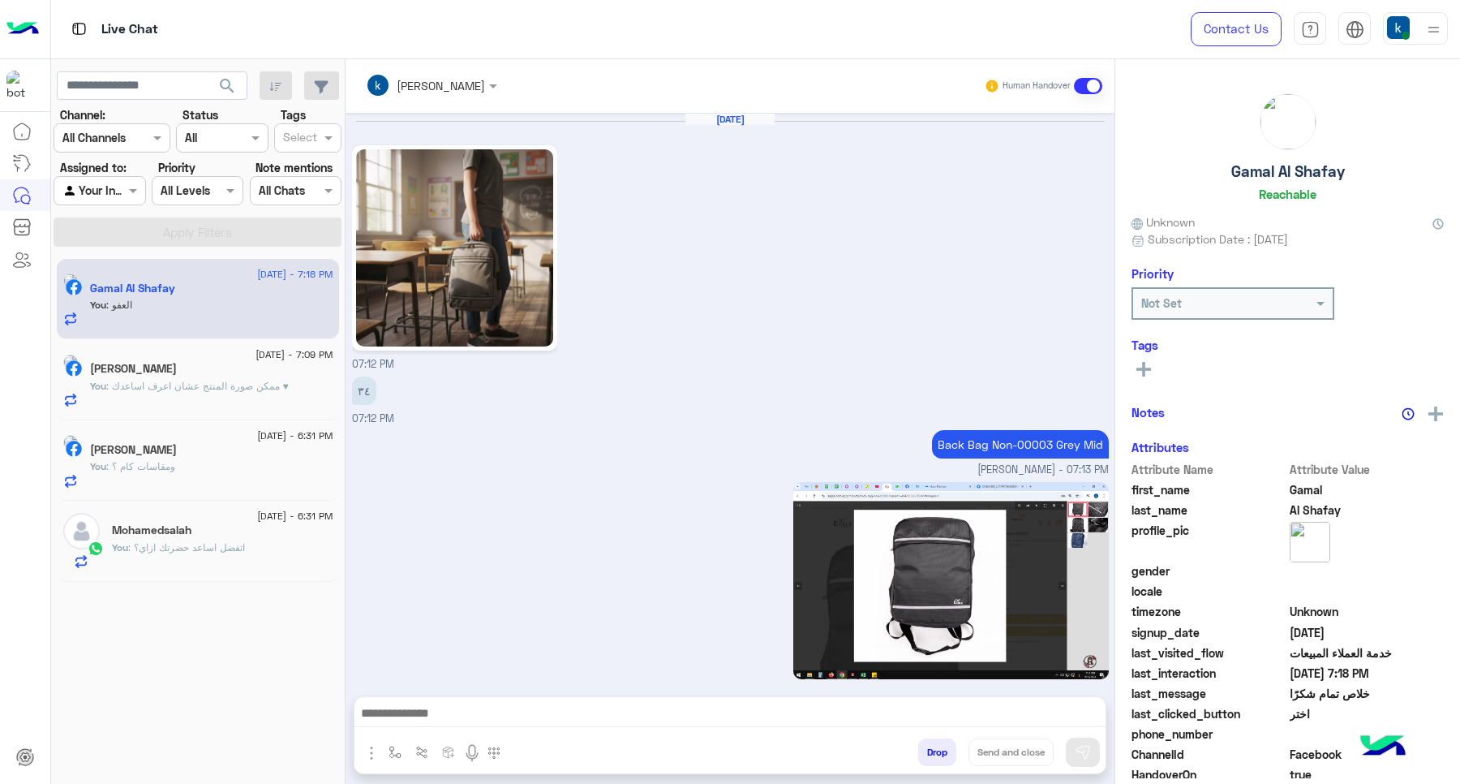
scroll to position [1077, 0]
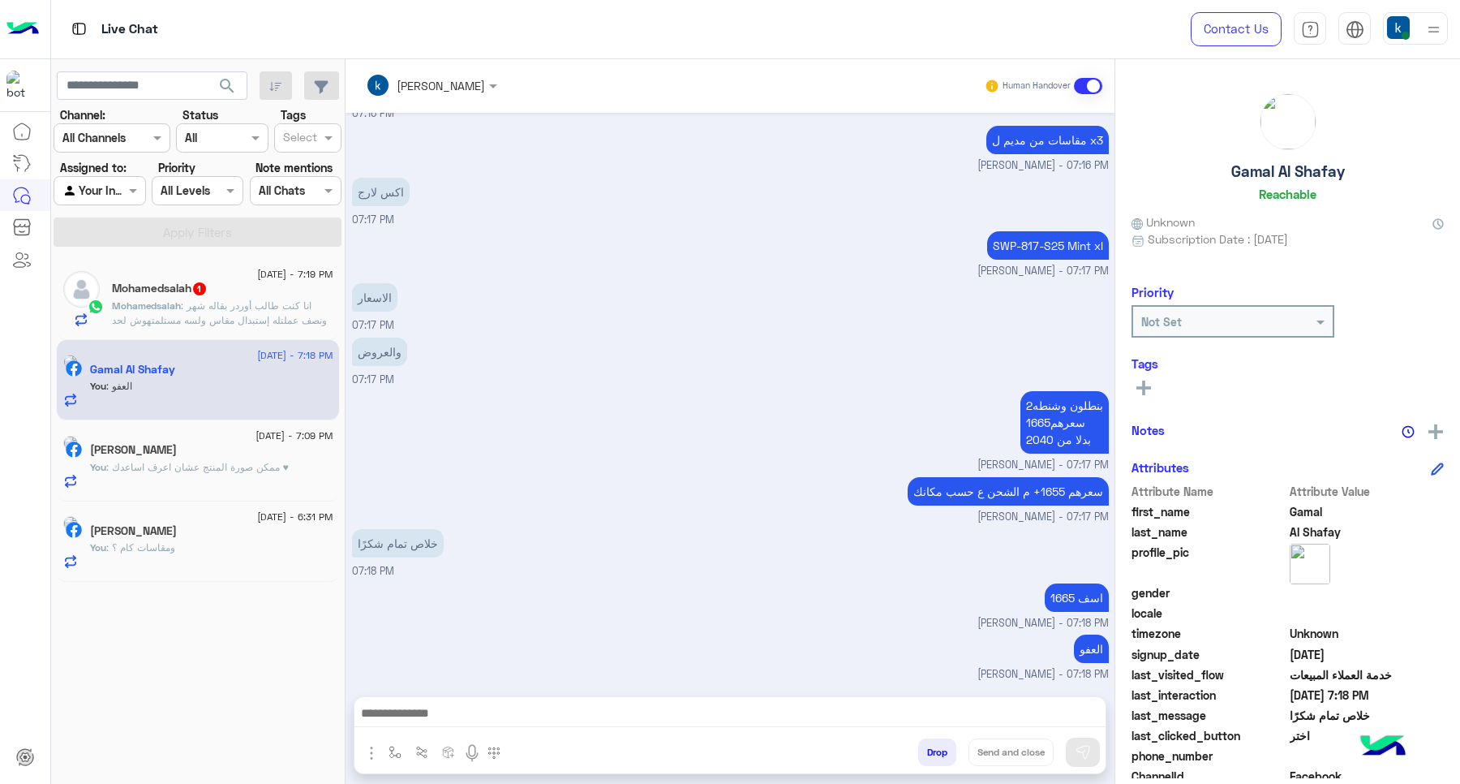
click at [265, 296] on div "Mohamedsalah 1" at bounding box center [222, 290] width 221 height 17
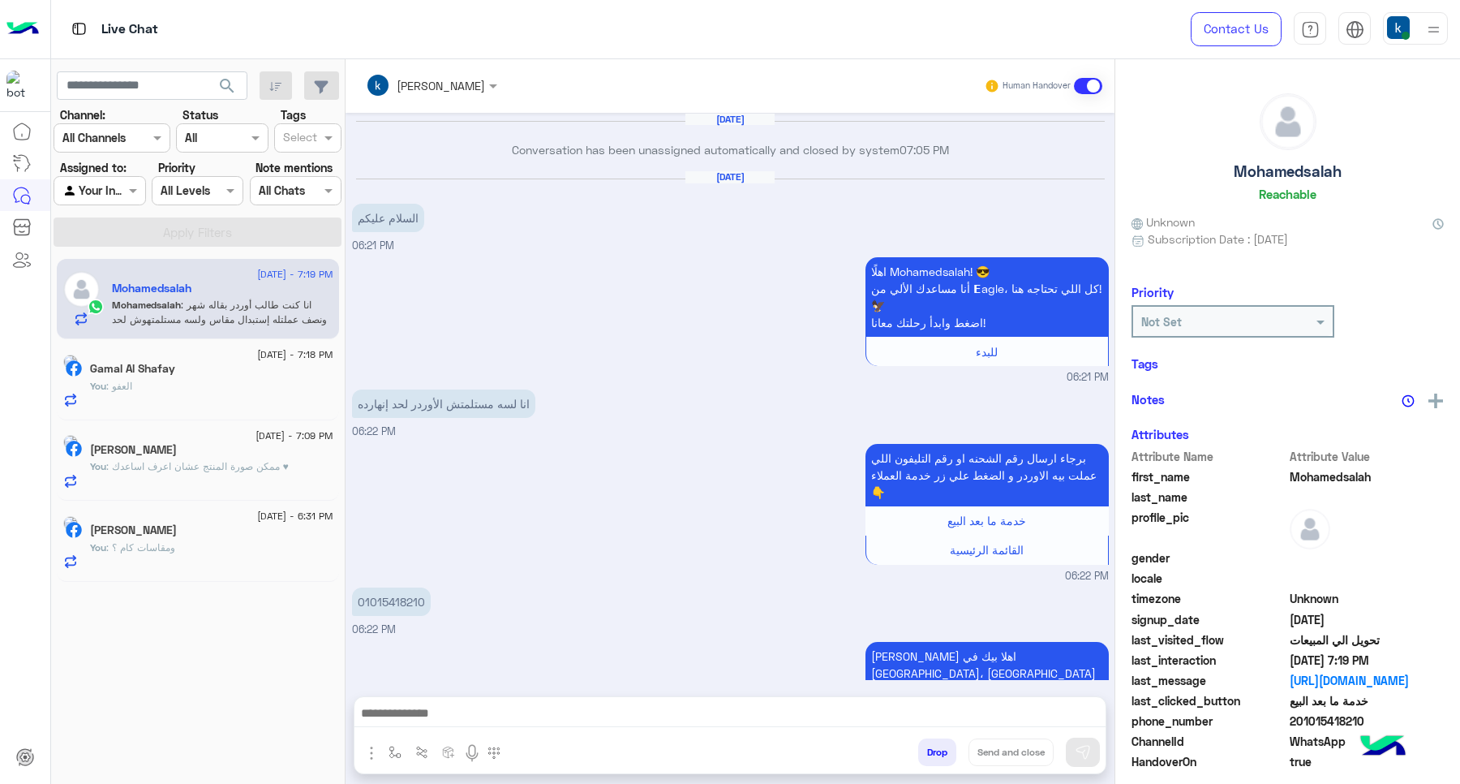
scroll to position [1295, 0]
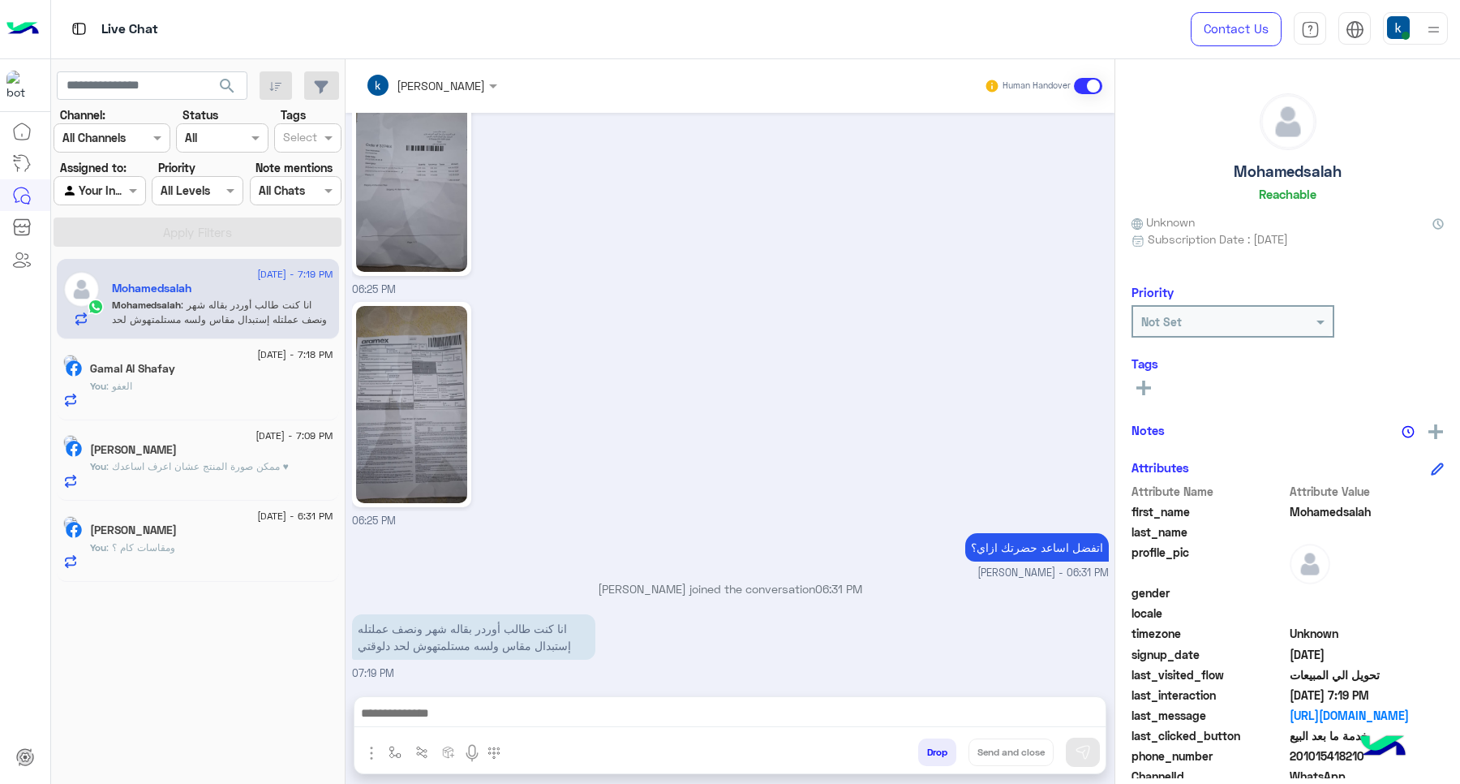
click at [452, 77] on input "text" at bounding box center [410, 85] width 88 height 17
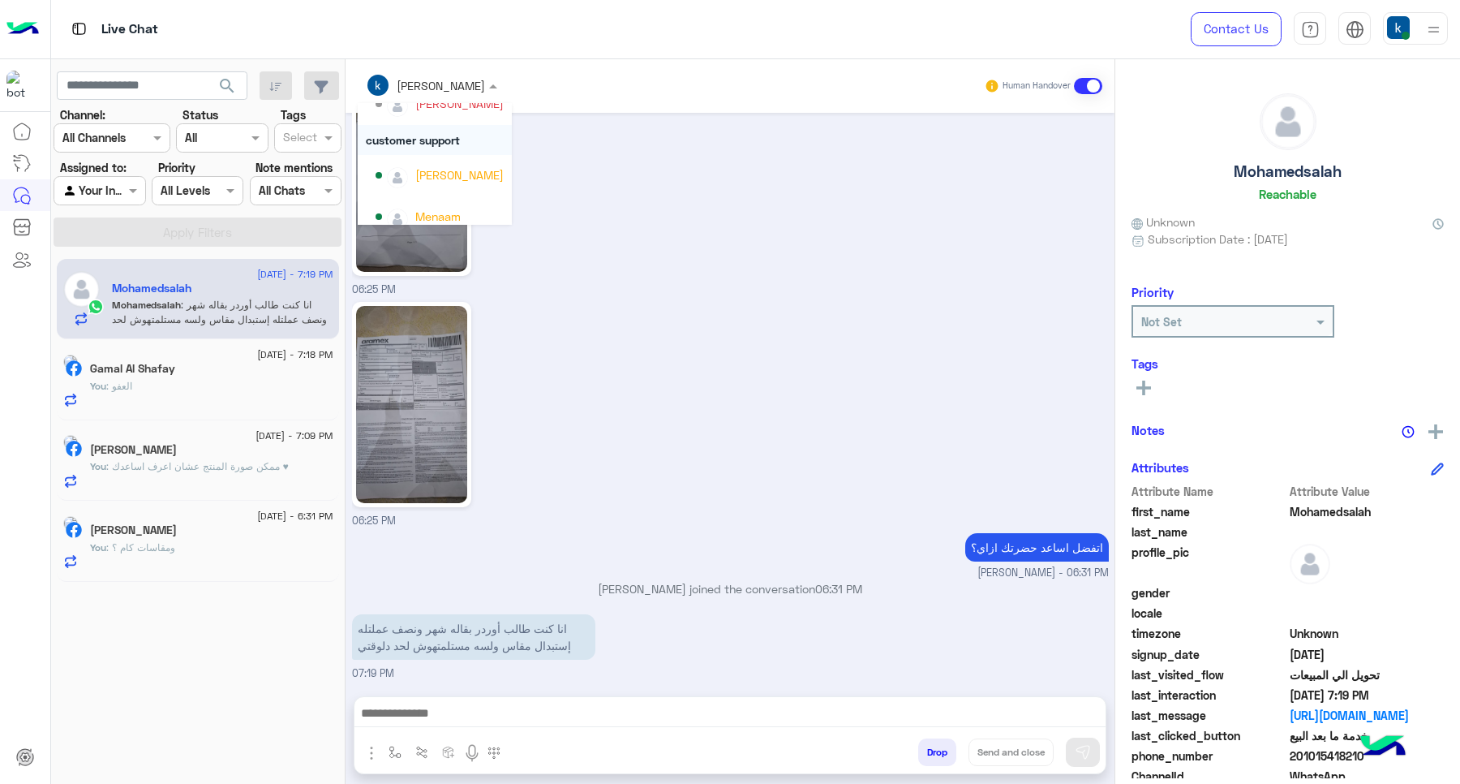
scroll to position [144, 0]
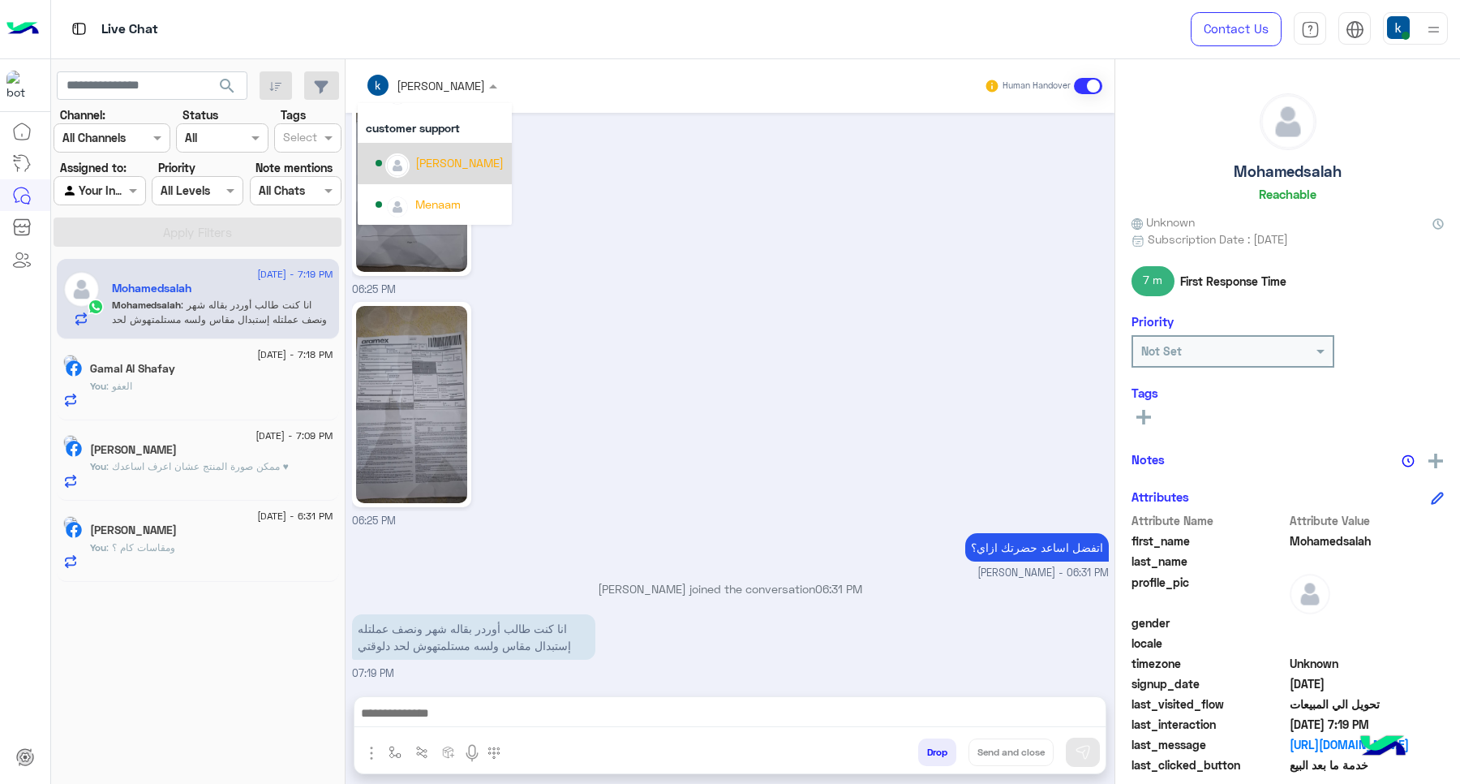
click at [480, 177] on div "[PERSON_NAME]" at bounding box center [435, 163] width 154 height 41
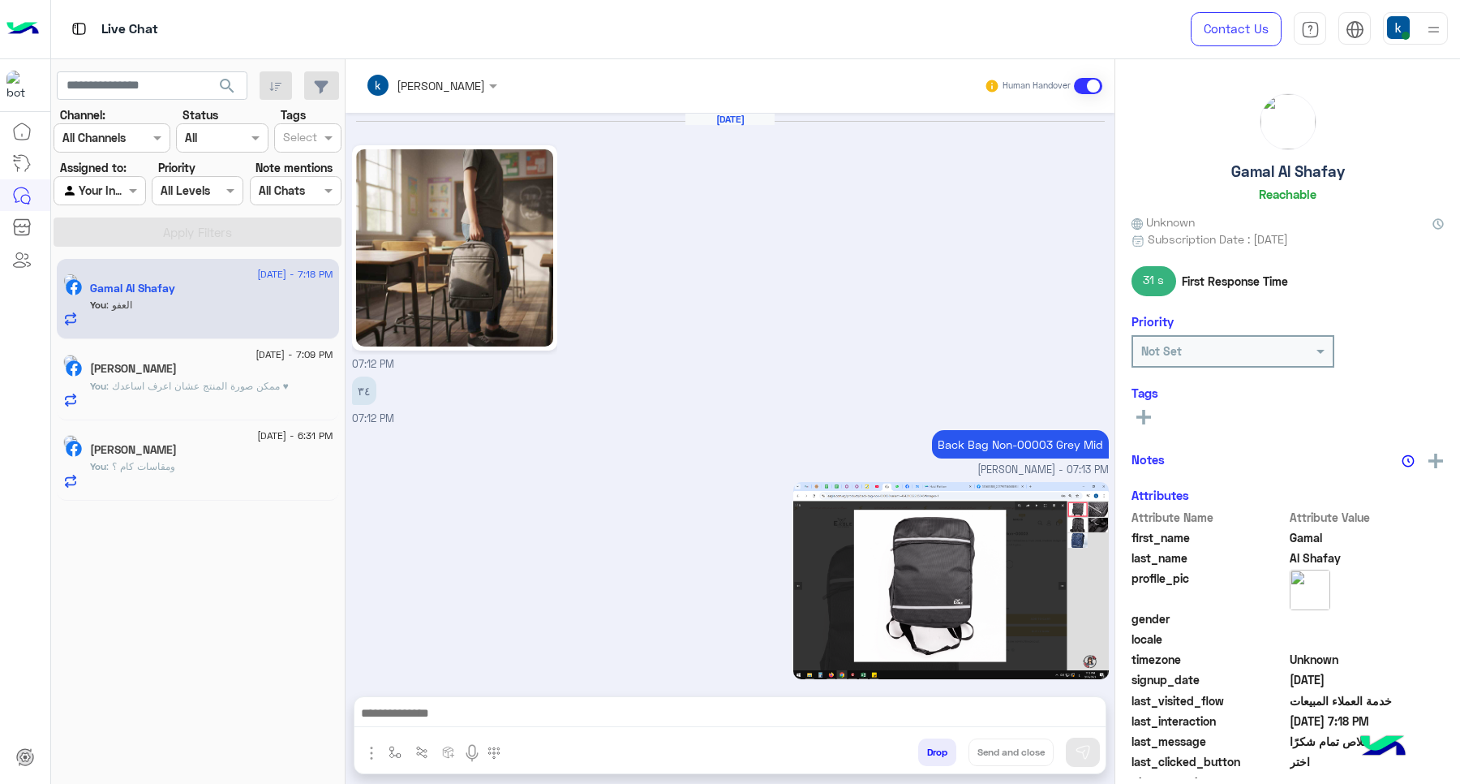
scroll to position [1077, 0]
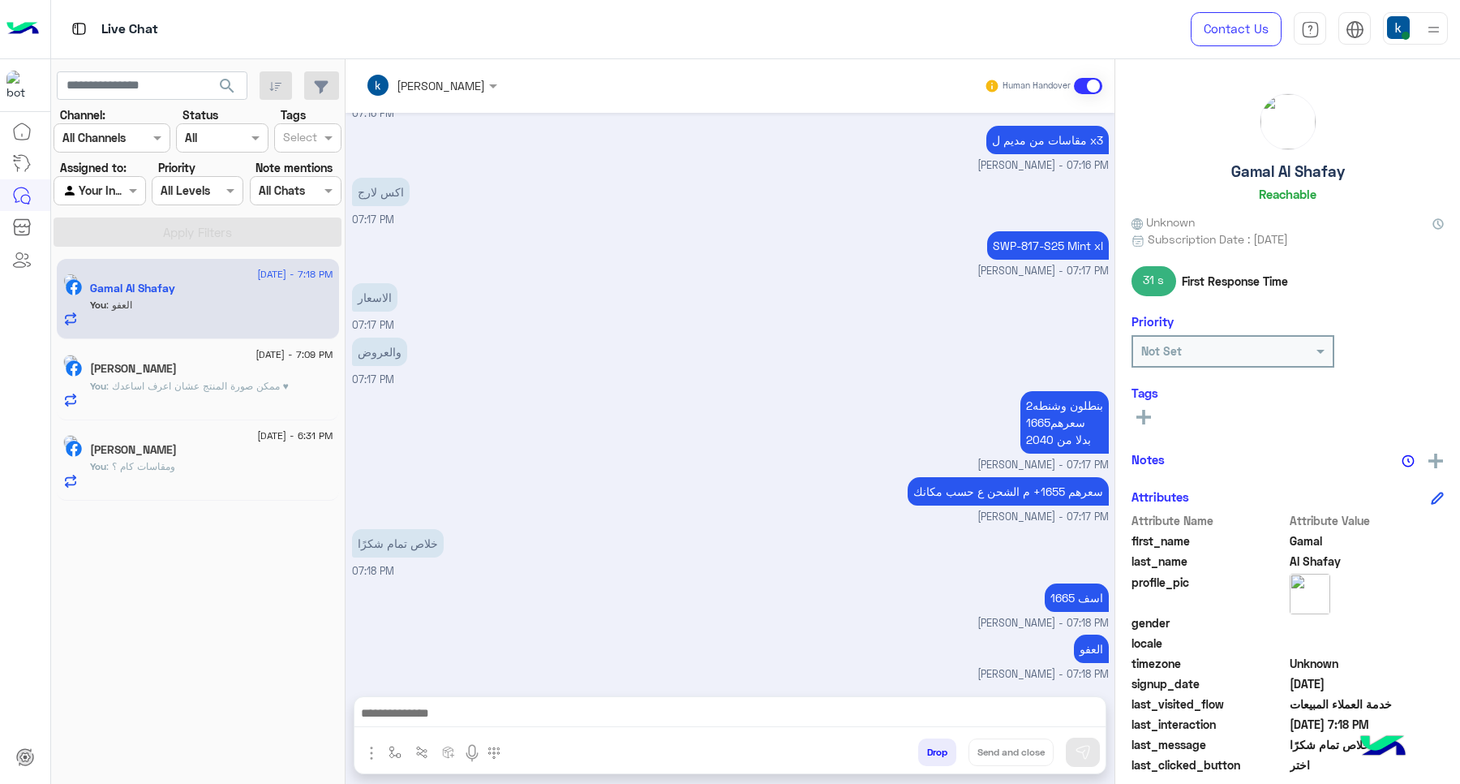
click at [946, 759] on button "Drop" at bounding box center [937, 752] width 38 height 28
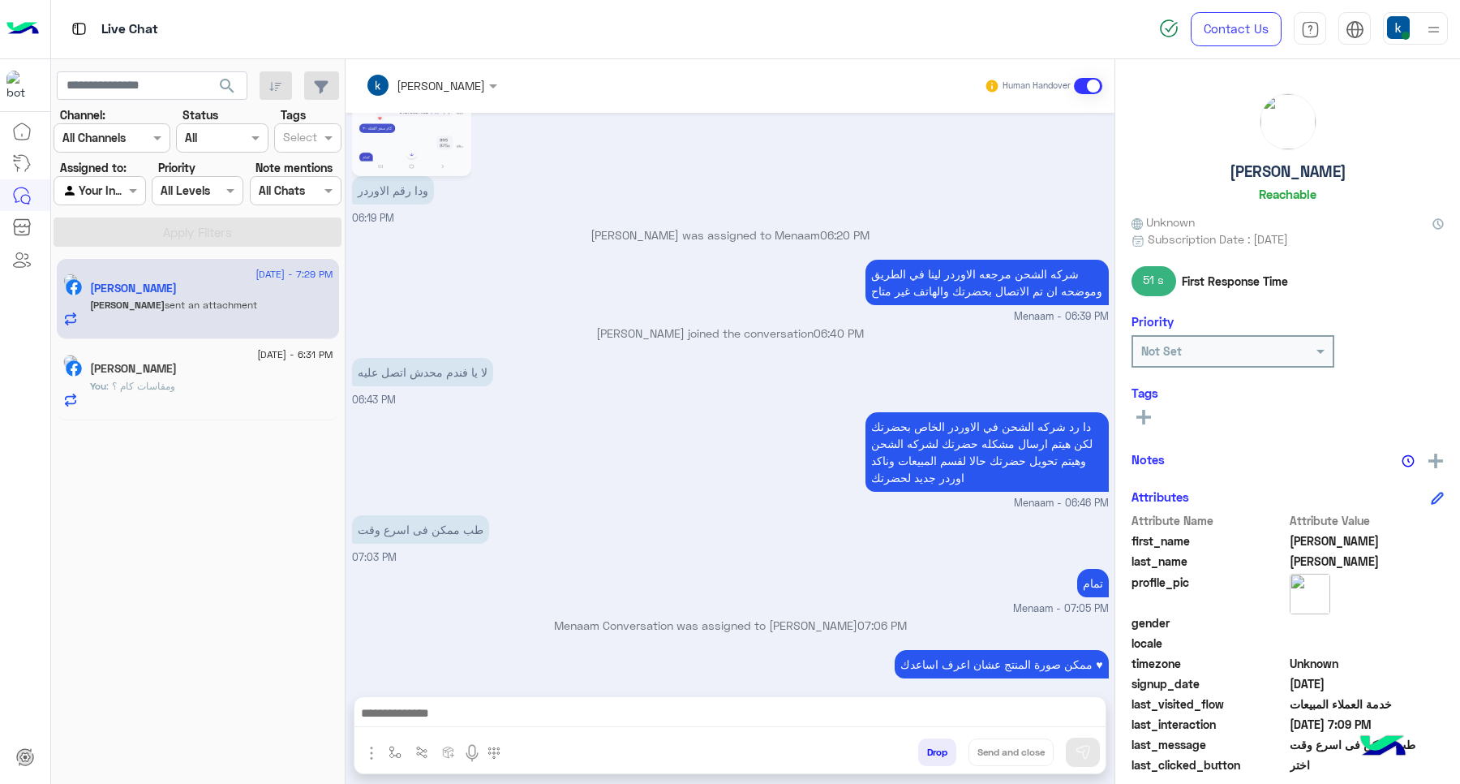
scroll to position [1068, 0]
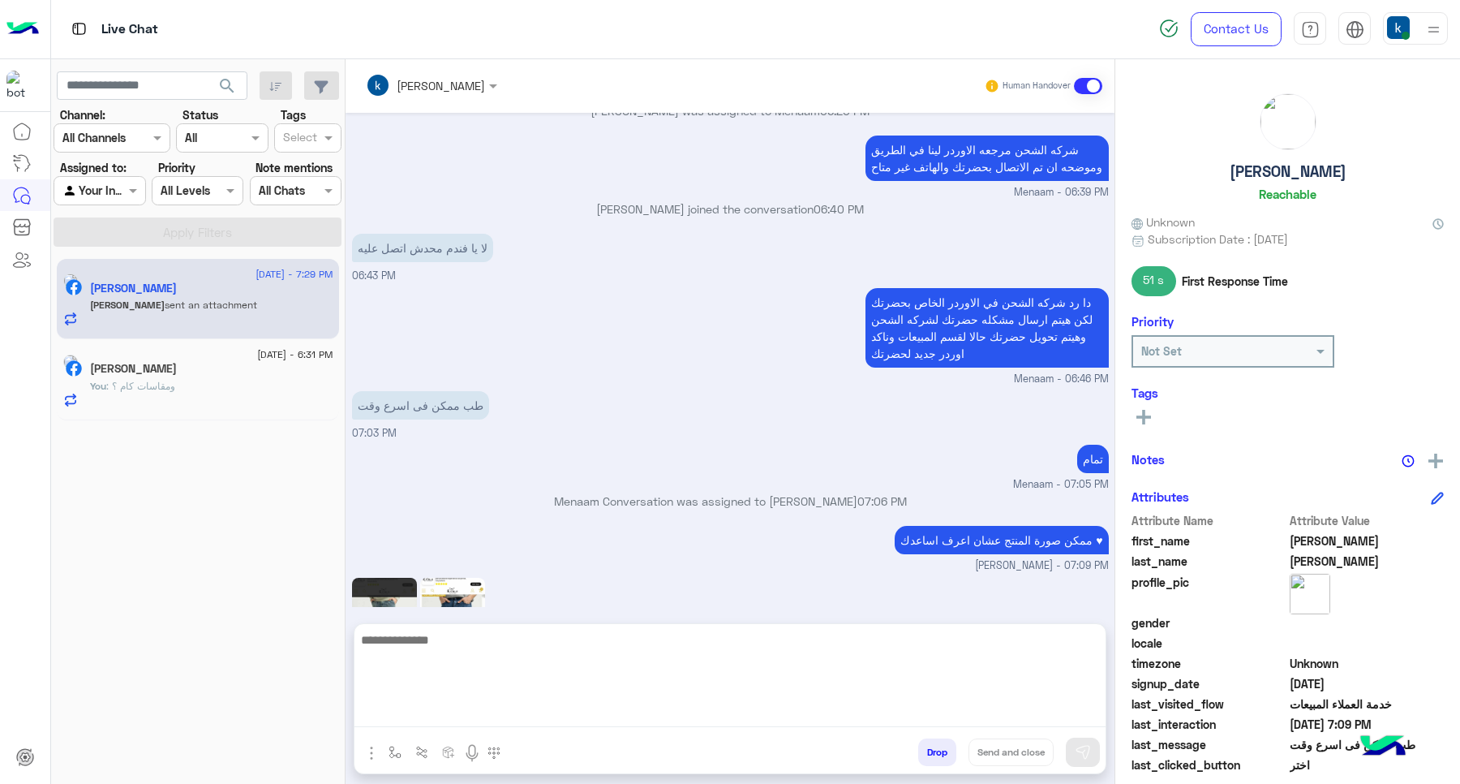
click at [436, 714] on textarea at bounding box center [730, 678] width 751 height 97
type textarea "****"
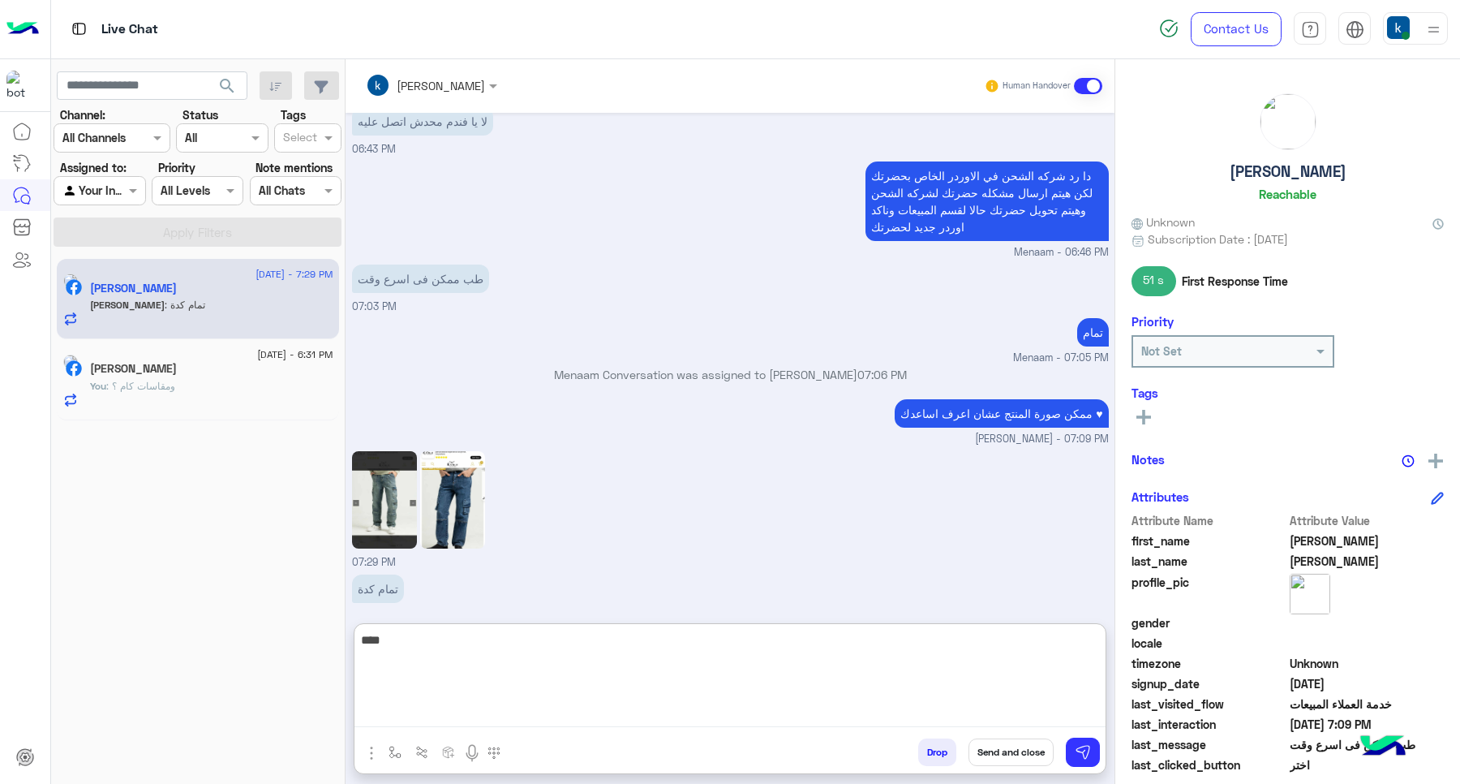
type textarea "****"
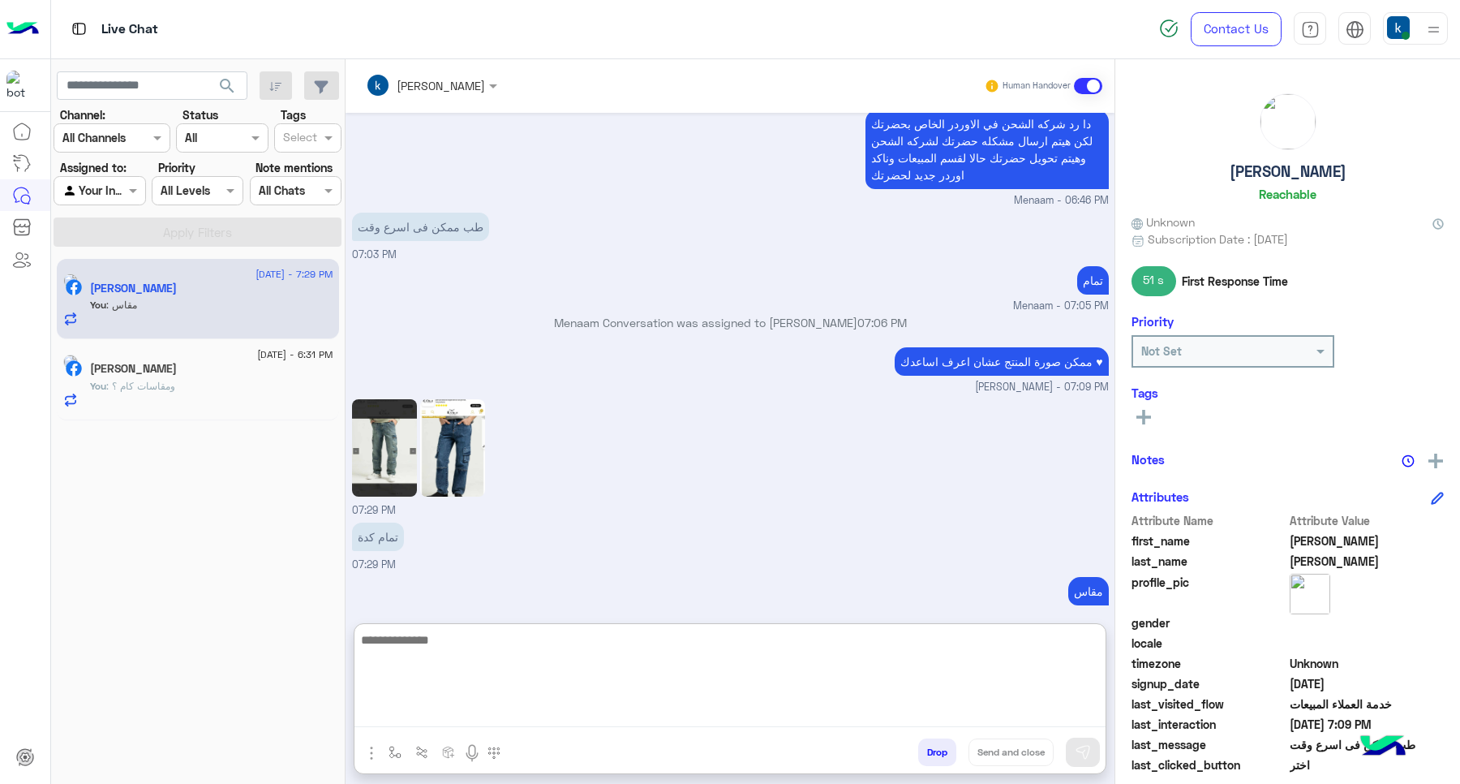
scroll to position [1300, 0]
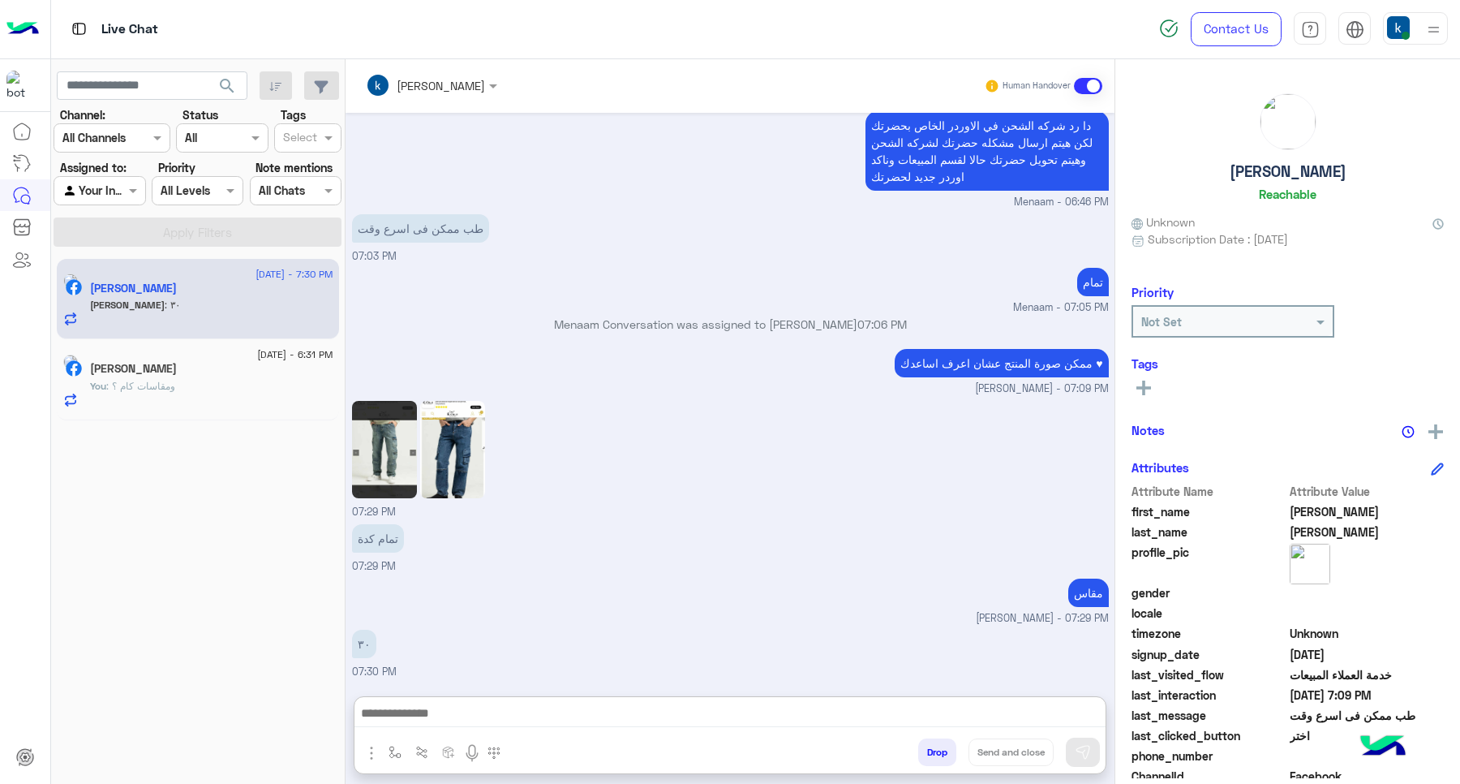
click at [381, 401] on img at bounding box center [384, 449] width 65 height 97
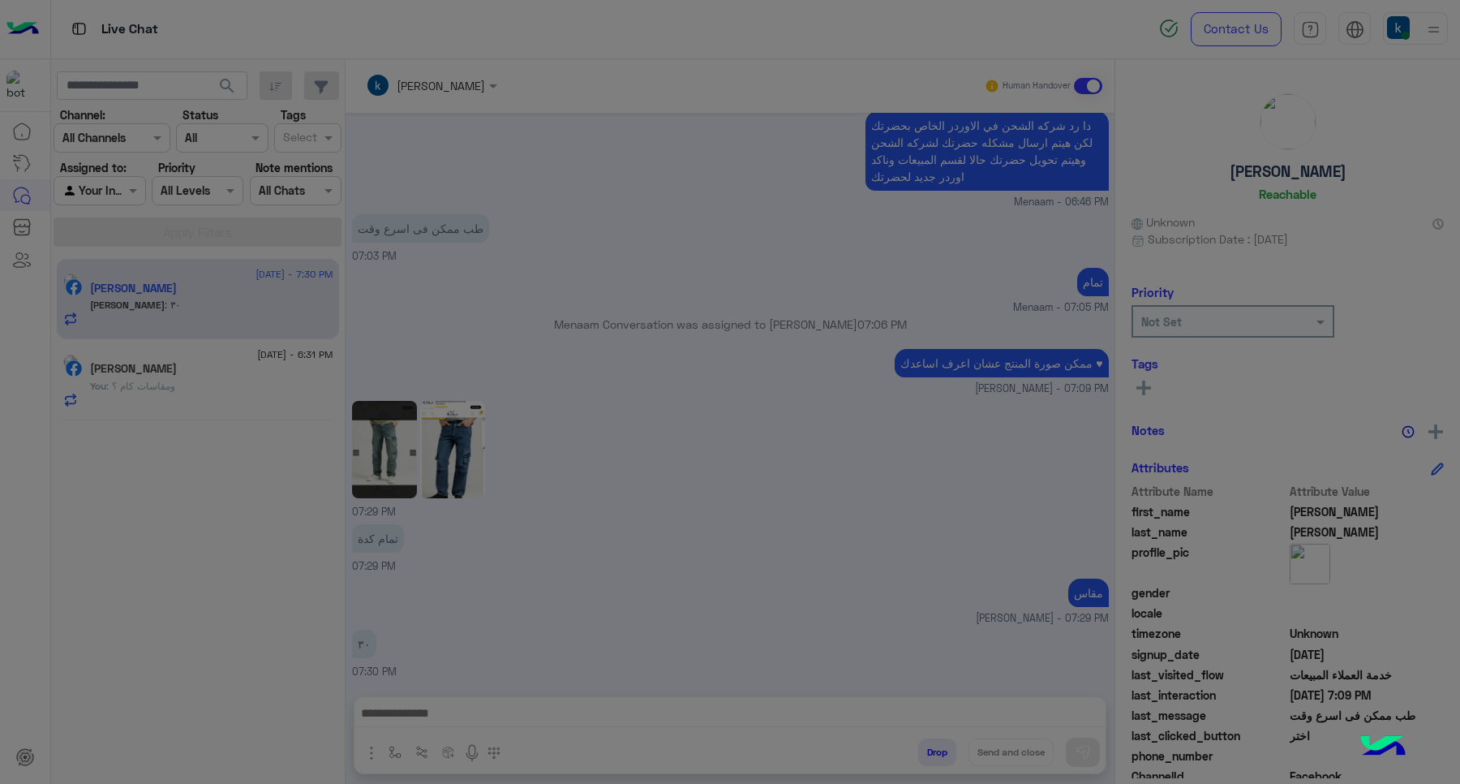
scroll to position [1227, 0]
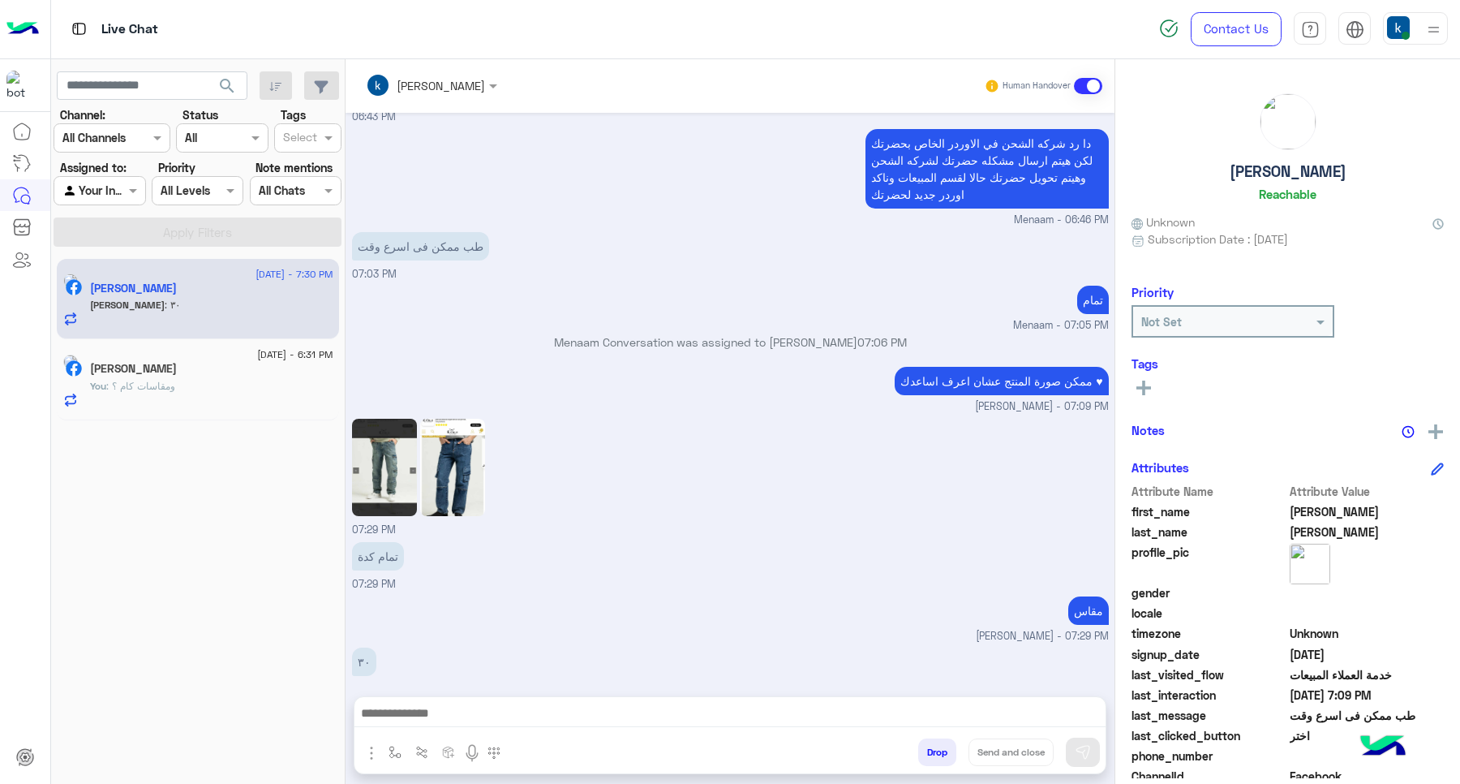
click at [443, 457] on img at bounding box center [452, 467] width 65 height 97
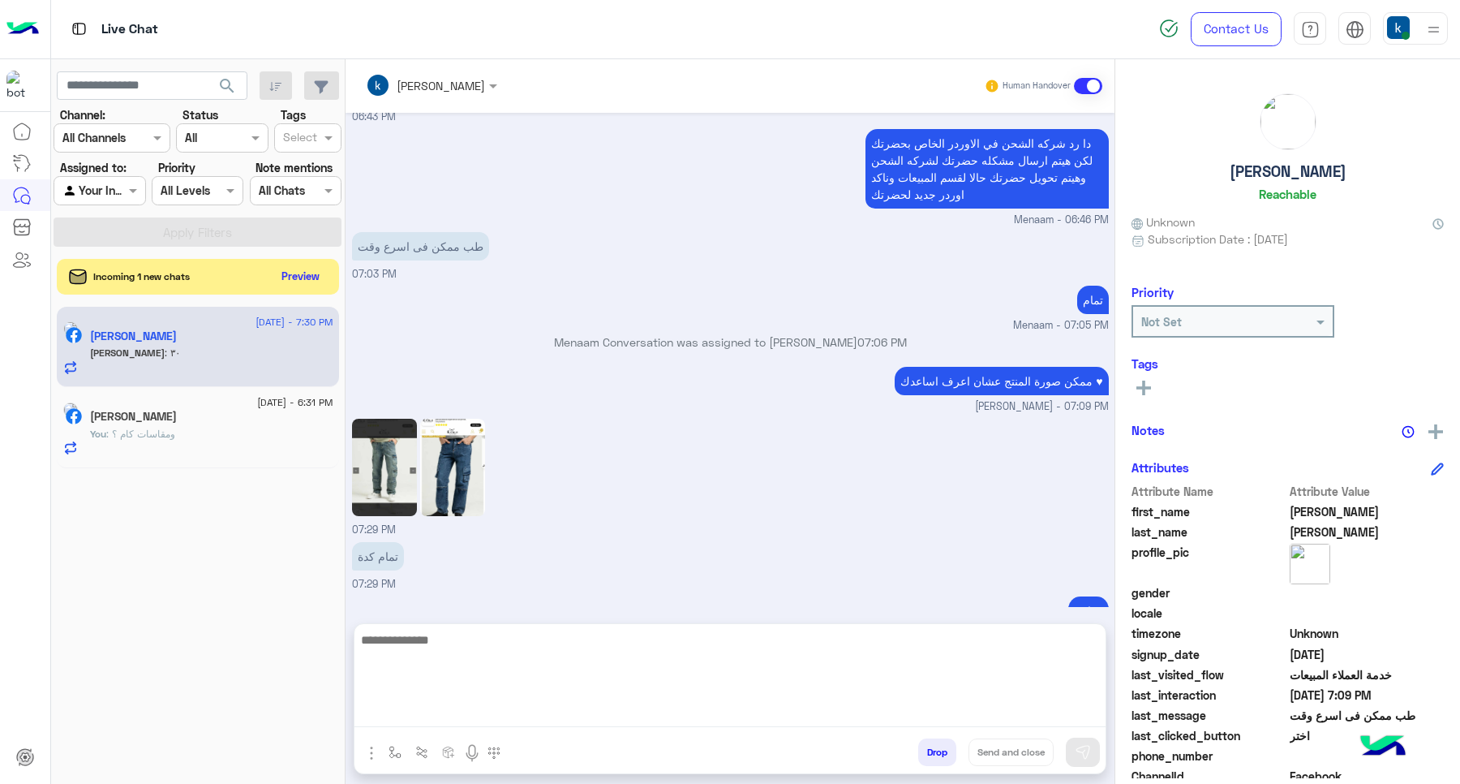
click at [456, 720] on textarea at bounding box center [730, 678] width 751 height 97
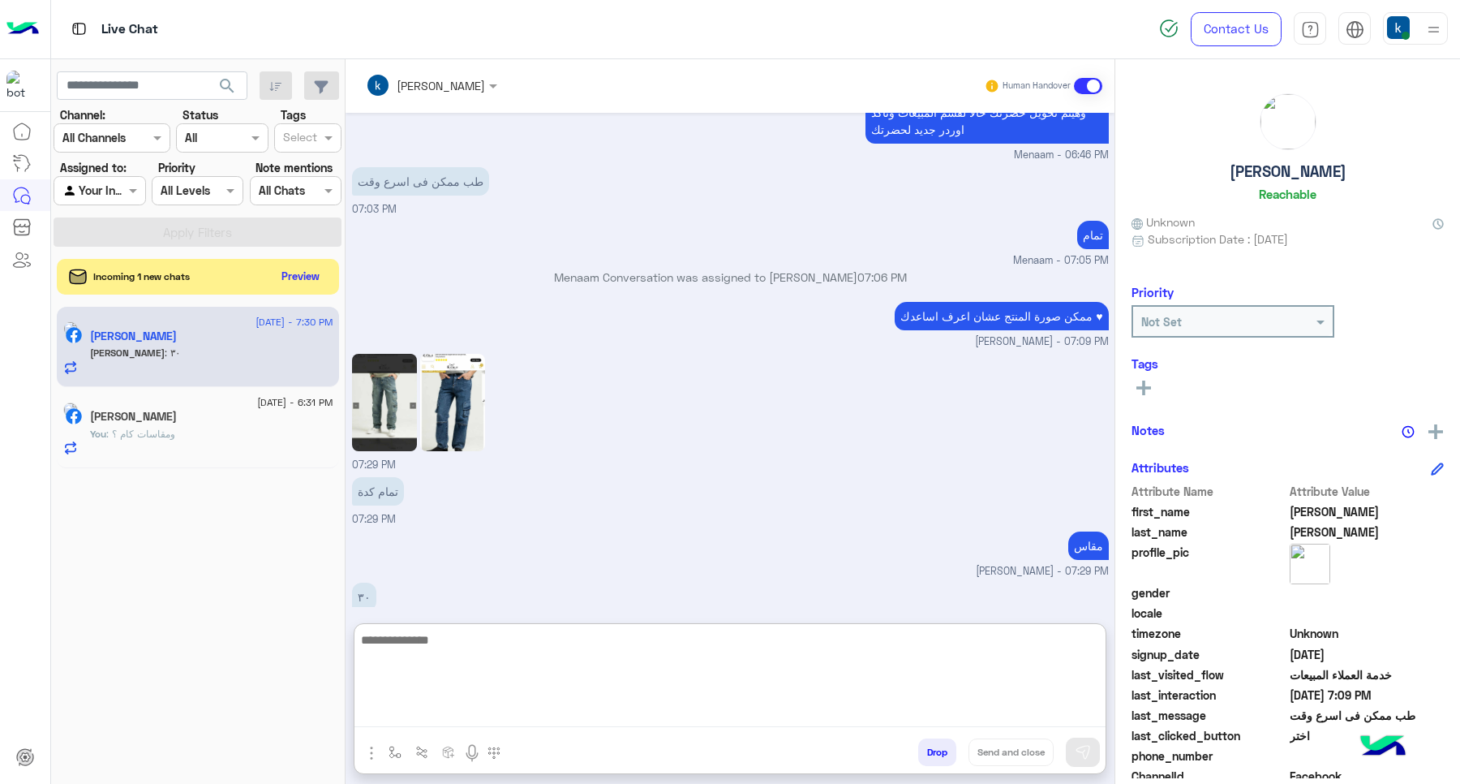
paste textarea "**********"
type textarea "**********"
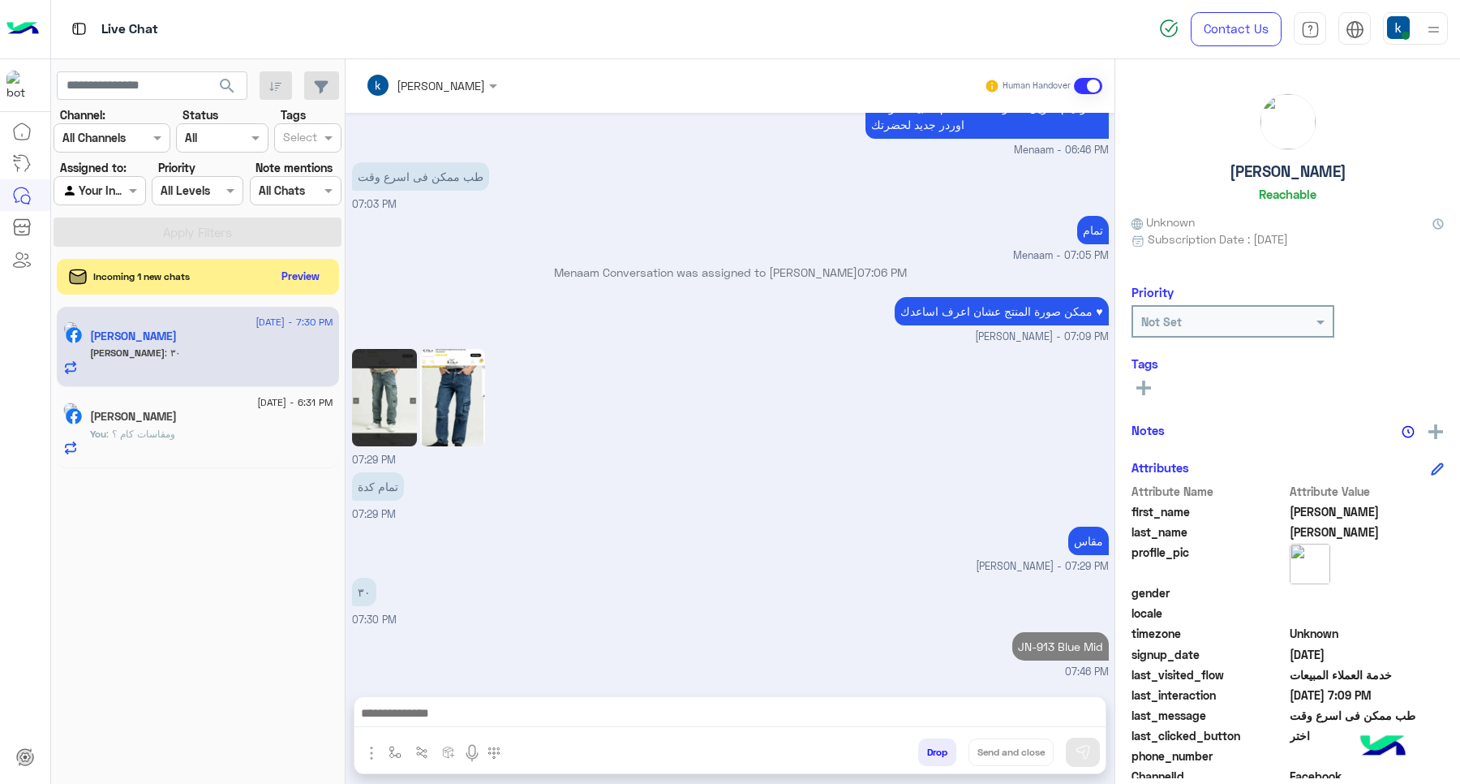
click at [370, 755] on img "button" at bounding box center [371, 752] width 19 height 19
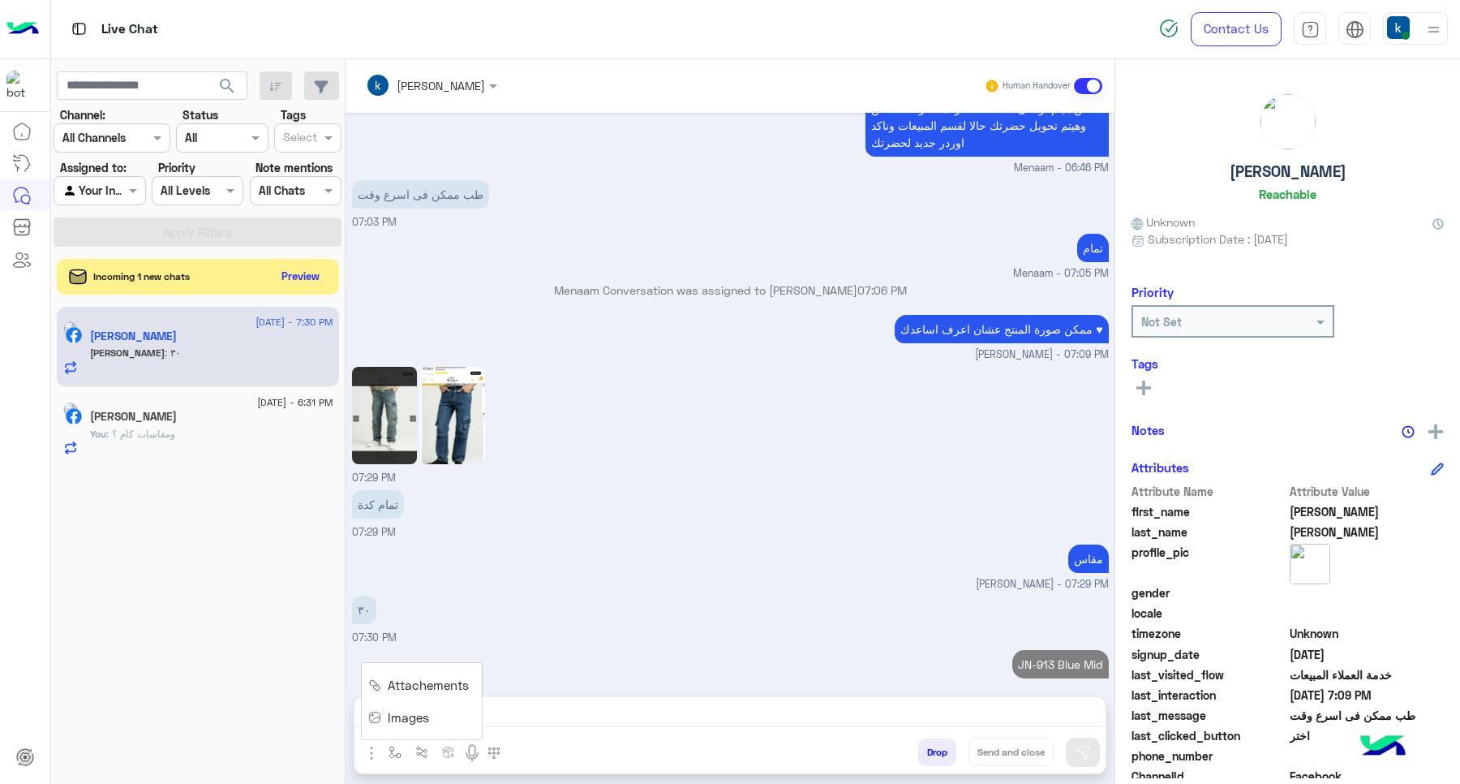
click at [428, 718] on button "Images" at bounding box center [402, 717] width 80 height 32
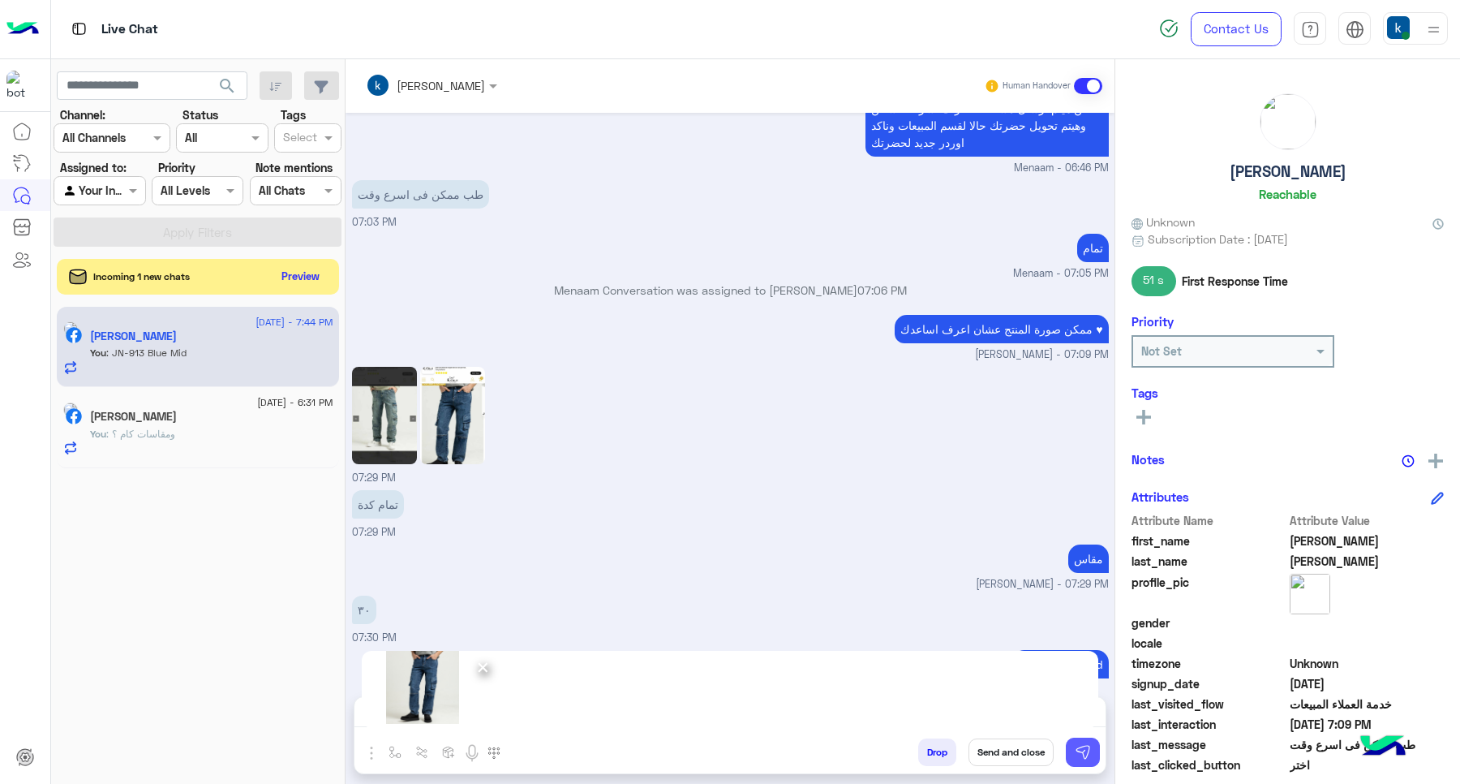
click at [1083, 753] on img at bounding box center [1083, 752] width 16 height 16
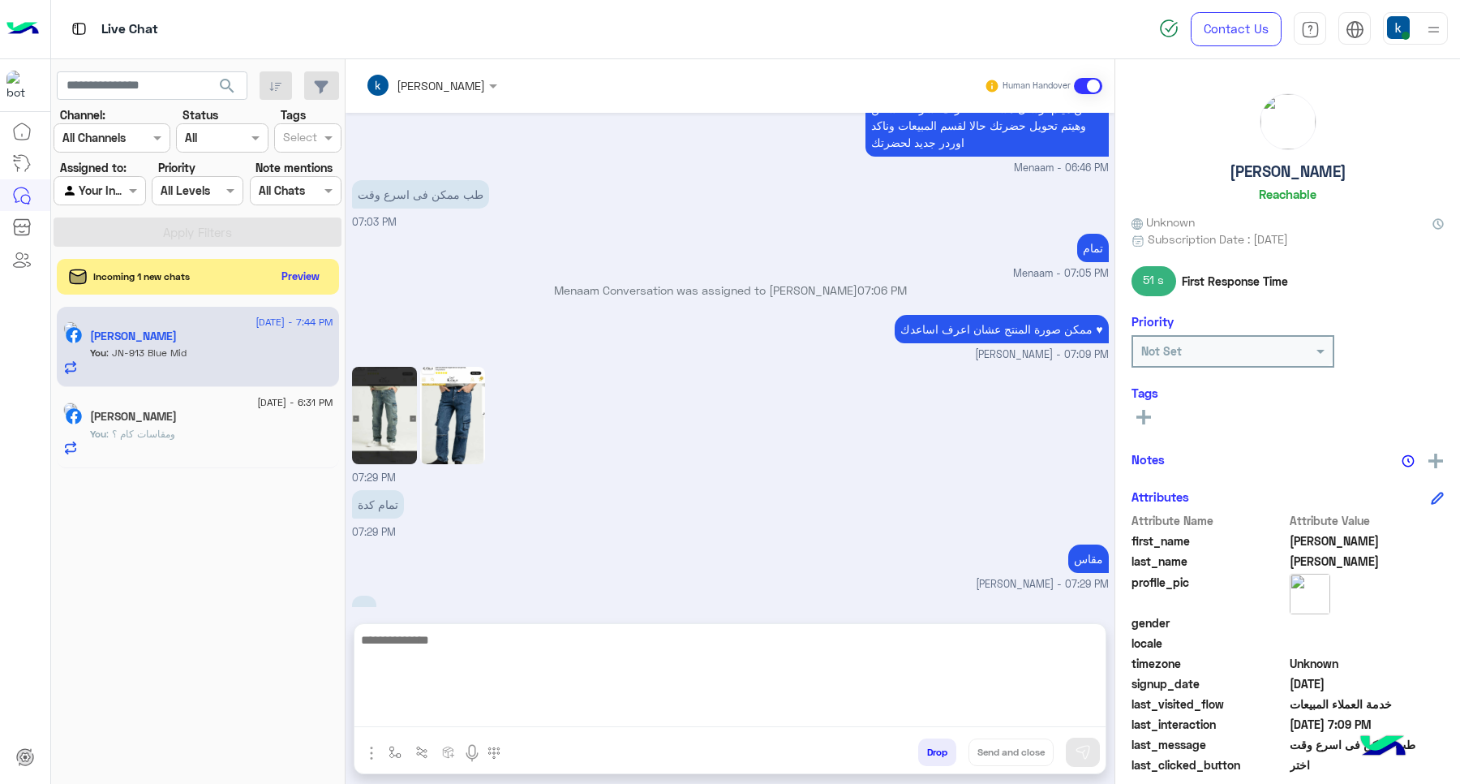
click at [554, 715] on textarea at bounding box center [730, 678] width 751 height 97
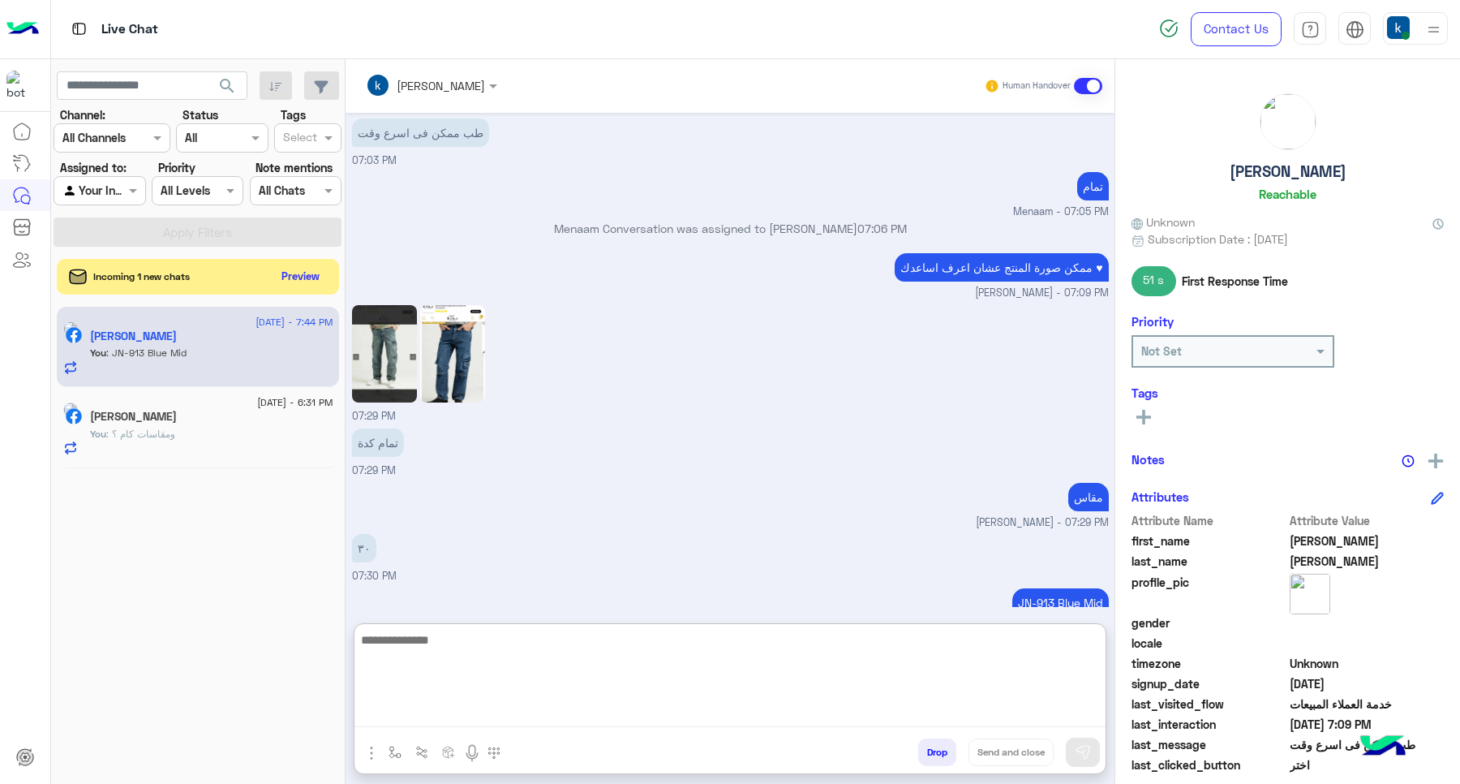
scroll to position [1352, 0]
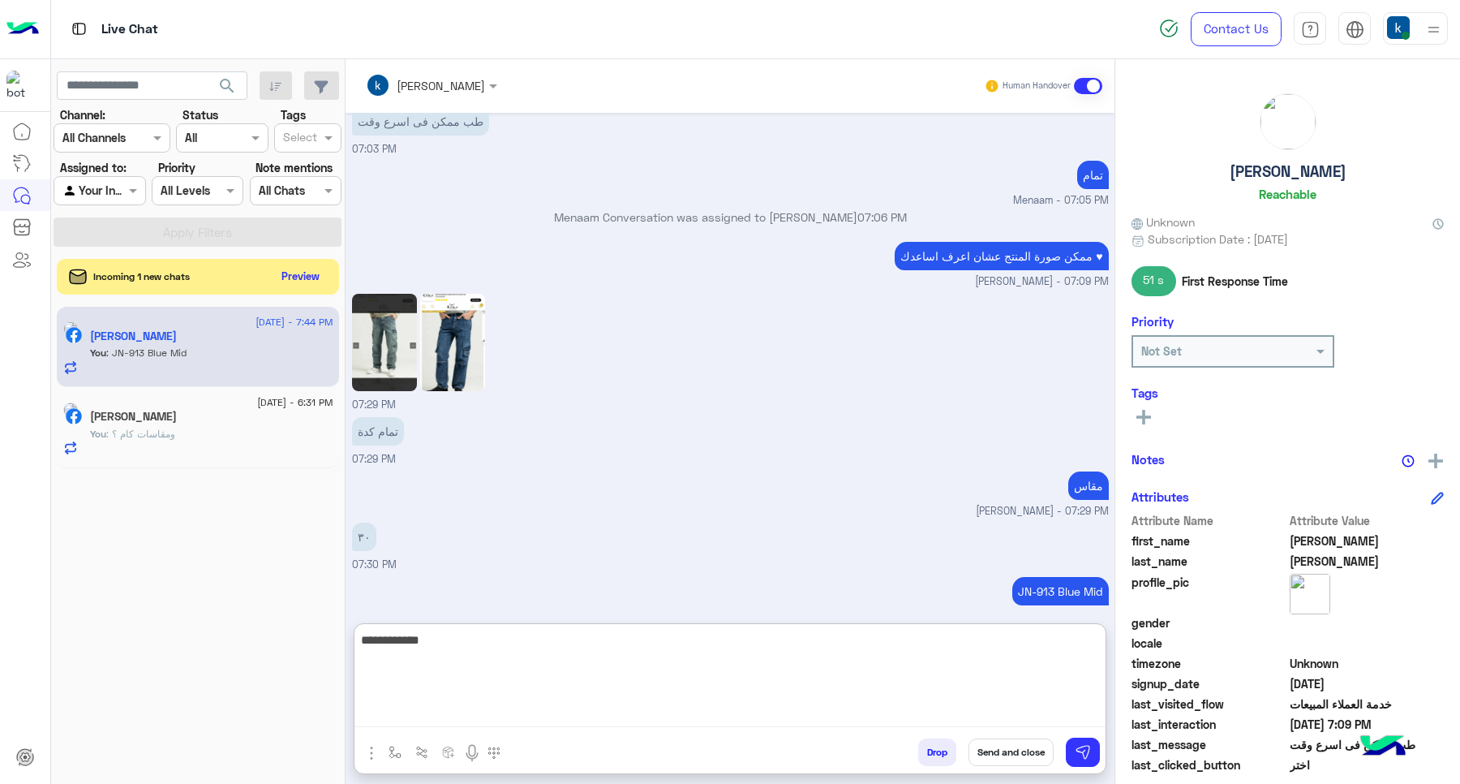
type textarea "**********"
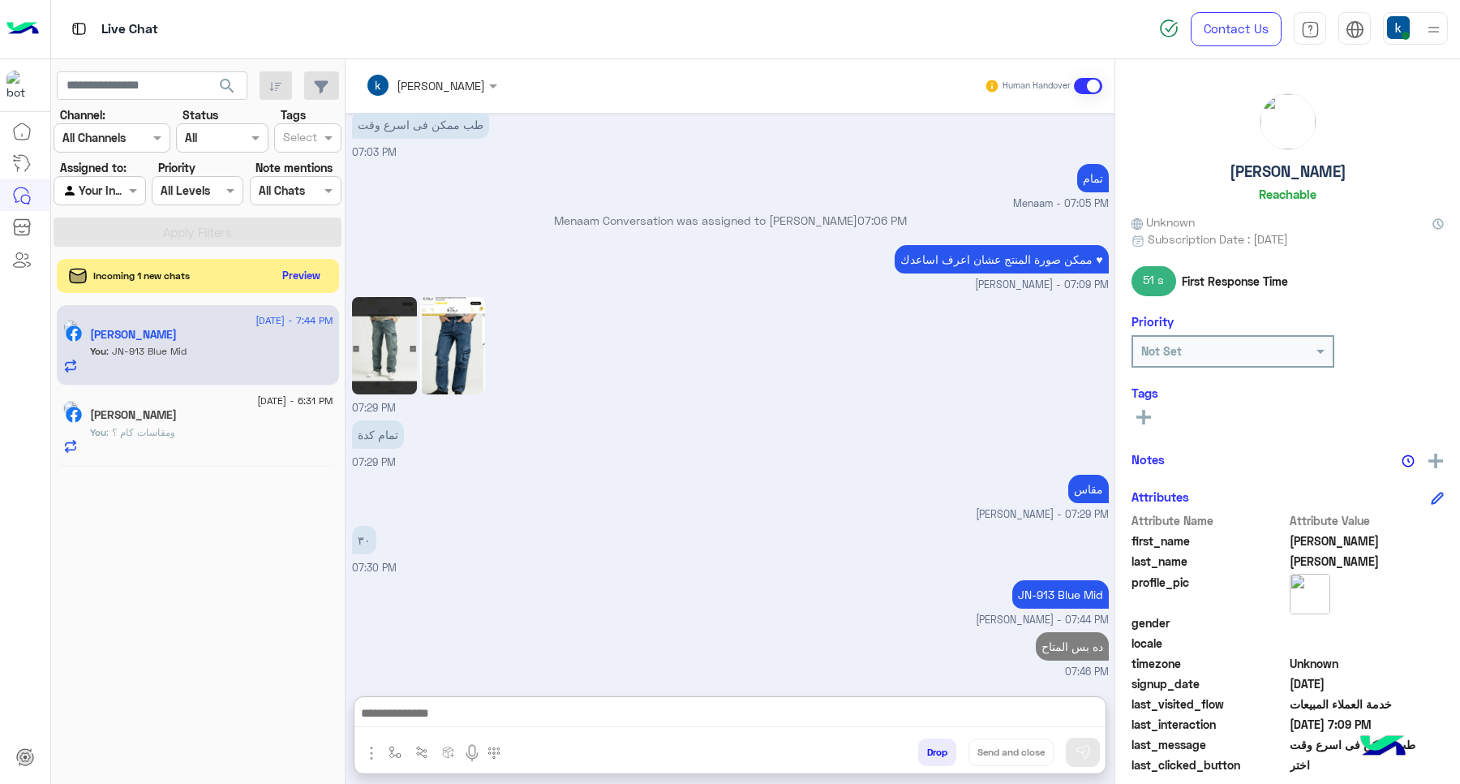
click at [310, 266] on button "Preview" at bounding box center [302, 275] width 50 height 22
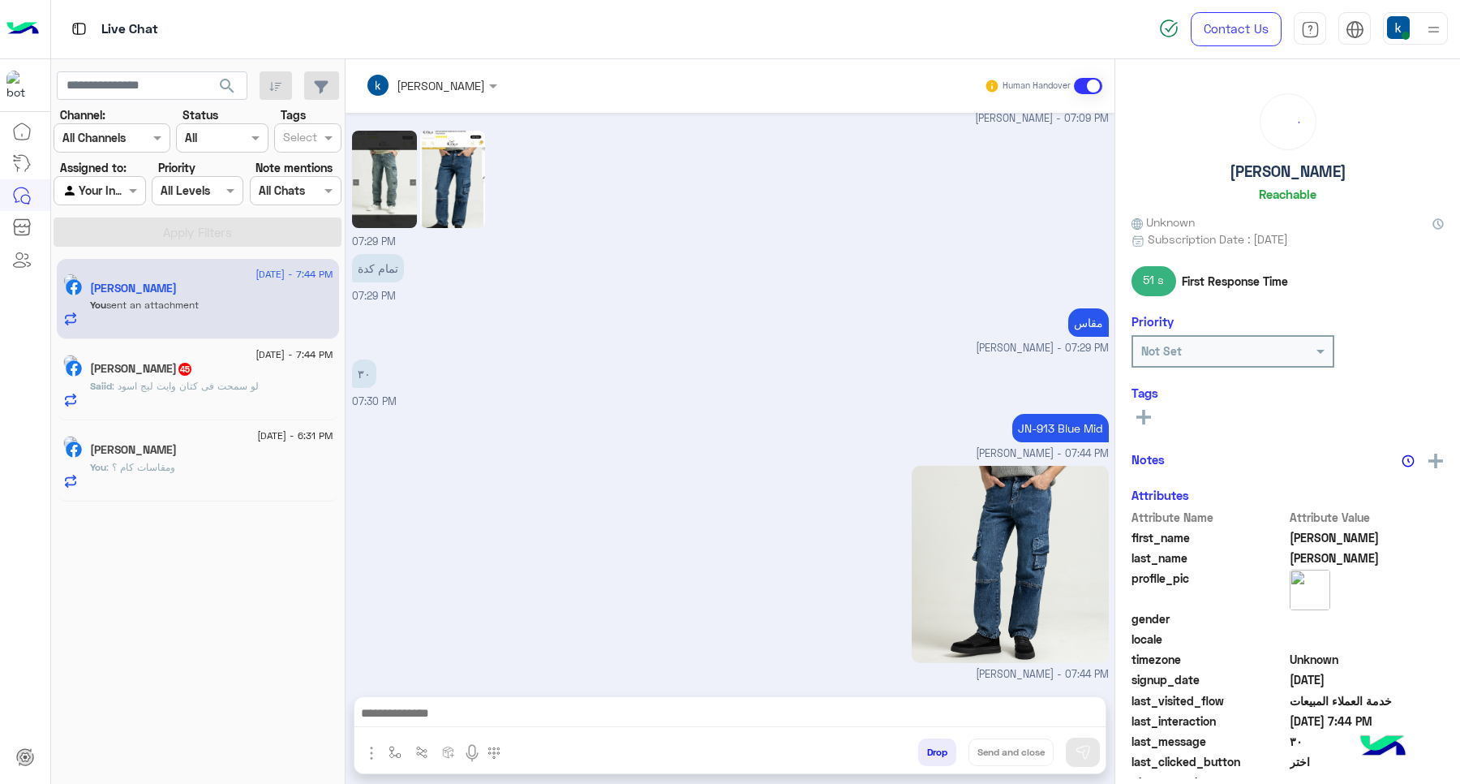
scroll to position [1031, 0]
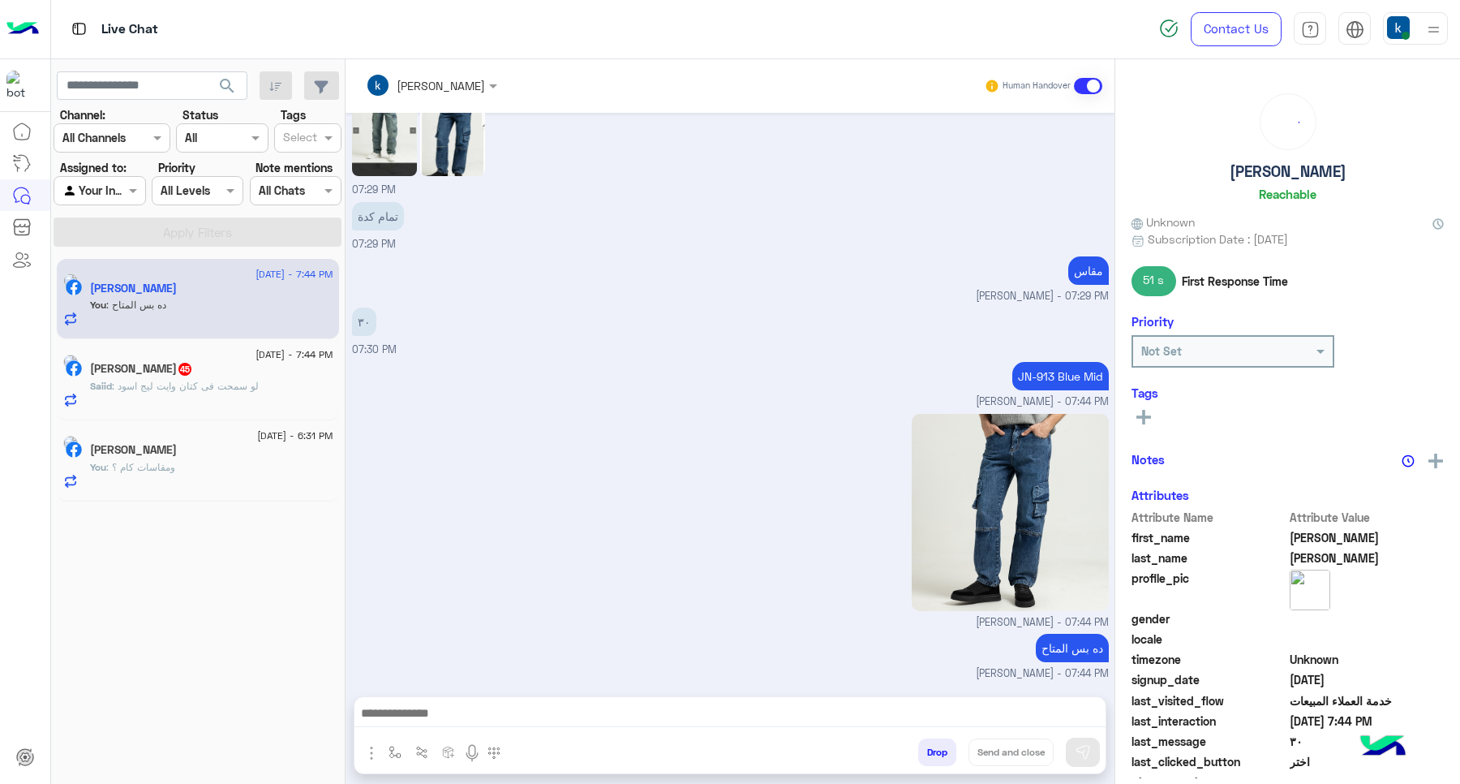
click at [257, 406] on div "Saiid : لو سمحت فى كتان وايت ليج اسود" at bounding box center [211, 393] width 243 height 28
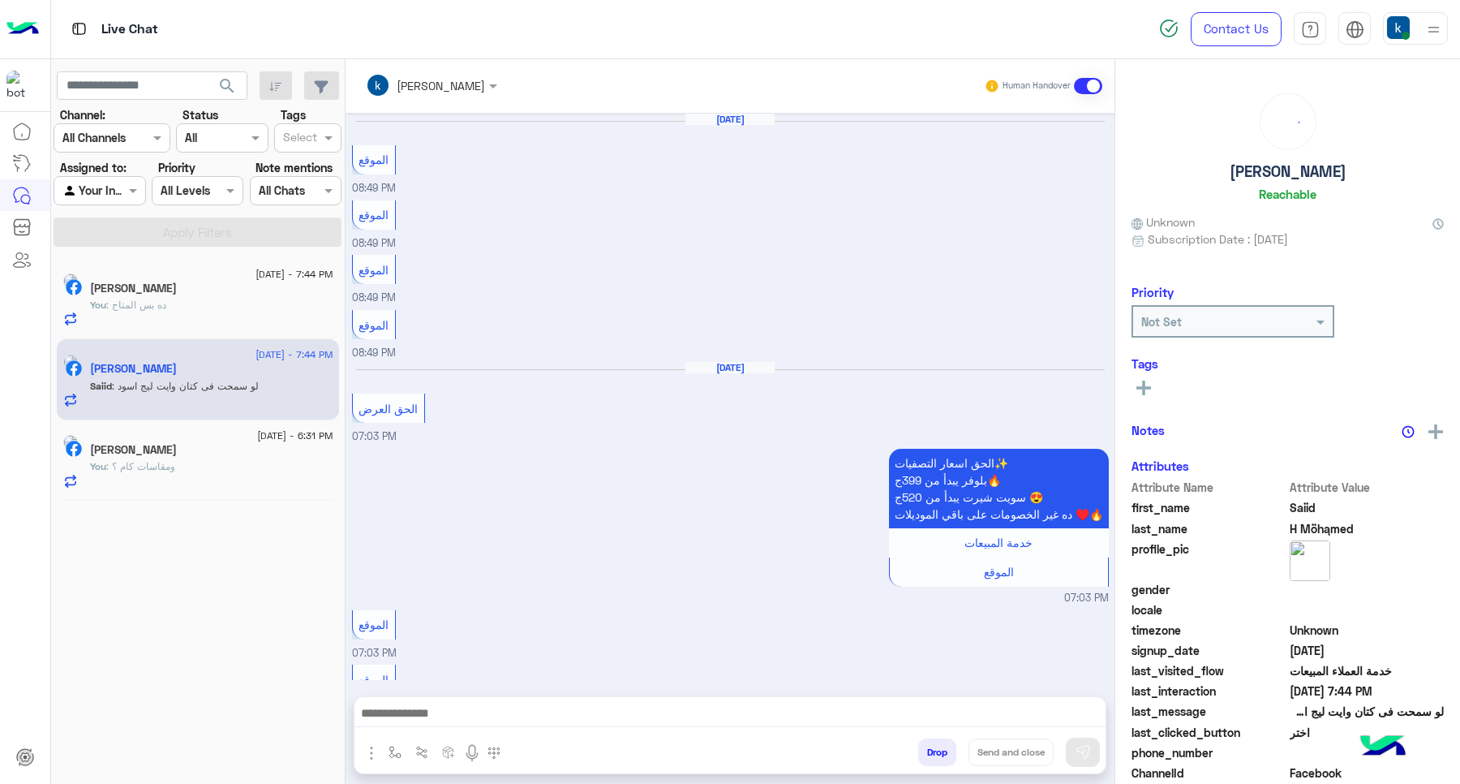
scroll to position [947, 0]
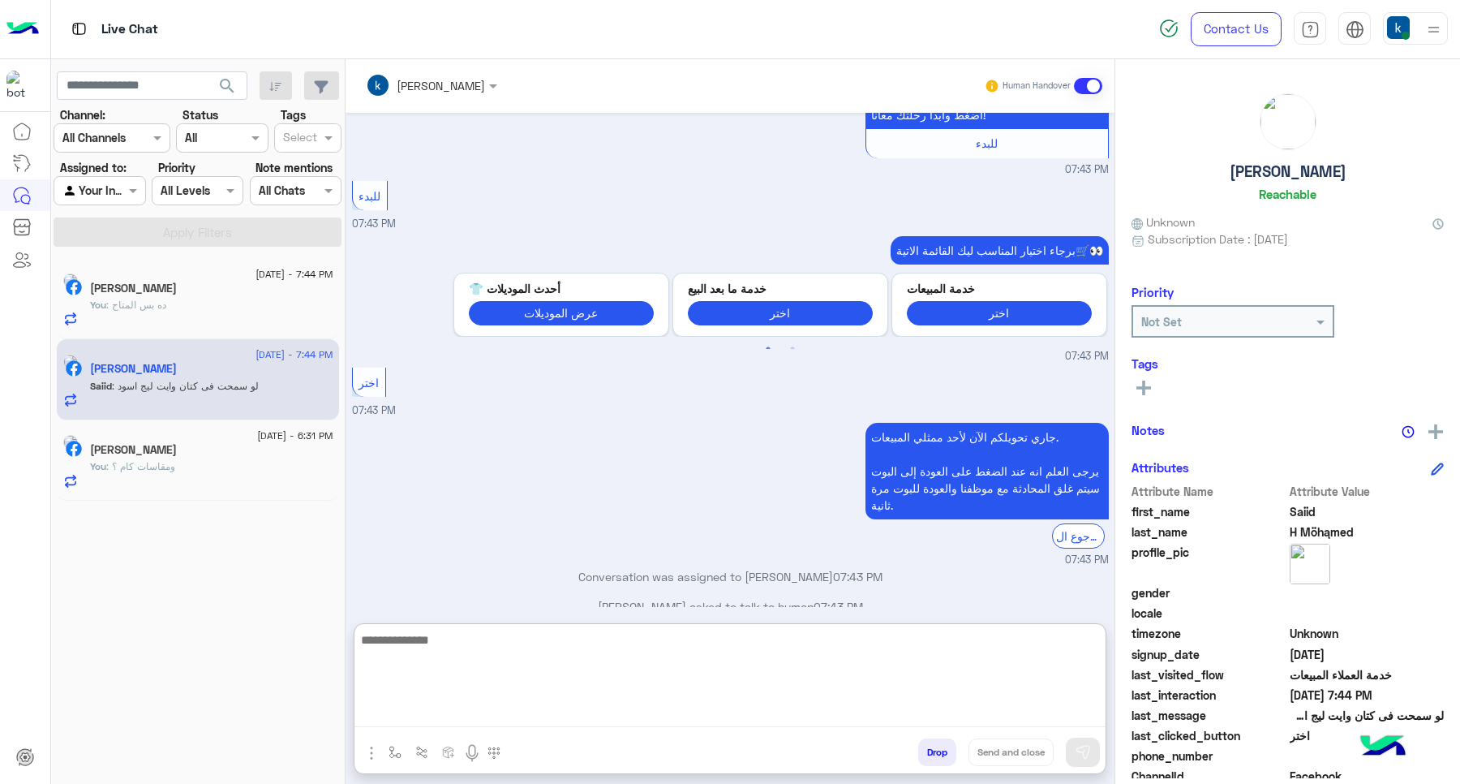
click at [469, 715] on textarea at bounding box center [730, 678] width 751 height 97
paste textarea "**********"
type textarea "**********"
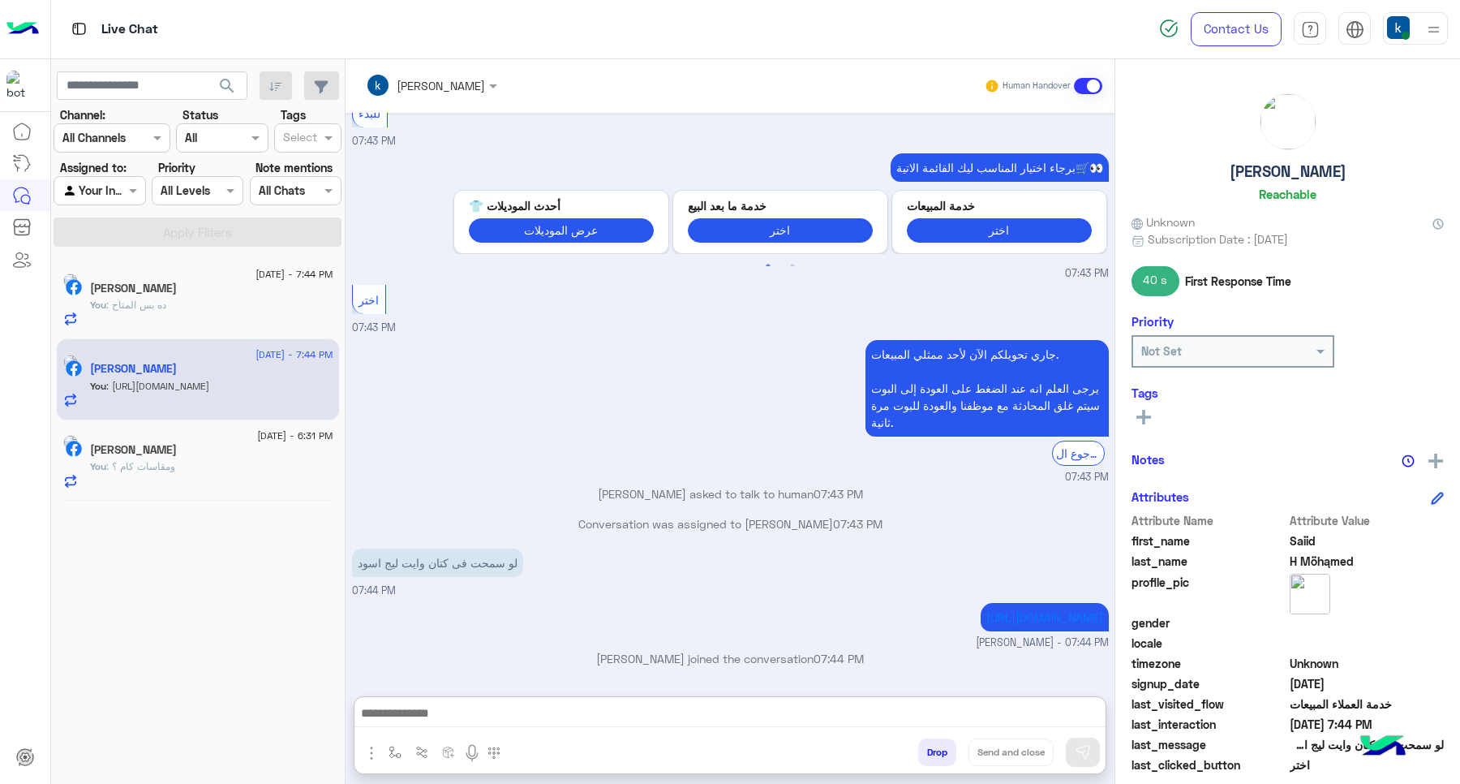
click at [926, 761] on button "Drop" at bounding box center [937, 752] width 38 height 28
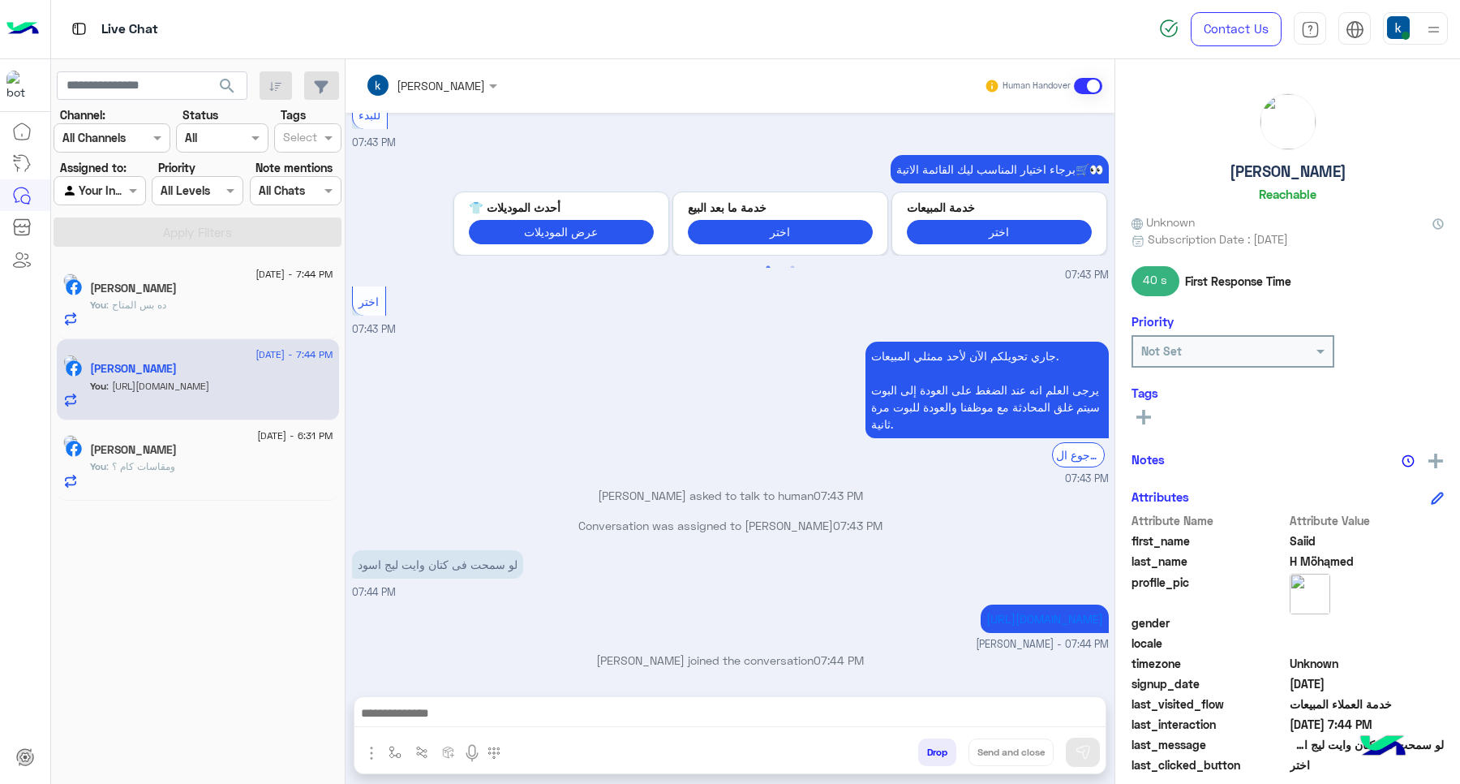
click at [926, 761] on button "Drop" at bounding box center [937, 752] width 38 height 28
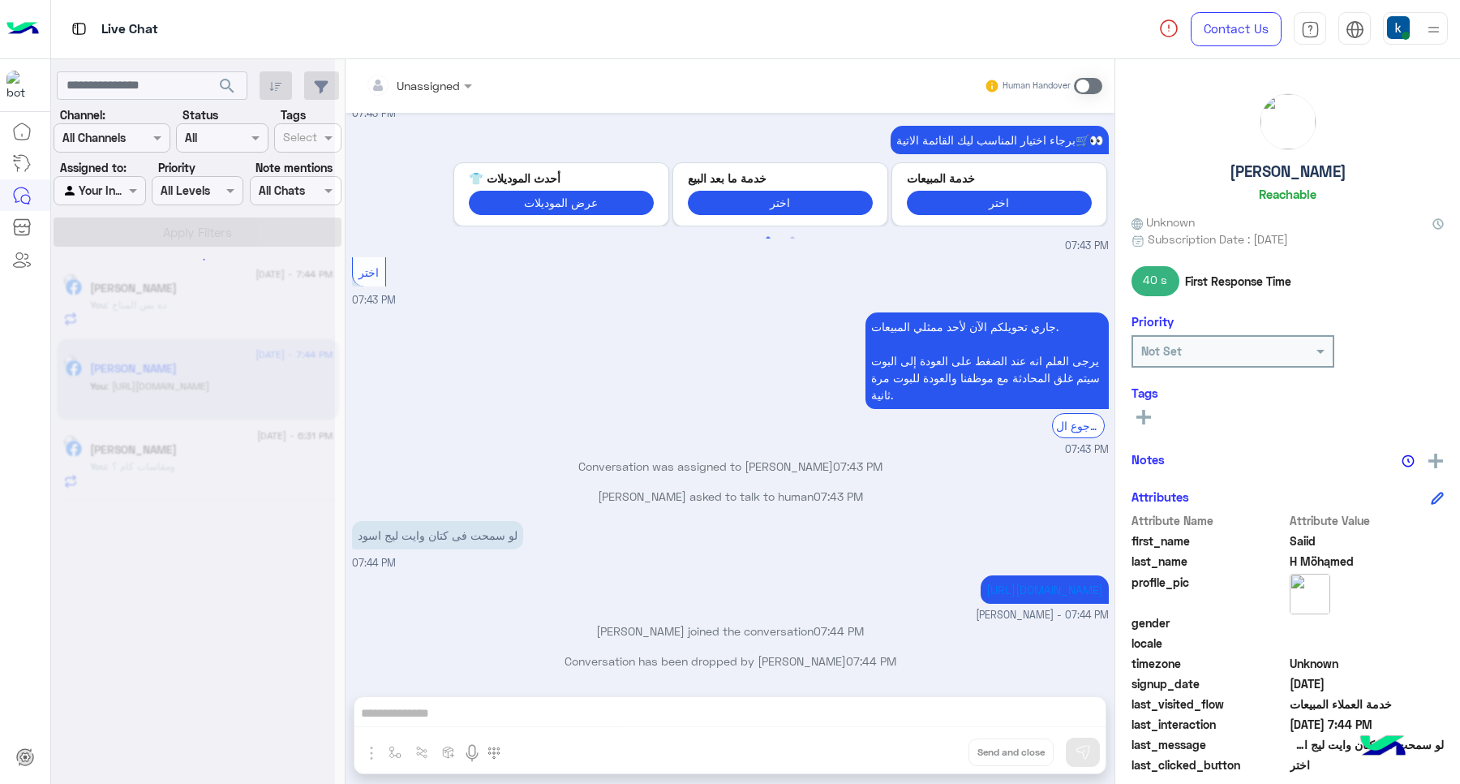
click at [955, 739] on div "Unassigned Human Handover [DATE] الموقع 08:49 PM الموقع 08:49 PM الموقع 08:49 P…" at bounding box center [730, 424] width 769 height 731
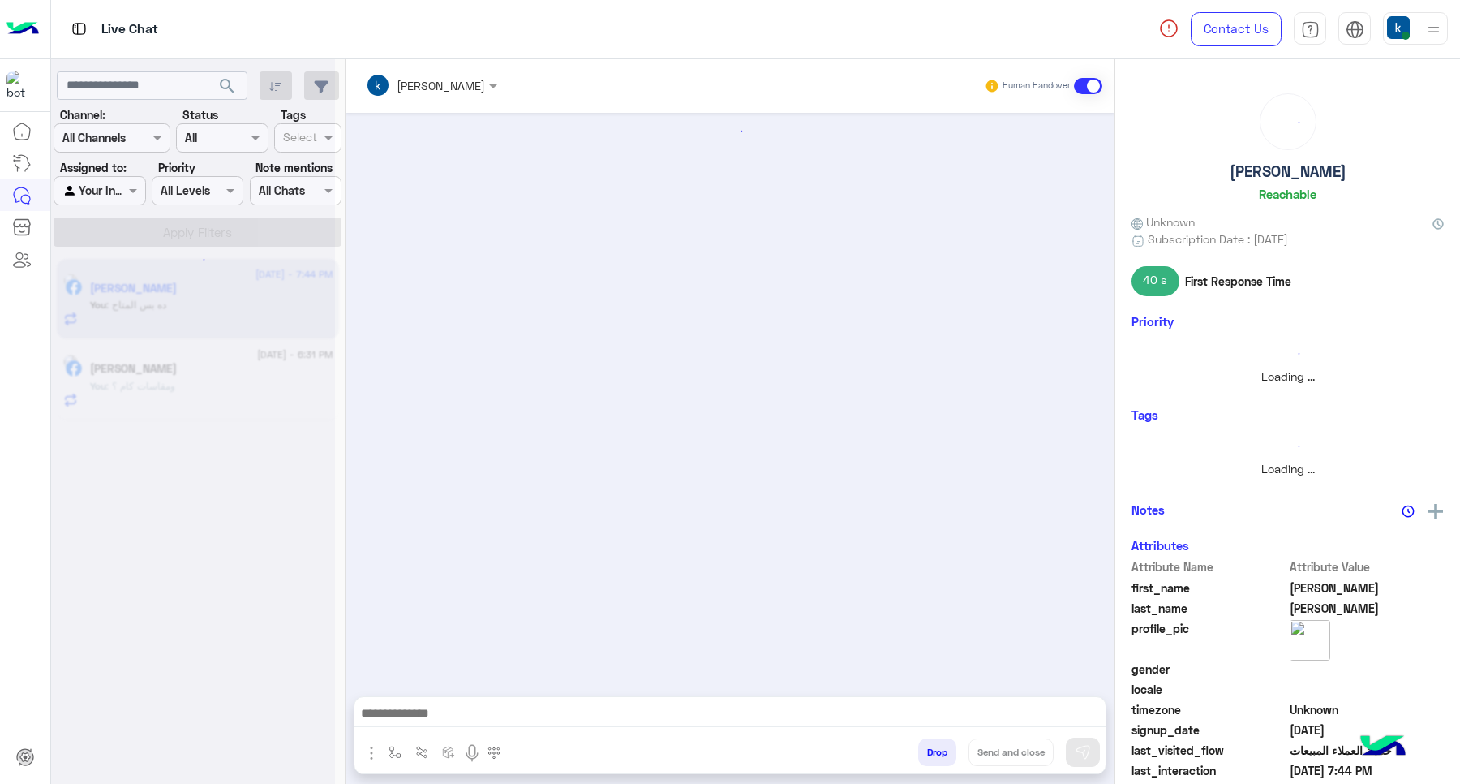
click at [927, 753] on button "Drop" at bounding box center [937, 752] width 38 height 28
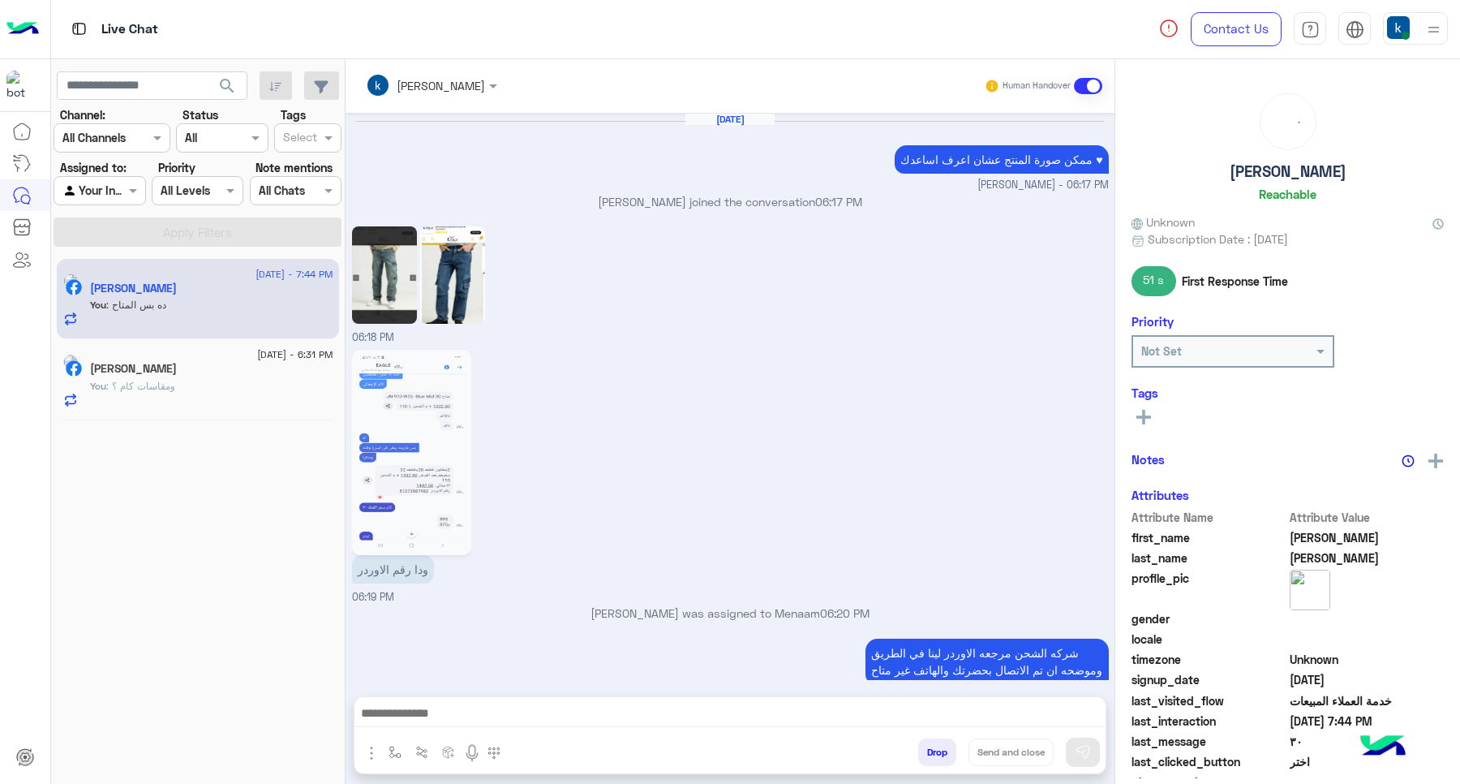
scroll to position [1031, 0]
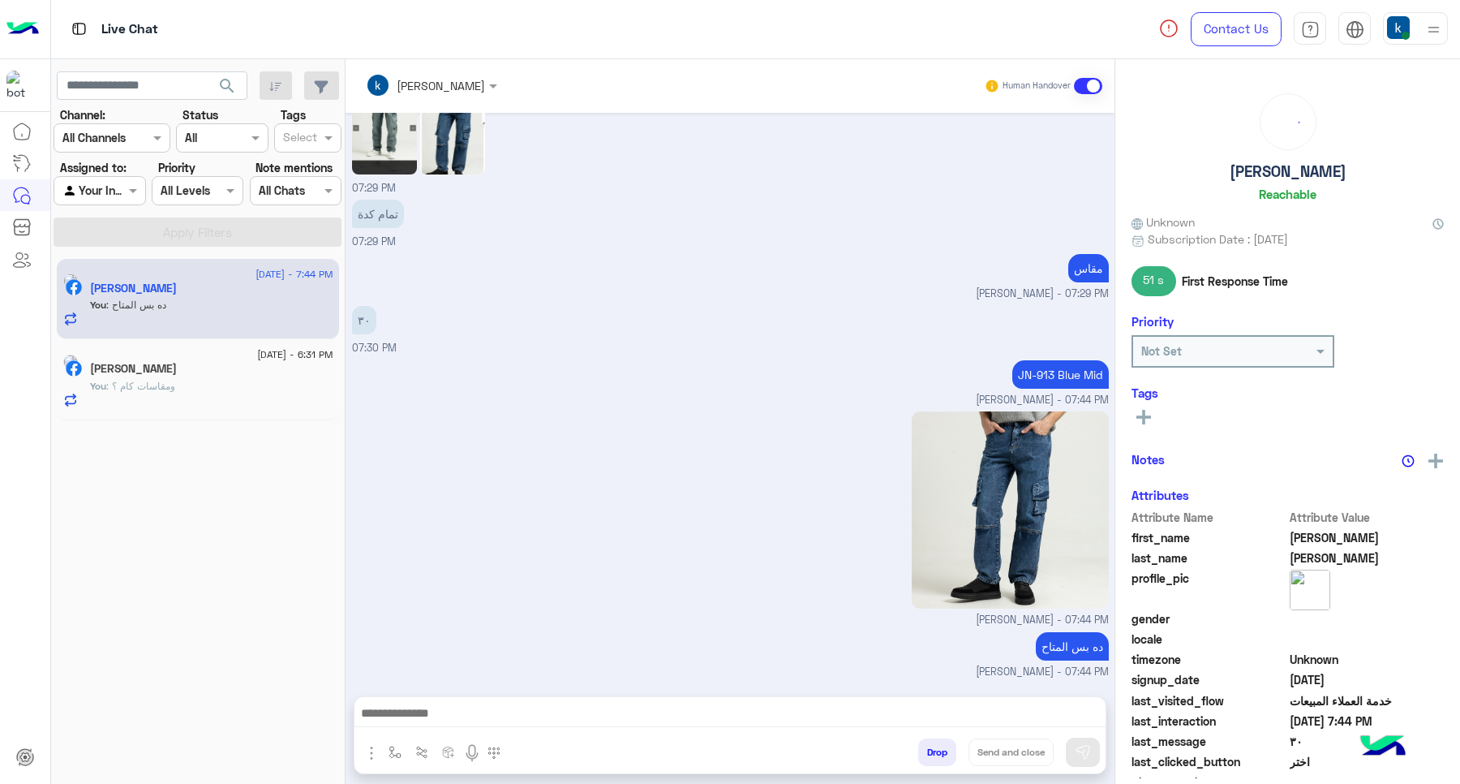
click at [927, 753] on button "Drop" at bounding box center [937, 752] width 38 height 28
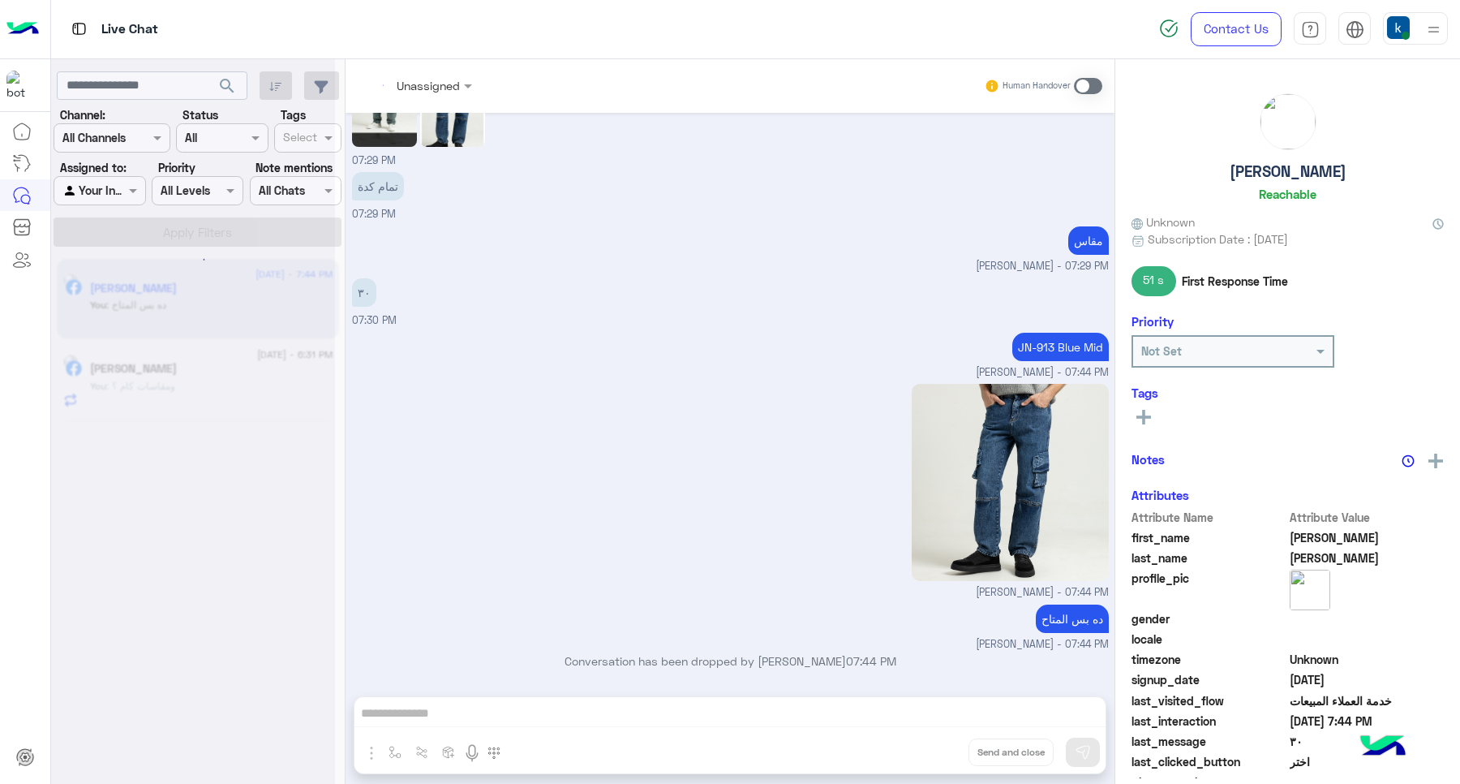
click at [927, 753] on div "Unassigned Human Handover [DATE] ممكن صورة المنتج عشان اعرف اساعدك ♥ [PERSON_NA…" at bounding box center [730, 424] width 769 height 731
click at [0, 0] on button "Drop" at bounding box center [0, 0] width 0 height 0
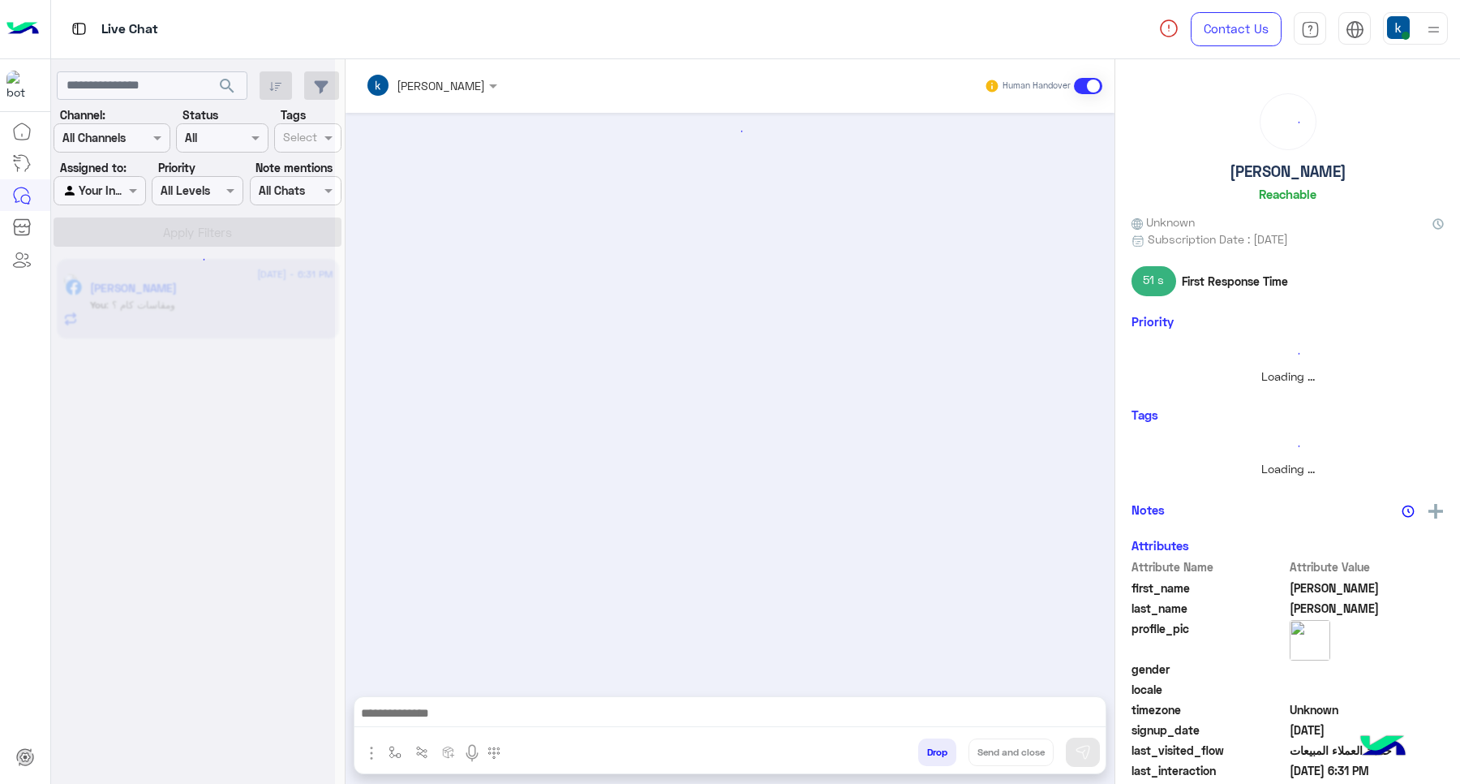
click at [927, 753] on button "Drop" at bounding box center [937, 752] width 38 height 28
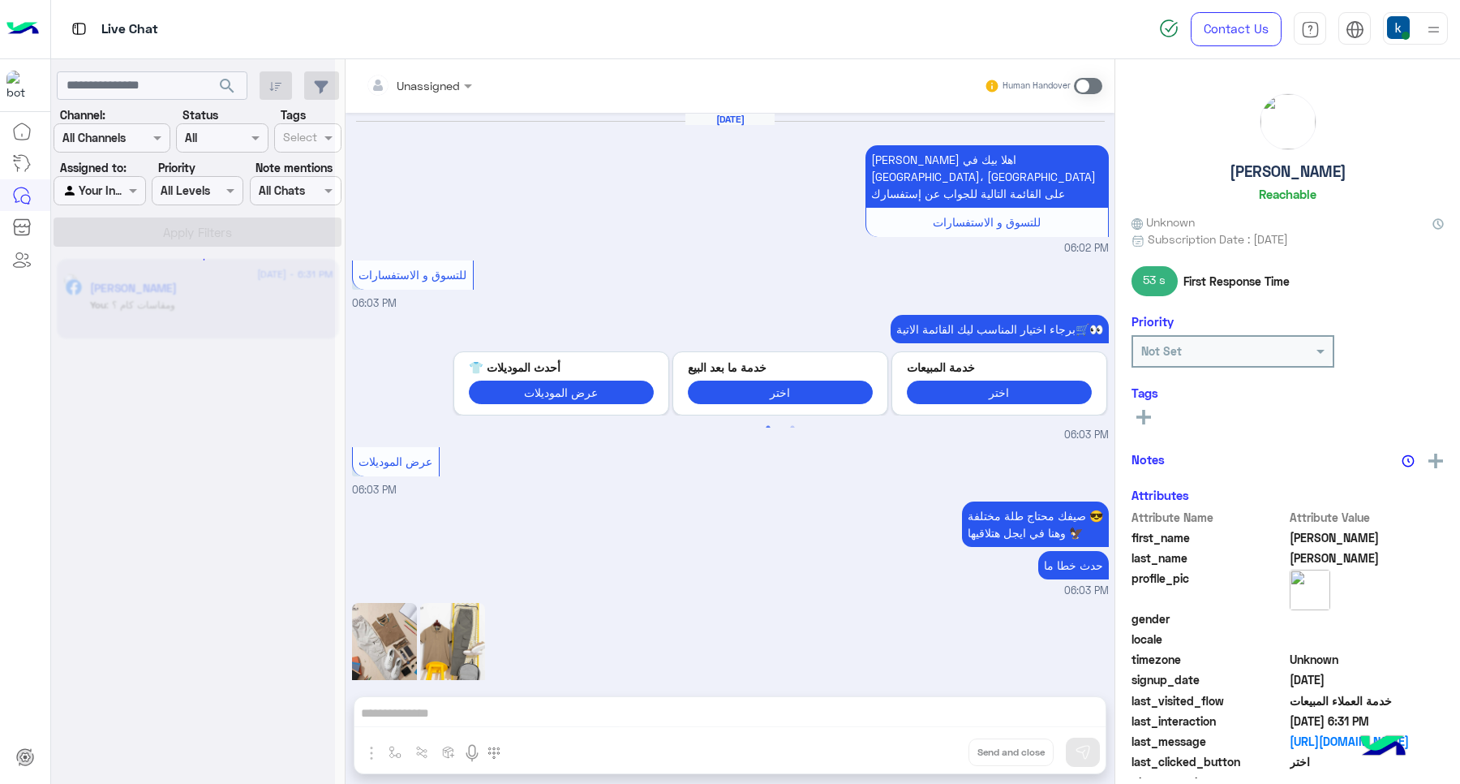
scroll to position [1117, 0]
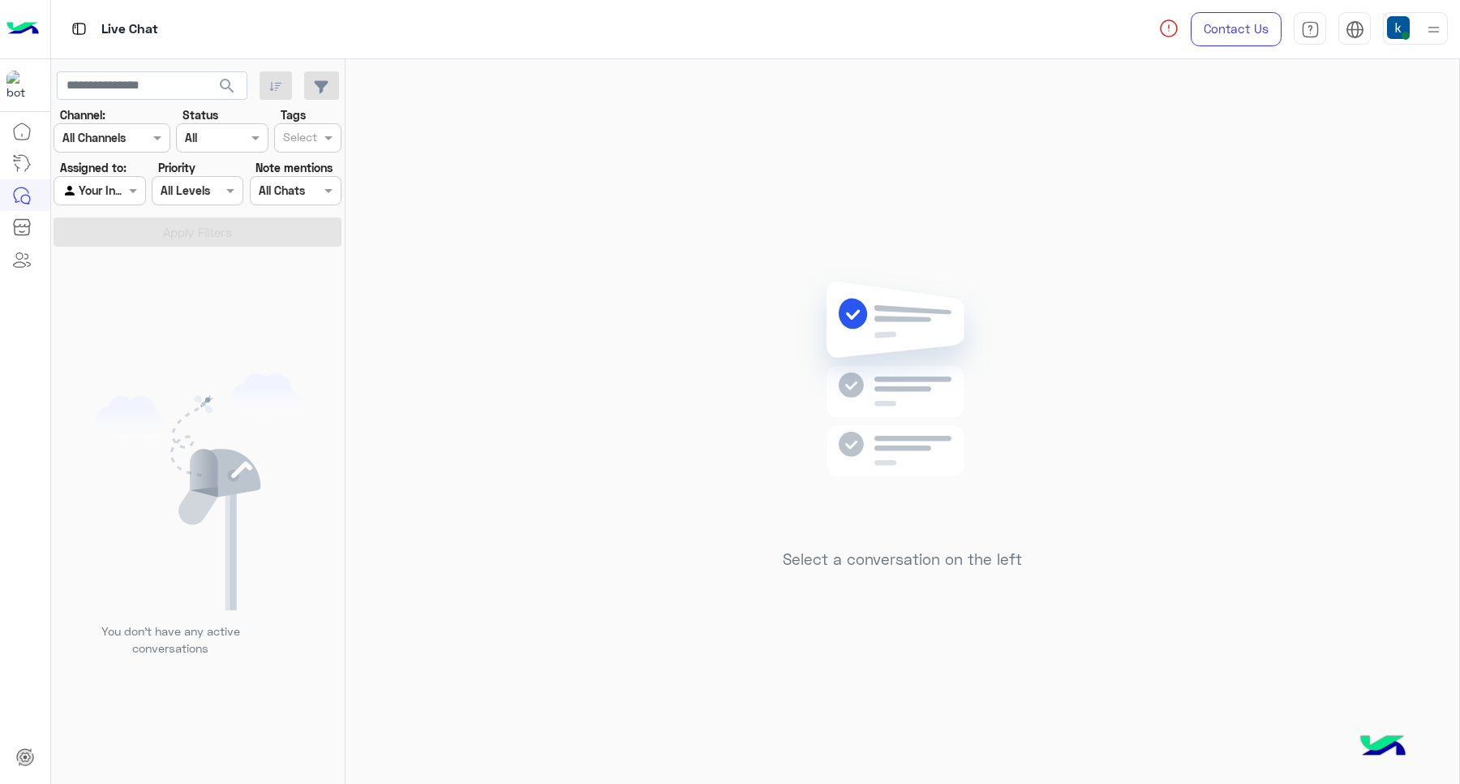
click at [1404, 24] on img at bounding box center [1398, 27] width 23 height 23
click at [550, 318] on div "Select a conversation on the left" at bounding box center [903, 424] width 1114 height 731
